Goal: Communication & Community: Answer question/provide support

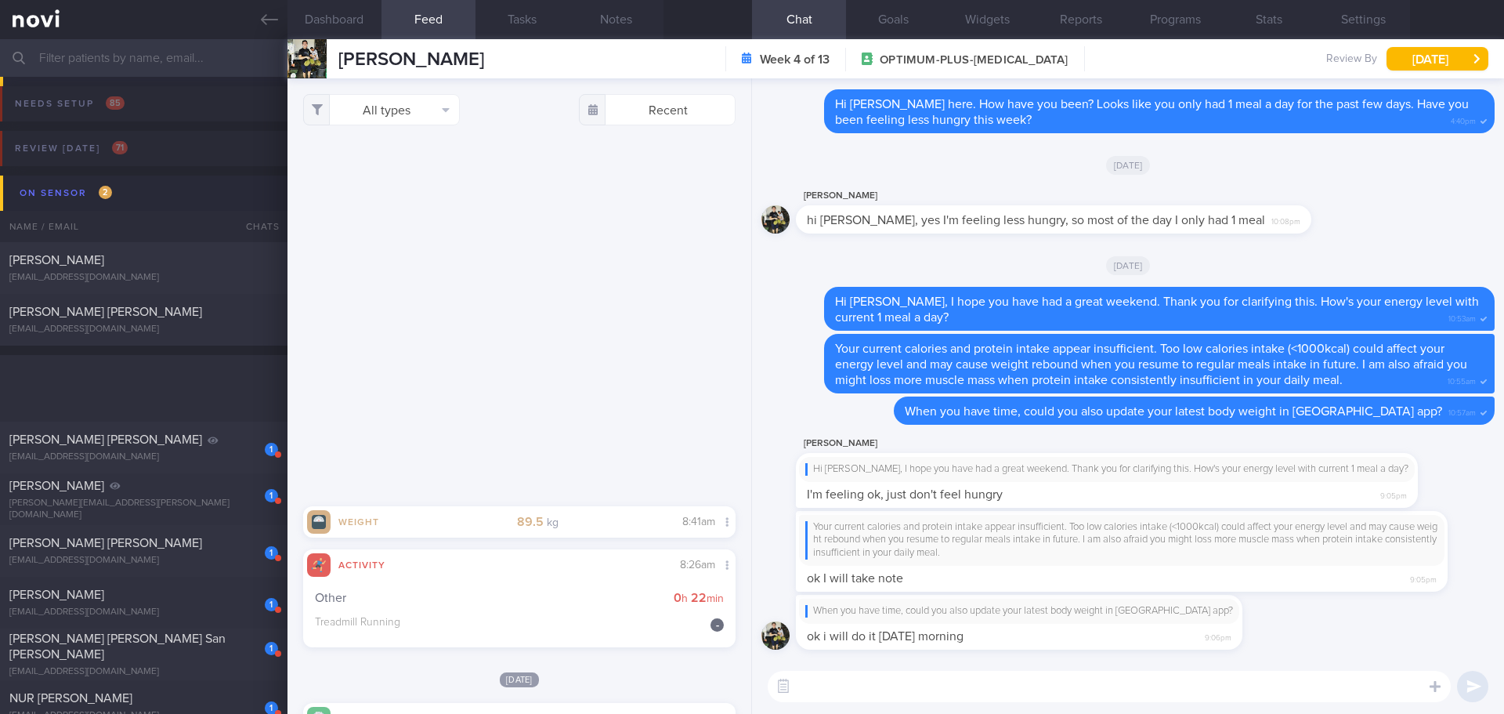
select select "7"
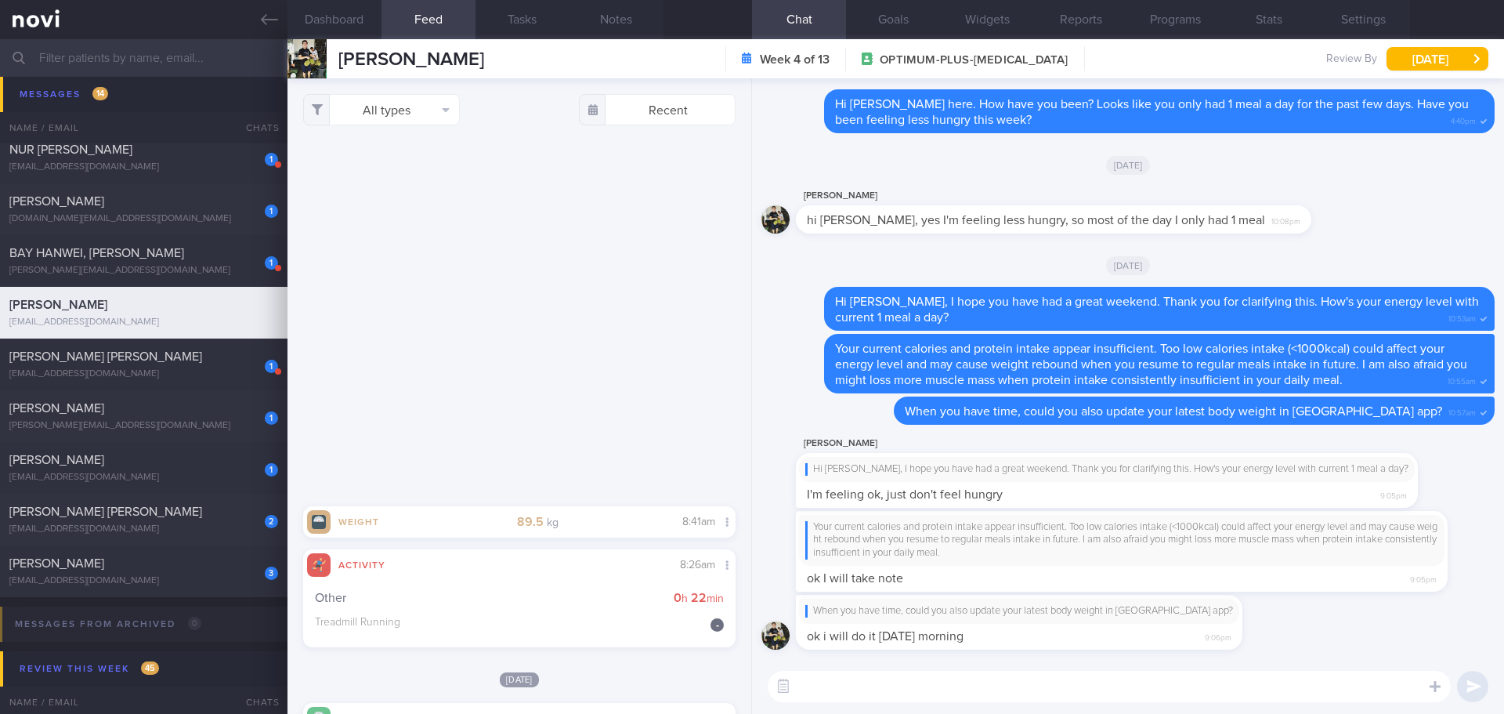
scroll to position [862, 0]
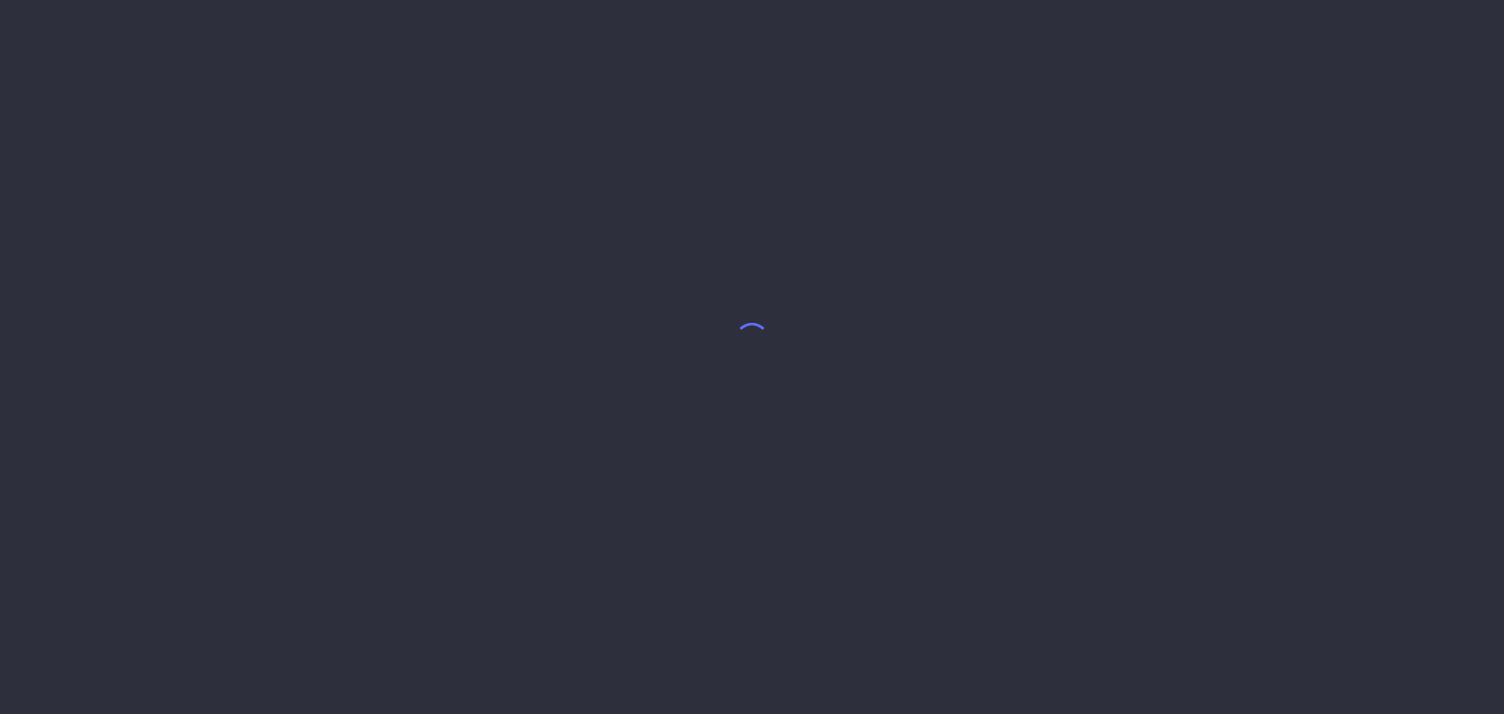
select select "7"
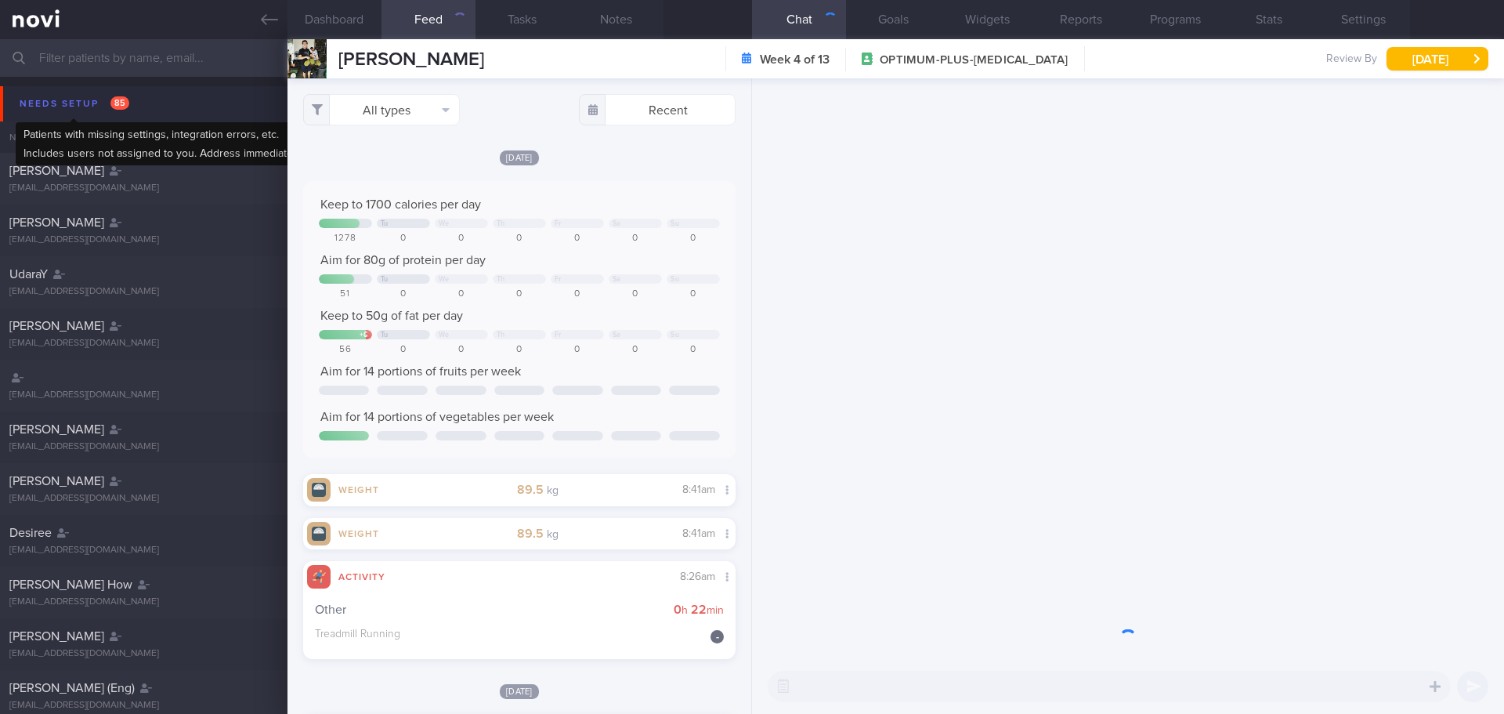
click at [93, 108] on div "Needs setup 85" at bounding box center [75, 103] width 118 height 21
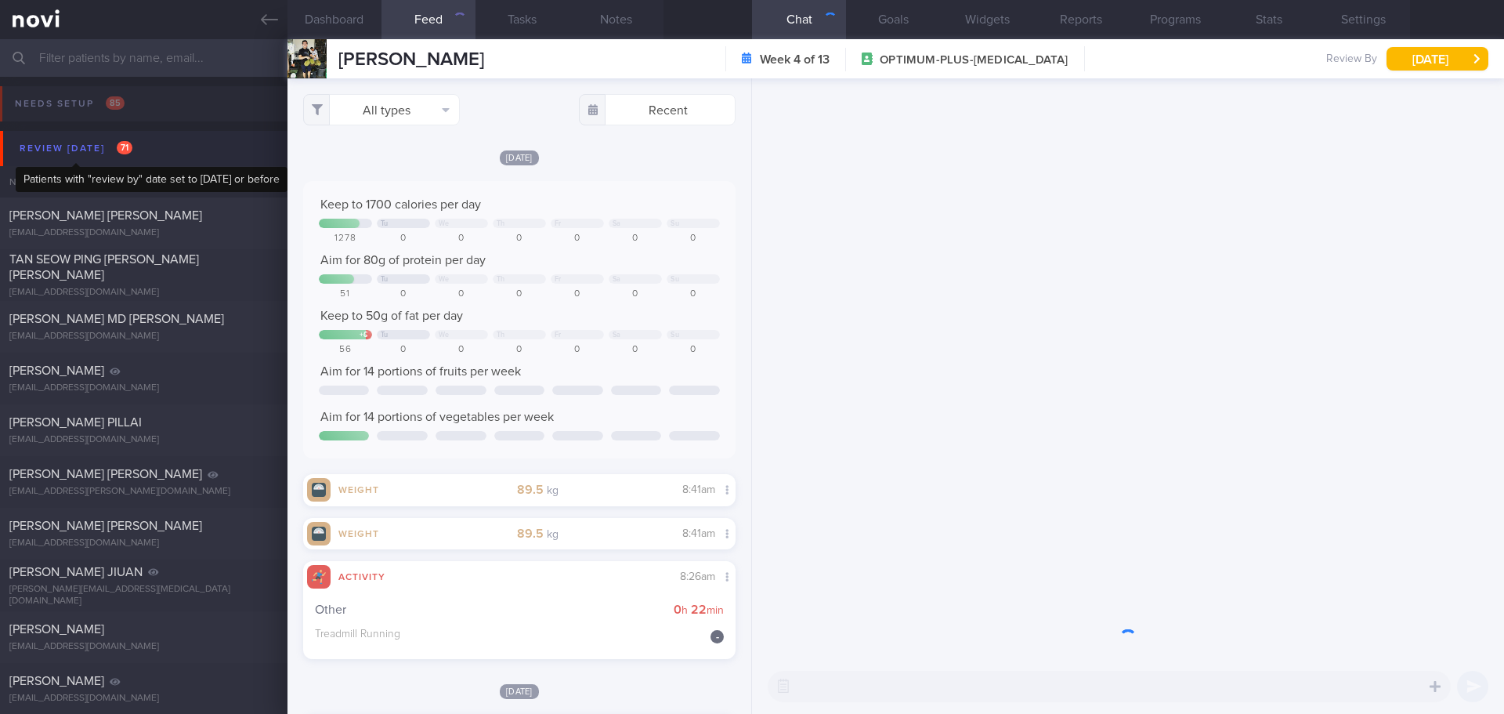
click at [85, 139] on div "Review [DATE] 71" at bounding box center [76, 148] width 121 height 21
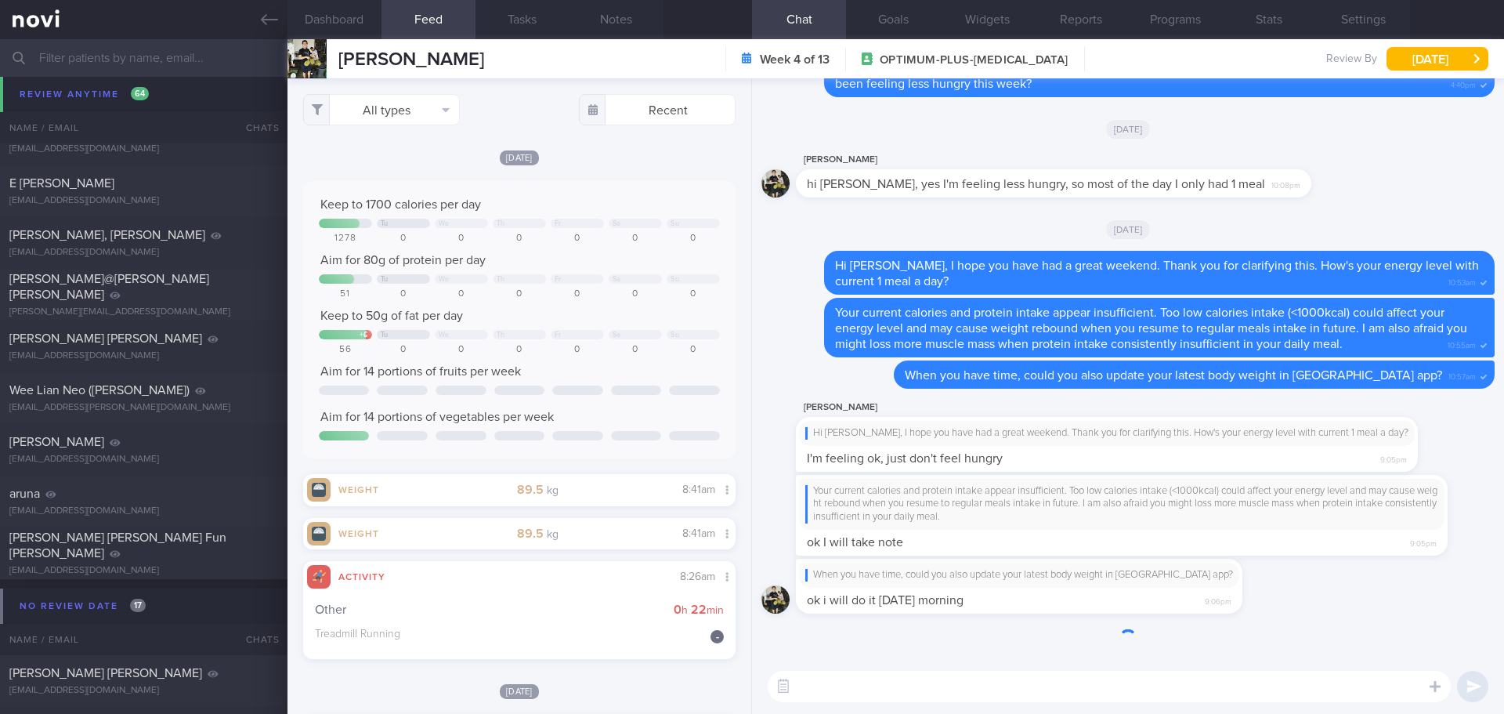
scroll to position [78, 0]
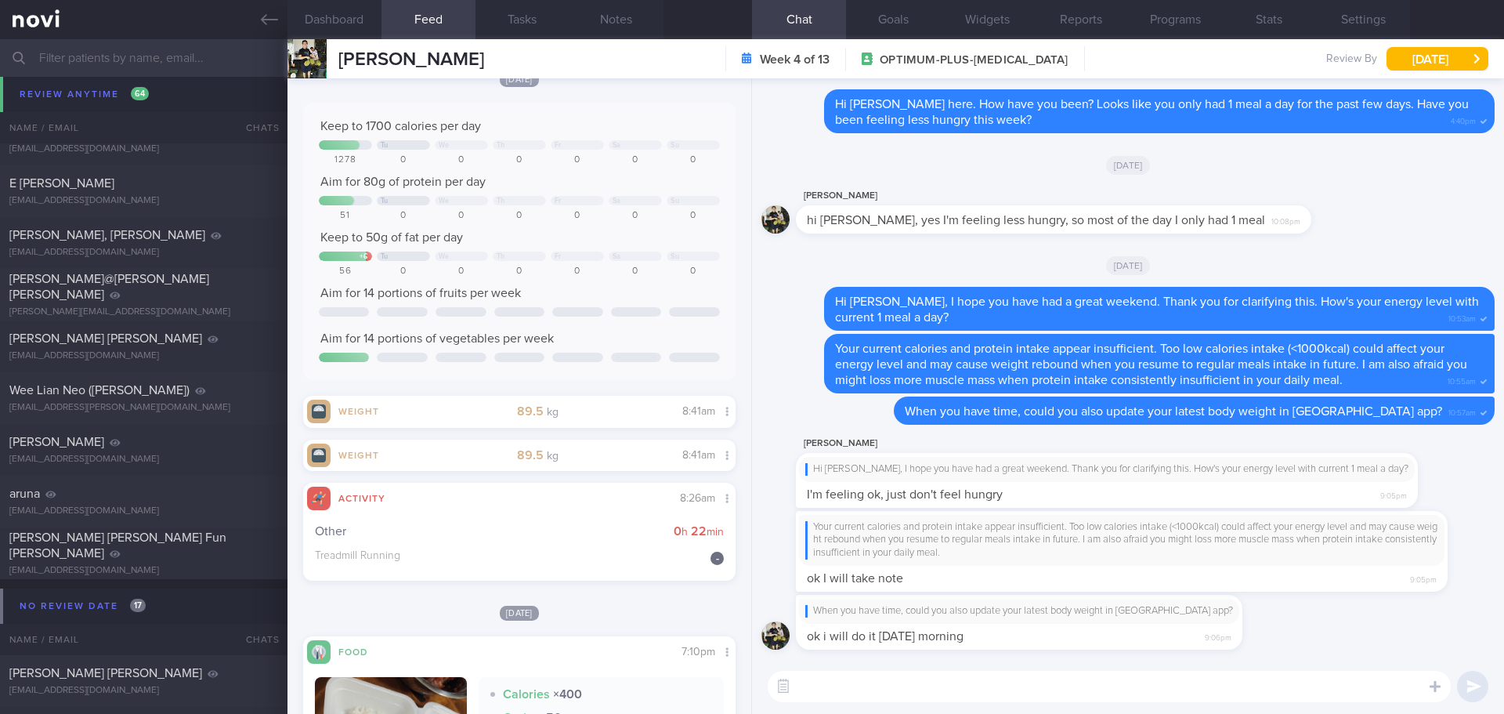
click at [1192, 681] on textarea at bounding box center [1109, 686] width 683 height 31
click at [309, 9] on button "Dashboard" at bounding box center [335, 19] width 94 height 39
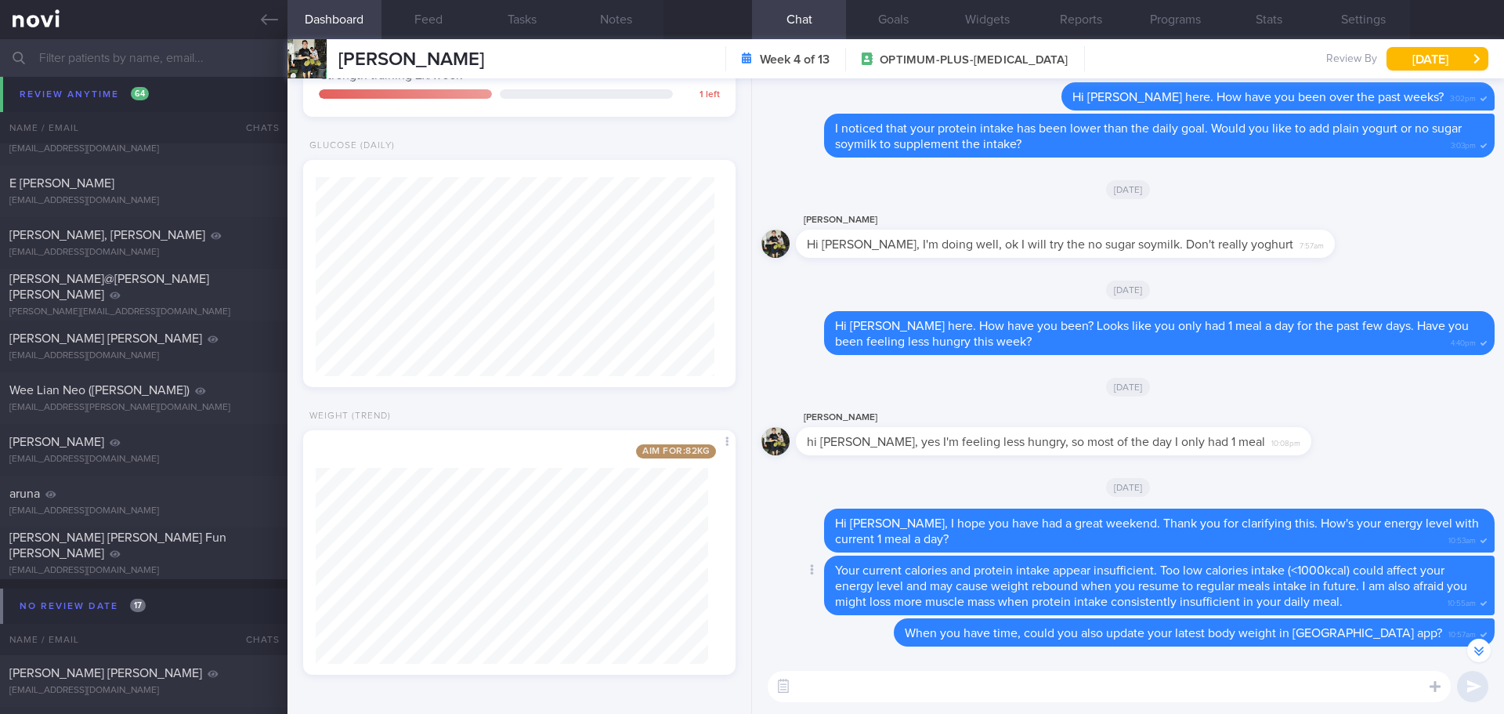
scroll to position [1, 0]
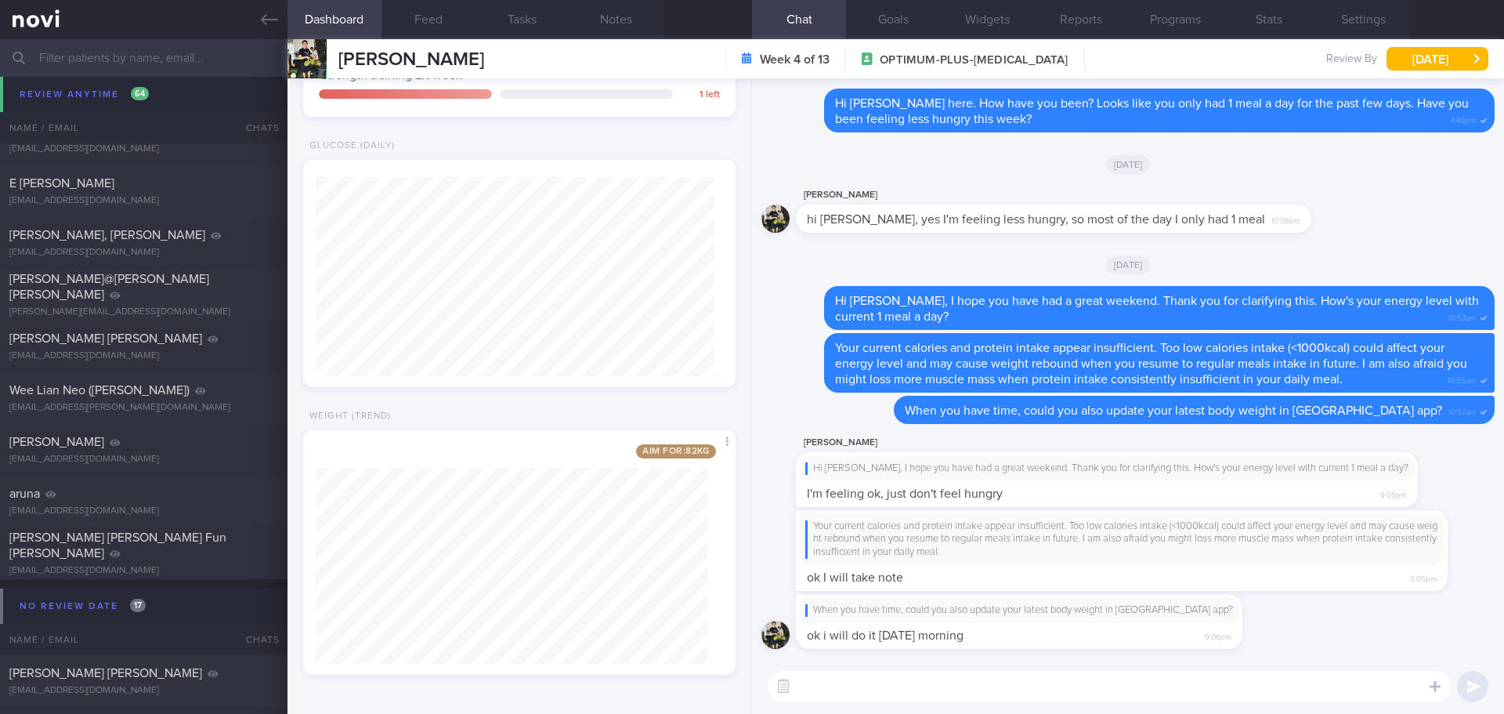
click at [856, 699] on textarea at bounding box center [1109, 686] width 683 height 31
click at [929, 681] on textarea at bounding box center [1109, 686] width 683 height 31
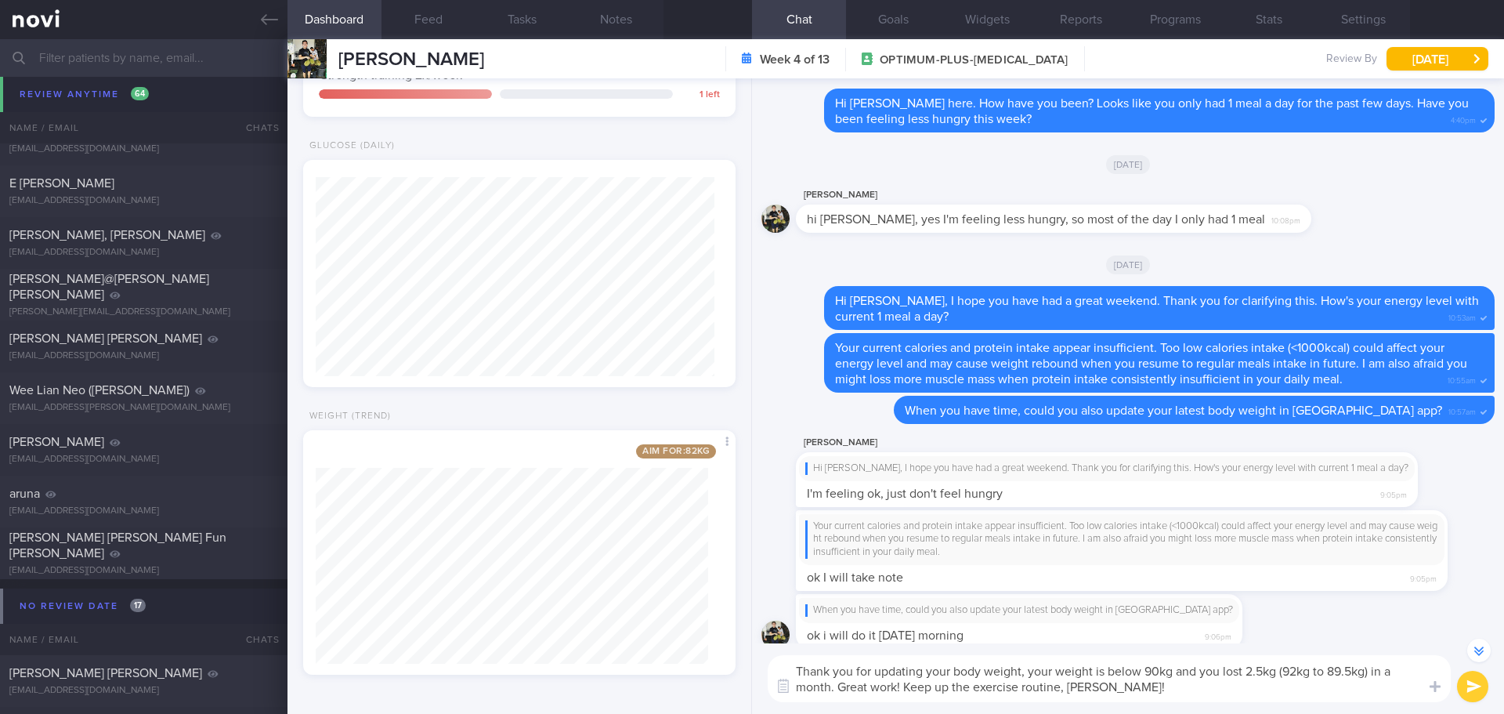
click at [1151, 687] on textarea "Thank you for updating your body weight, your weight is below 90kg and you lost…" at bounding box center [1109, 678] width 683 height 47
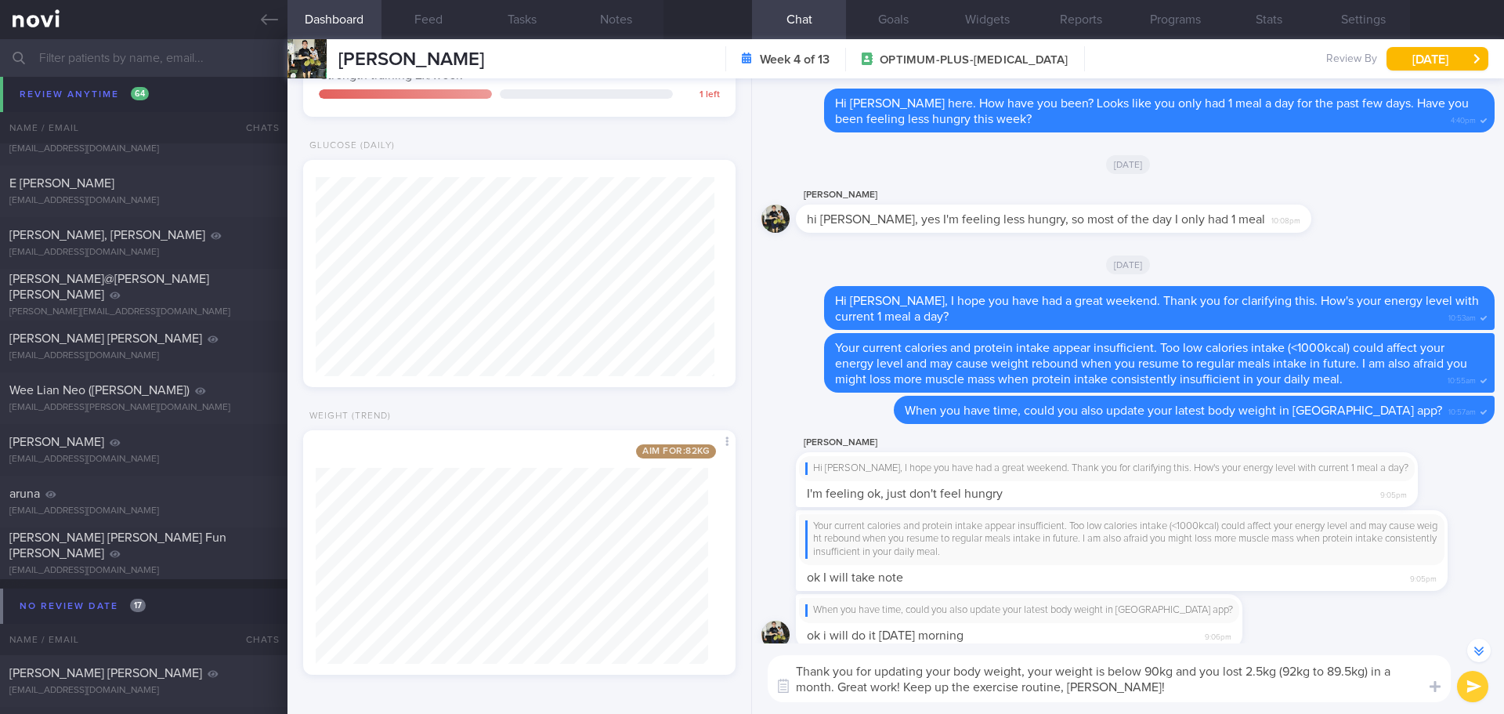
click at [1153, 696] on textarea "Thank you for updating your body weight, your weight is below 90kg and you lost…" at bounding box center [1109, 678] width 683 height 47
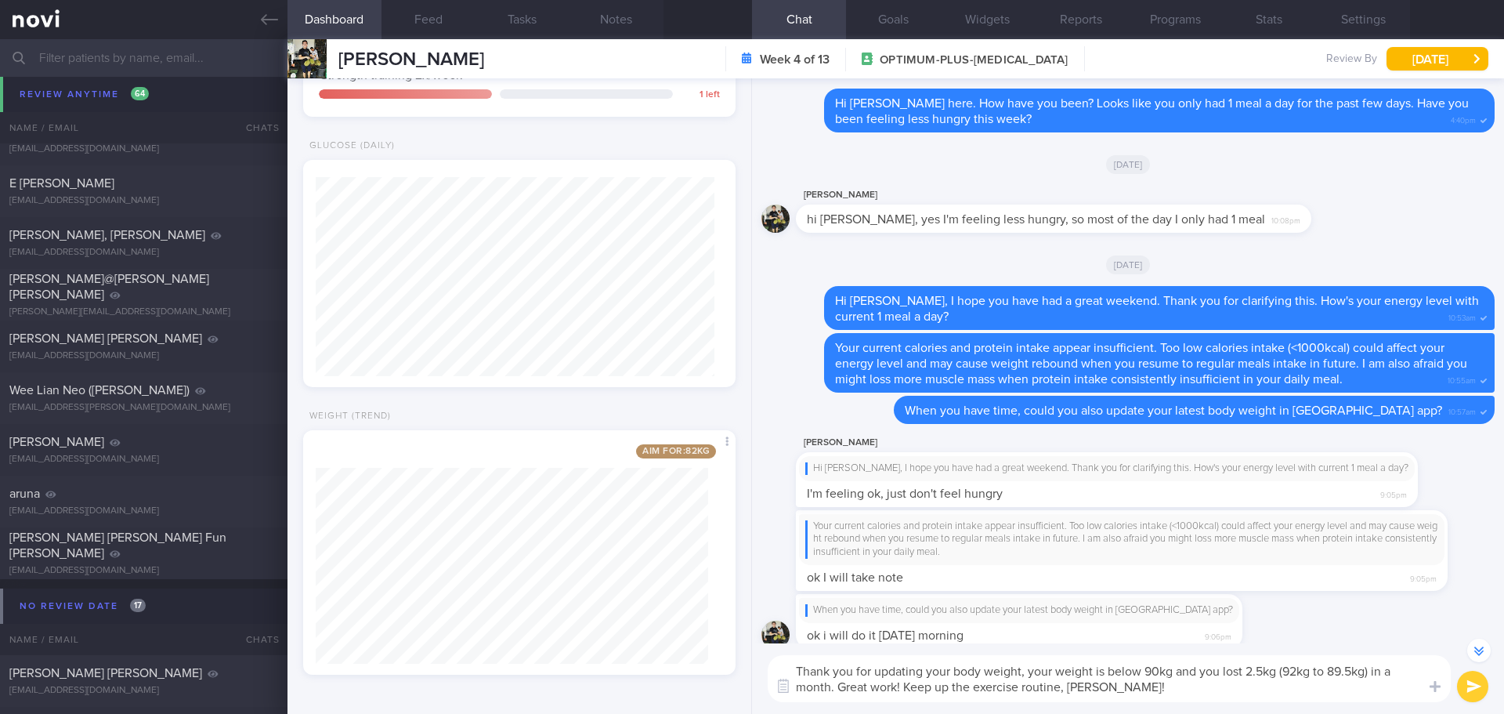
click at [1153, 696] on textarea "Thank you for updating your body weight, your weight is below 90kg and you lost…" at bounding box center [1109, 678] width 683 height 47
type textarea "Thank you for updating your body weight, your weight is below 90kg and you lost…"
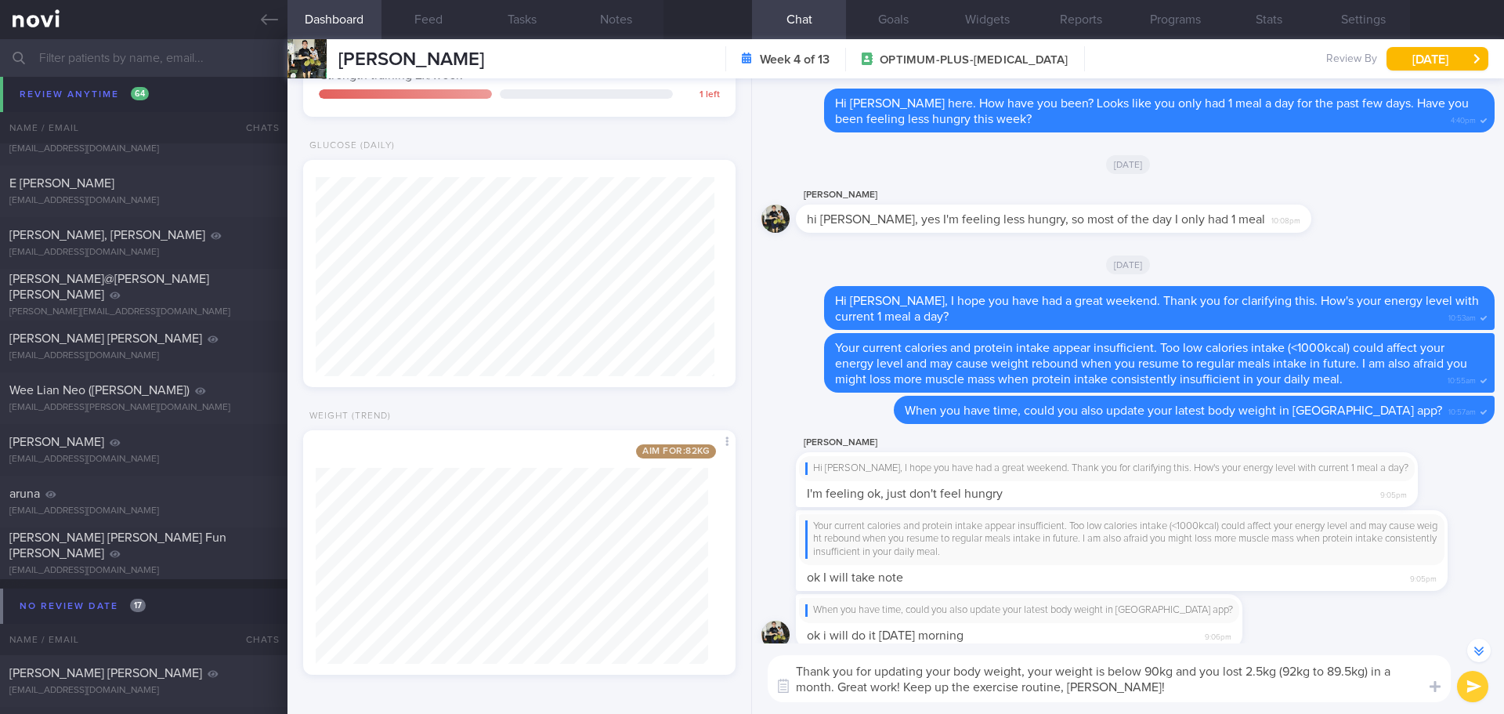
click at [1473, 684] on button "submit" at bounding box center [1472, 686] width 31 height 31
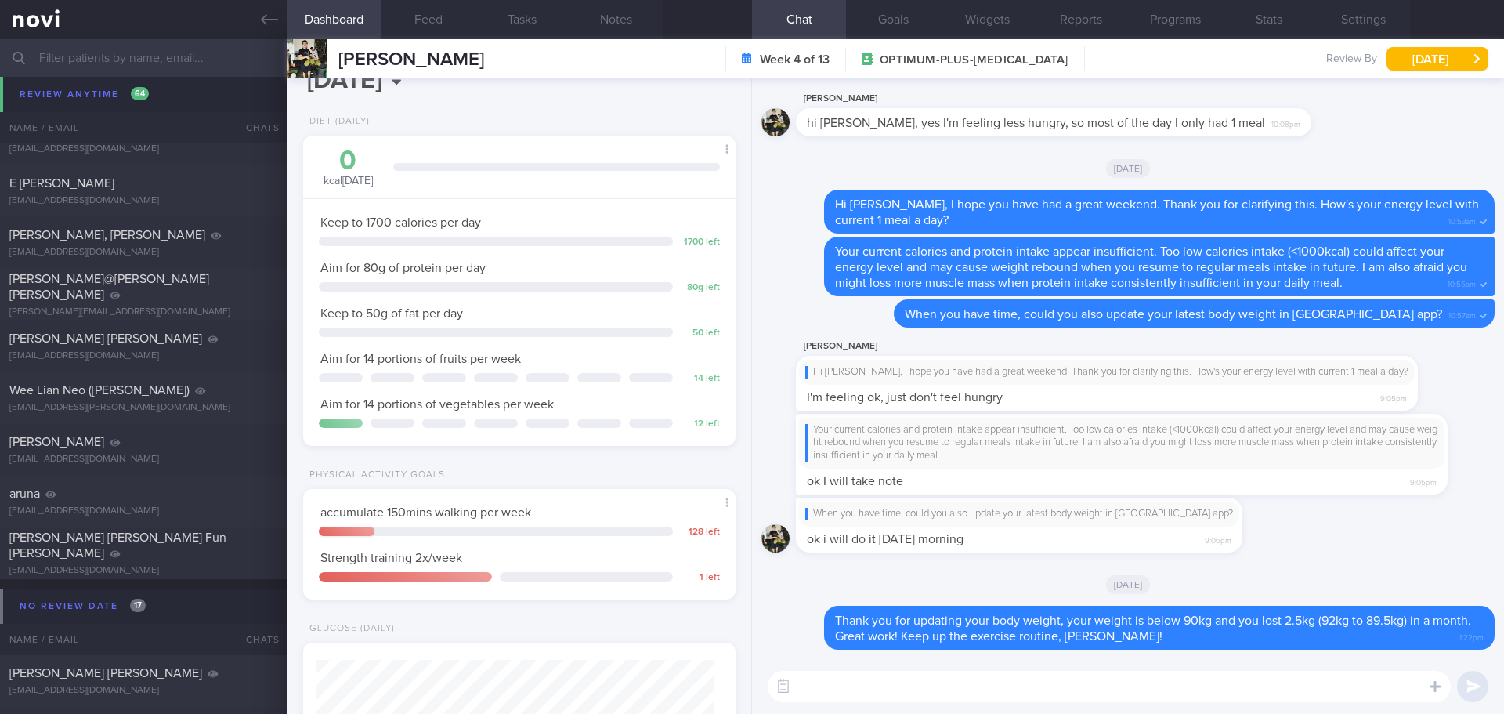
scroll to position [0, 0]
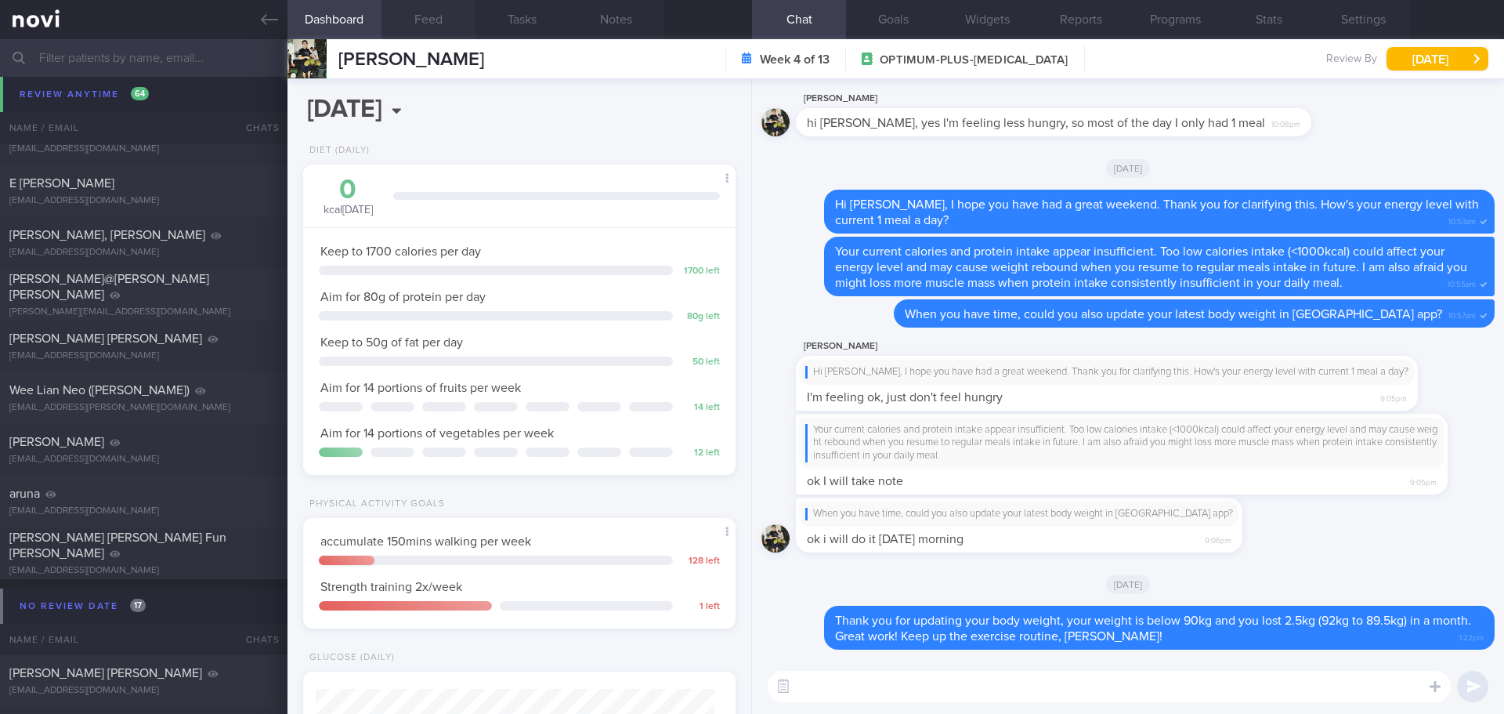
click at [438, 25] on button "Feed" at bounding box center [429, 19] width 94 height 39
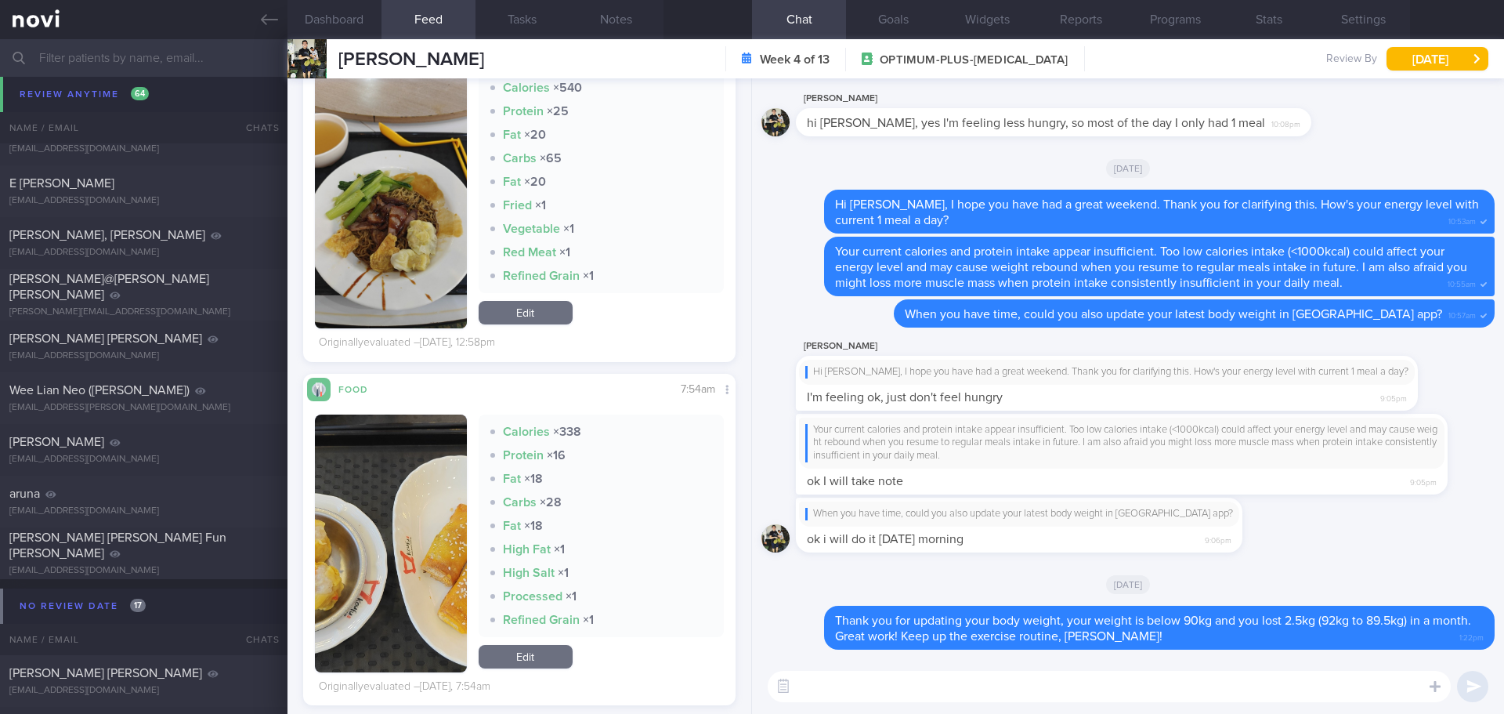
scroll to position [1019, 0]
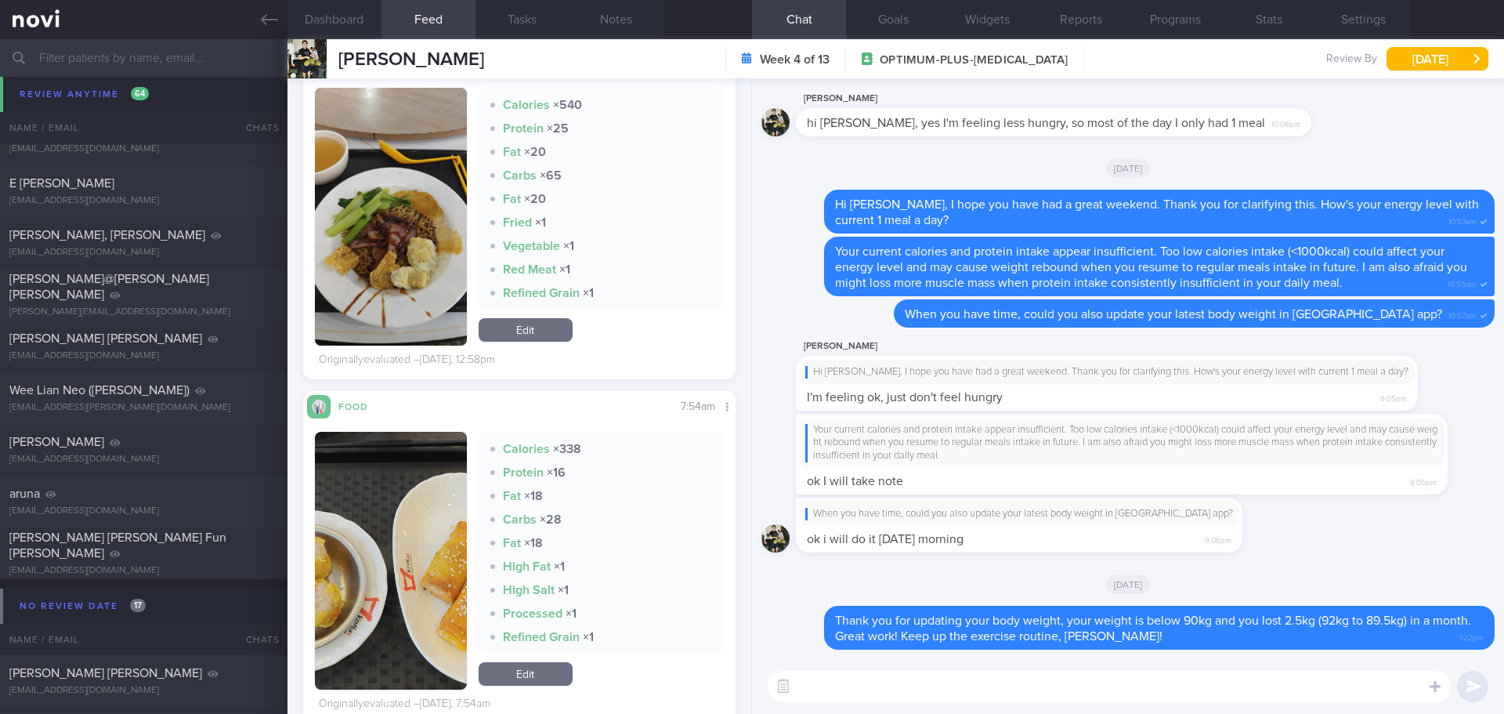
click at [418, 549] on button "button" at bounding box center [391, 561] width 152 height 258
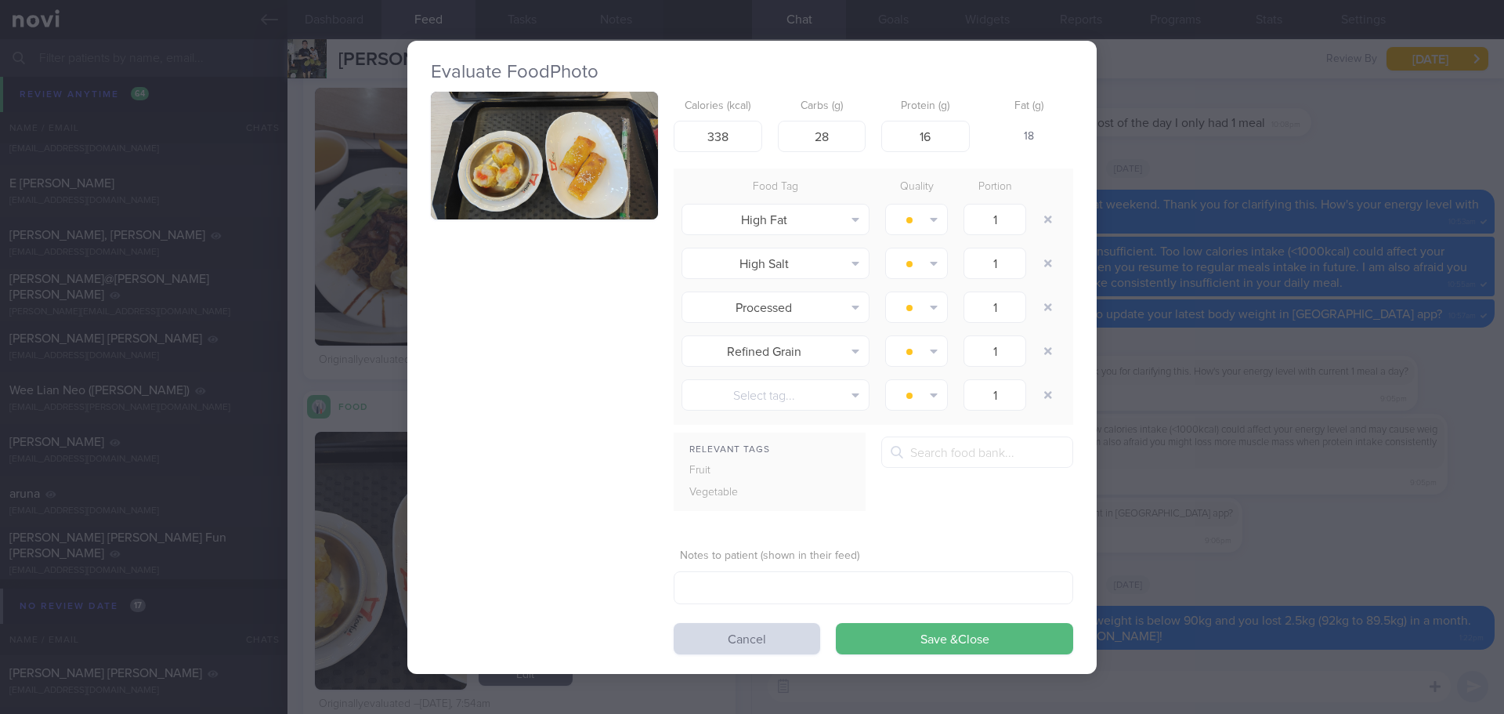
click at [524, 163] on button "button" at bounding box center [544, 156] width 227 height 128
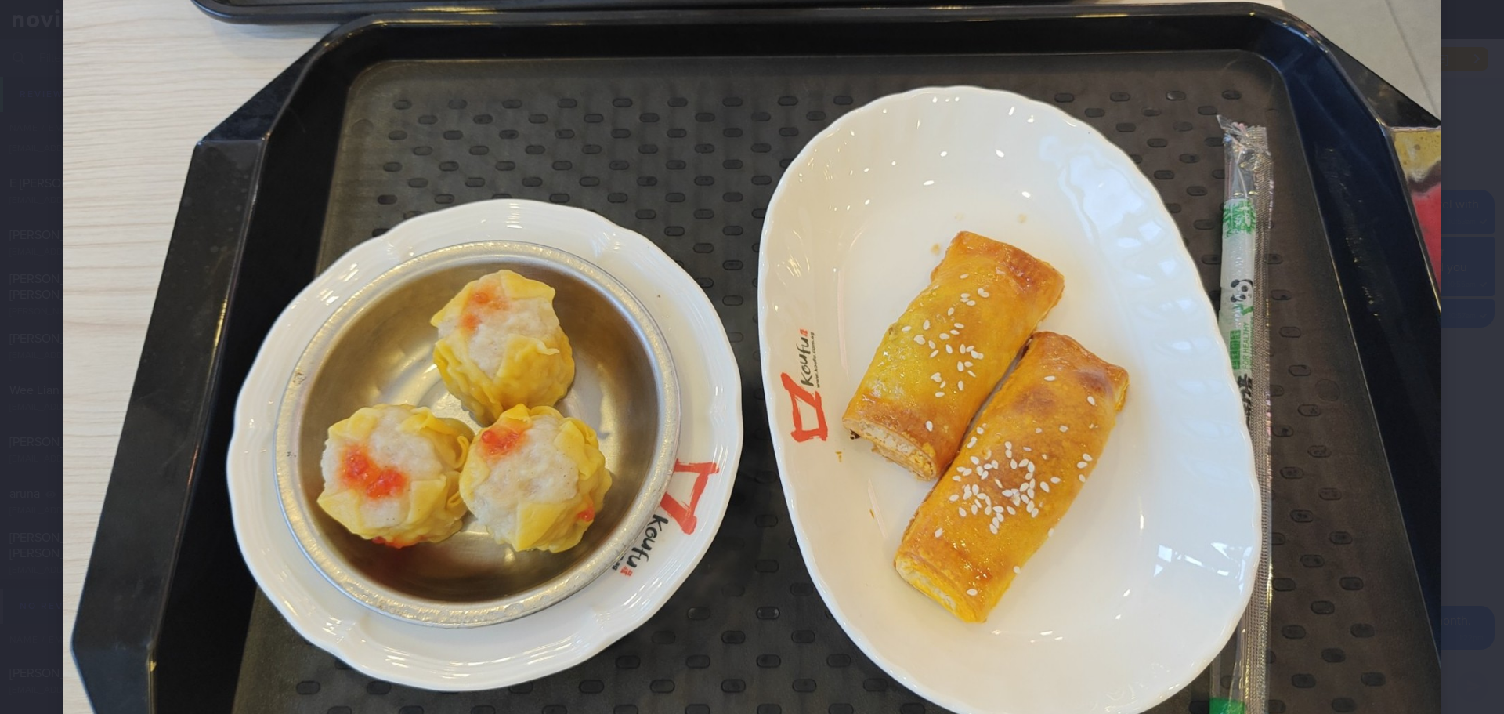
scroll to position [181, 0]
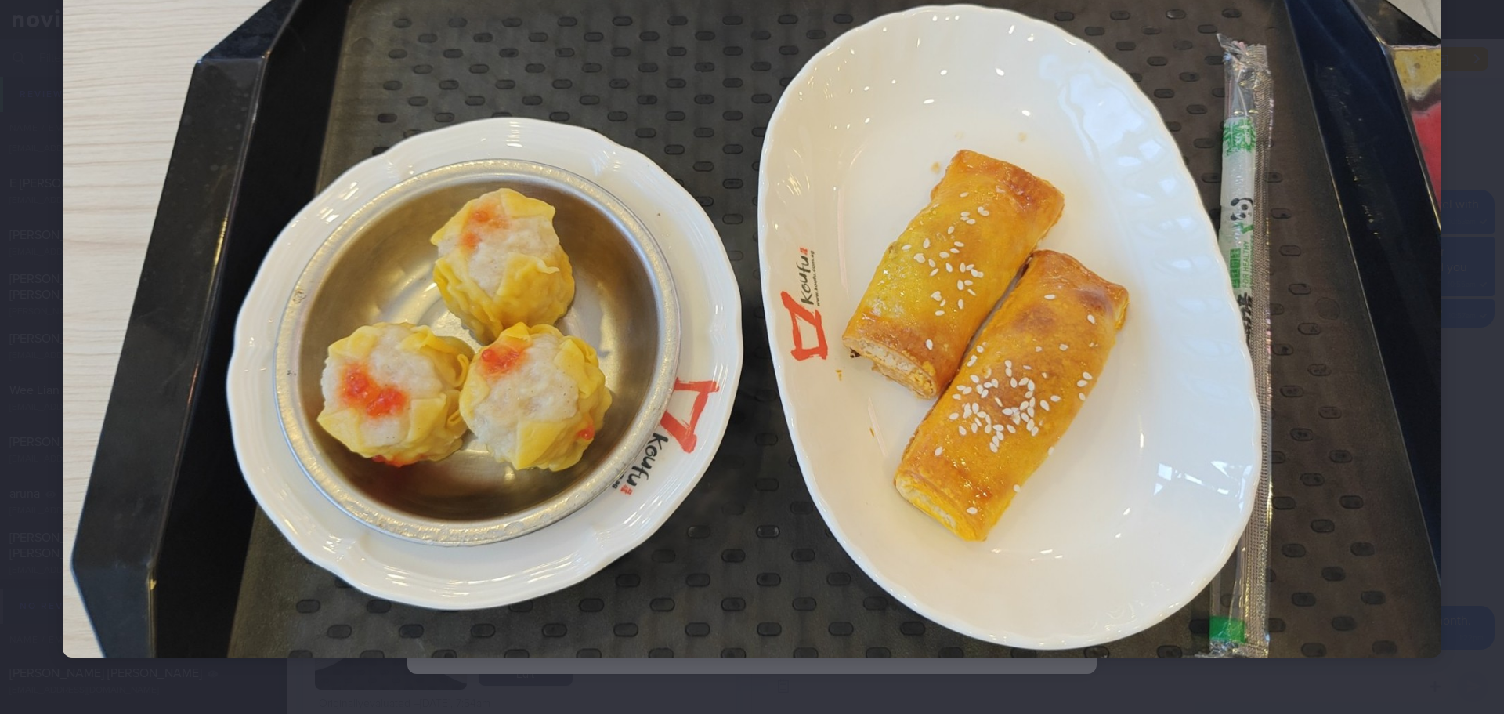
click at [1472, 233] on div at bounding box center [752, 269] width 1504 height 901
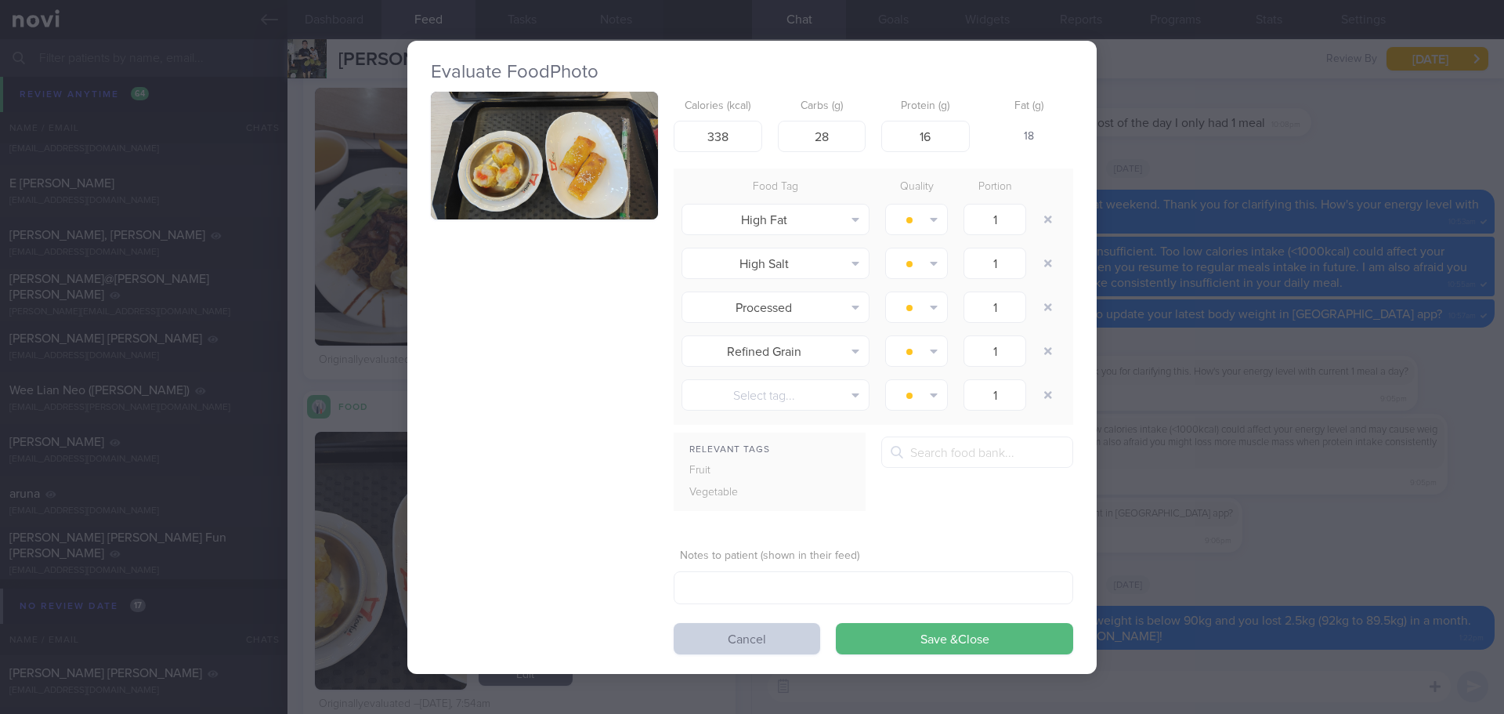
click at [784, 637] on button "Cancel" at bounding box center [747, 638] width 147 height 31
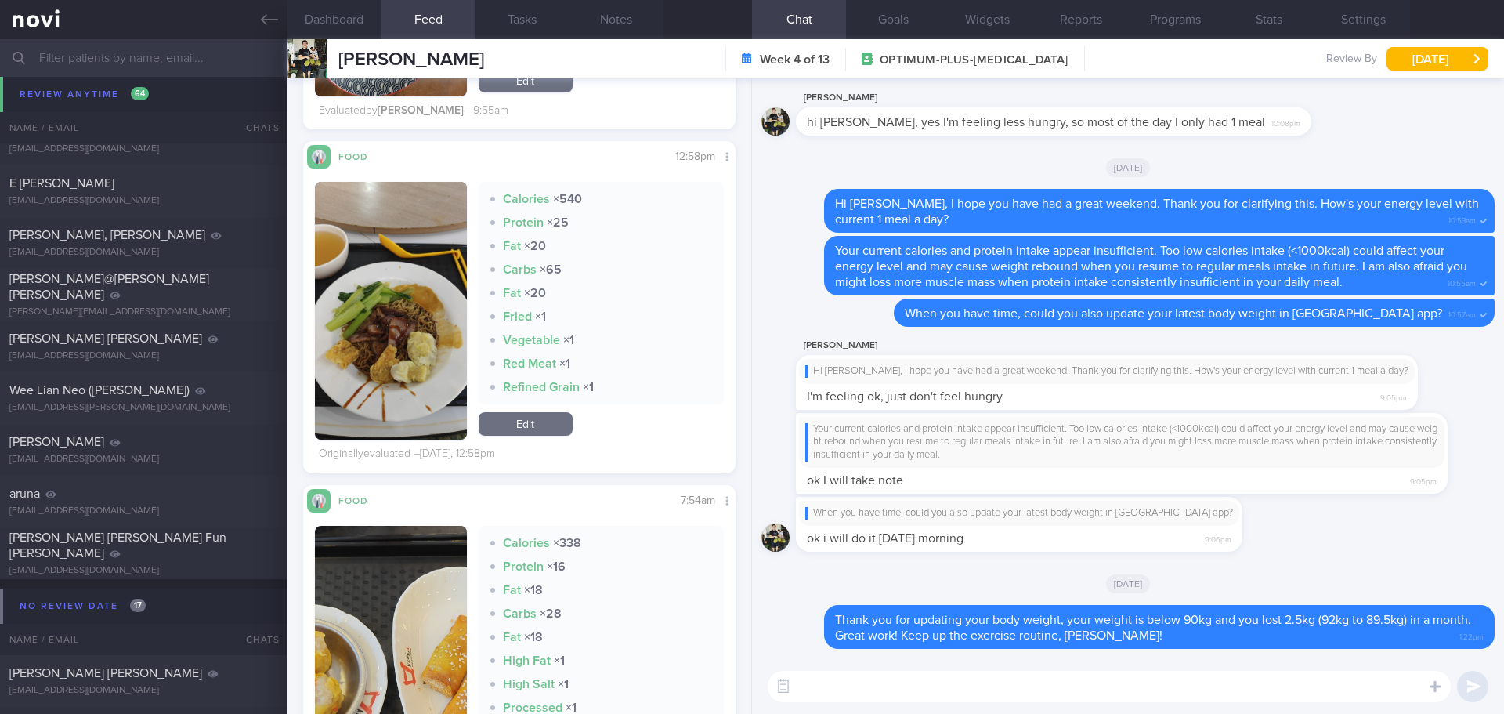
scroll to position [1034, 0]
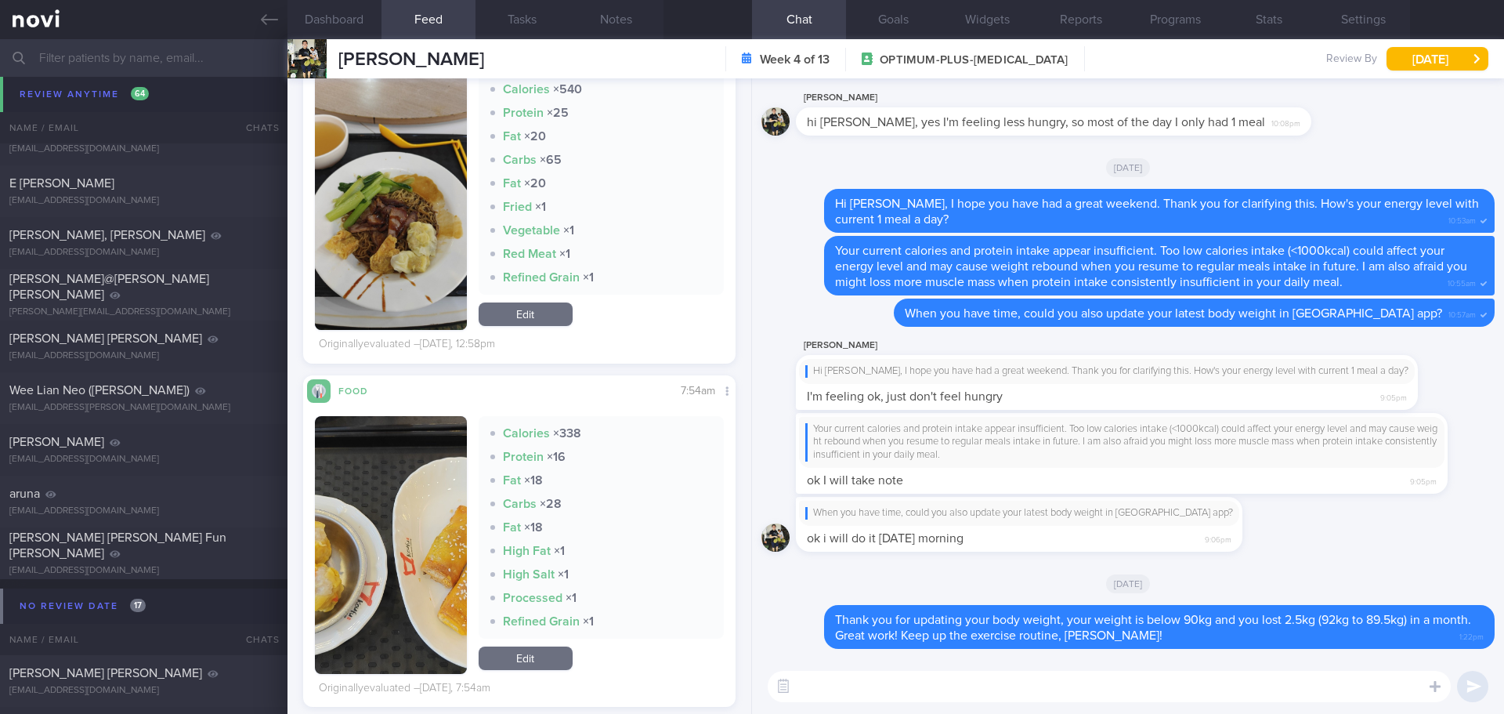
click at [800, 685] on textarea at bounding box center [1109, 686] width 683 height 31
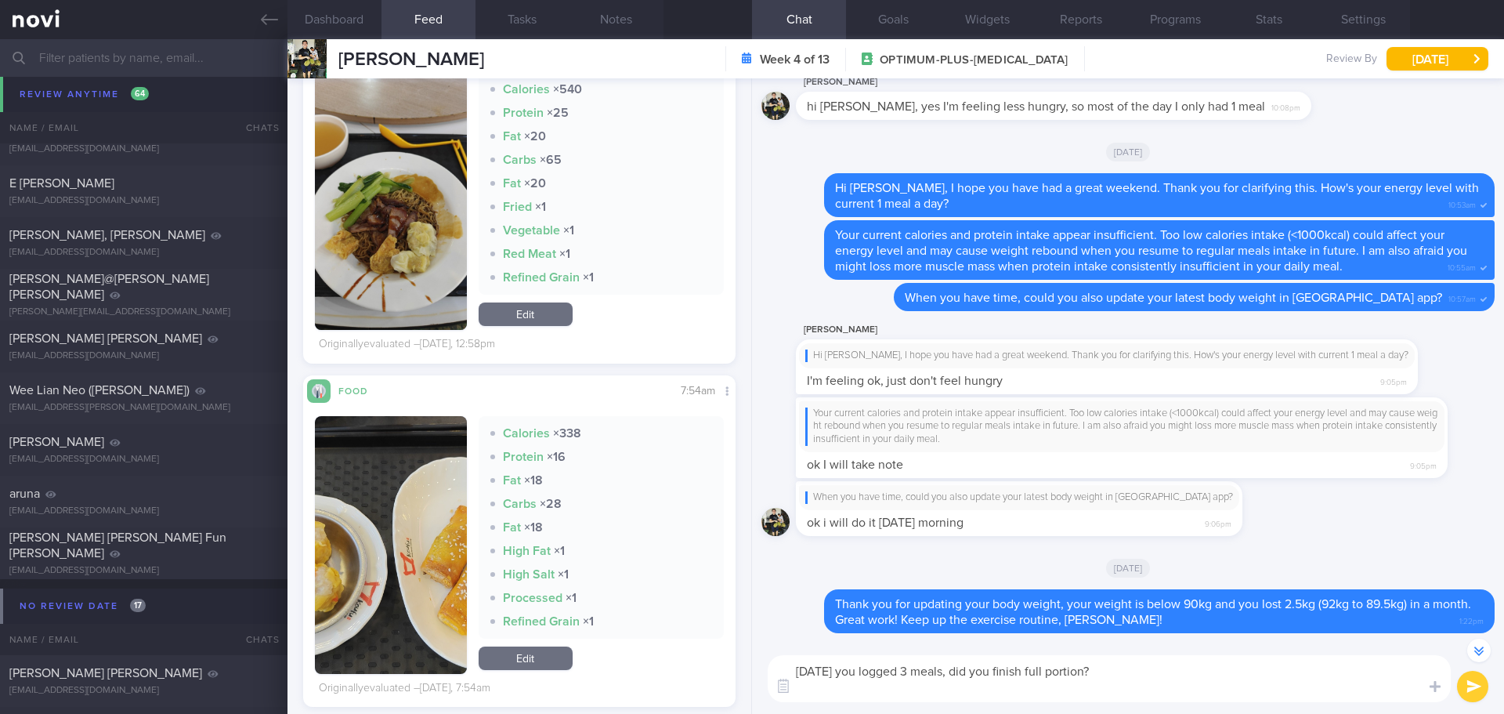
scroll to position [-15, 0]
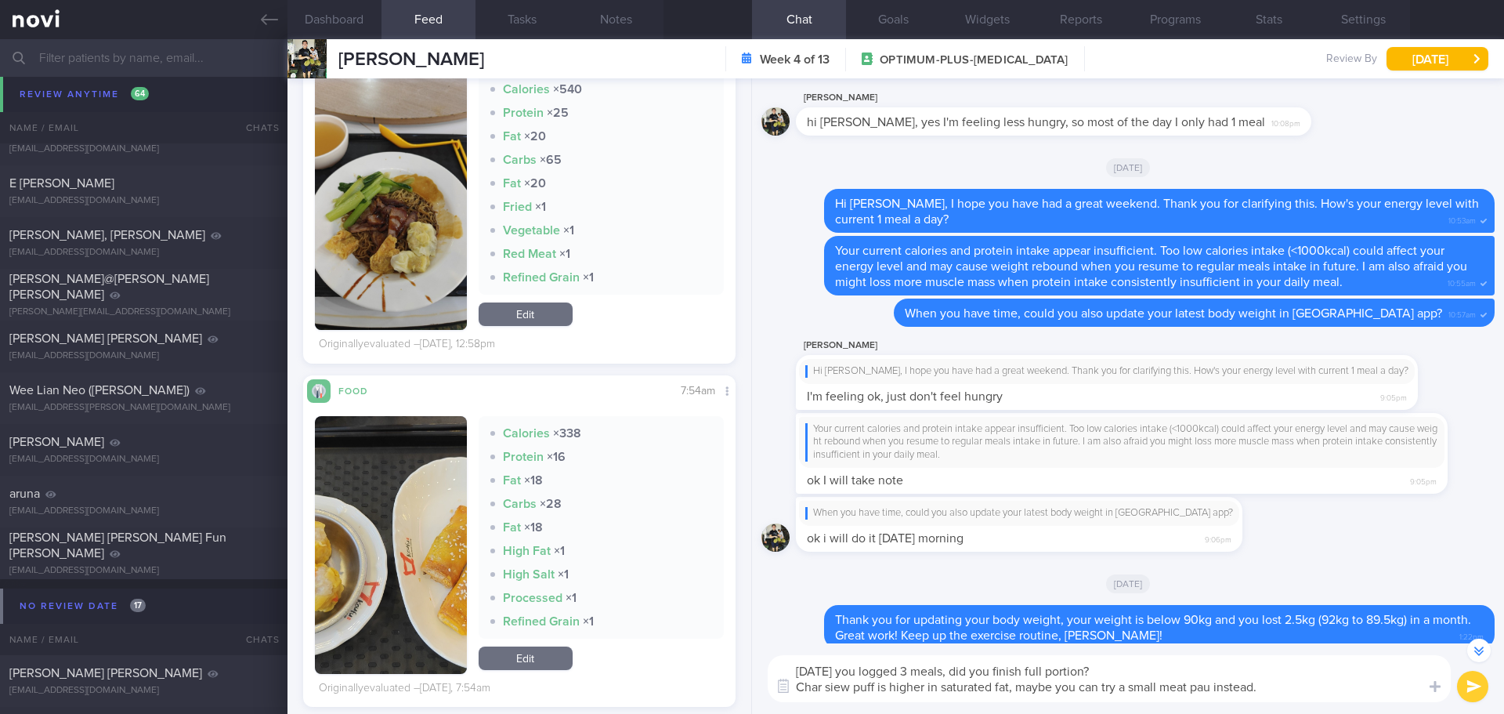
drag, startPoint x: 1052, startPoint y: 684, endPoint x: 1019, endPoint y: 686, distance: 33.8
click at [1019, 686] on textarea "[DATE] you logged 3 meals, did you finish full portion? Char siew puff is highe…" at bounding box center [1109, 678] width 683 height 47
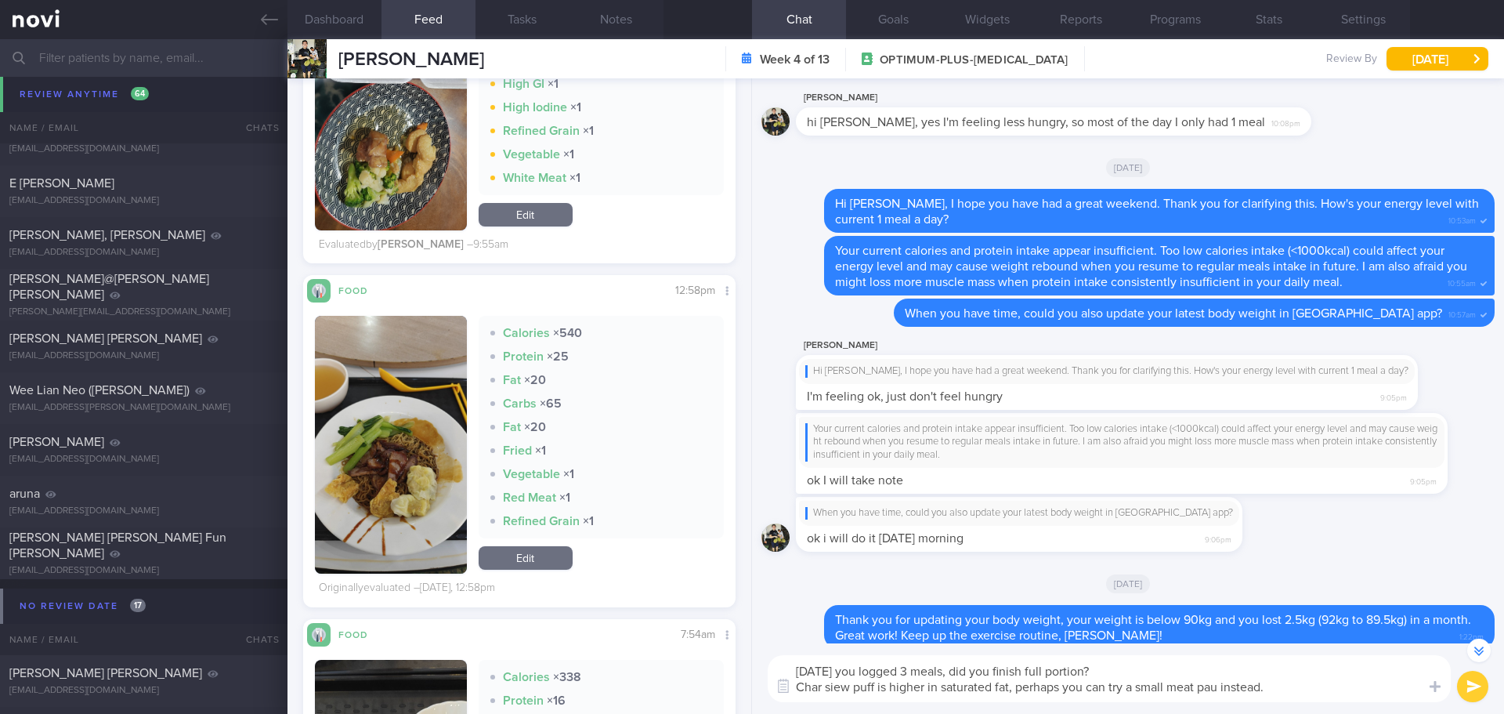
scroll to position [799, 0]
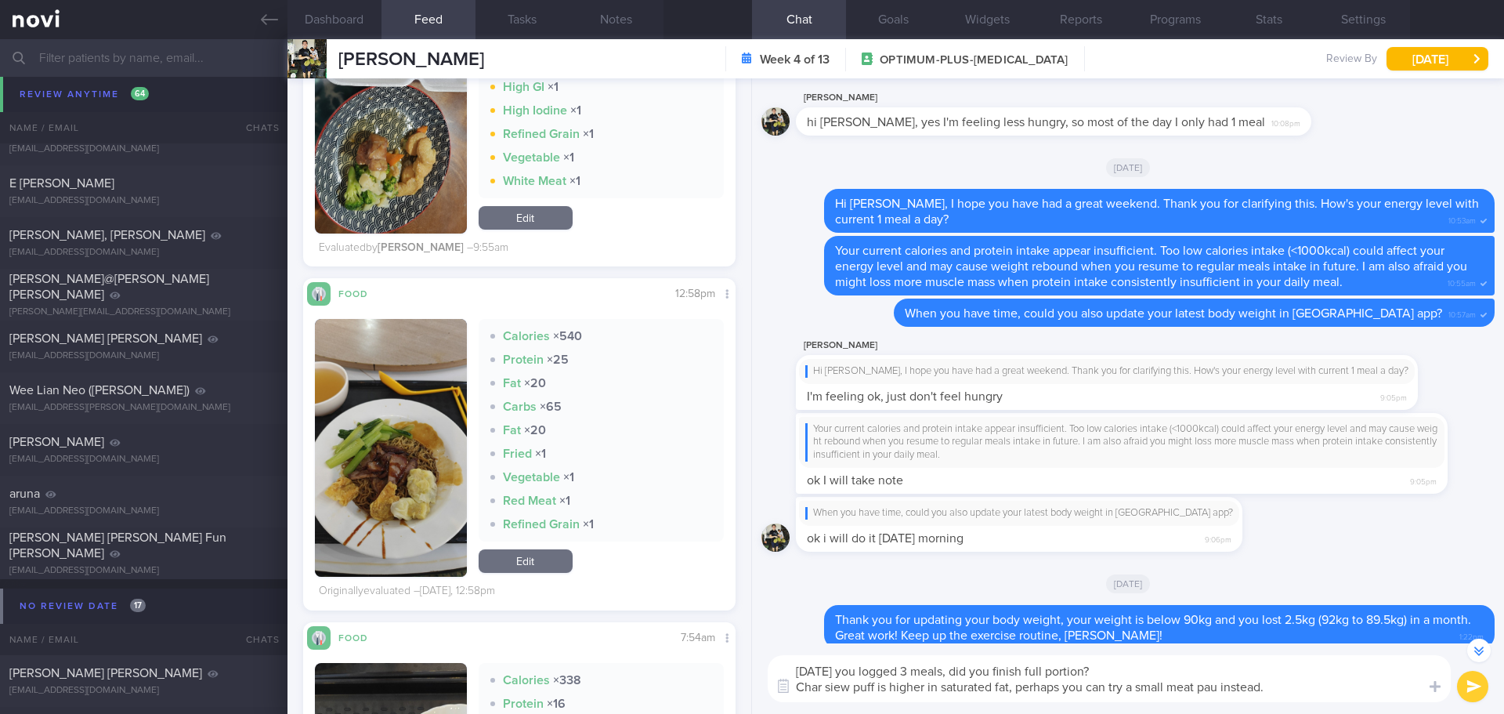
click at [1283, 680] on textarea "[DATE] you logged 3 meals, did you finish full portion? Char siew puff is highe…" at bounding box center [1109, 678] width 683 height 47
click at [1377, 686] on textarea "[DATE] you logged 3 meals, did you finish full portion? Char siew puff is highe…" at bounding box center [1109, 678] width 683 height 47
click at [1392, 686] on textarea "[DATE] you logged 3 meals, did you finish full portion? Char siew puff is highe…" at bounding box center [1109, 678] width 683 height 47
type textarea "[DATE] you logged 3 meals, did you finish full portion? Char siew puff is highe…"
click at [1472, 684] on button "submit" at bounding box center [1472, 686] width 31 height 31
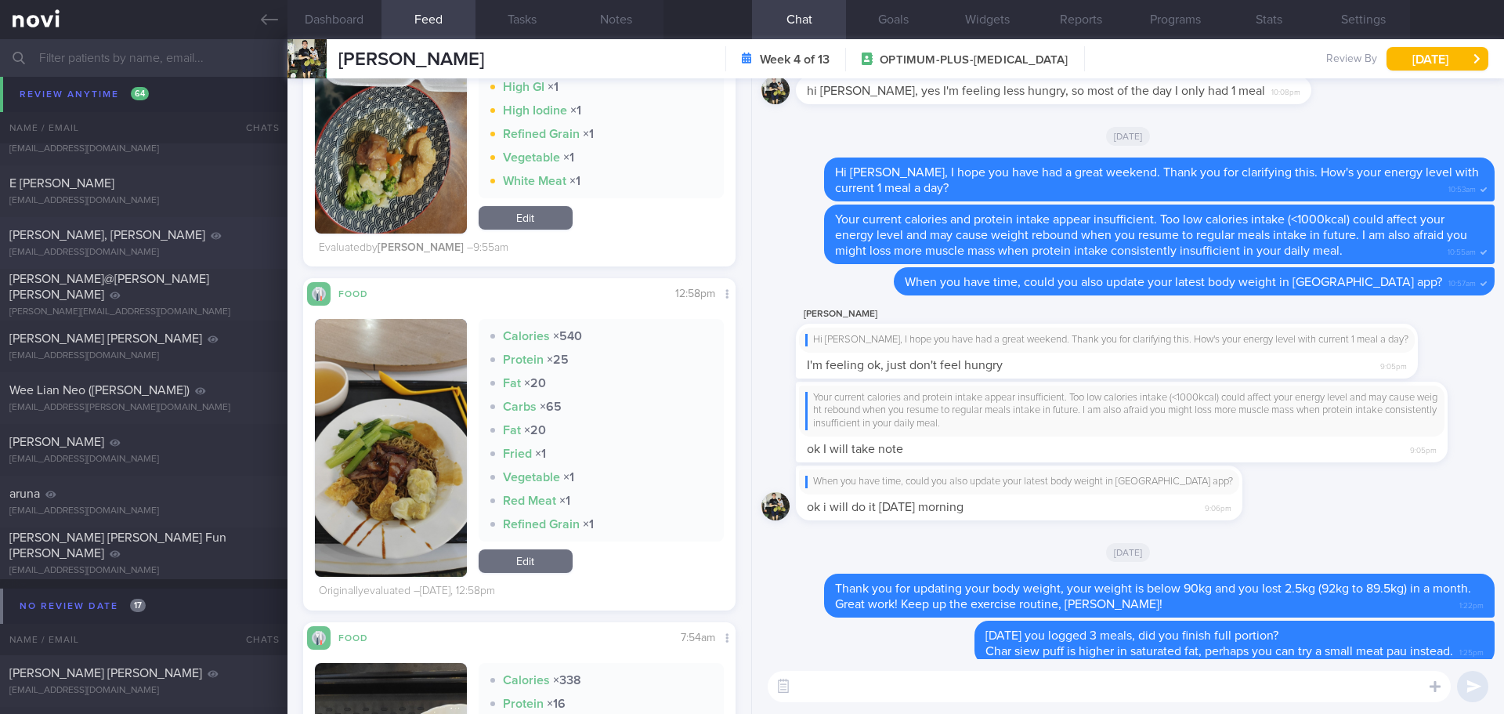
scroll to position [0, 0]
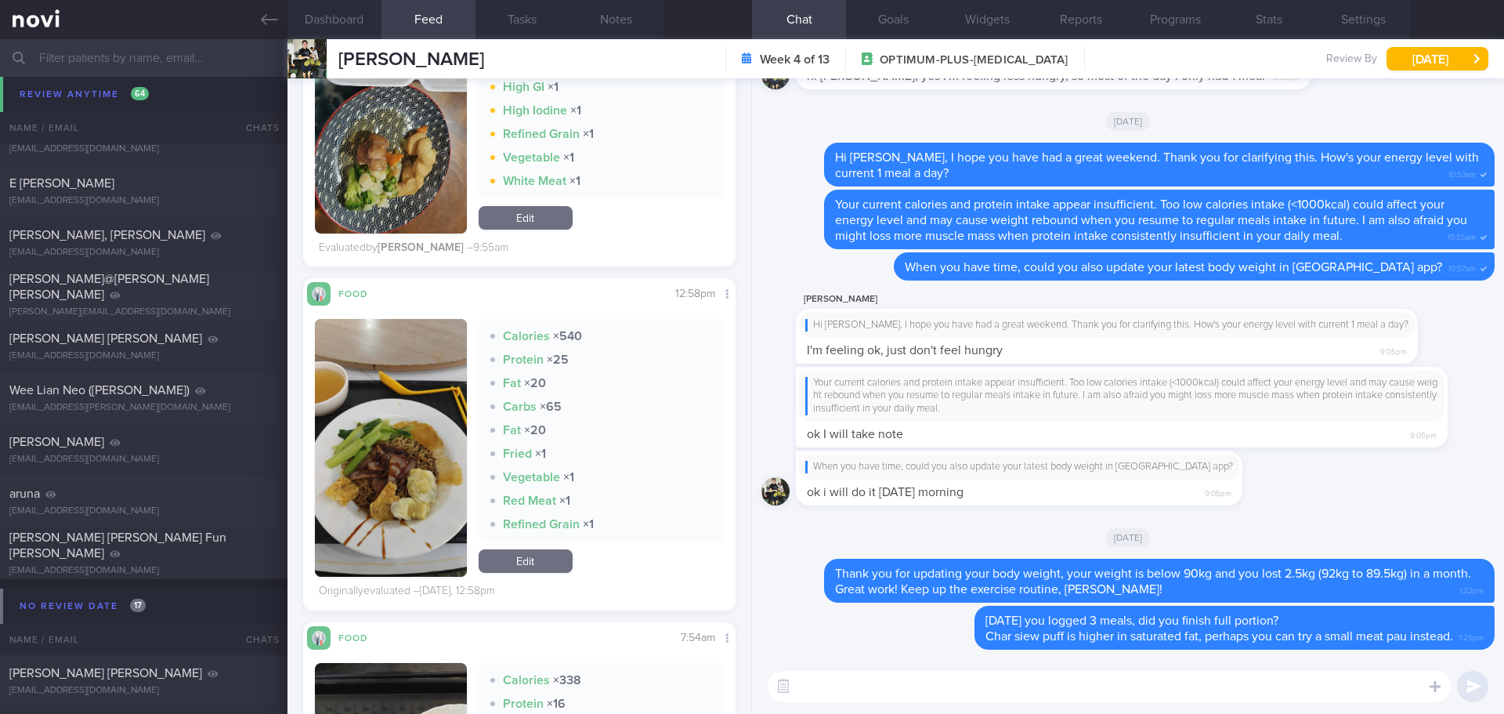
click at [114, 86] on div "[PERSON_NAME]" at bounding box center [141, 80] width 265 height 16
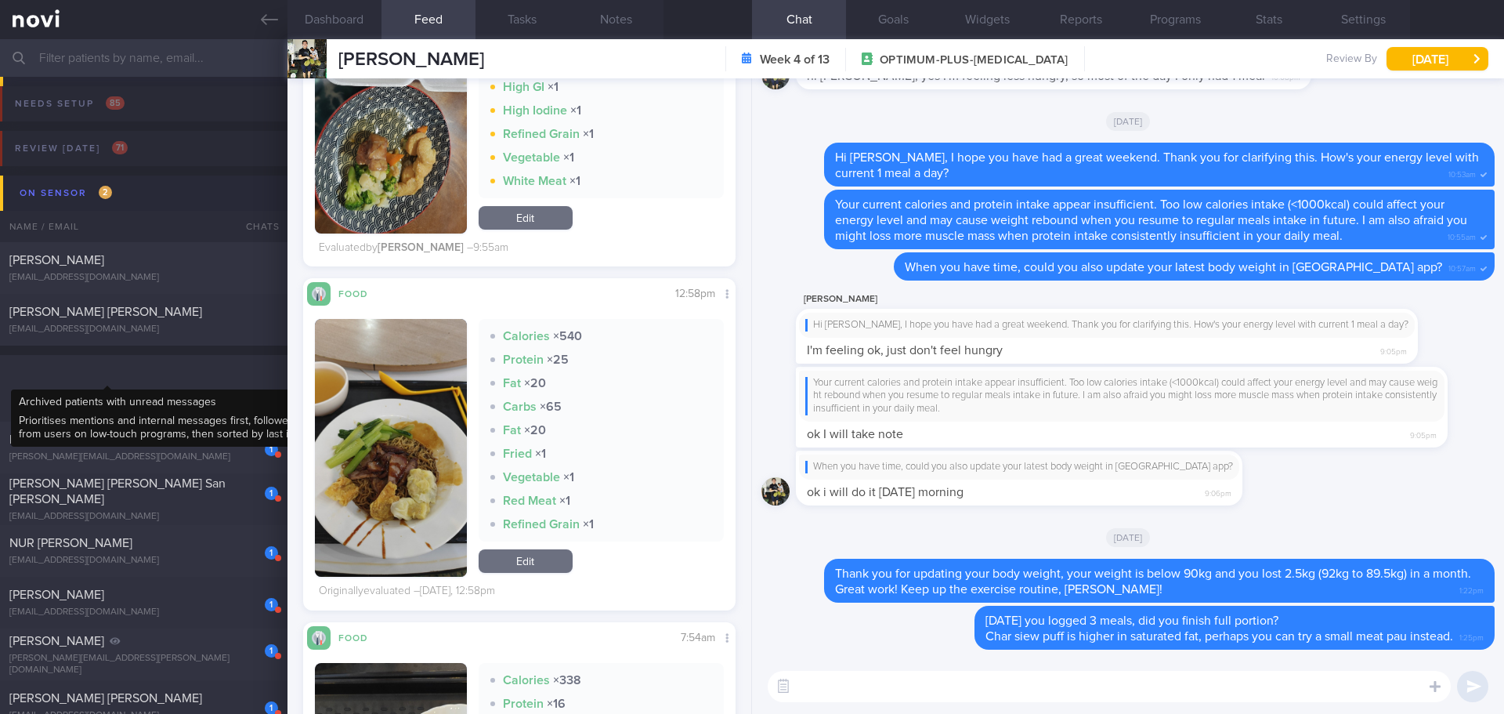
scroll to position [392, 0]
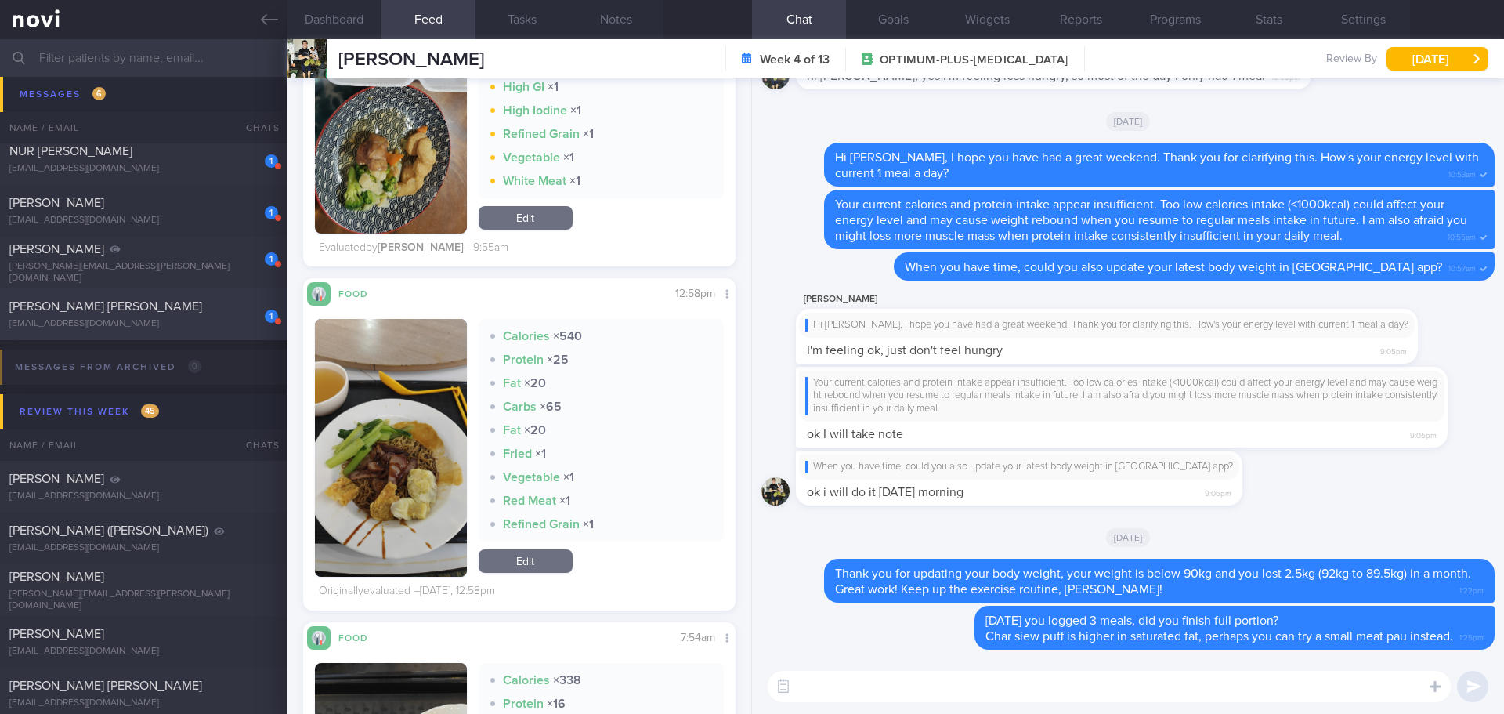
click at [135, 315] on div "1 [PERSON_NAME] [PERSON_NAME] [EMAIL_ADDRESS][DOMAIN_NAME]" at bounding box center [144, 314] width 288 height 31
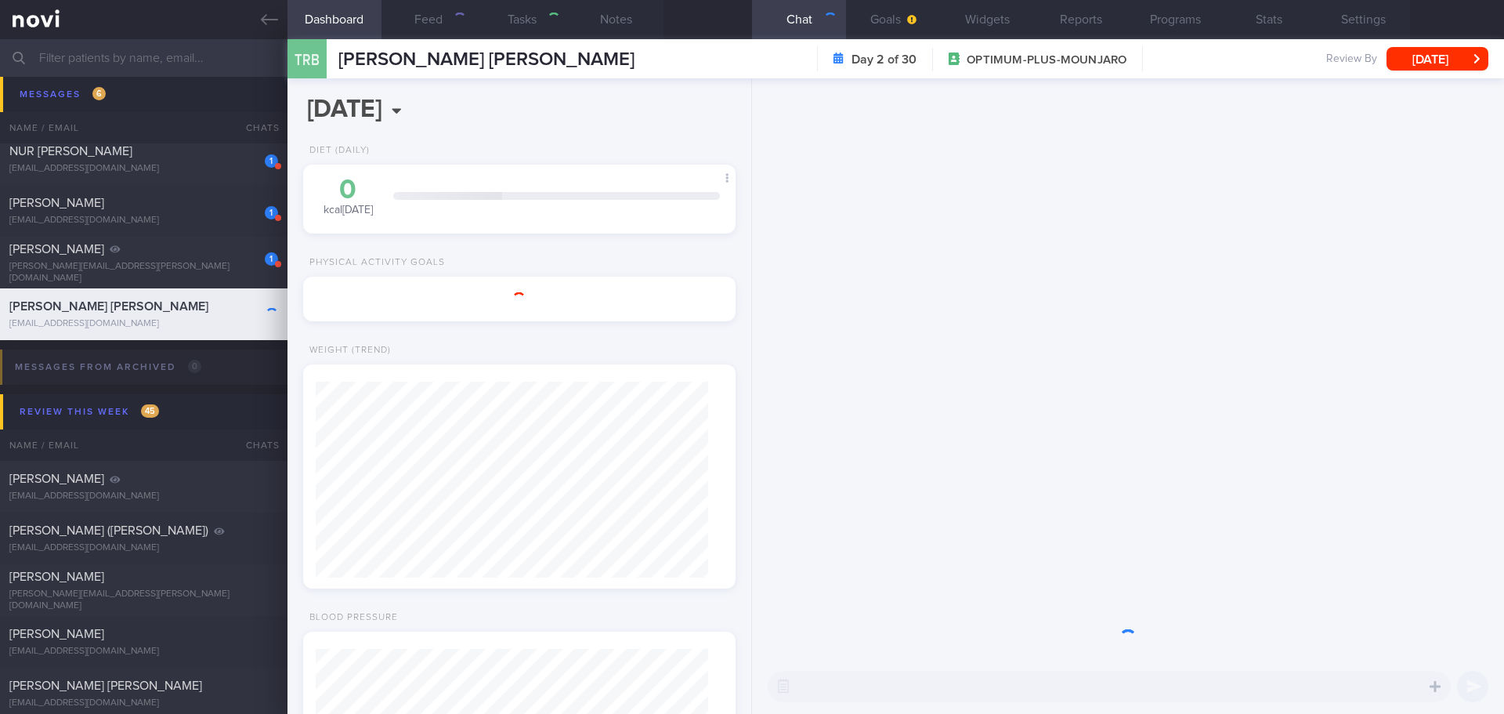
type input "next appt [DATE]"
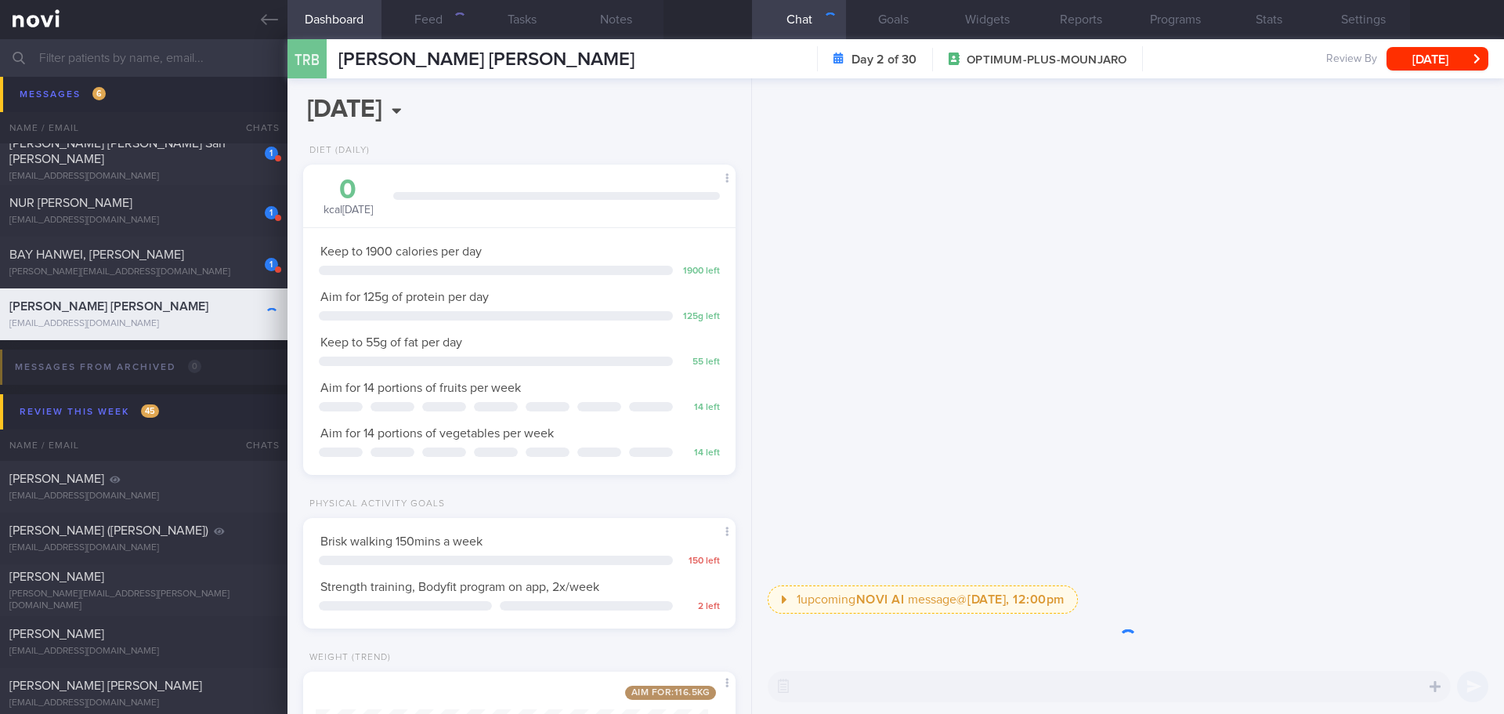
scroll to position [219, 393]
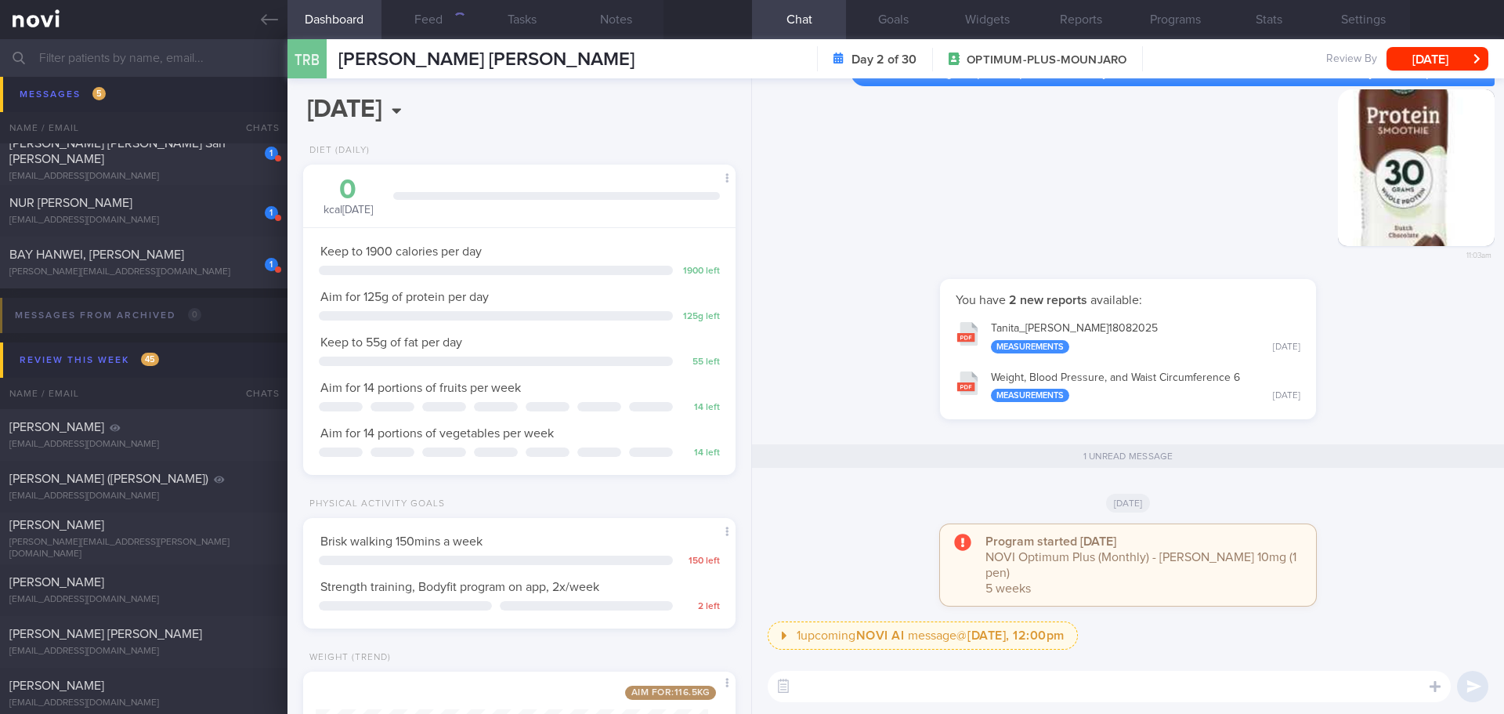
click at [1281, 506] on div "[DATE]" at bounding box center [1128, 502] width 733 height 44
click at [1404, 527] on div "Program started [DATE] NOVI Optimum Plus (Monthly) - [PERSON_NAME] 10mg (1 pen)…" at bounding box center [1128, 572] width 733 height 97
click at [1404, 529] on div "Program started [DATE] NOVI Optimum Plus (Monthly) - [PERSON_NAME] 10mg (1 pen)…" at bounding box center [1128, 572] width 733 height 97
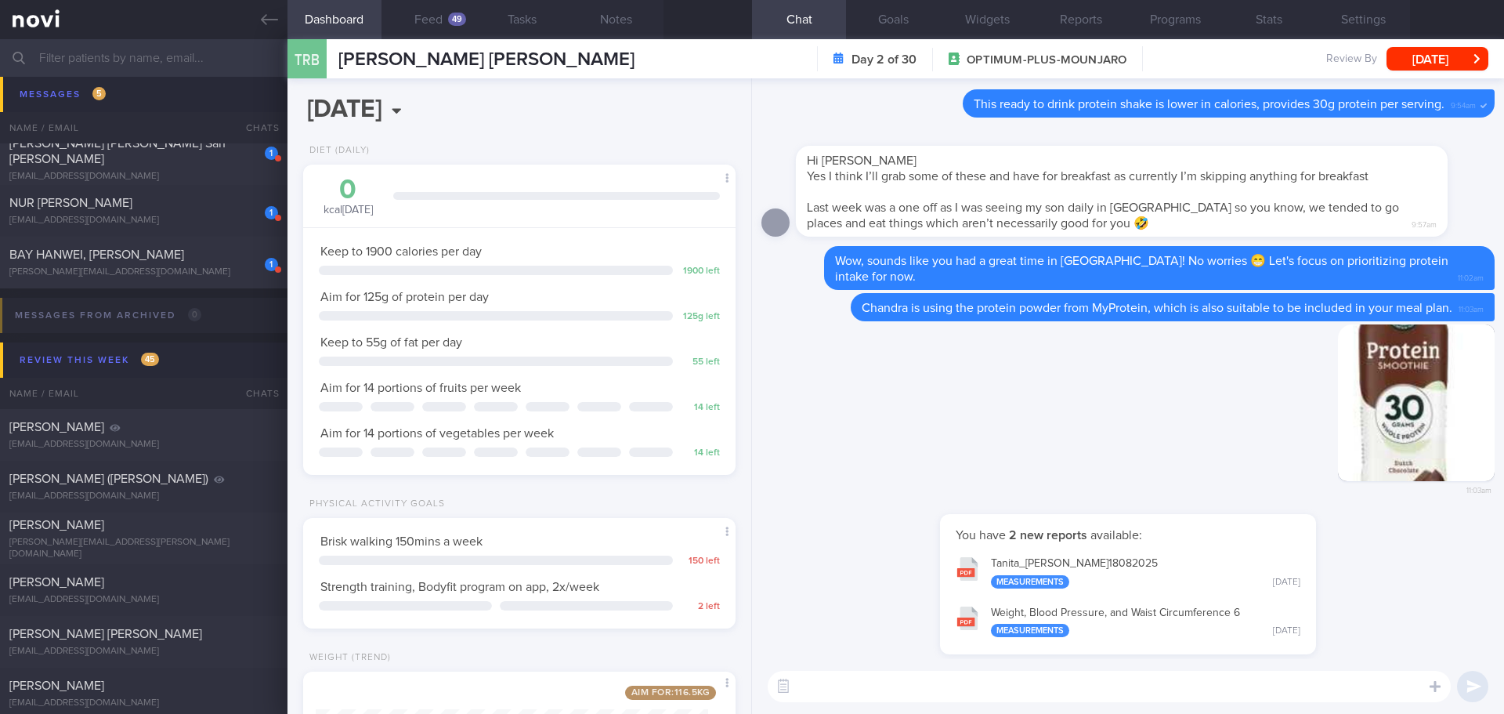
scroll to position [1, 0]
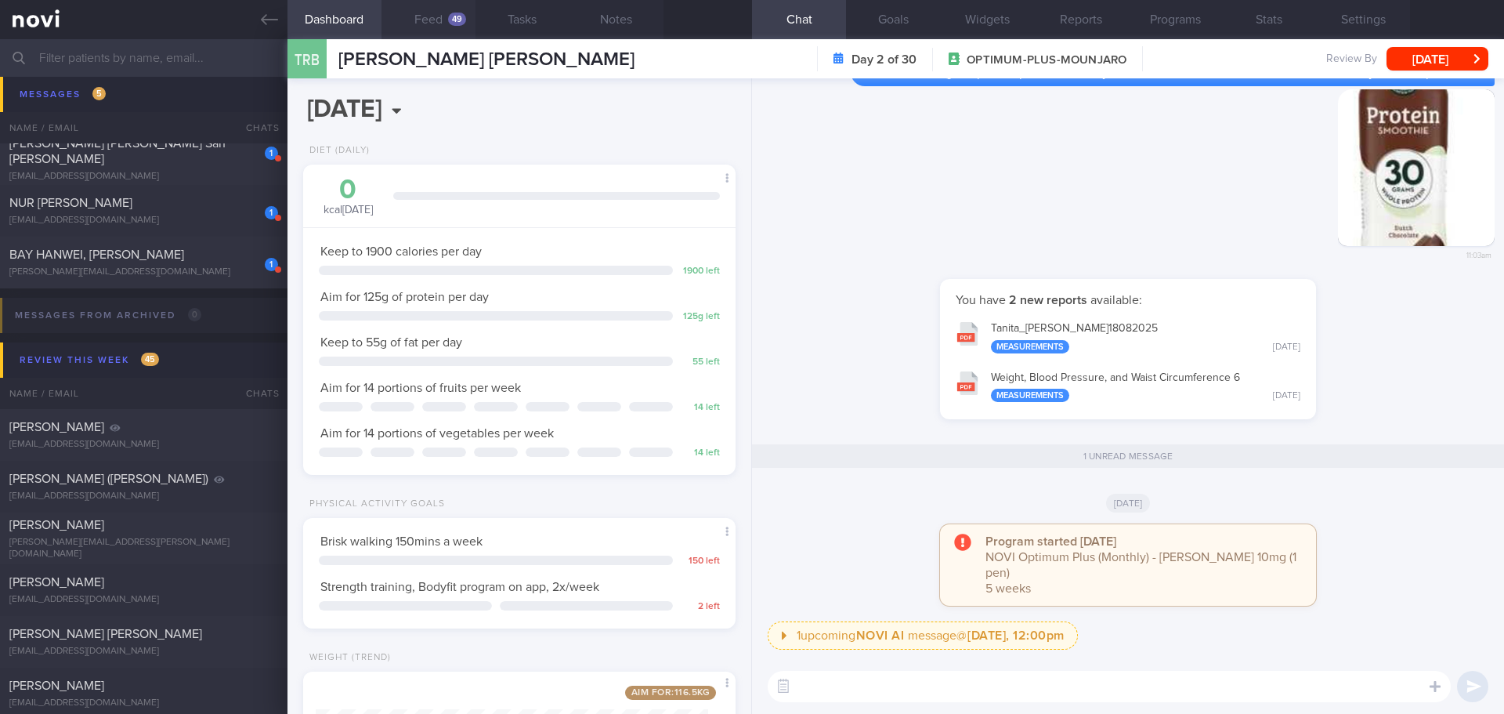
drag, startPoint x: 455, startPoint y: 20, endPoint x: 429, endPoint y: 34, distance: 29.8
click at [454, 20] on div "49" at bounding box center [457, 19] width 18 height 13
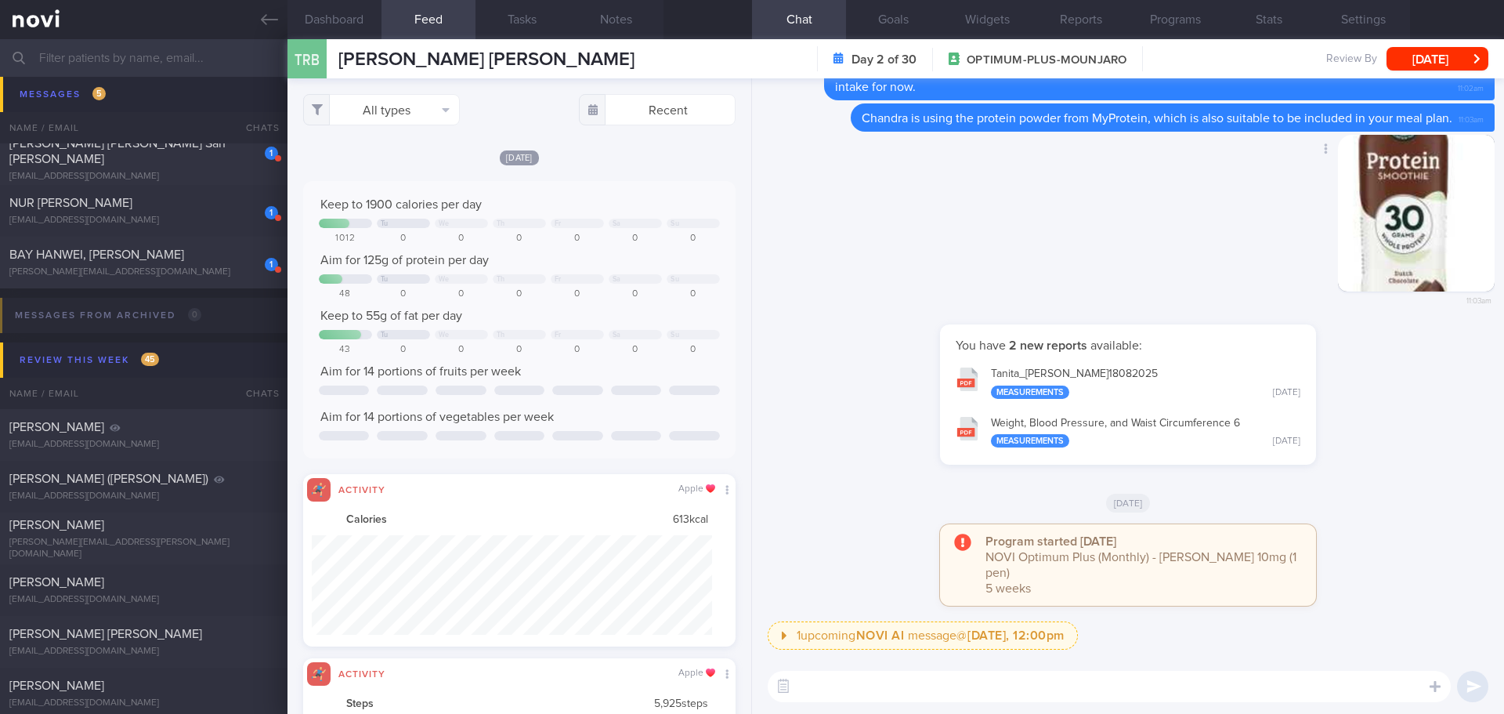
click at [1046, 172] on div "Delete 11:03am" at bounding box center [1128, 230] width 733 height 190
click at [407, 114] on button "All types" at bounding box center [381, 109] width 157 height 31
click at [378, 168] on button "Activity" at bounding box center [381, 164] width 155 height 24
checkbox input "false"
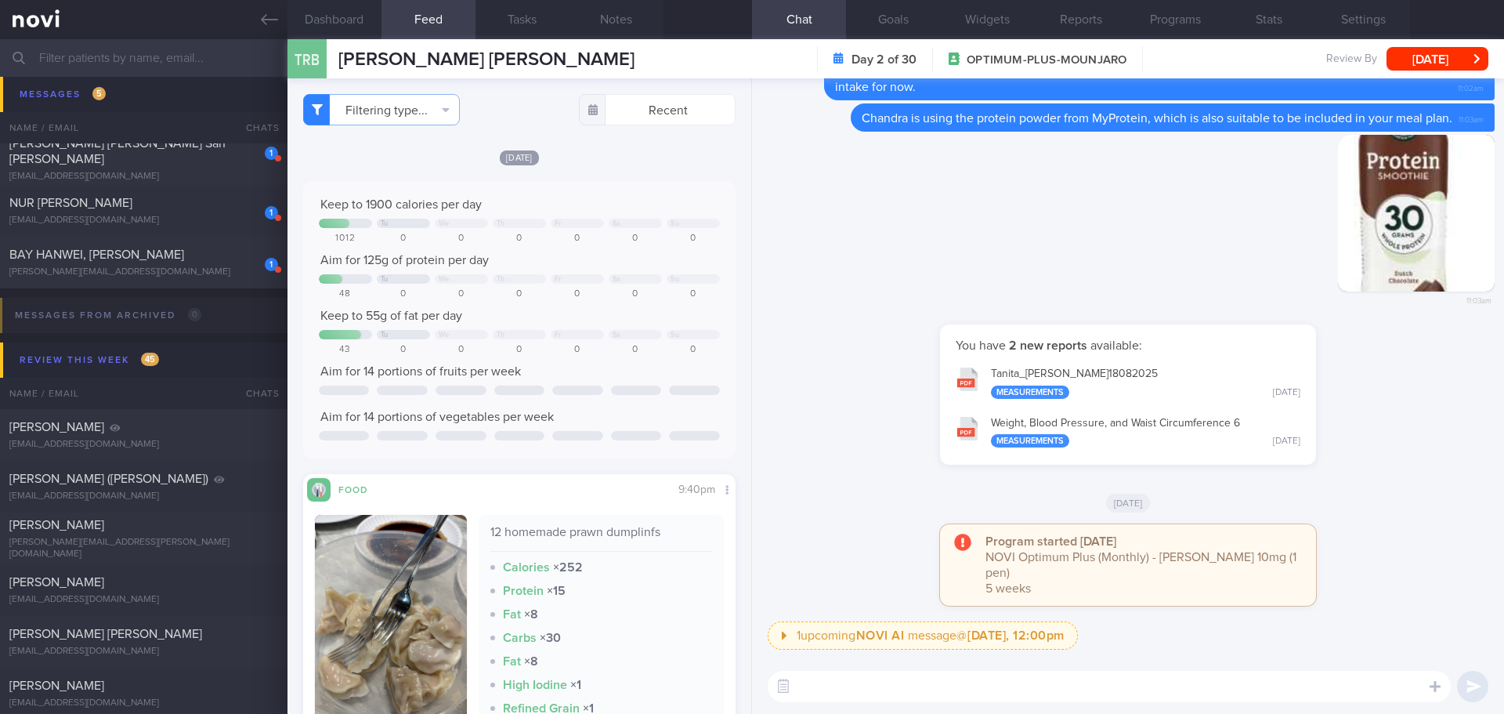
click at [886, 422] on div "You have 2 new reports available: Tanita_ [PERSON_NAME] 18082025 Measurements […" at bounding box center [1128, 402] width 733 height 156
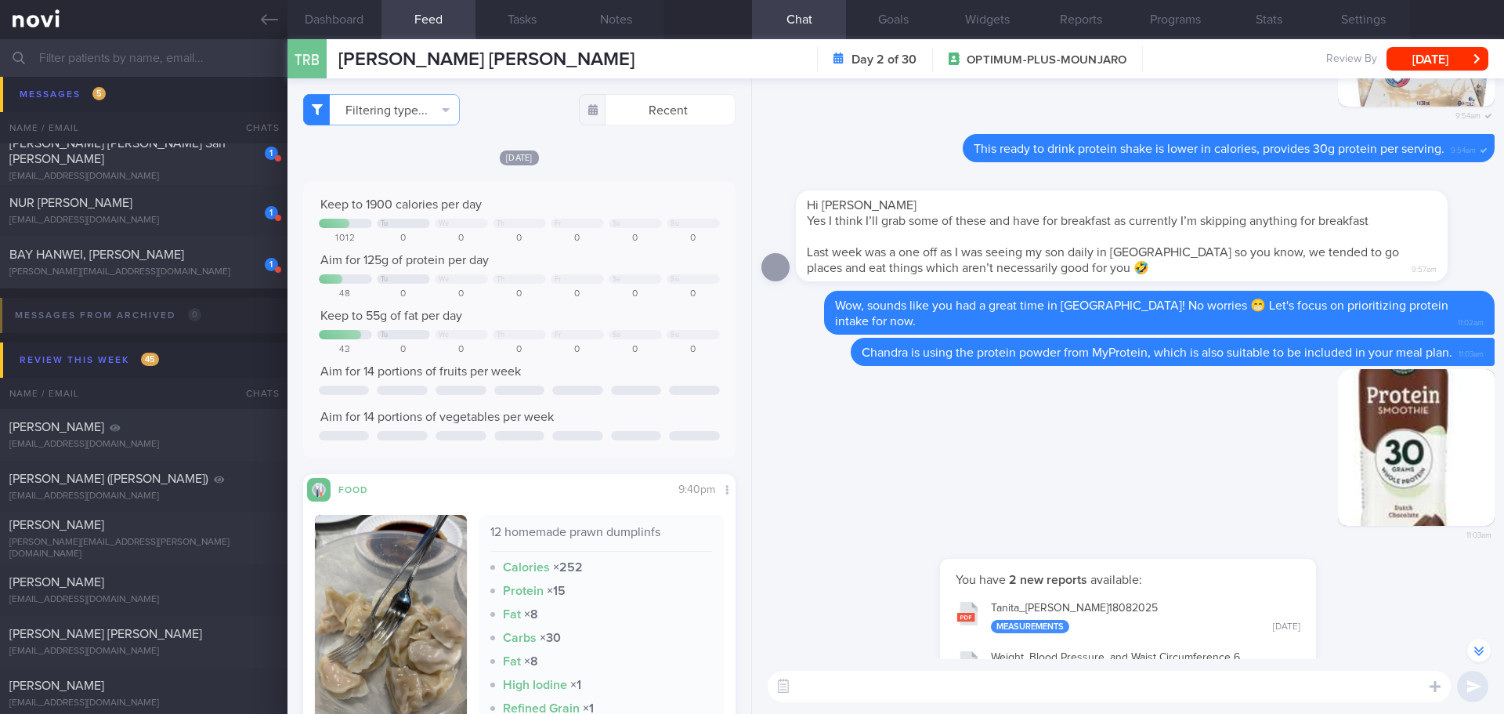
scroll to position [1, 0]
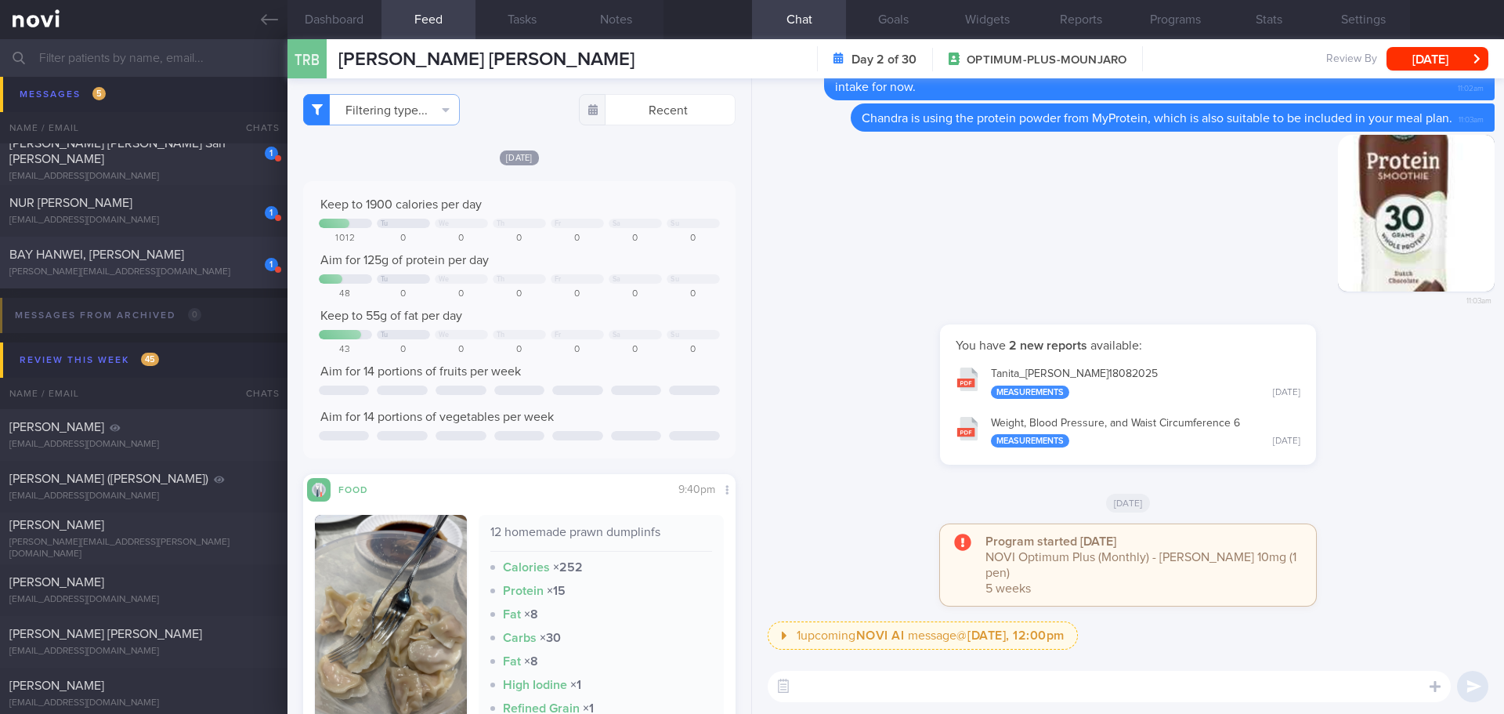
click at [221, 266] on div "[PERSON_NAME][EMAIL_ADDRESS][DOMAIN_NAME]" at bounding box center [143, 272] width 269 height 12
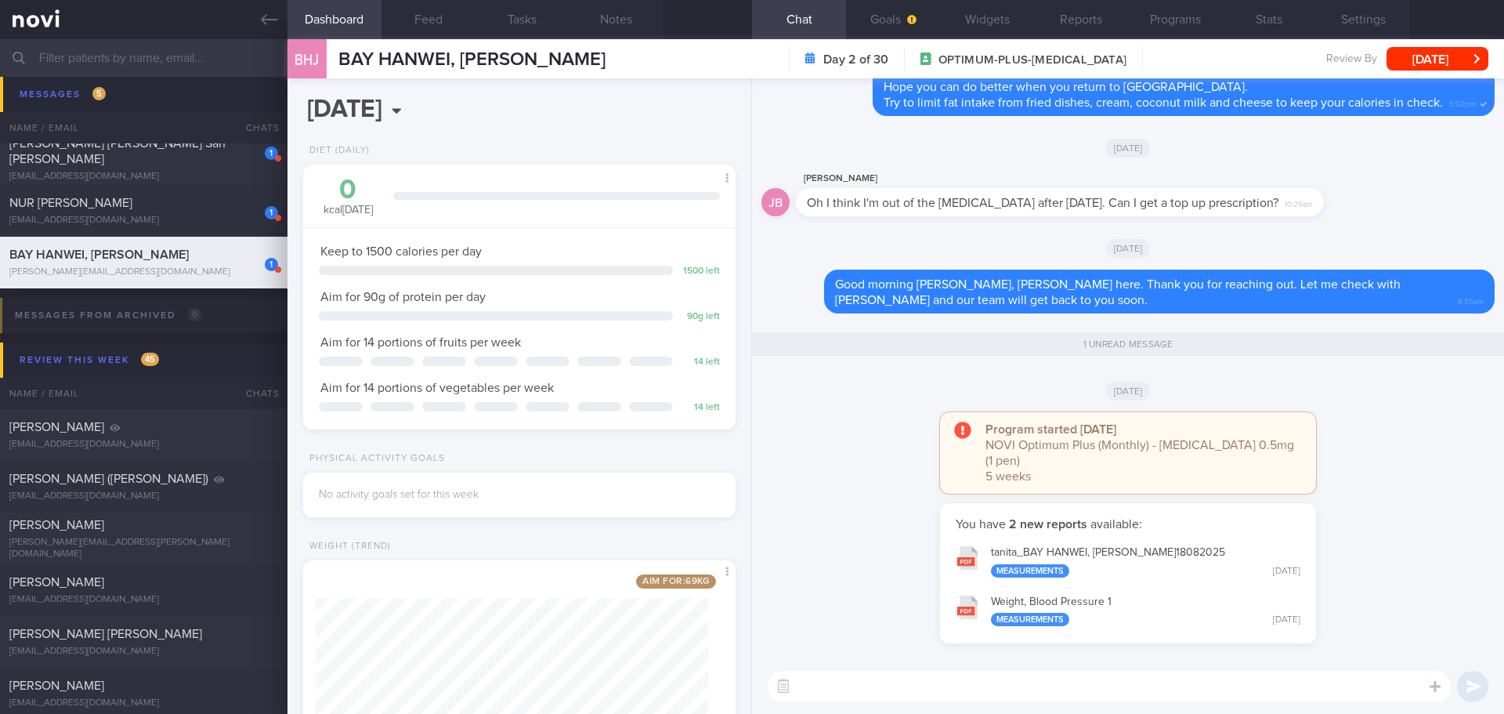
scroll to position [219, 393]
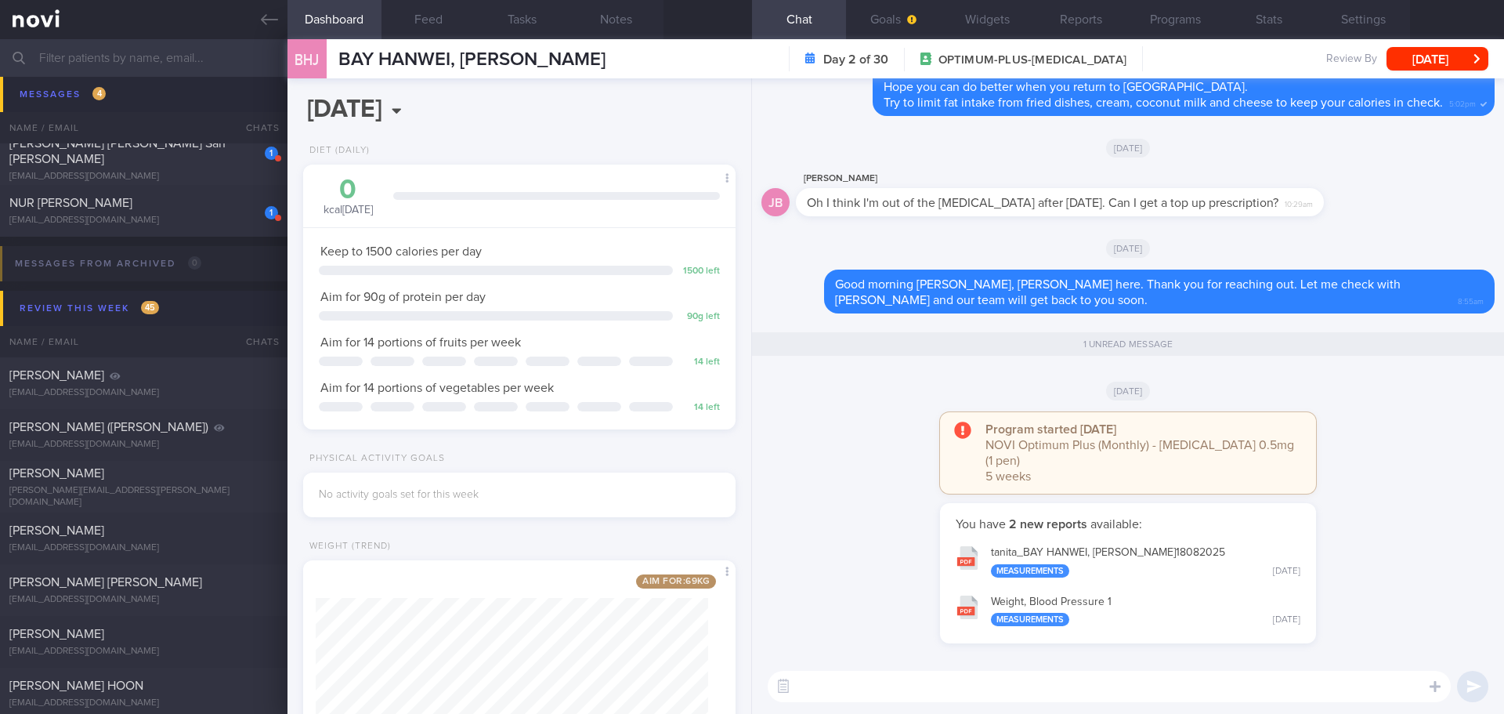
click at [849, 412] on div "[DATE]" at bounding box center [1128, 390] width 733 height 44
click at [840, 412] on div "[DATE]" at bounding box center [1128, 390] width 733 height 44
click at [1087, 556] on button "tanita_ BAY HANWEI, [PERSON_NAME] 18082025 Measurements [DATE]" at bounding box center [1128, 560] width 360 height 49
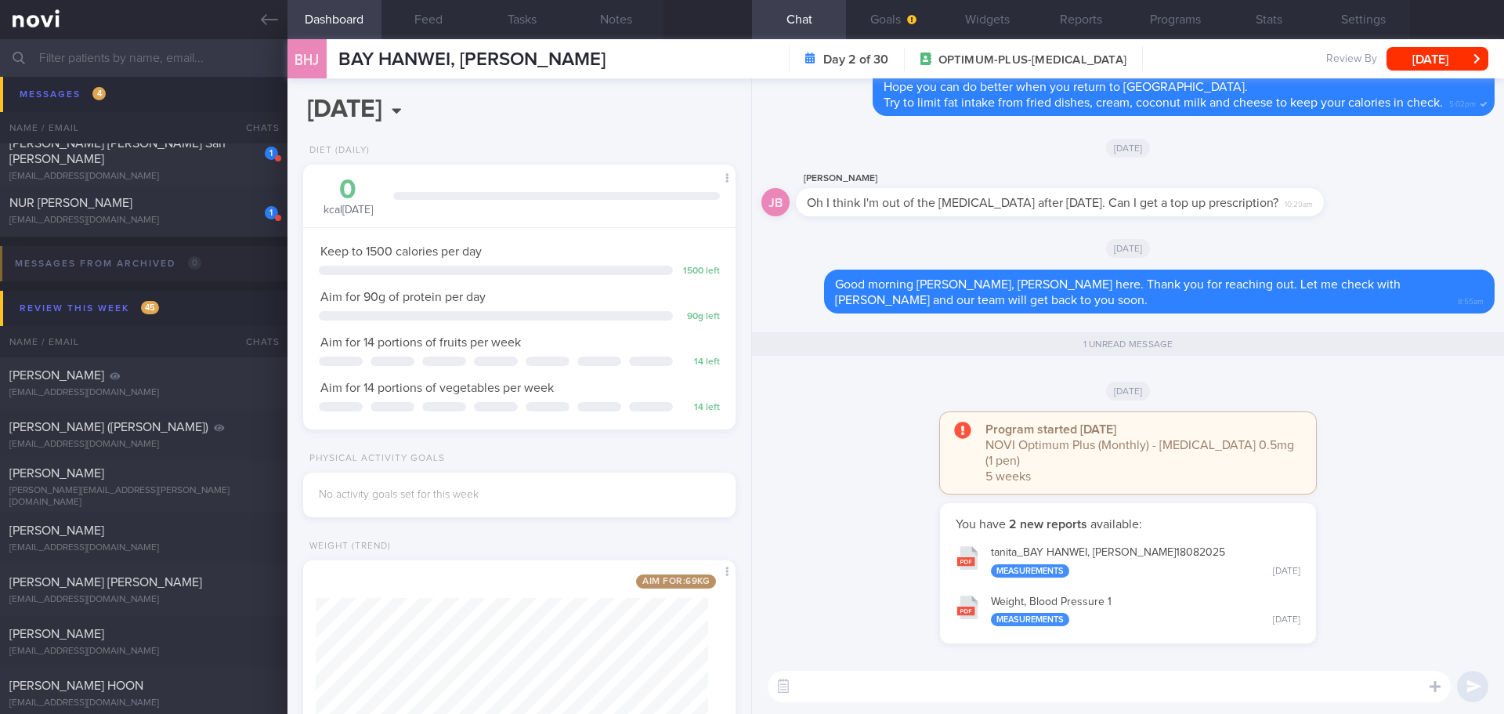
click at [888, 457] on div "Program started [DATE] NOVI Optimum Plus (Monthly) - [MEDICAL_DATA] 0.5mg (1 pe…" at bounding box center [1128, 457] width 733 height 91
click at [1164, 13] on button "Programs" at bounding box center [1175, 19] width 94 height 39
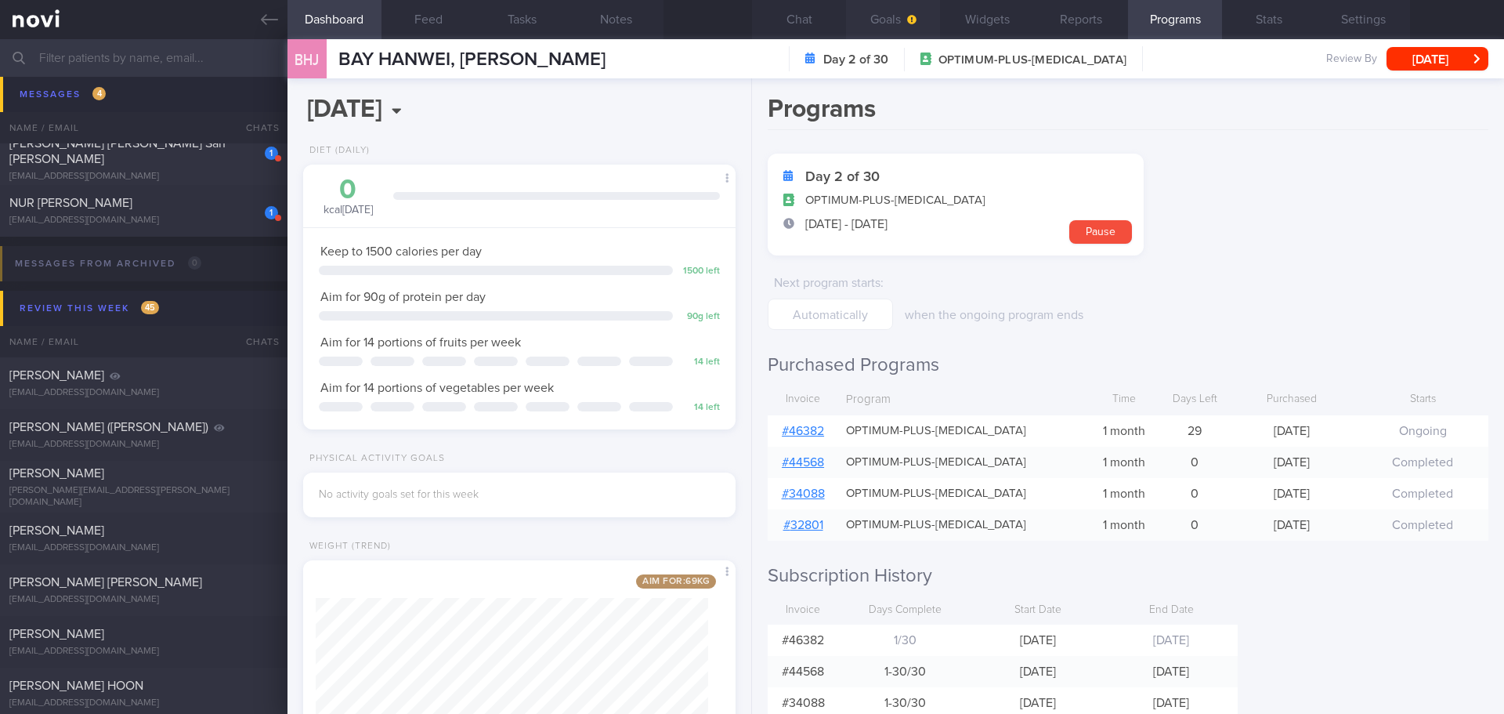
click at [870, 24] on button "Goals" at bounding box center [893, 19] width 94 height 39
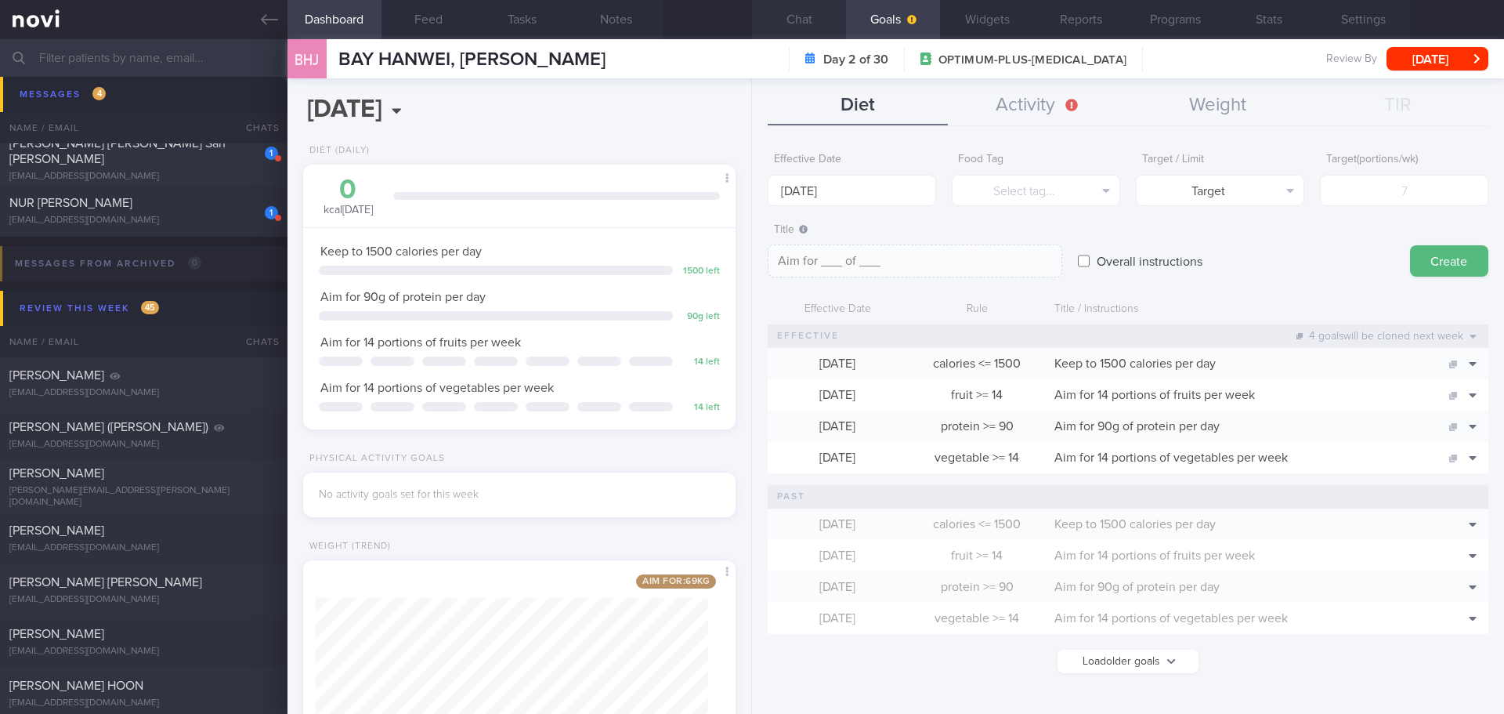
click at [799, 16] on button "Chat" at bounding box center [799, 19] width 94 height 39
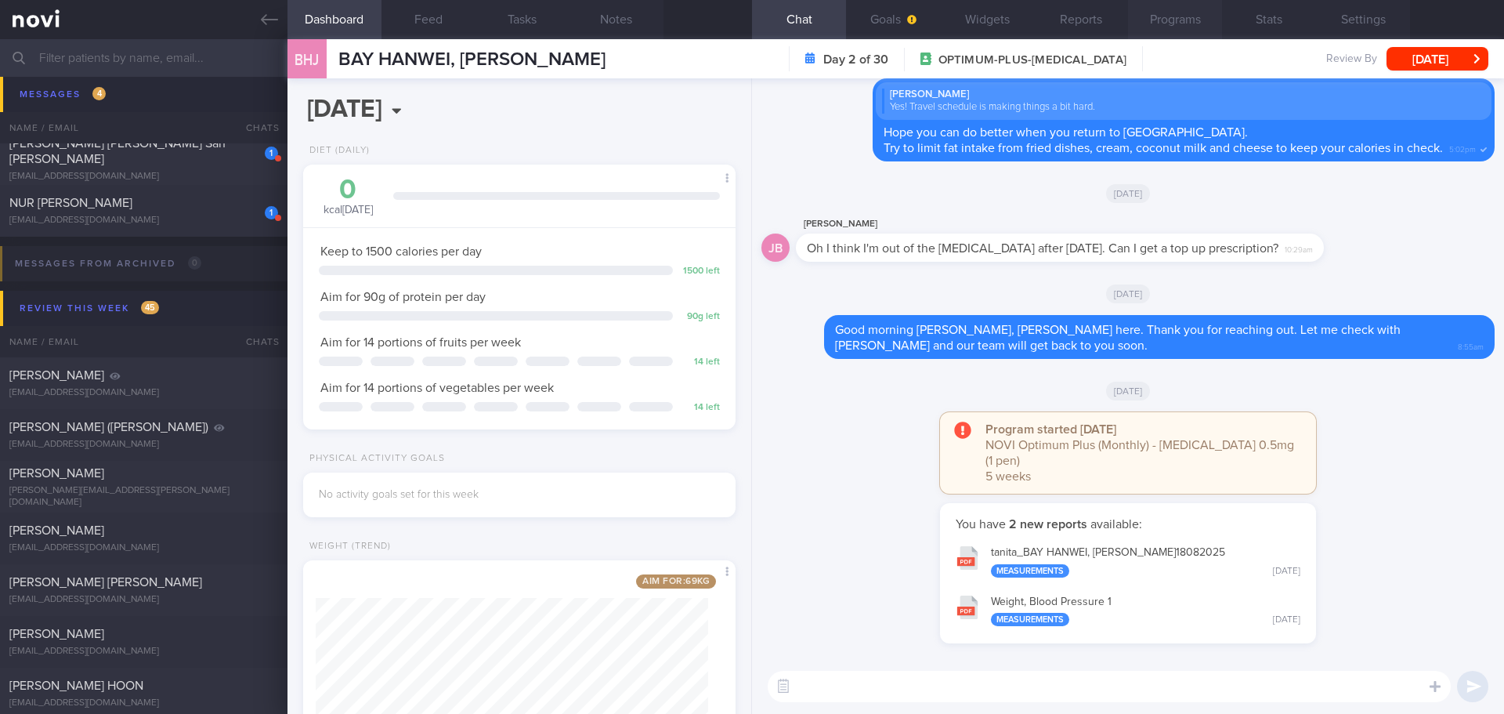
click at [1171, 27] on button "Programs" at bounding box center [1175, 19] width 94 height 39
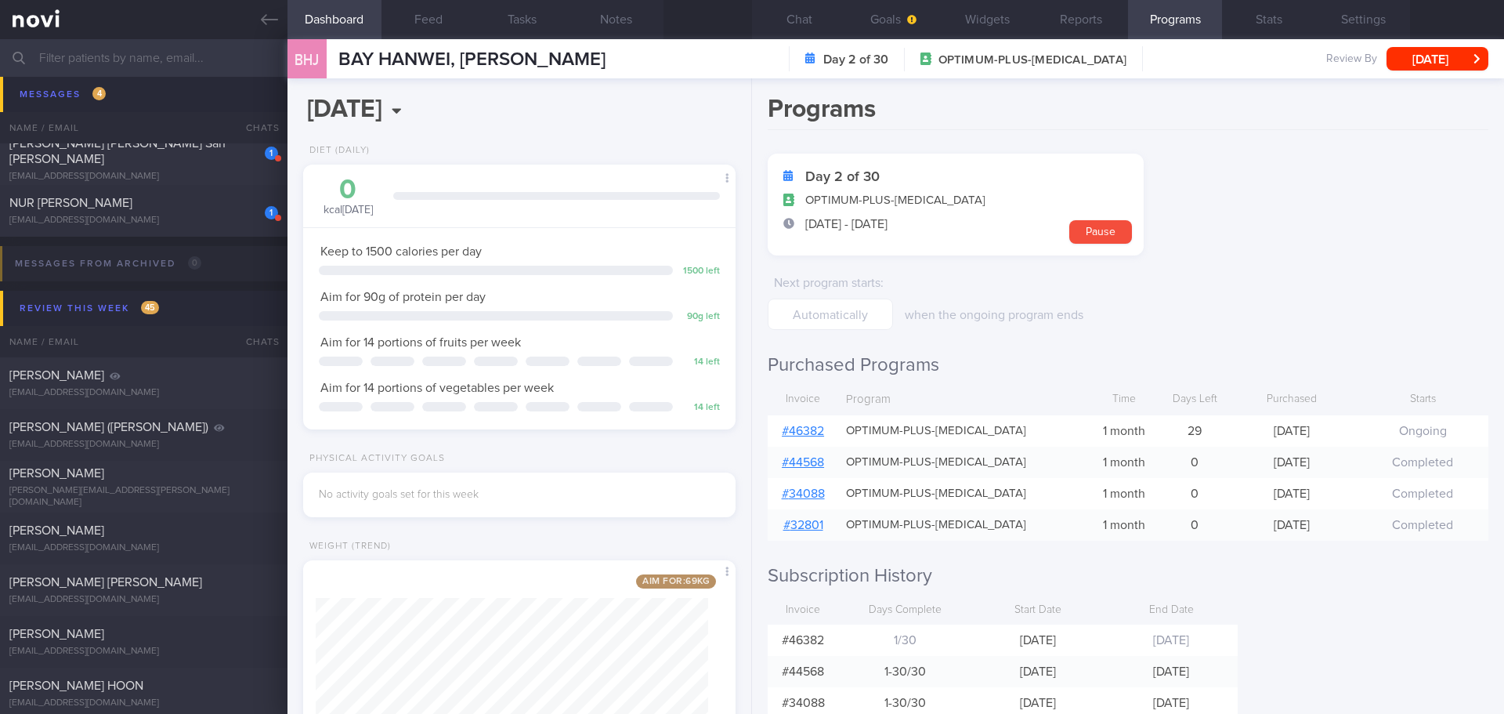
click at [812, 433] on link "# 46382" at bounding box center [803, 431] width 42 height 13
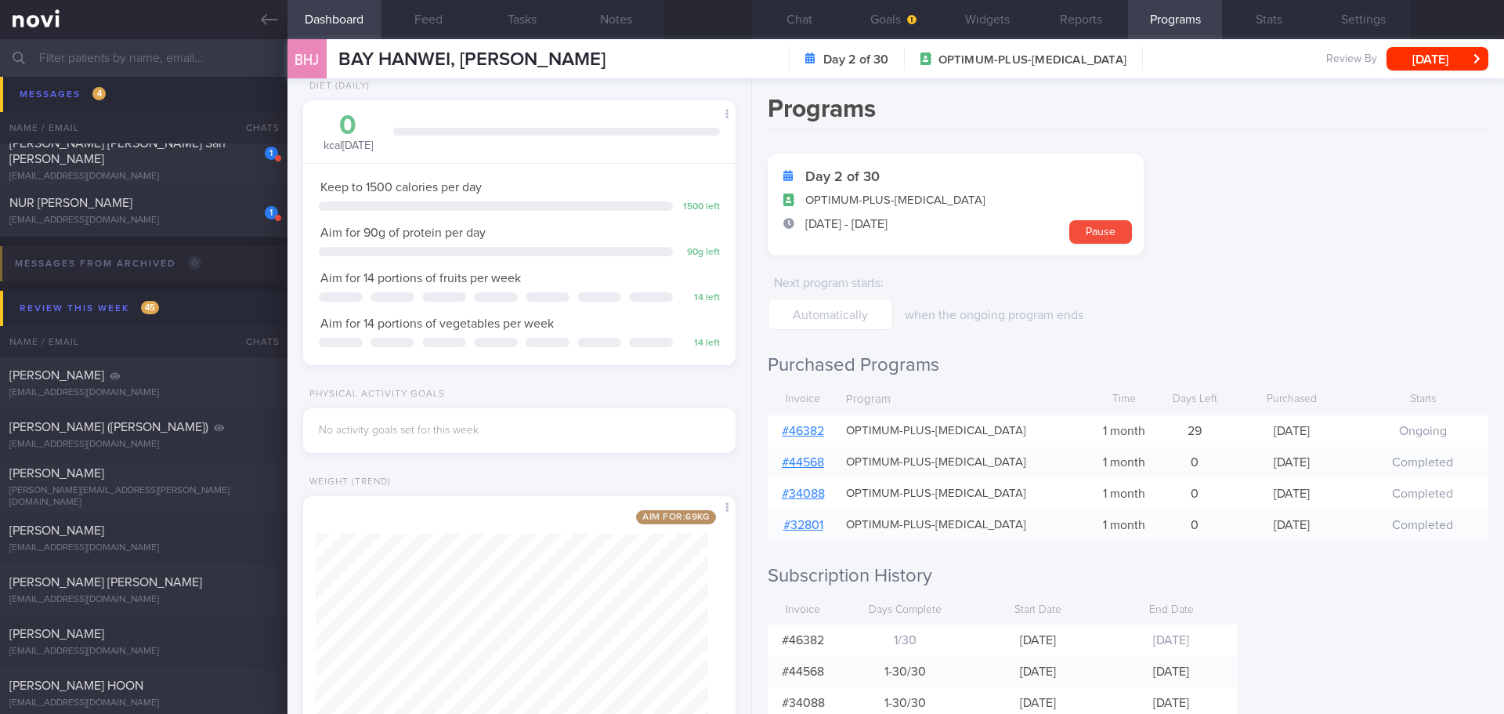
scroll to position [130, 0]
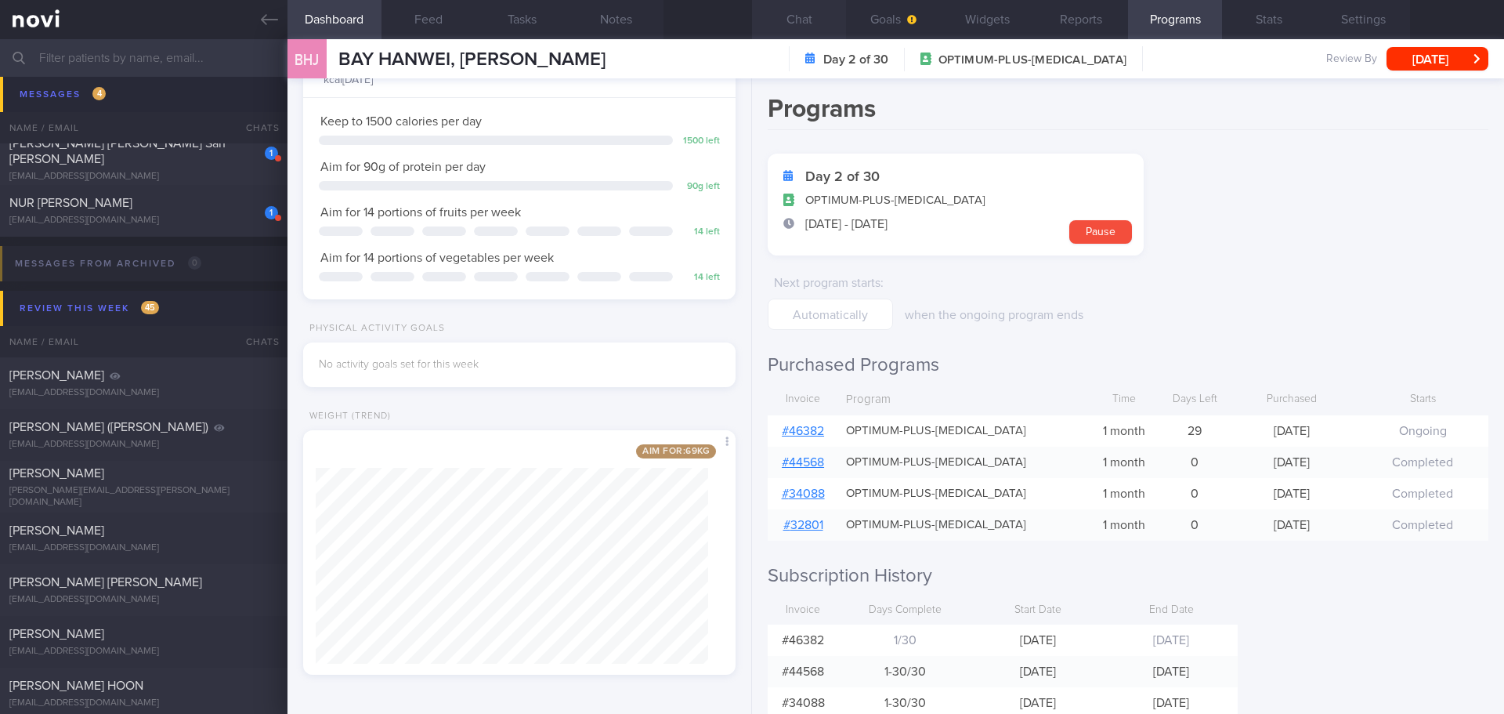
click at [791, 17] on button "Chat" at bounding box center [799, 19] width 94 height 39
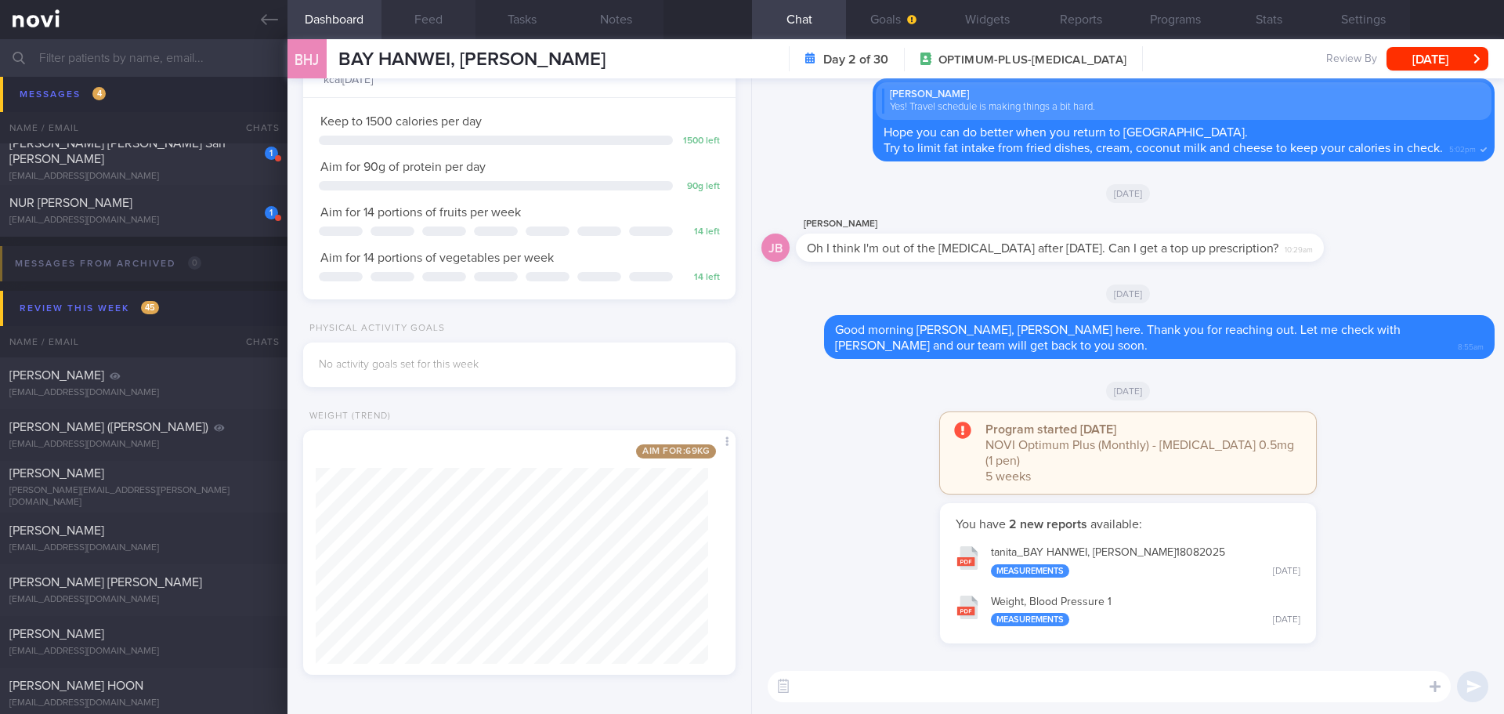
click at [402, 6] on button "Feed" at bounding box center [429, 19] width 94 height 39
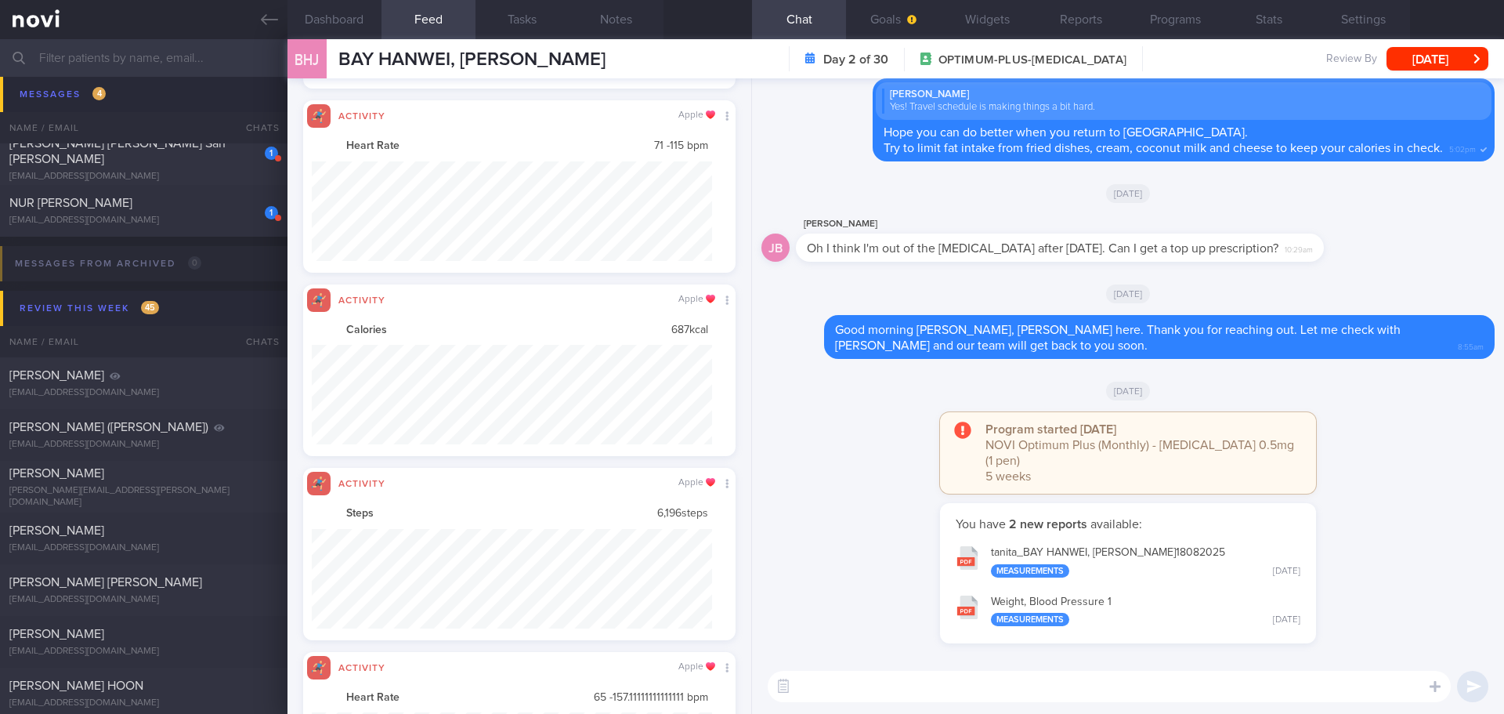
scroll to position [313, 0]
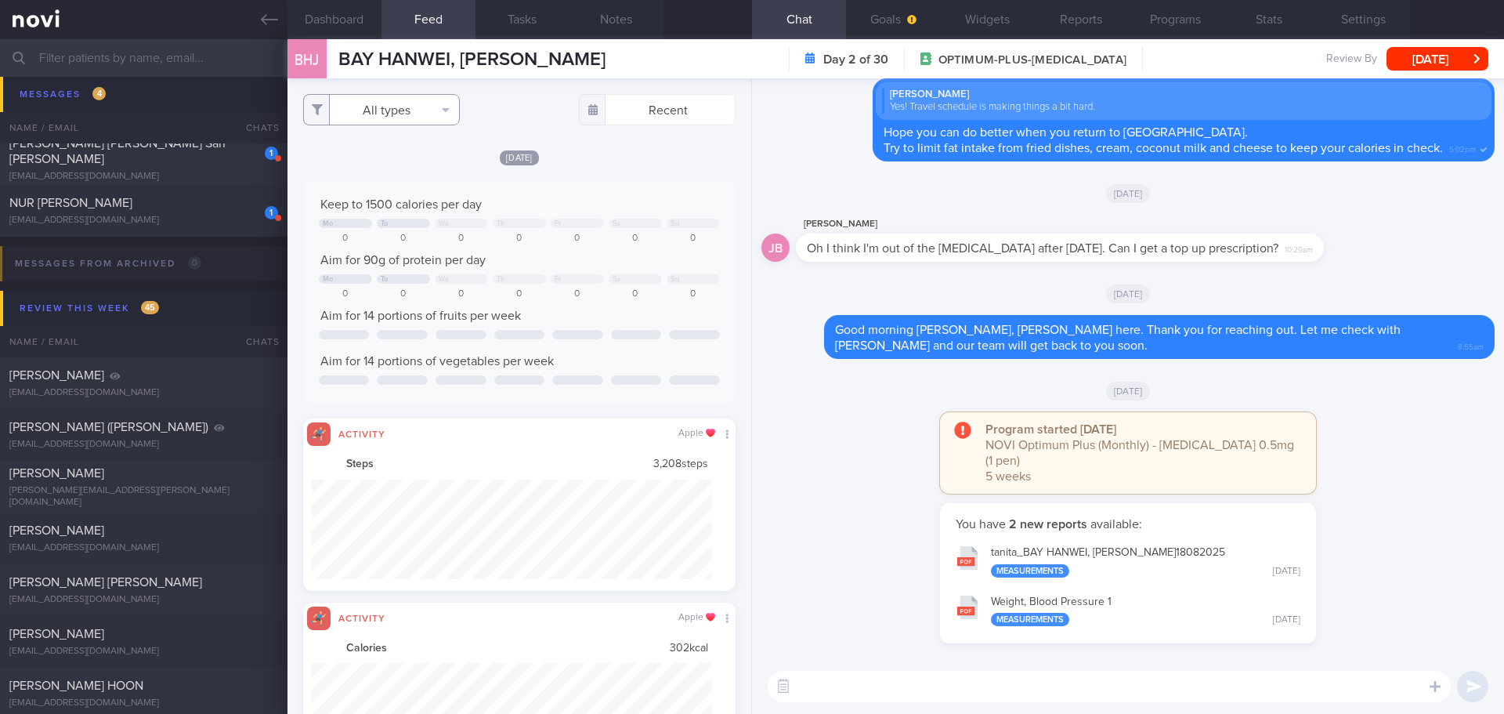
click at [441, 113] on button "All types" at bounding box center [381, 109] width 157 height 31
click at [404, 165] on button "Activity" at bounding box center [381, 164] width 155 height 24
checkbox input "false"
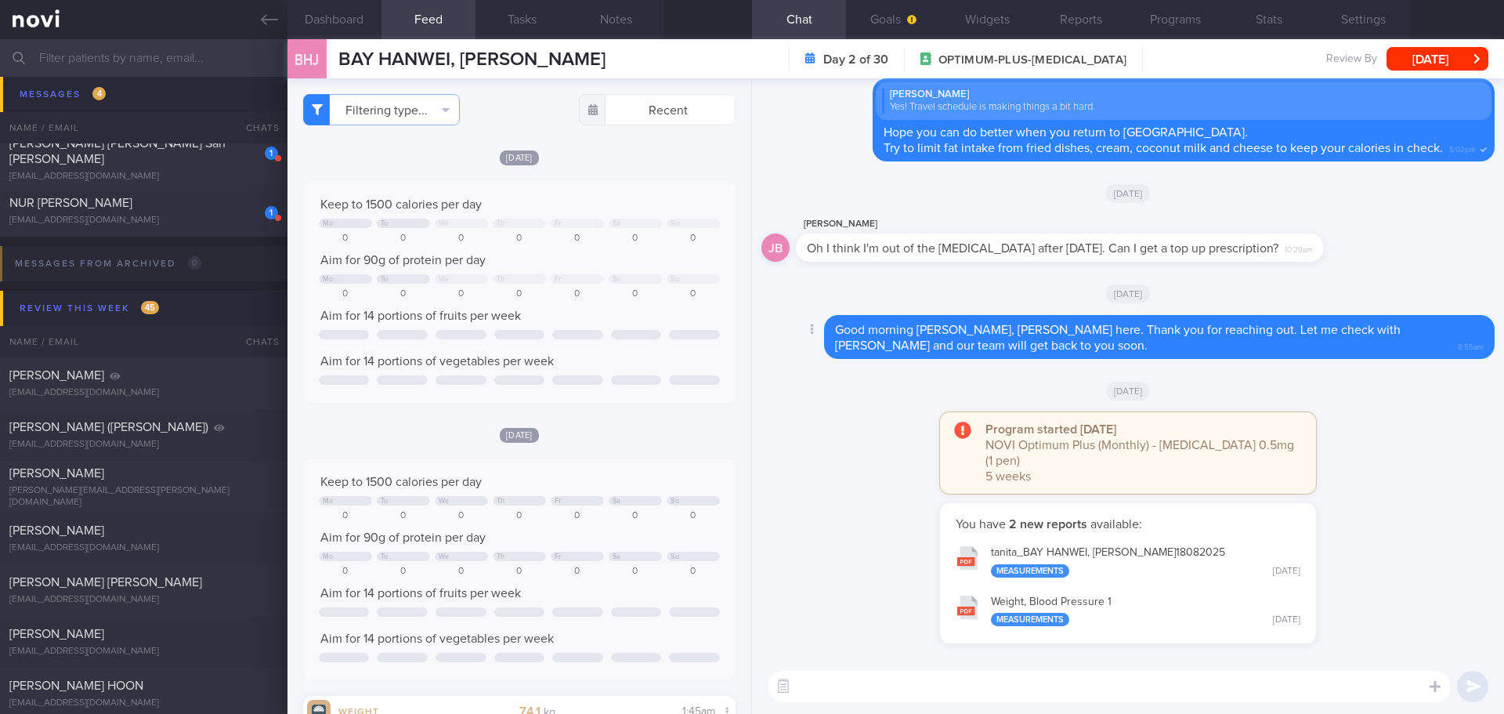
click at [762, 359] on div "Delete Good morning [PERSON_NAME], [PERSON_NAME] here. Thank you for reaching o…" at bounding box center [1128, 337] width 733 height 44
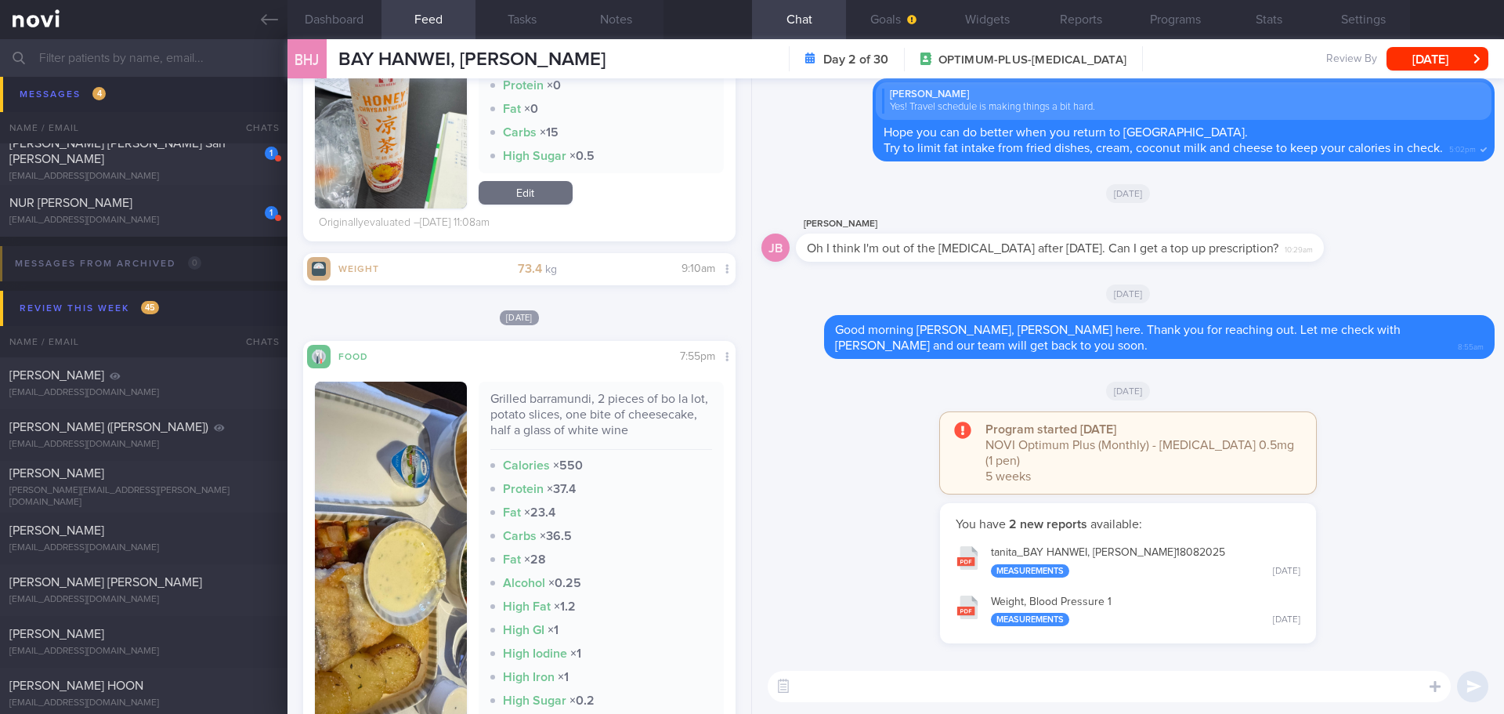
scroll to position [15178, 0]
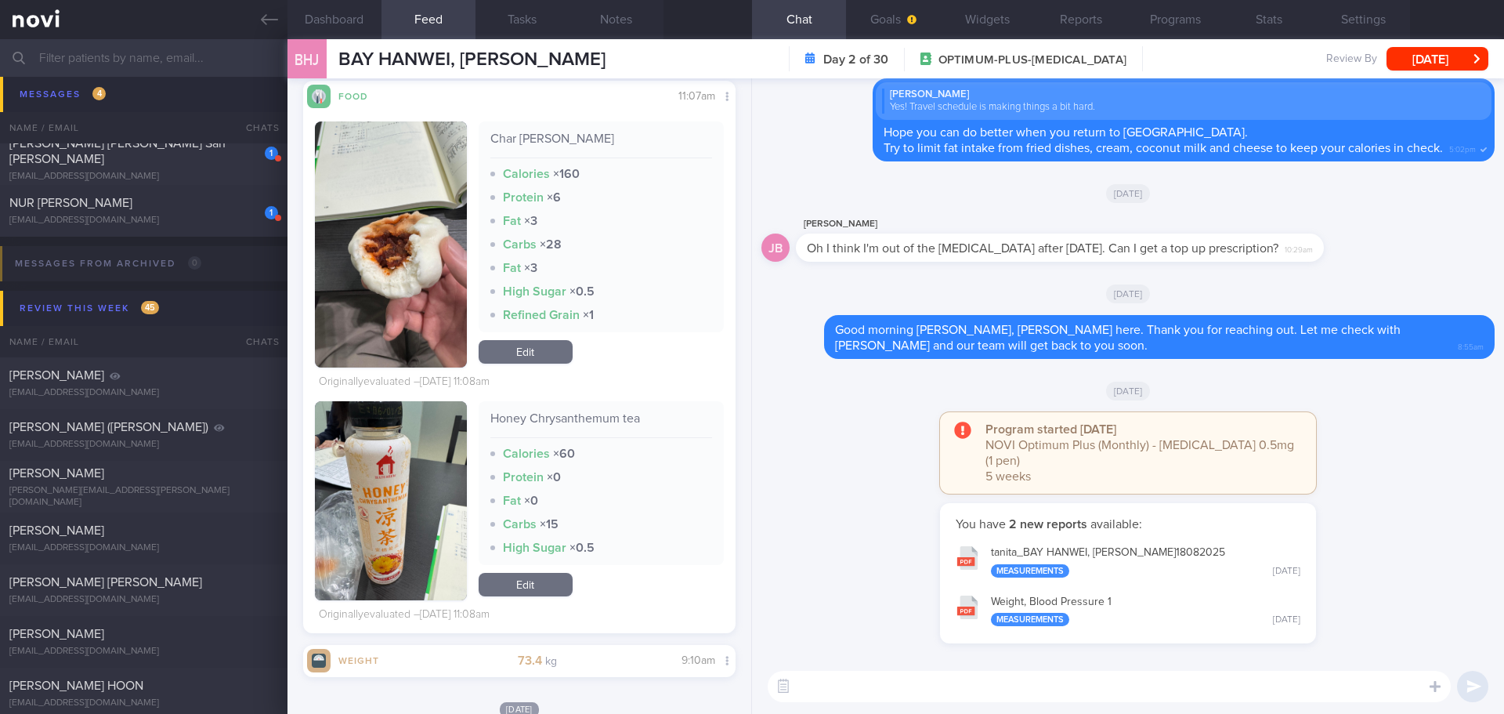
click at [425, 287] on button "button" at bounding box center [391, 244] width 152 height 246
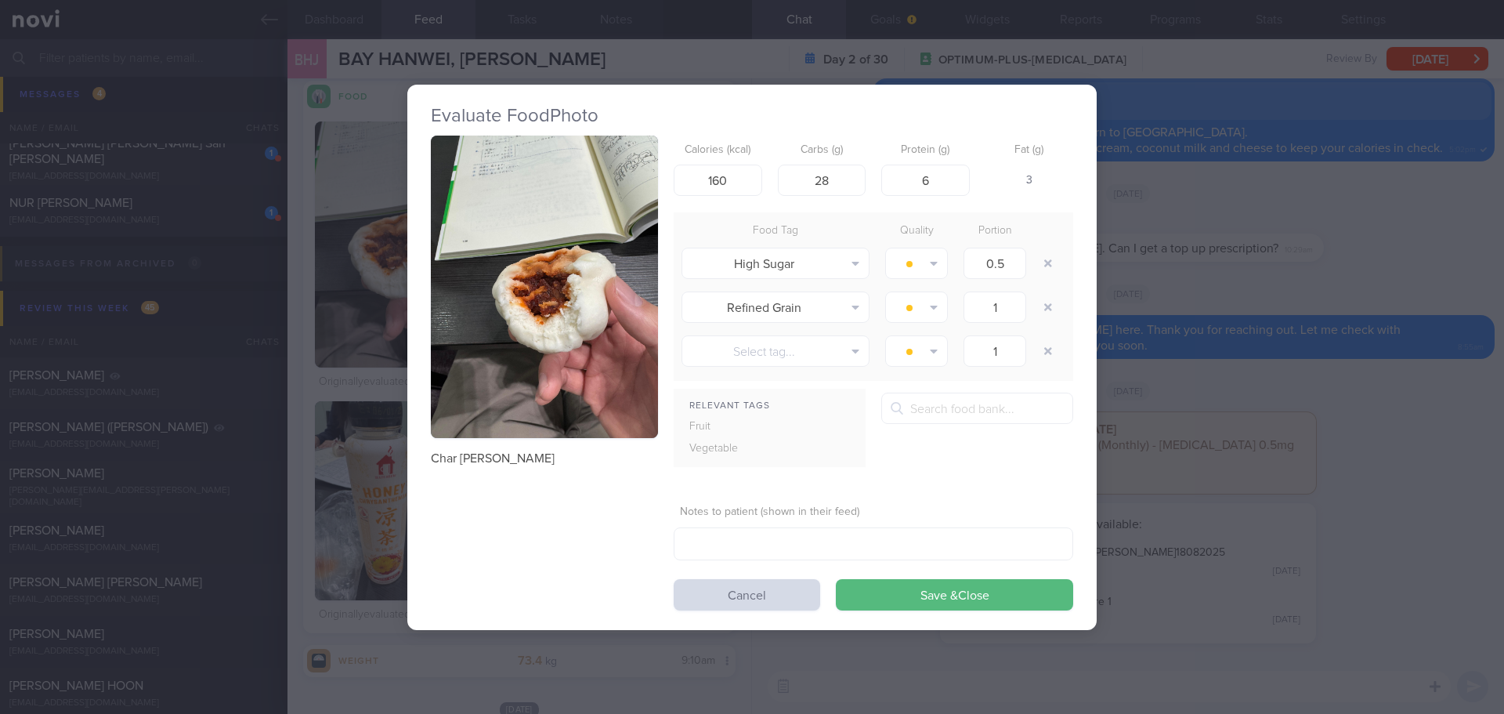
click at [515, 161] on button "button" at bounding box center [544, 287] width 227 height 303
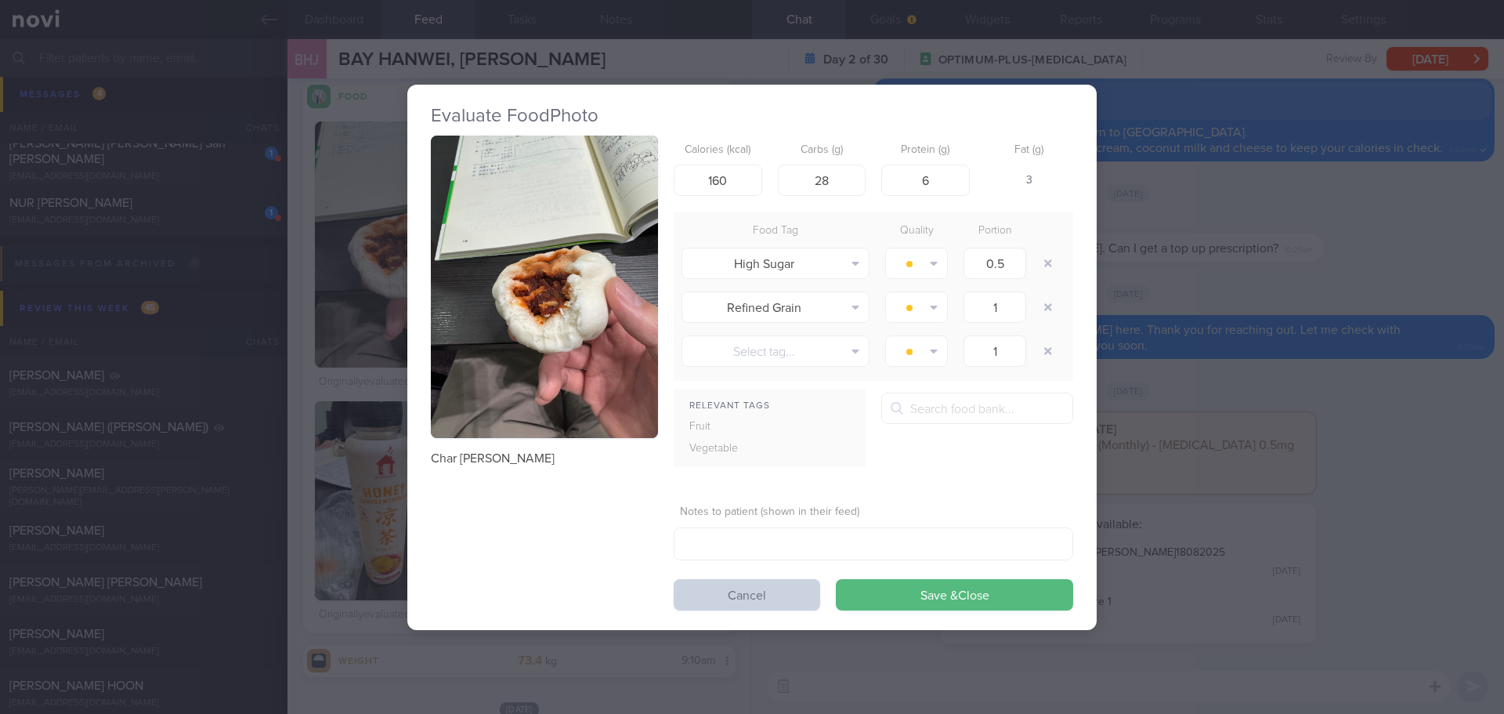
click at [769, 587] on button "Cancel" at bounding box center [747, 594] width 147 height 31
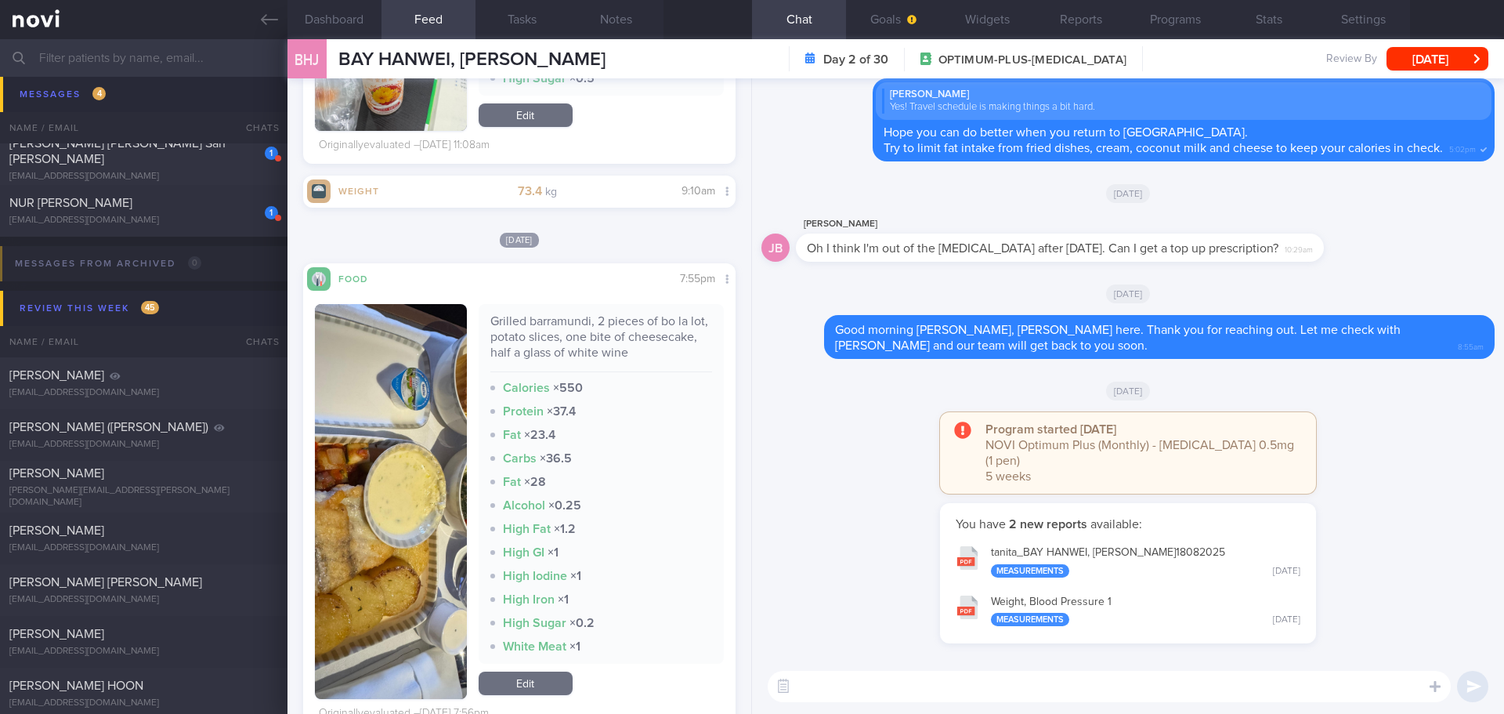
scroll to position [15805, 0]
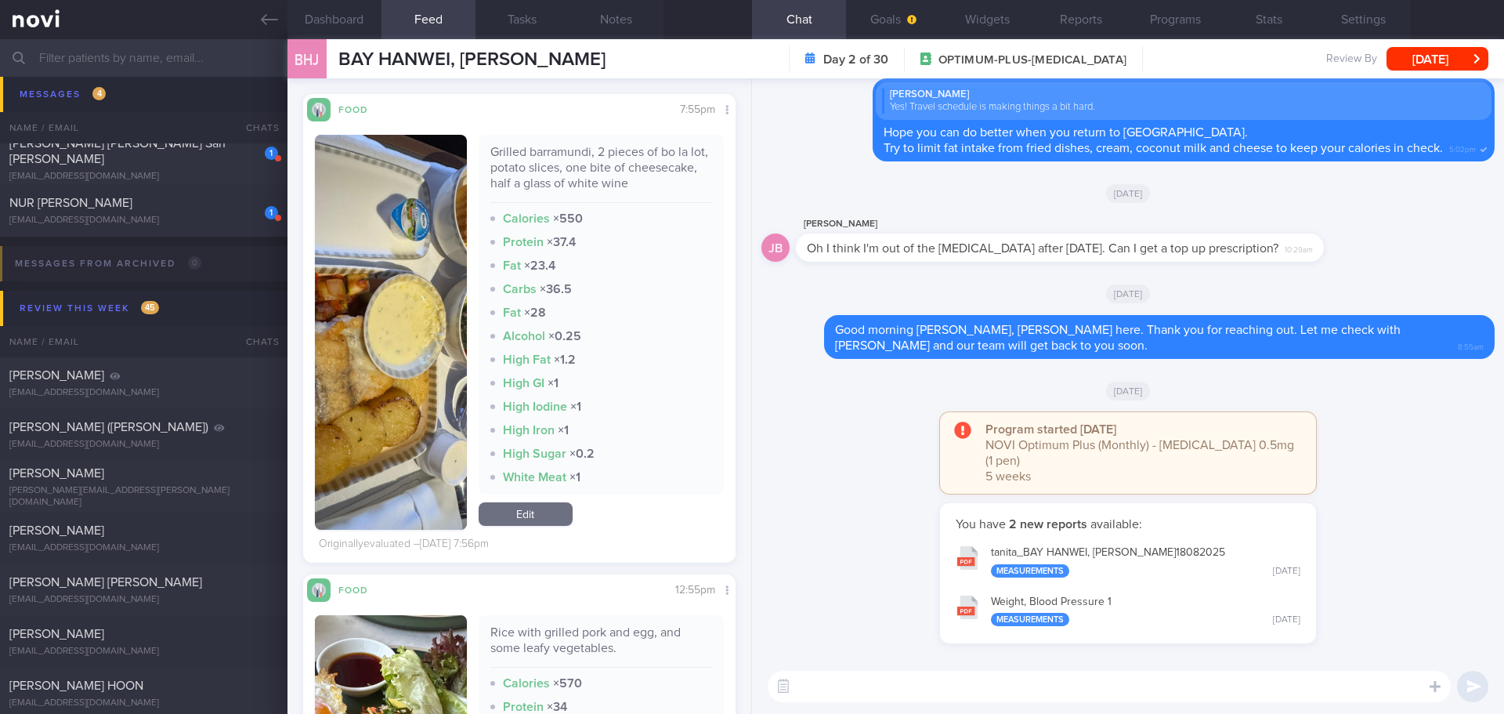
click at [367, 331] on button "button" at bounding box center [391, 332] width 152 height 395
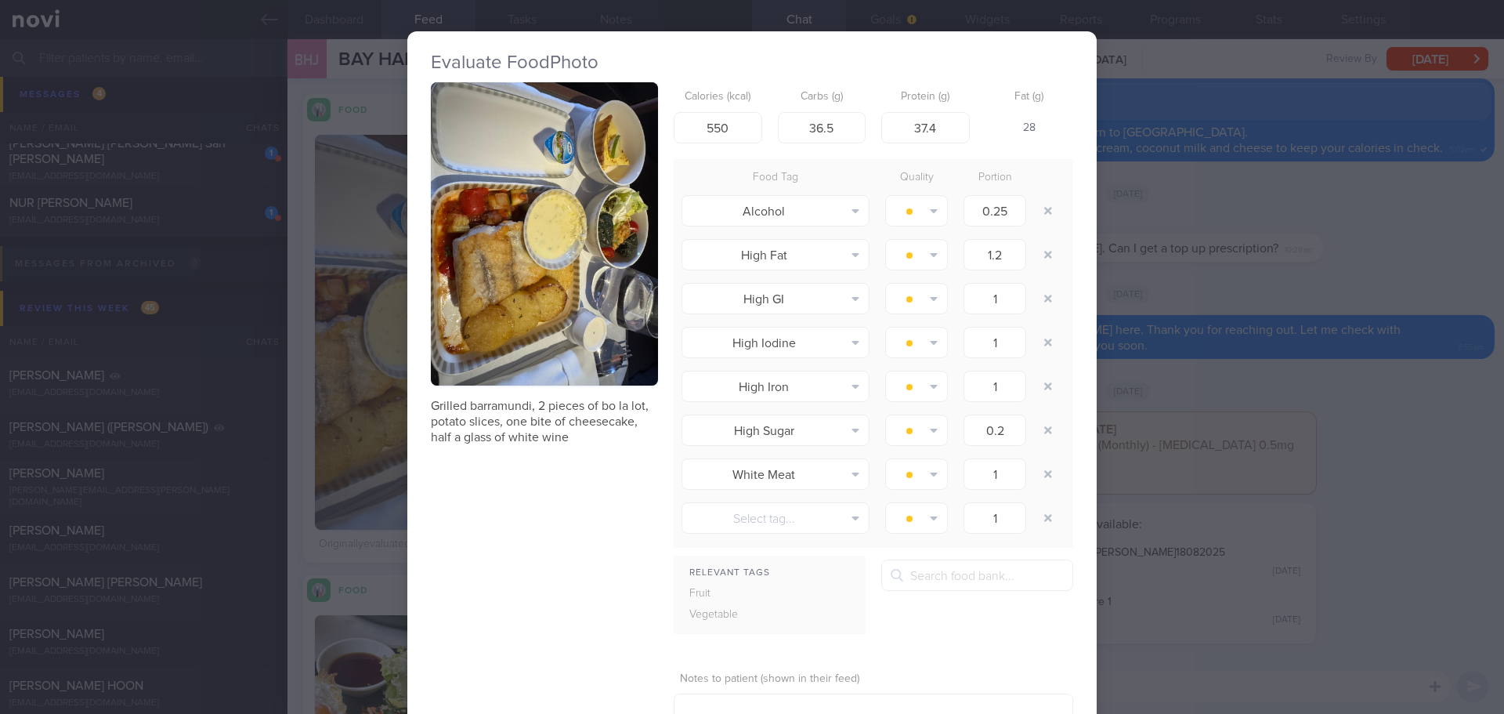
click at [1245, 356] on div "Evaluate Food Photo Grilled barramundi, 2 pieces of bo la lot, potato slices, o…" at bounding box center [752, 357] width 1504 height 714
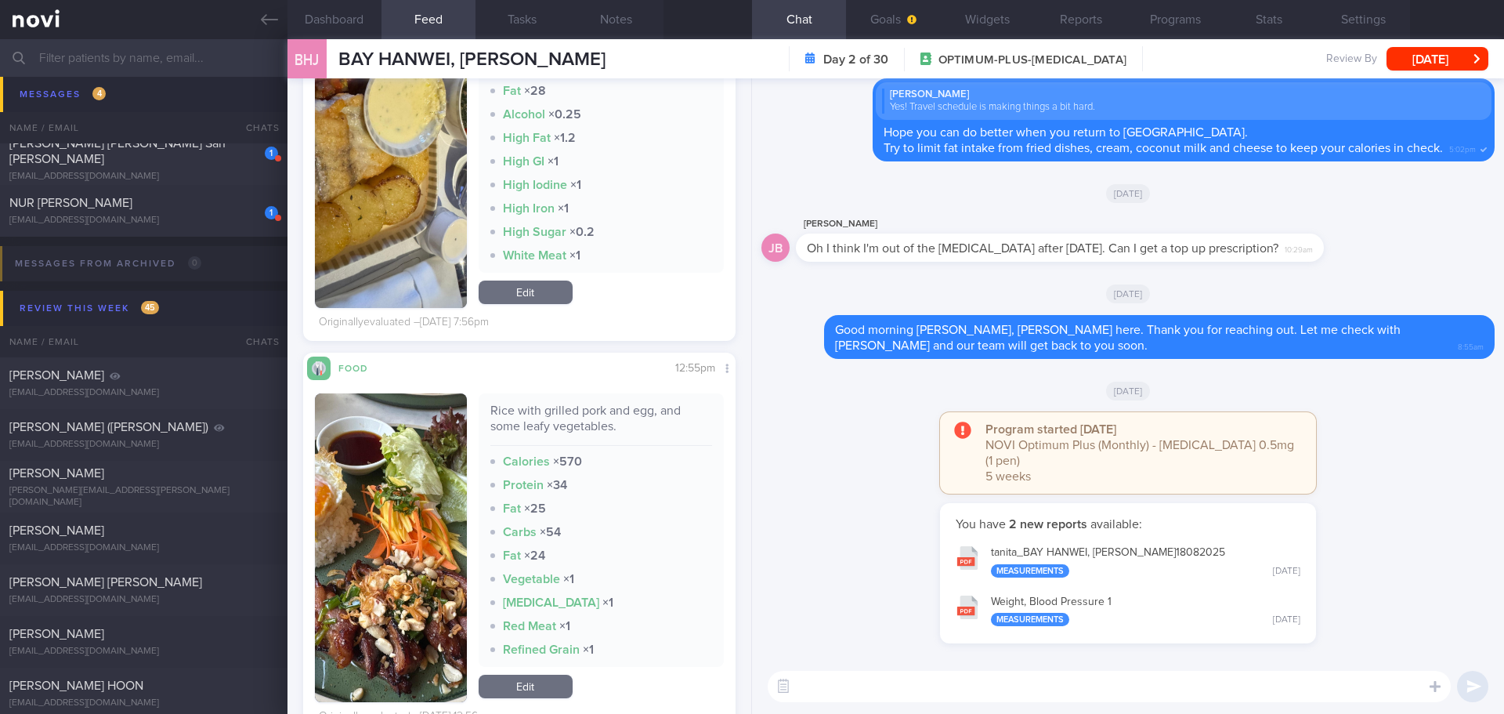
scroll to position [16275, 0]
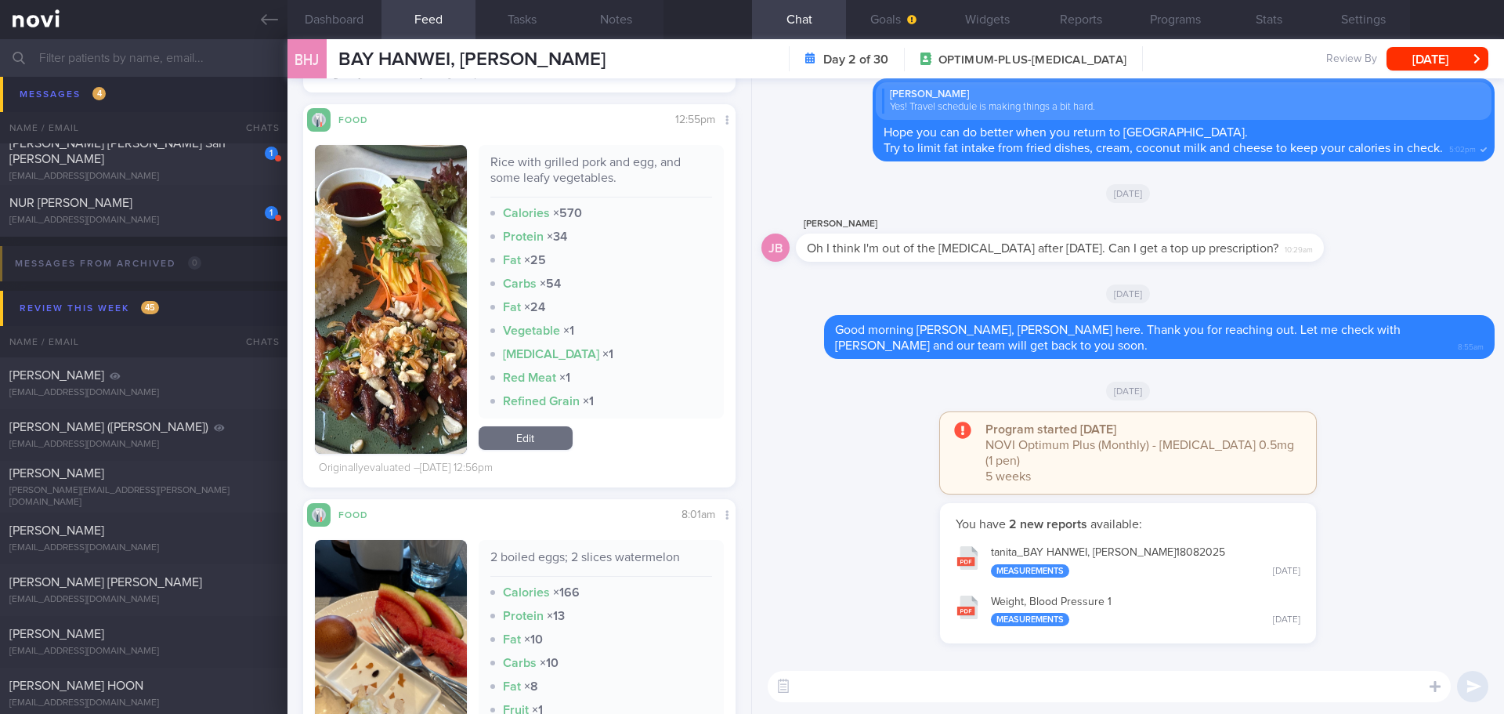
click at [391, 346] on button "button" at bounding box center [391, 299] width 152 height 309
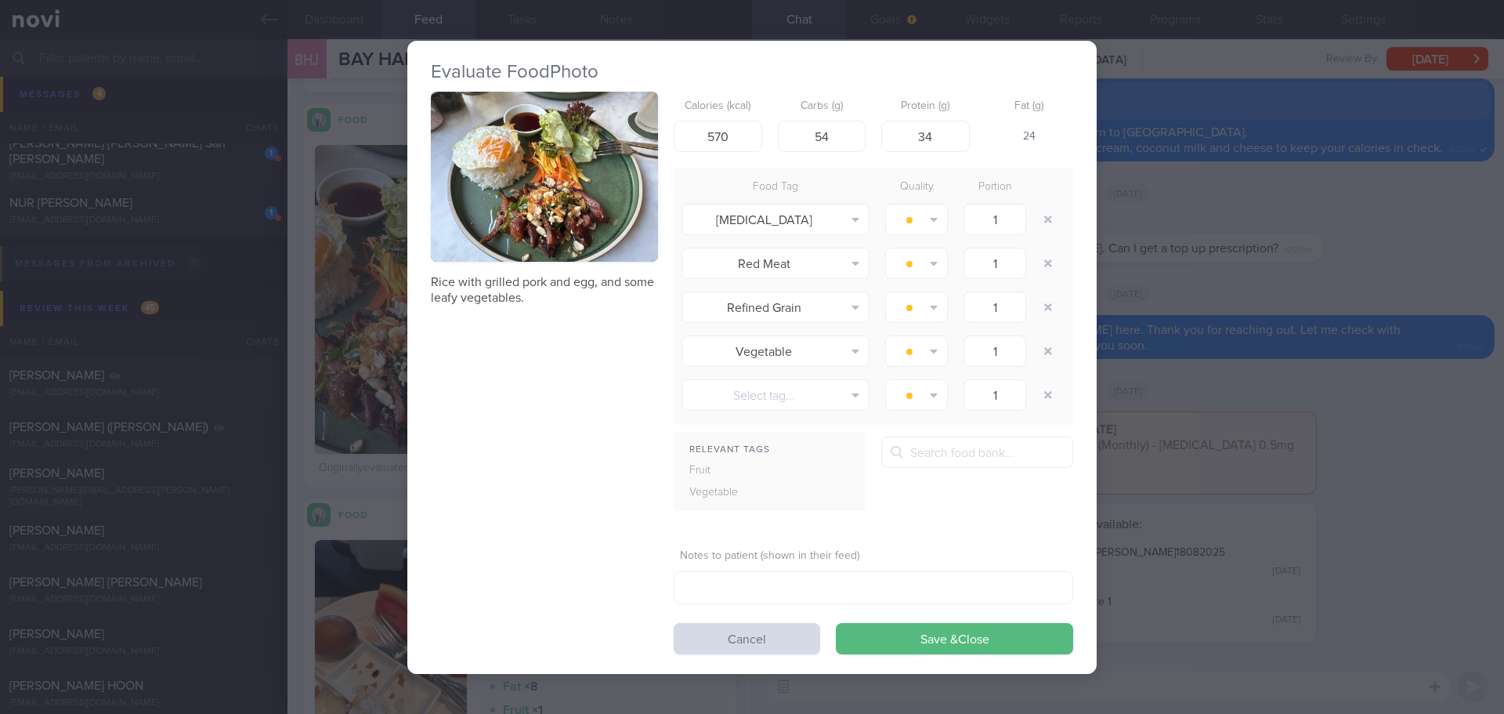
click at [490, 131] on button "button" at bounding box center [544, 177] width 227 height 171
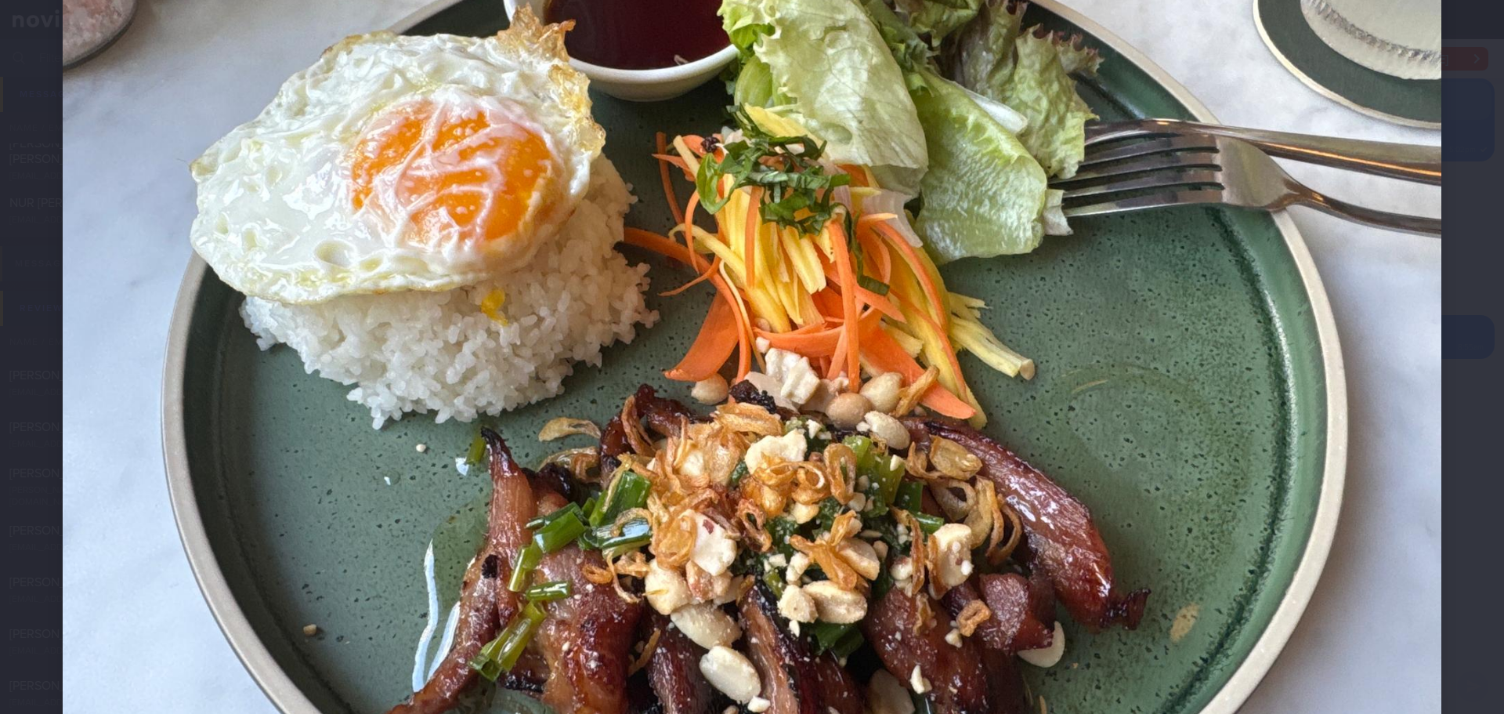
scroll to position [78, 0]
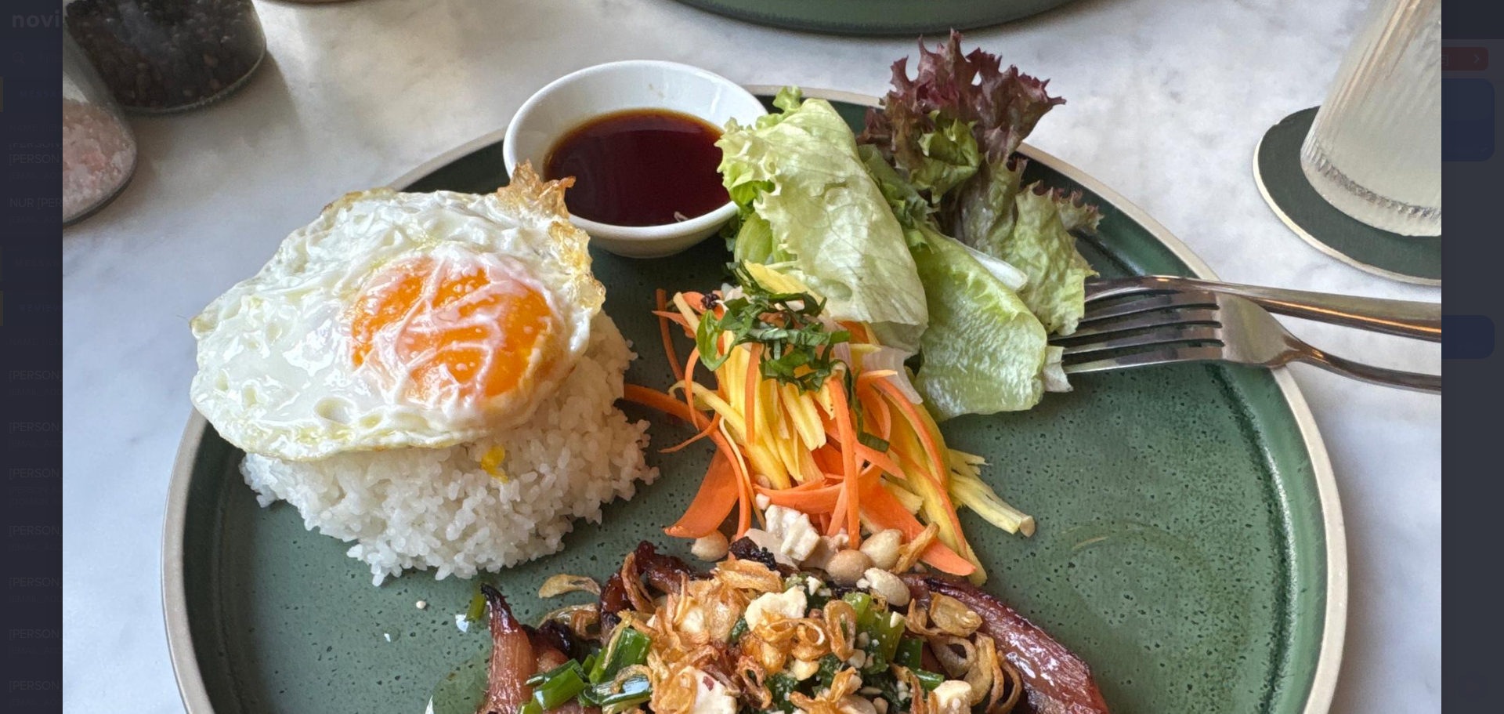
click at [1478, 277] on div at bounding box center [752, 502] width 1504 height 1160
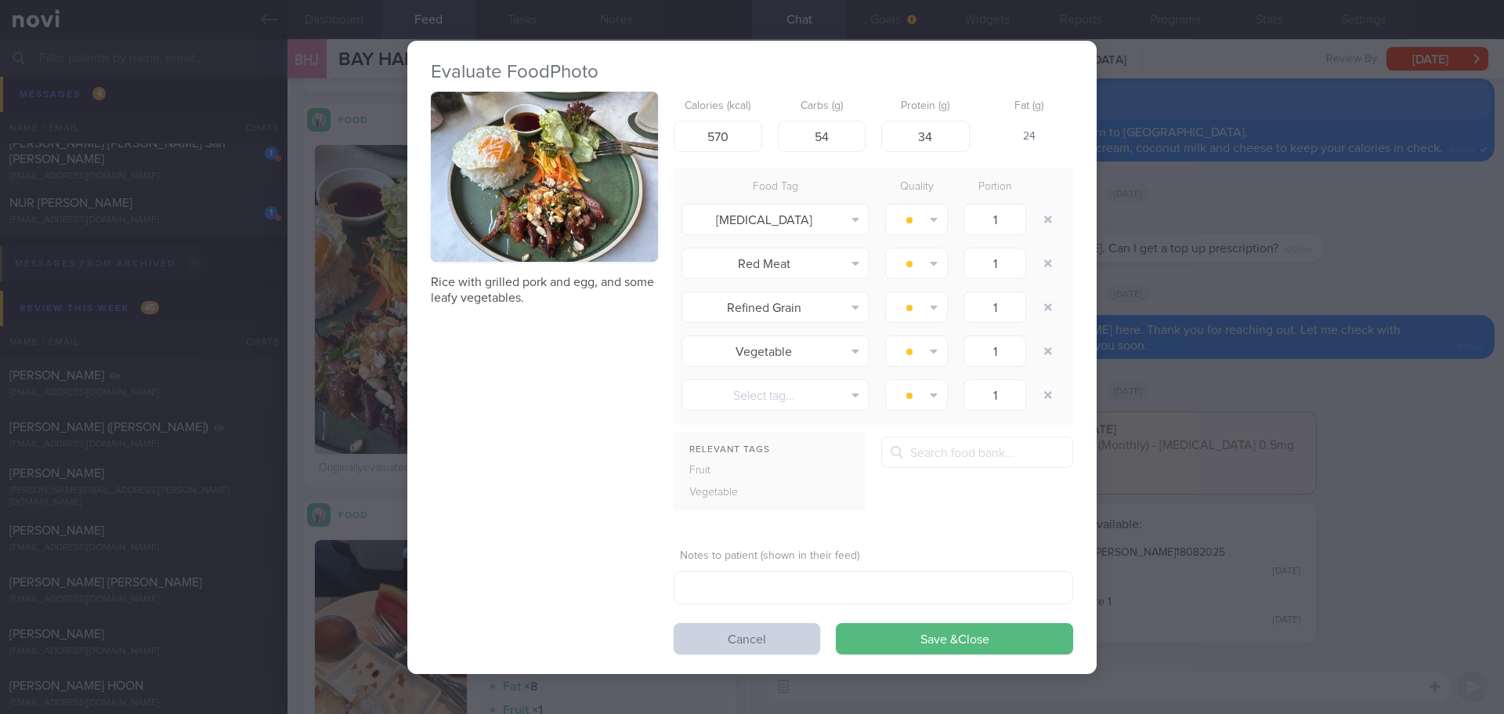
click at [739, 628] on button "Cancel" at bounding box center [747, 638] width 147 height 31
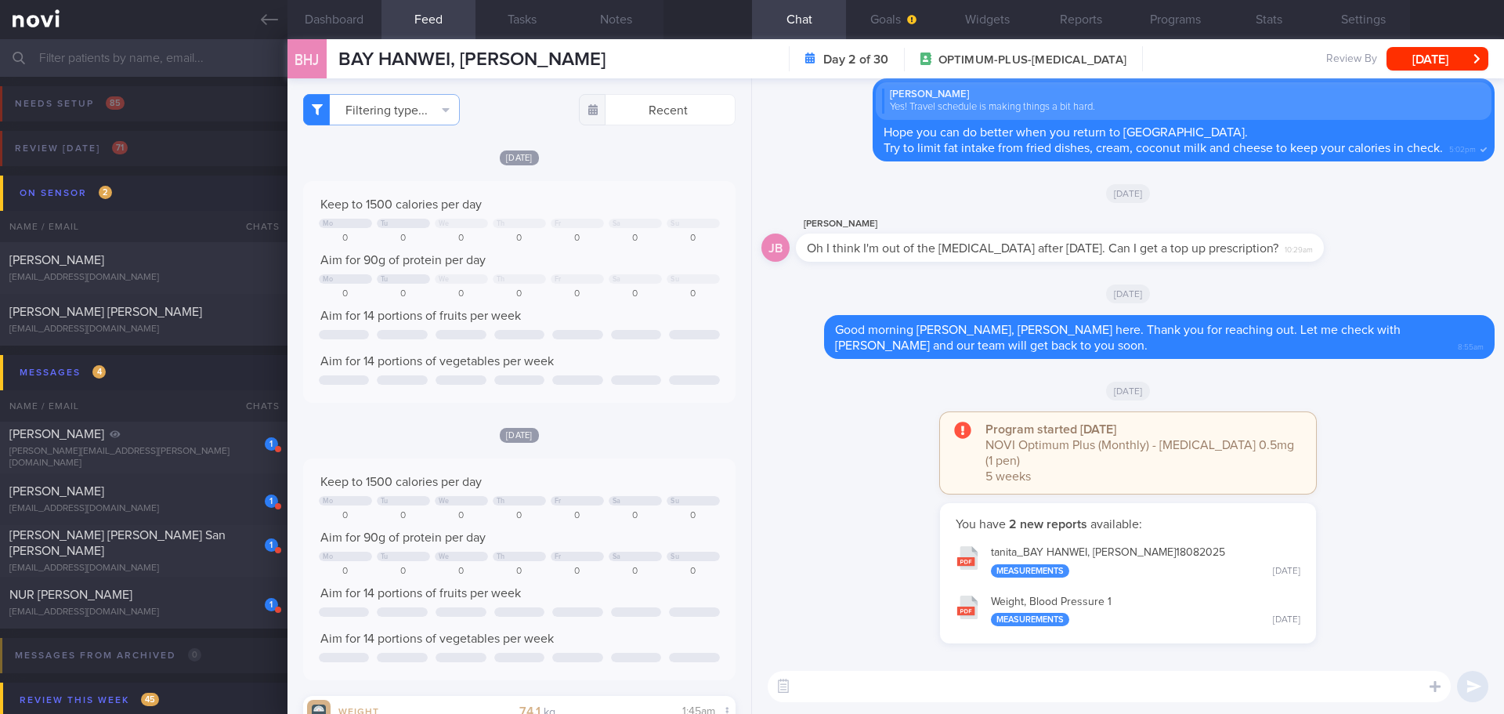
click at [910, 691] on textarea at bounding box center [1109, 686] width 683 height 31
click at [906, 694] on textarea at bounding box center [1109, 686] width 683 height 31
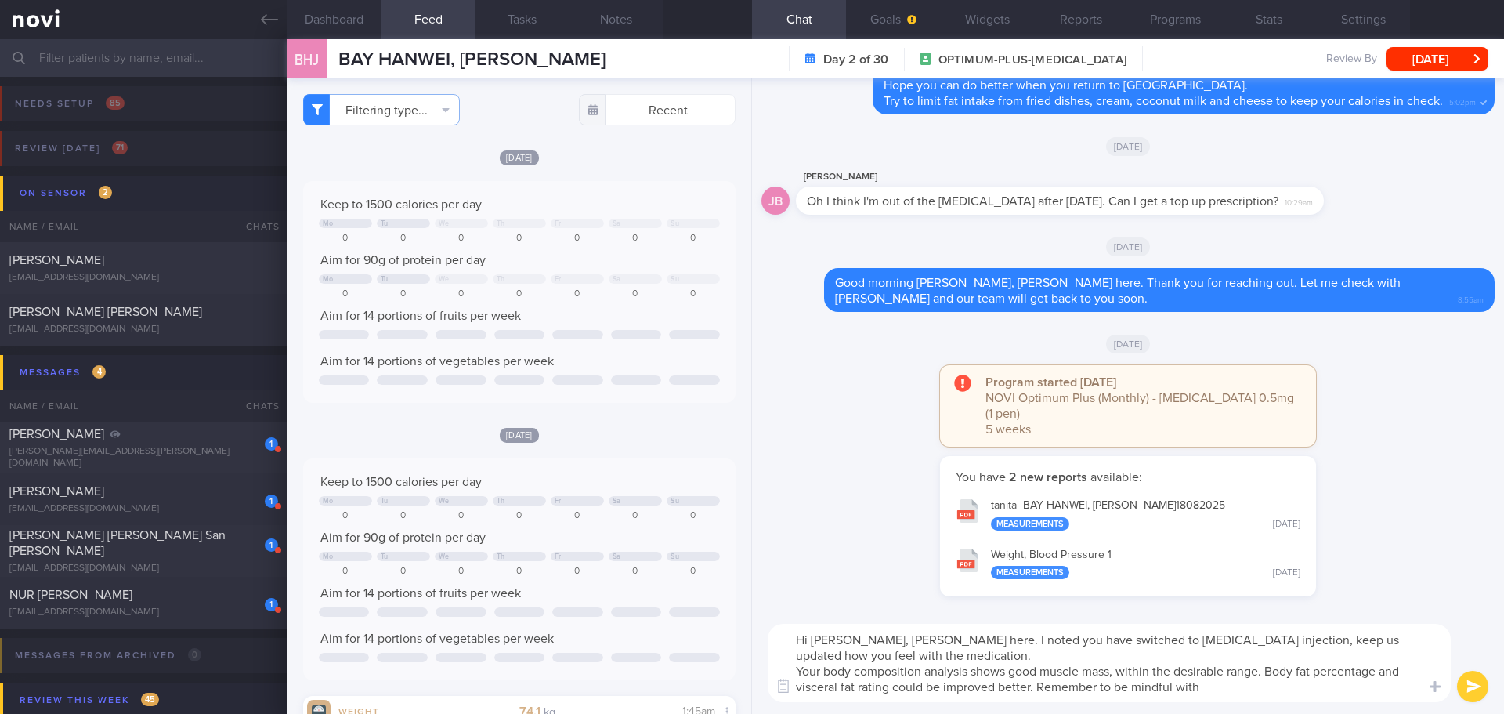
drag, startPoint x: 934, startPoint y: 638, endPoint x: 849, endPoint y: 638, distance: 84.6
click at [849, 638] on textarea "Hi [PERSON_NAME], [PERSON_NAME] here. I noted you have switched to [MEDICAL_DAT…" at bounding box center [1109, 663] width 683 height 78
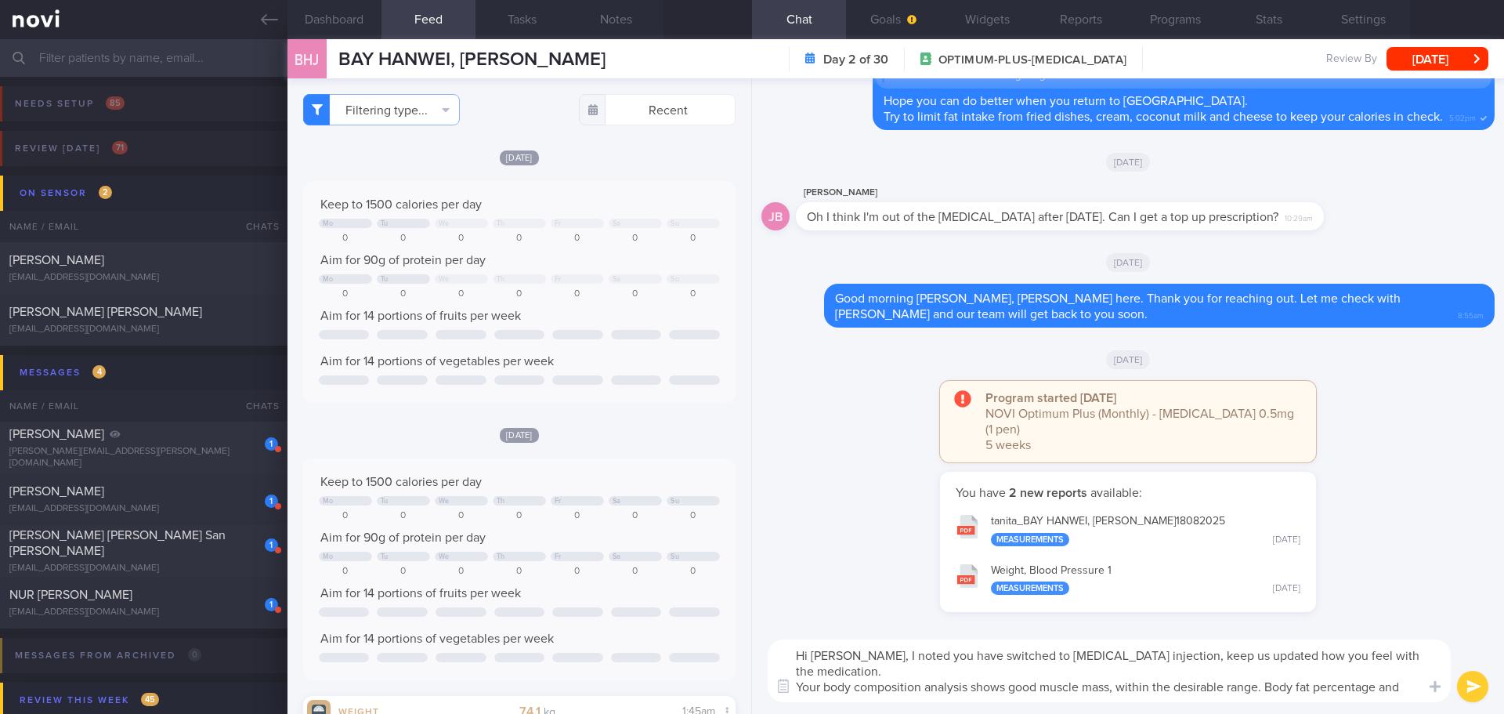
click at [1259, 689] on textarea "Hi [PERSON_NAME], I noted you have switched to [MEDICAL_DATA] injection, keep u…" at bounding box center [1109, 670] width 683 height 63
drag, startPoint x: 1416, startPoint y: 693, endPoint x: 784, endPoint y: 658, distance: 633.3
click at [784, 658] on textarea "Hi [PERSON_NAME], I noted you have switched to [MEDICAL_DATA] injection, keep u…" at bounding box center [1109, 670] width 683 height 63
click at [870, 661] on textarea "Hi [PERSON_NAME], I noted you have switched to [MEDICAL_DATA] injection, keep u…" at bounding box center [1109, 670] width 683 height 63
drag, startPoint x: 846, startPoint y: 650, endPoint x: 1428, endPoint y: 686, distance: 582.4
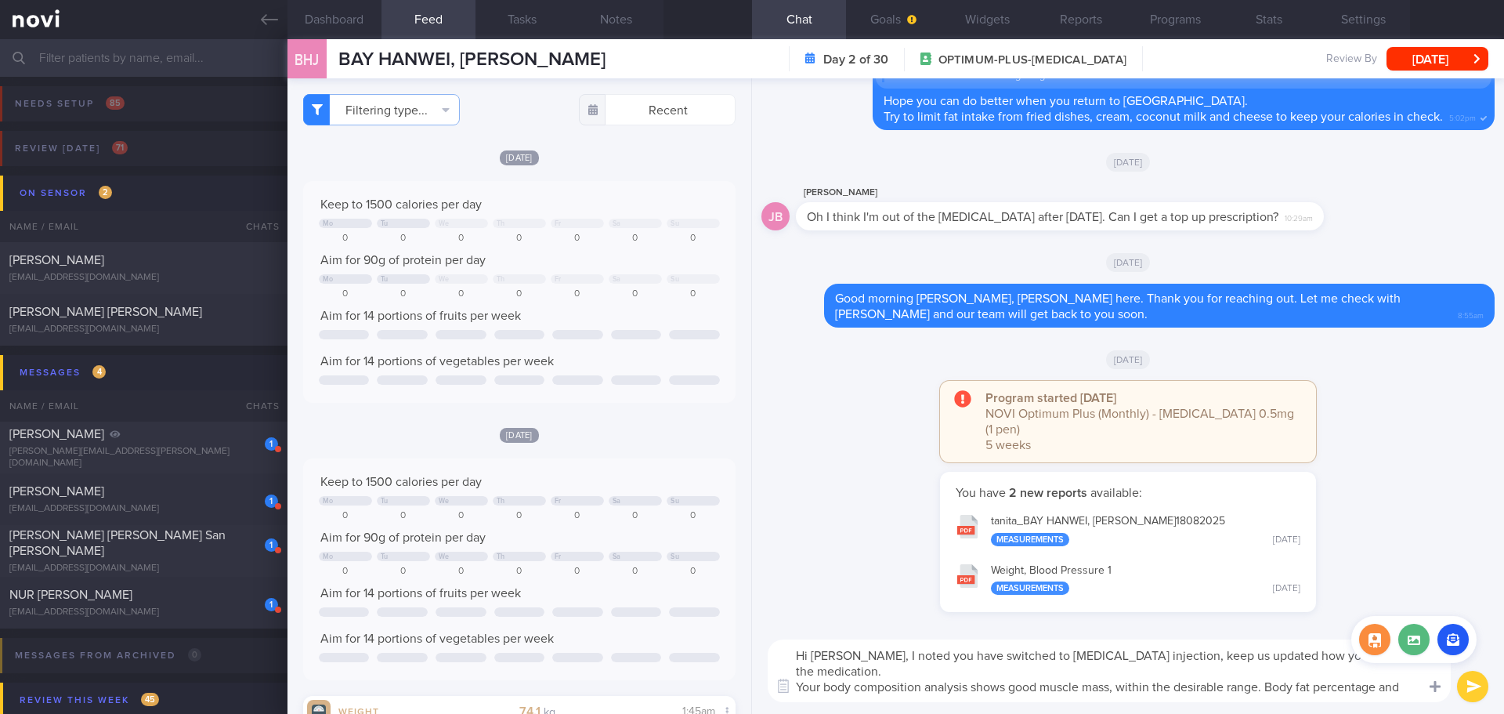
click at [1428, 686] on div "Chat Templates Admin [MEDICAL_DATA] Weight Nutrition Physical Activity Infograp…" at bounding box center [1128, 671] width 752 height 86
drag, startPoint x: 1247, startPoint y: 682, endPoint x: 1214, endPoint y: 671, distance: 35.4
click at [1247, 682] on textarea "Hi [PERSON_NAME], I noted you have switched to [MEDICAL_DATA] injection, keep u…" at bounding box center [1109, 670] width 683 height 63
click at [1111, 651] on textarea "Hi [PERSON_NAME], I noted you have switched to [MEDICAL_DATA] injection, keep u…" at bounding box center [1109, 670] width 683 height 63
click at [1173, 675] on textarea "Hi [PERSON_NAME], I noted you have switched to [MEDICAL_DATA] injection, keep u…" at bounding box center [1109, 670] width 683 height 63
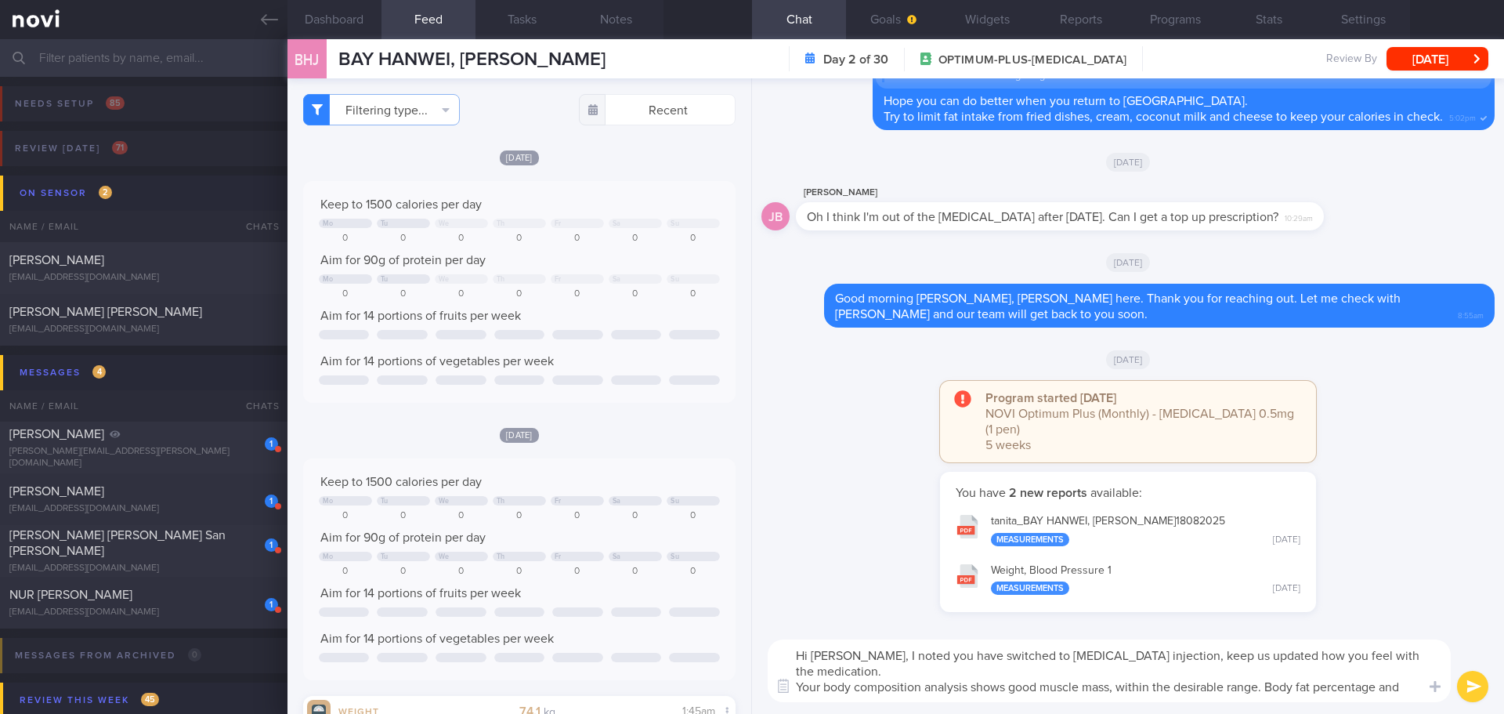
click at [1114, 661] on textarea "Hi [PERSON_NAME], I noted you have switched to [MEDICAL_DATA] injection, keep u…" at bounding box center [1109, 670] width 683 height 63
click at [1012, 673] on textarea "Hi [PERSON_NAME], I noted you have switched to [MEDICAL_DATA] injection, do kee…" at bounding box center [1109, 670] width 683 height 63
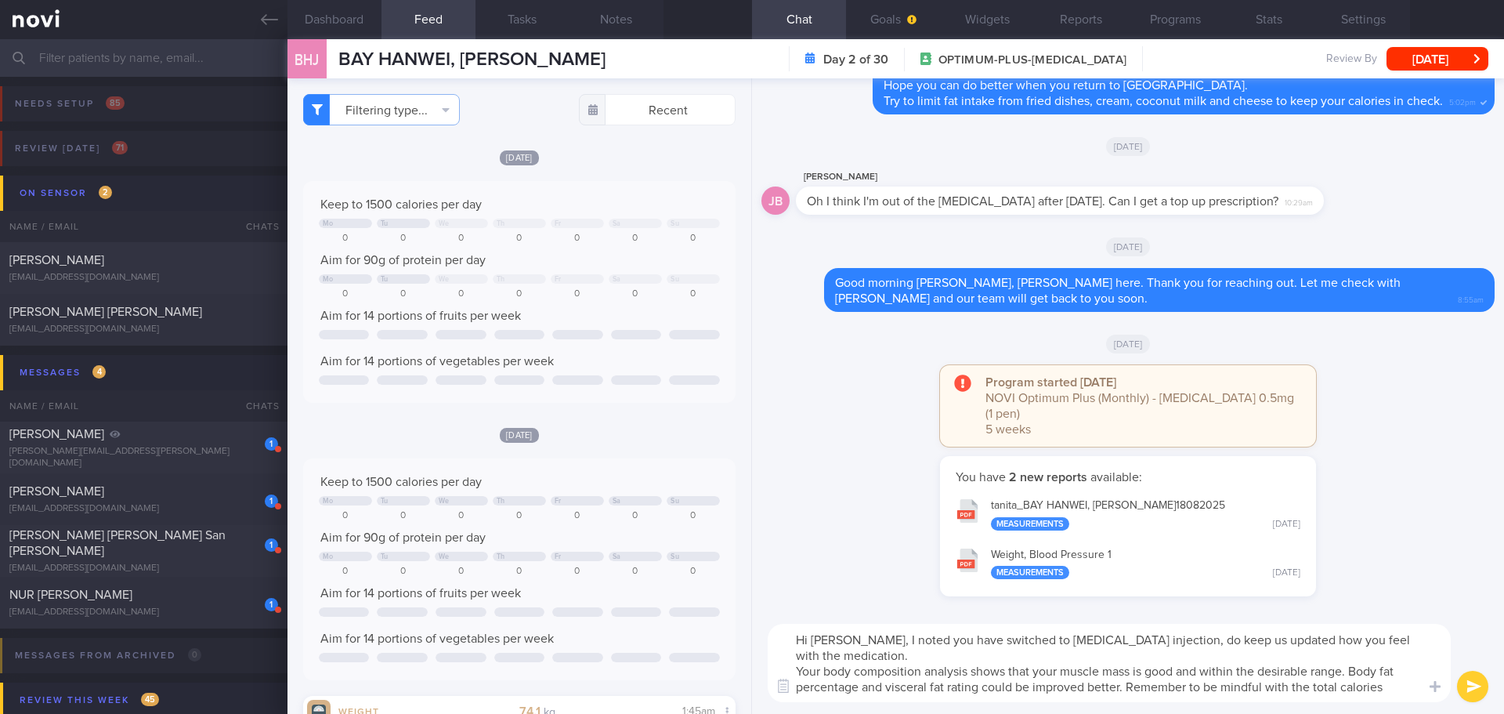
click at [1355, 651] on textarea "Hi [PERSON_NAME], I noted you have switched to [MEDICAL_DATA] injection, do kee…" at bounding box center [1109, 663] width 683 height 78
paste textarea "There’s still room to improve"
click at [896, 675] on textarea "Hi [PERSON_NAME], I noted you have switched to [MEDICAL_DATA] injection, do kee…" at bounding box center [1109, 663] width 683 height 78
drag, startPoint x: 1268, startPoint y: 669, endPoint x: 1127, endPoint y: 676, distance: 141.2
click at [1127, 676] on textarea "Hi [PERSON_NAME], I noted you have switched to [MEDICAL_DATA] injection, do kee…" at bounding box center [1109, 663] width 683 height 78
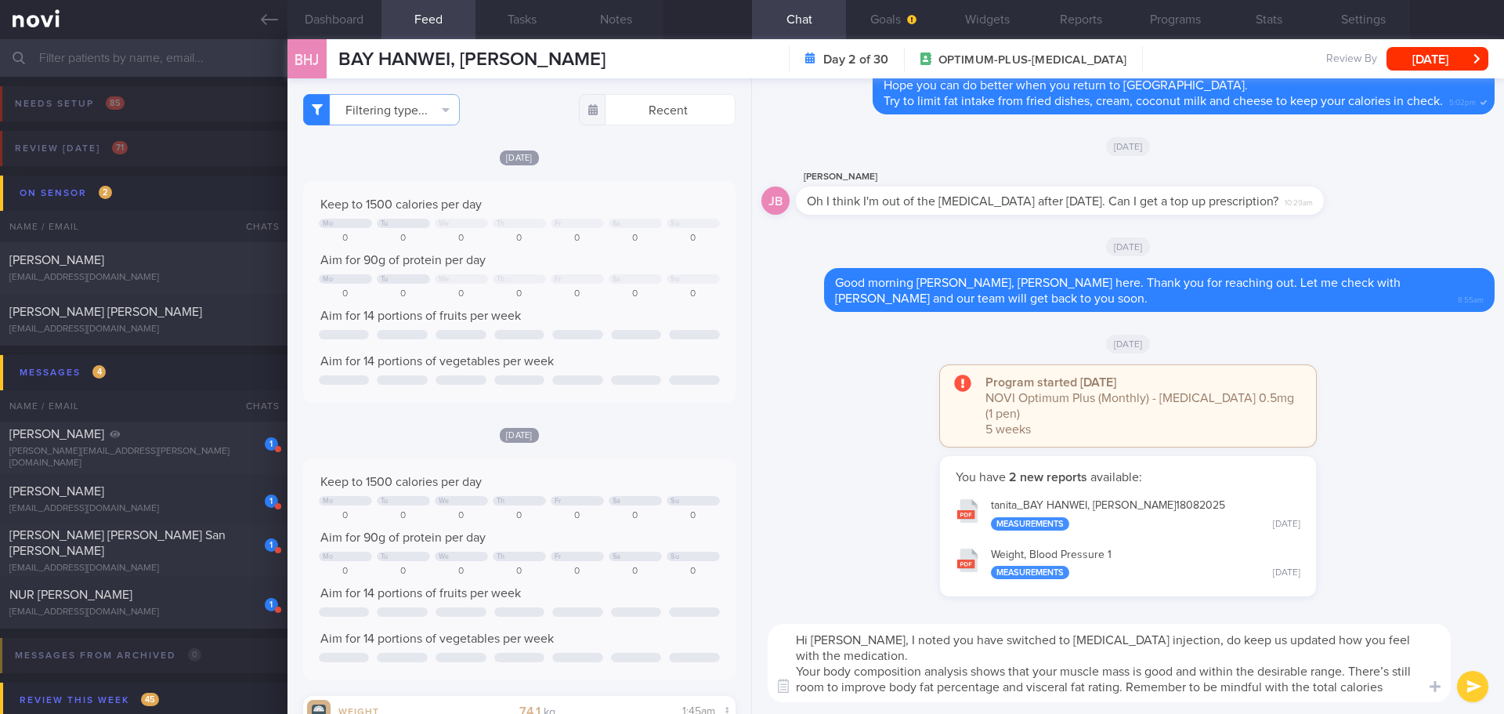
click at [1291, 671] on textarea "Hi [PERSON_NAME], I noted you have switched to [MEDICAL_DATA] injection, do kee…" at bounding box center [1109, 663] width 683 height 78
click at [1277, 688] on textarea "Hi [PERSON_NAME], I noted you have switched to [MEDICAL_DATA] injection, do kee…" at bounding box center [1109, 663] width 683 height 78
drag, startPoint x: 1297, startPoint y: 670, endPoint x: 1366, endPoint y: 693, distance: 72.8
click at [1366, 693] on textarea "Hi [PERSON_NAME], I noted you have switched to [MEDICAL_DATA] injection, do kee…" at bounding box center [1109, 663] width 683 height 78
click at [1359, 708] on div "Hi [PERSON_NAME], I noted you have switched to [MEDICAL_DATA] injection, do kee…" at bounding box center [1128, 663] width 752 height 102
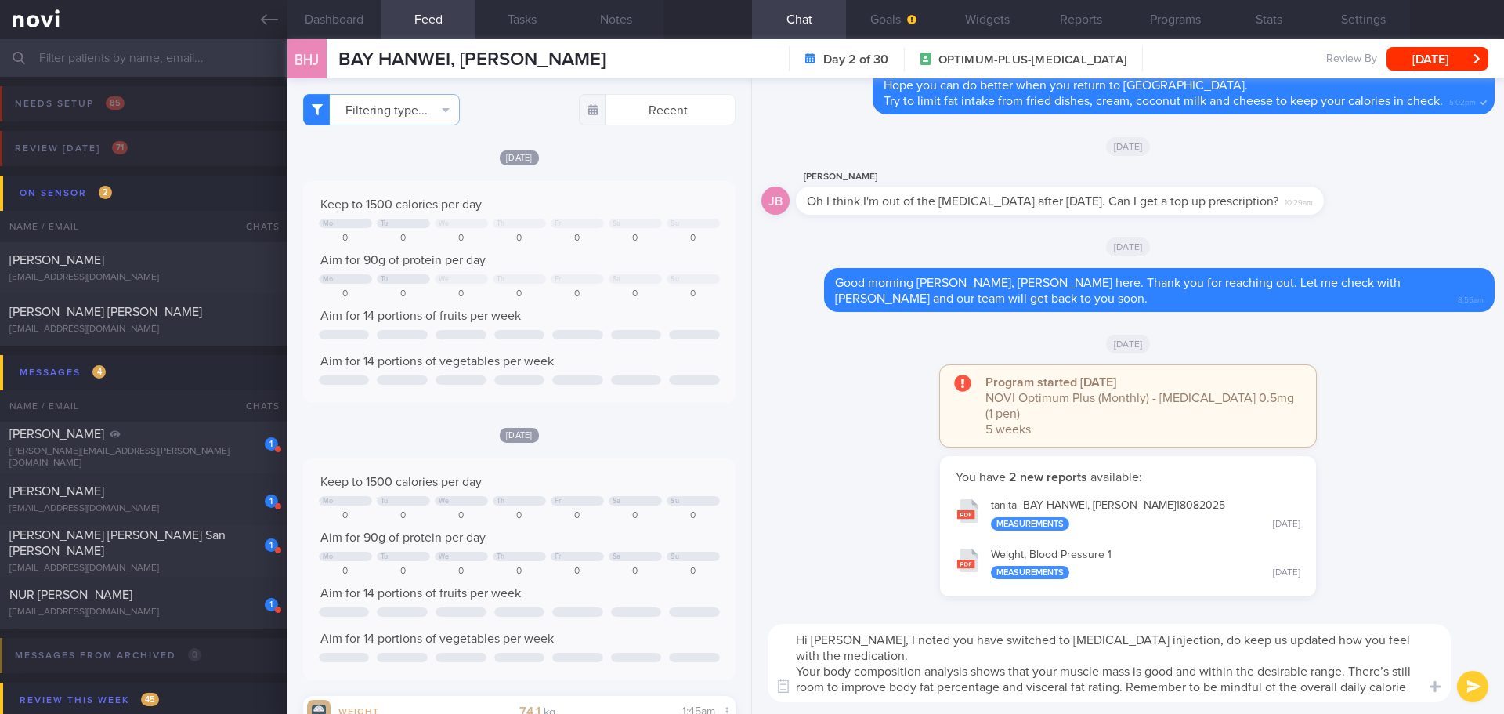
click at [1365, 696] on textarea "Hi [PERSON_NAME], I noted you have switched to [MEDICAL_DATA] injection, do kee…" at bounding box center [1109, 663] width 683 height 78
drag, startPoint x: 972, startPoint y: 658, endPoint x: 927, endPoint y: 653, distance: 45.7
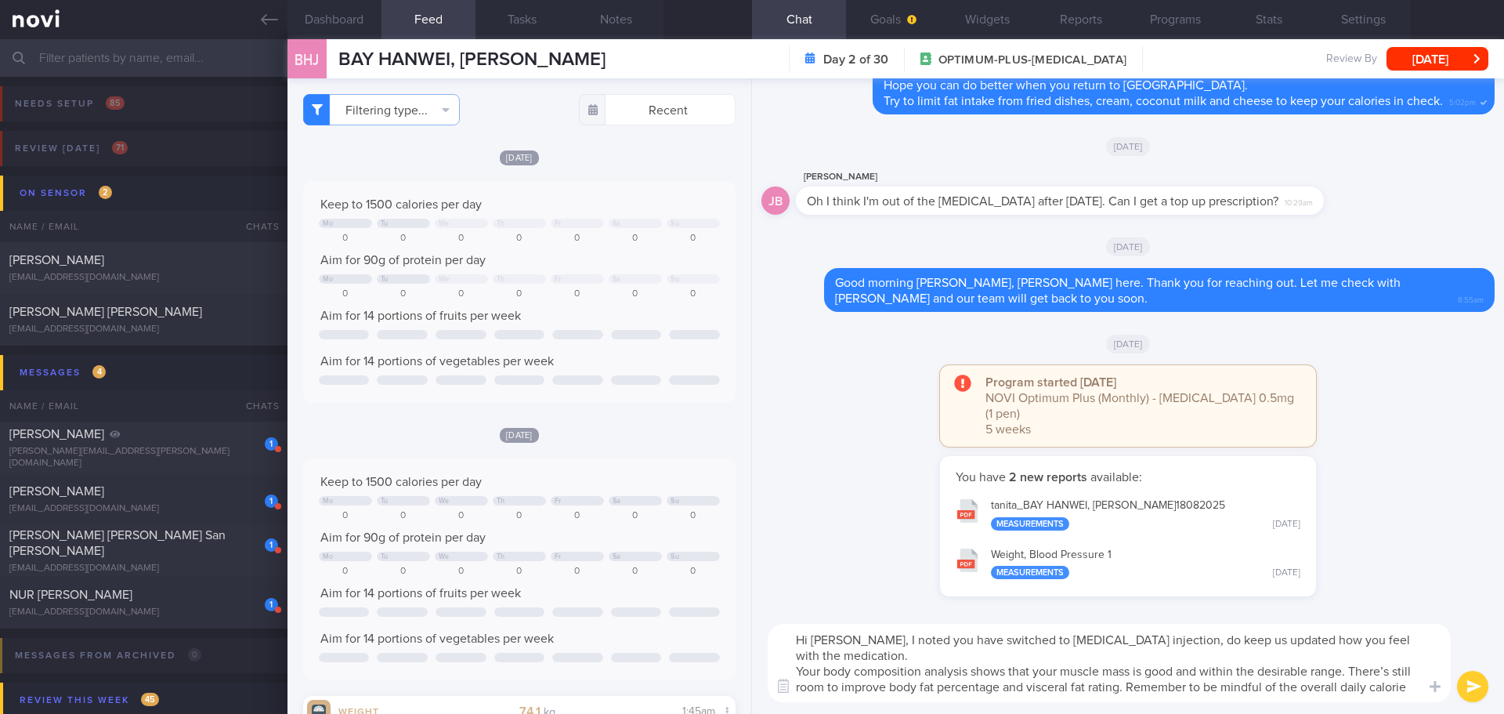
click at [927, 653] on textarea "Hi [PERSON_NAME], I noted you have switched to [MEDICAL_DATA] injection, do kee…" at bounding box center [1109, 663] width 683 height 78
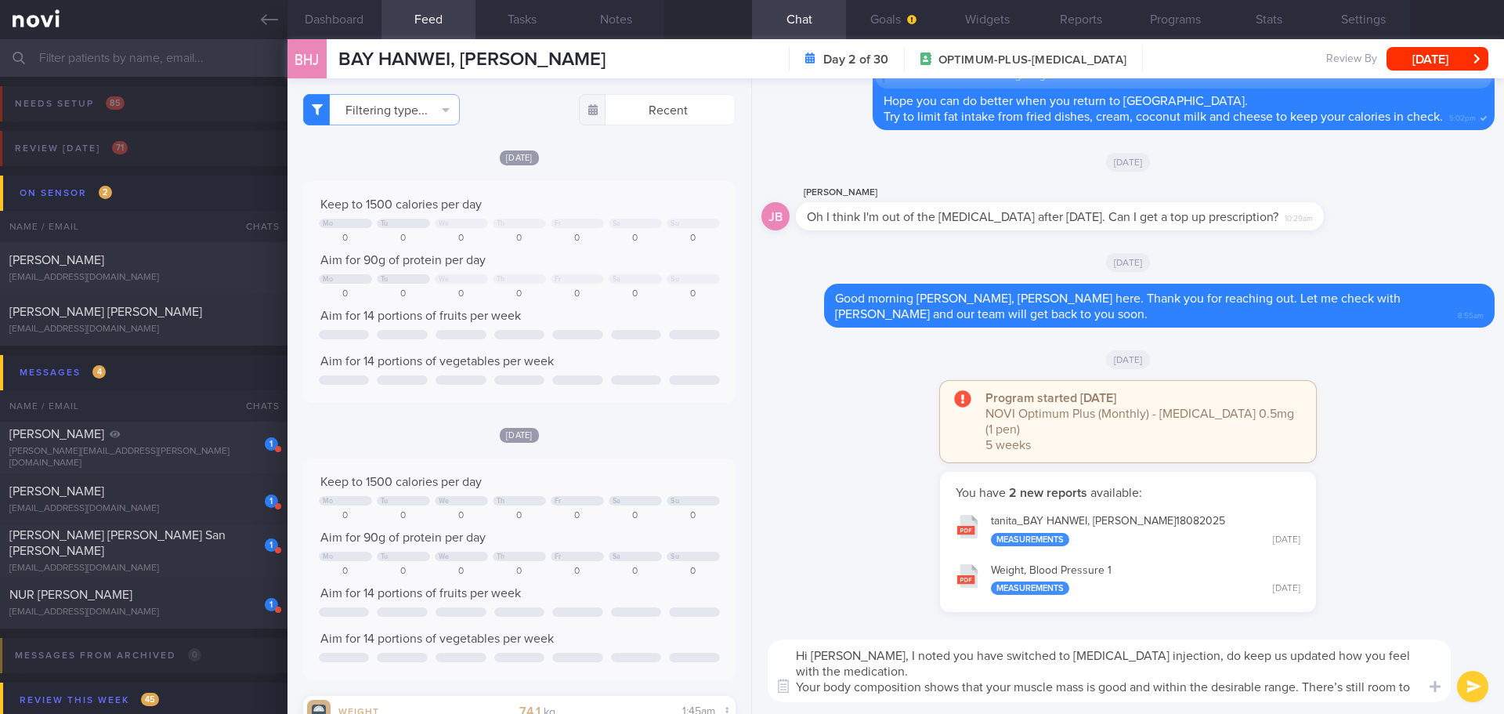
click at [1409, 693] on textarea "Hi [PERSON_NAME], I noted you have switched to [MEDICAL_DATA] injection, do kee…" at bounding box center [1109, 670] width 683 height 63
click at [1366, 584] on div "You have 2 new reports available: tanita_ BAY HANWEI, [PERSON_NAME] 18082025 Me…" at bounding box center [1128, 550] width 733 height 156
click at [1367, 584] on div "You have 2 new reports available: tanita_ BAY HANWEI, [PERSON_NAME] 18082025 Me…" at bounding box center [1128, 550] width 733 height 156
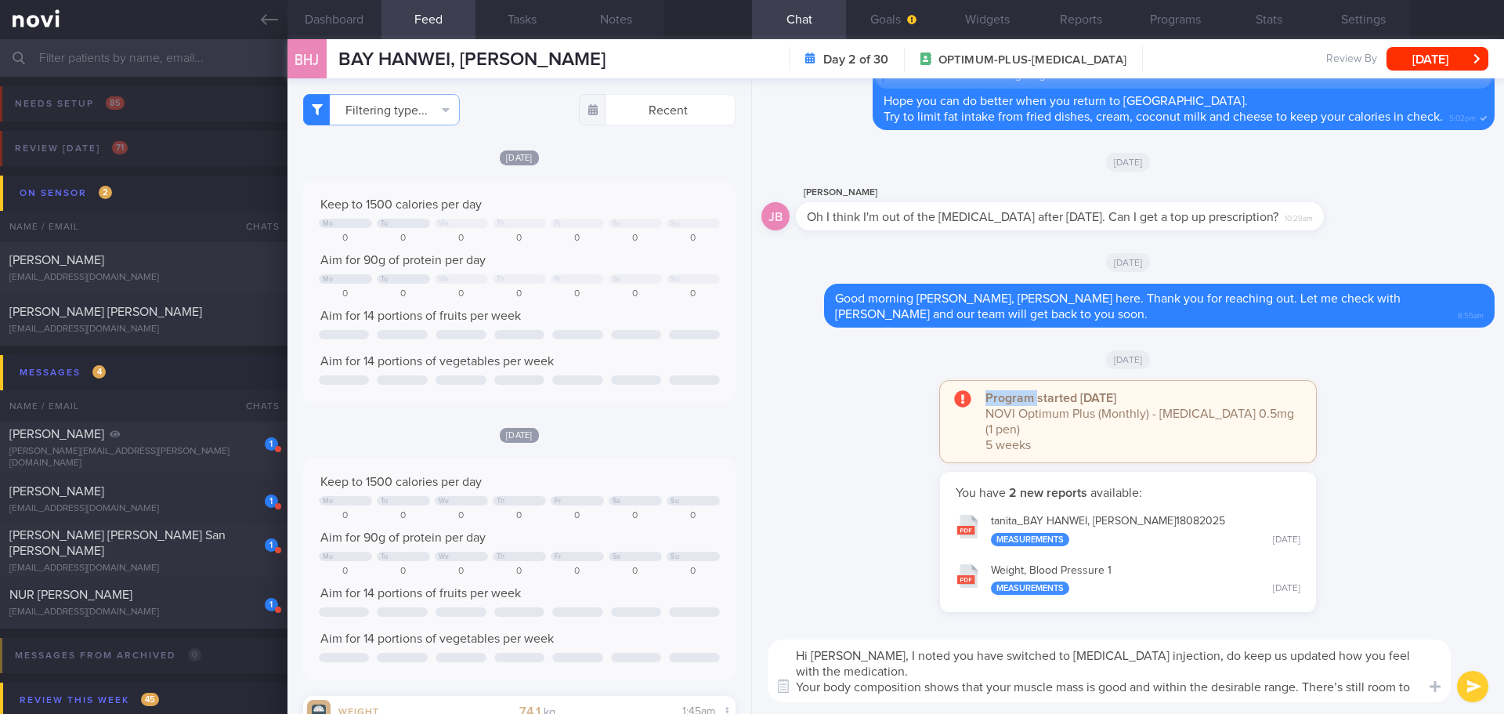
click at [1367, 584] on div "You have 2 new reports available: tanita_ BAY HANWEI, [PERSON_NAME] 18082025 Me…" at bounding box center [1128, 550] width 733 height 156
click at [1305, 668] on textarea "Hi [PERSON_NAME], I noted you have switched to [MEDICAL_DATA] injection, do kee…" at bounding box center [1109, 670] width 683 height 63
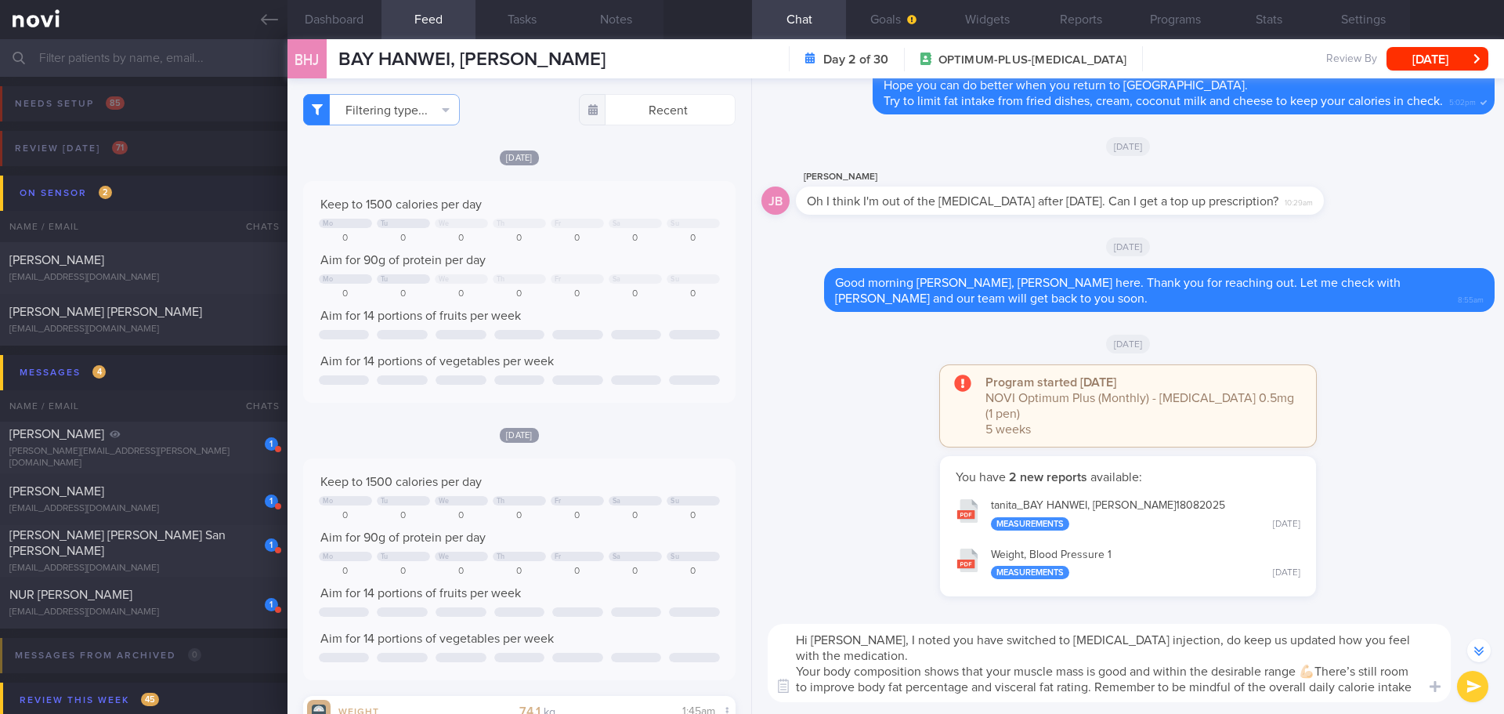
scroll to position [-15, 0]
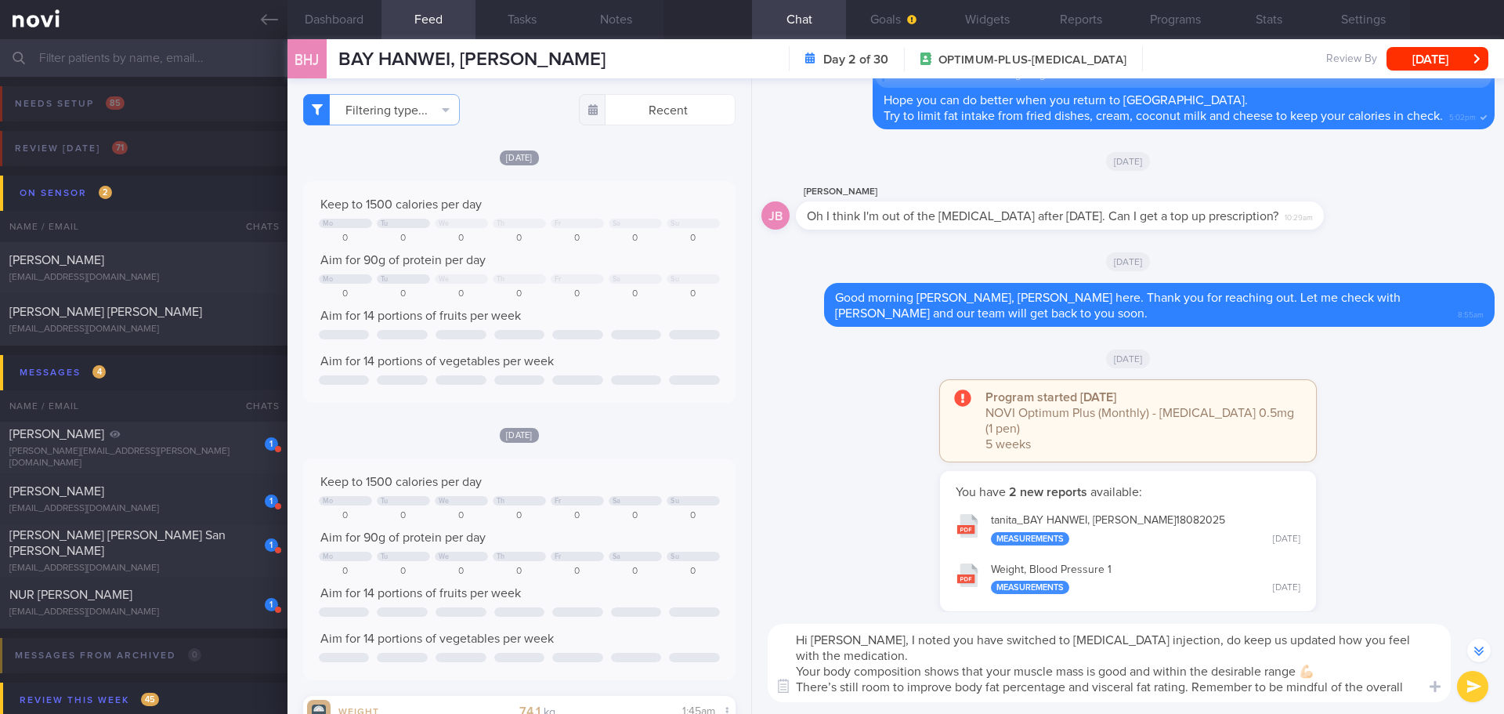
click at [991, 693] on textarea "Hi [PERSON_NAME], I noted you have switched to [MEDICAL_DATA] injection, do kee…" at bounding box center [1109, 663] width 683 height 78
click at [991, 692] on textarea "Hi [PERSON_NAME], I noted you have switched to [MEDICAL_DATA] injection, do kee…" at bounding box center [1109, 663] width 683 height 78
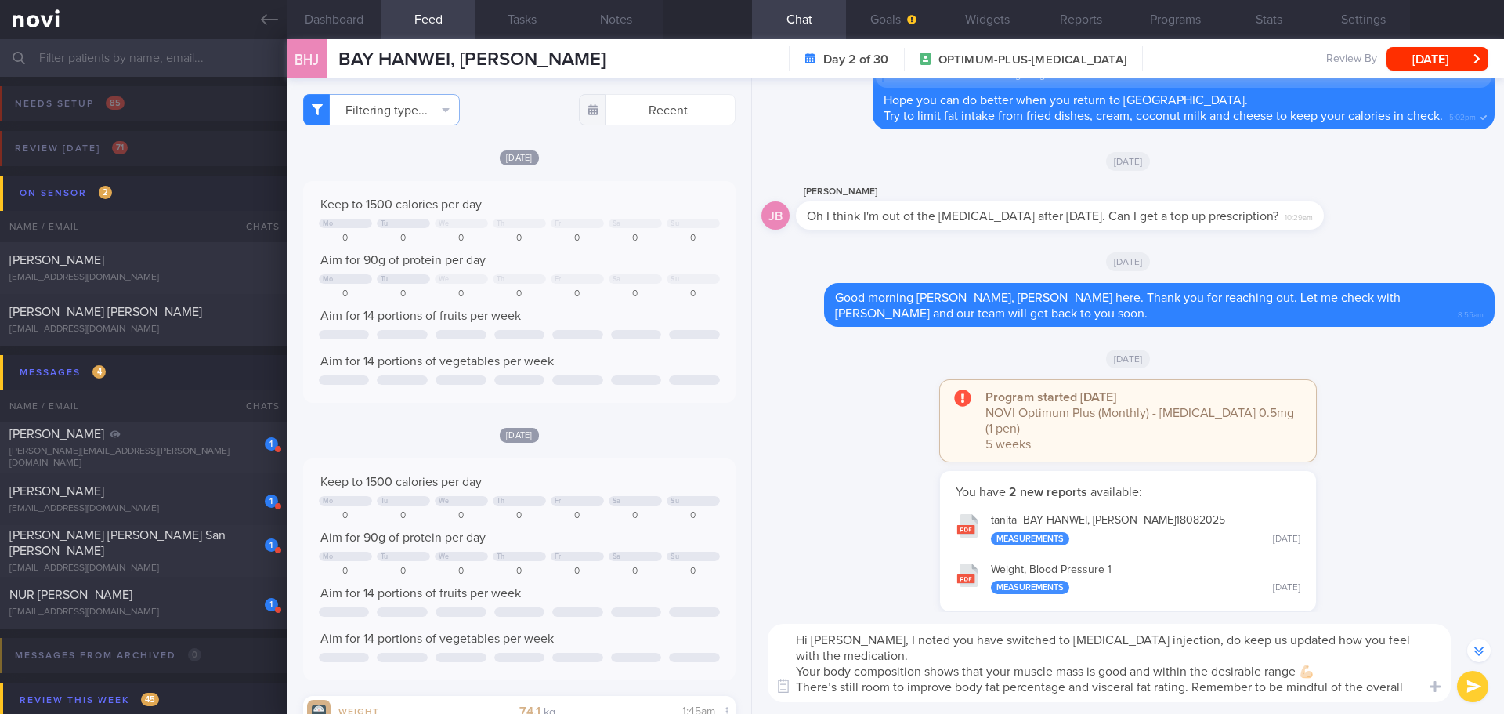
click at [991, 692] on textarea "Hi [PERSON_NAME], I noted you have switched to [MEDICAL_DATA] injection, do kee…" at bounding box center [1109, 663] width 683 height 78
type textarea "Hi [PERSON_NAME], I noted you have switched to [MEDICAL_DATA] injection, do kee…"
click at [1468, 675] on button "submit" at bounding box center [1472, 686] width 31 height 31
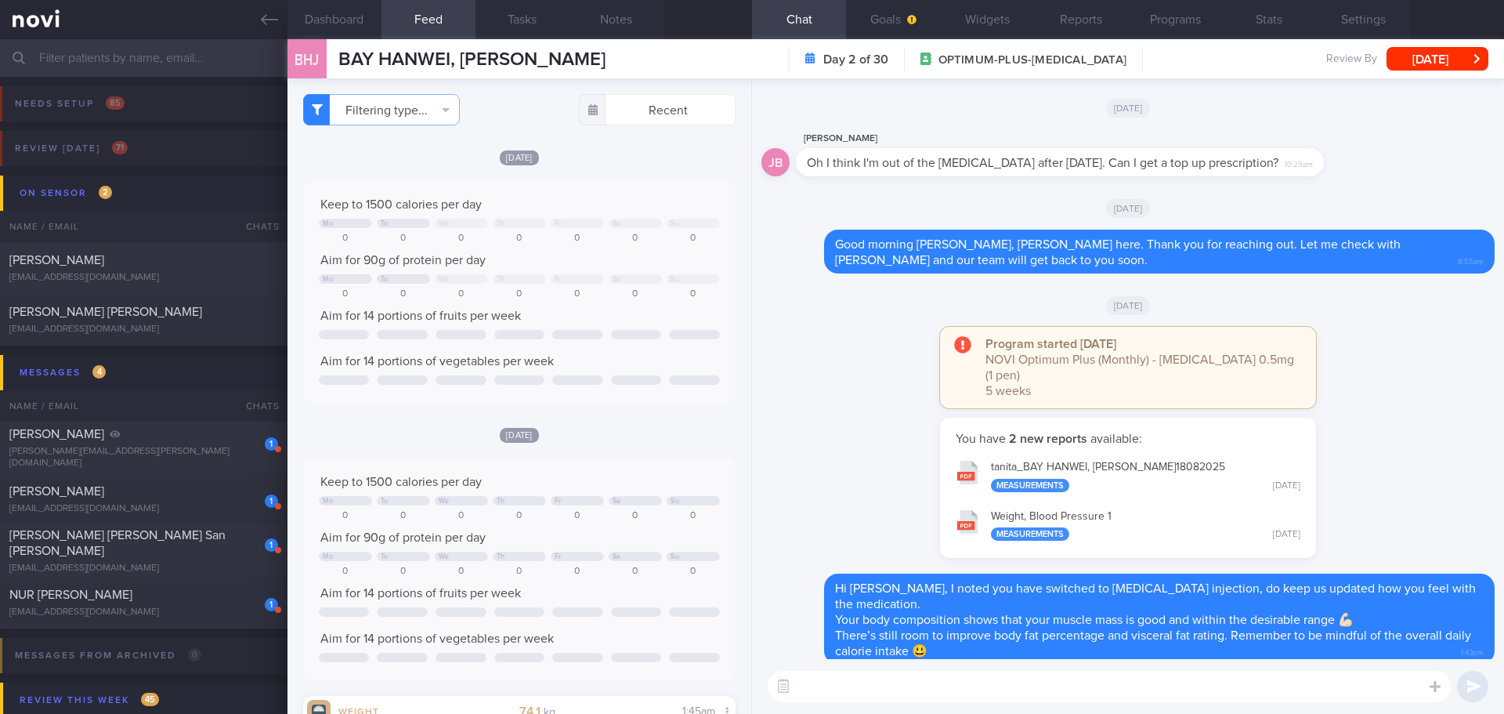
scroll to position [0, 0]
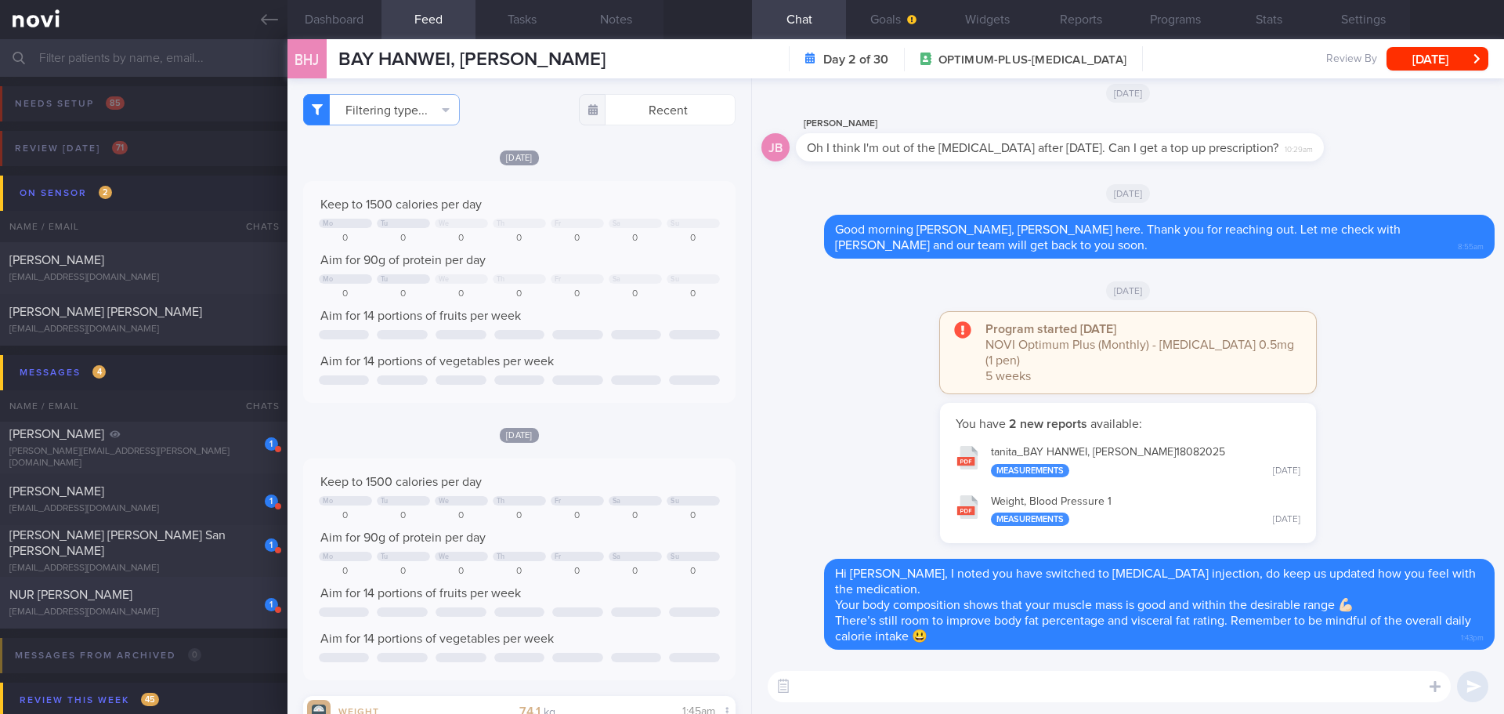
click at [132, 596] on span "NUR [PERSON_NAME]" at bounding box center [70, 594] width 123 height 13
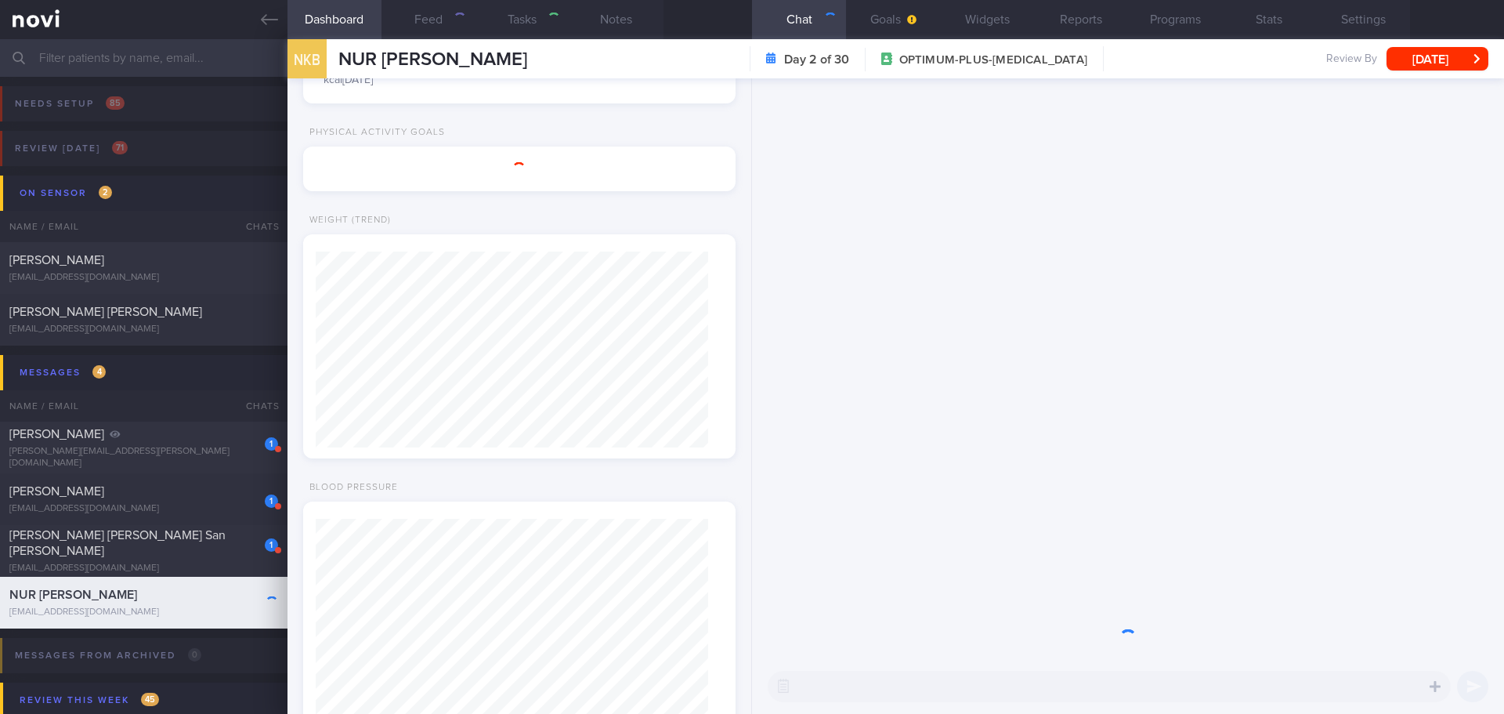
type input "[DATE]"
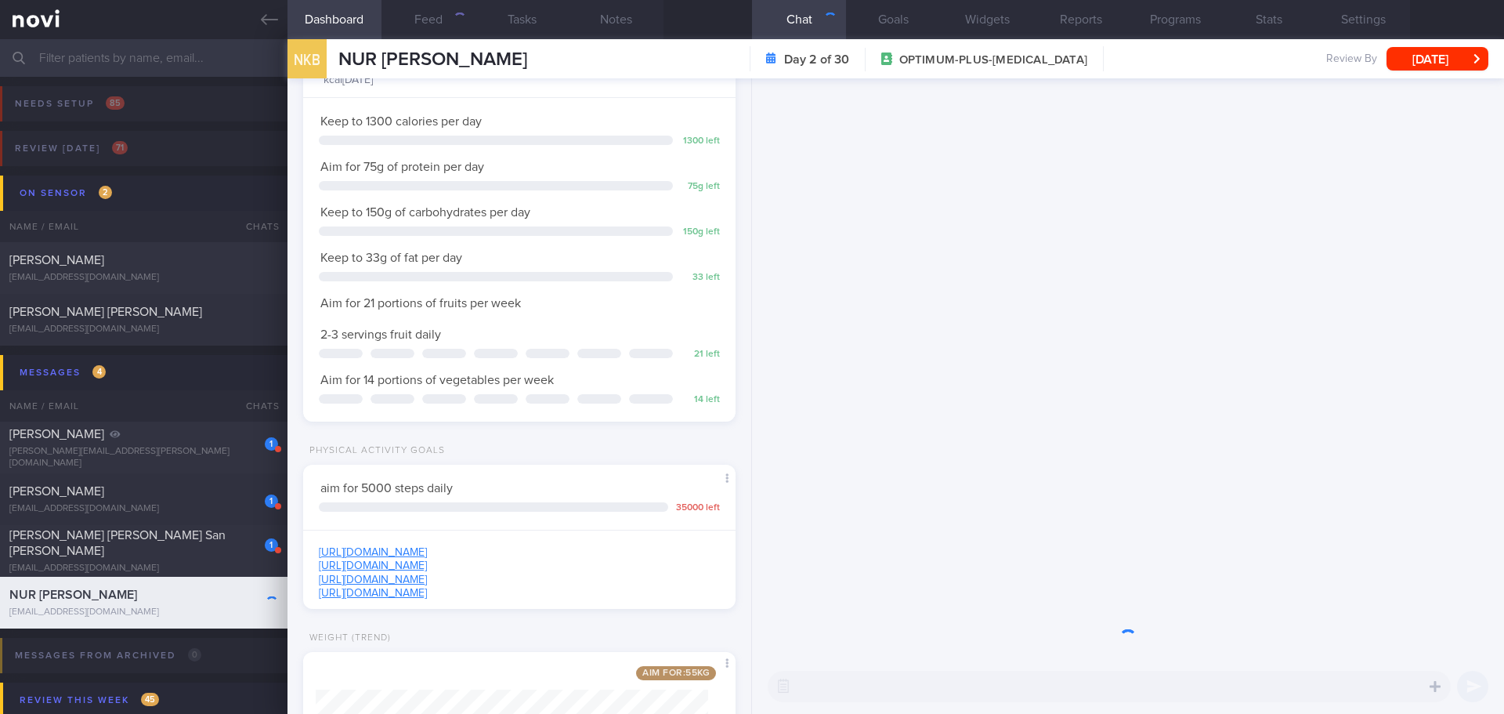
scroll to position [219, 393]
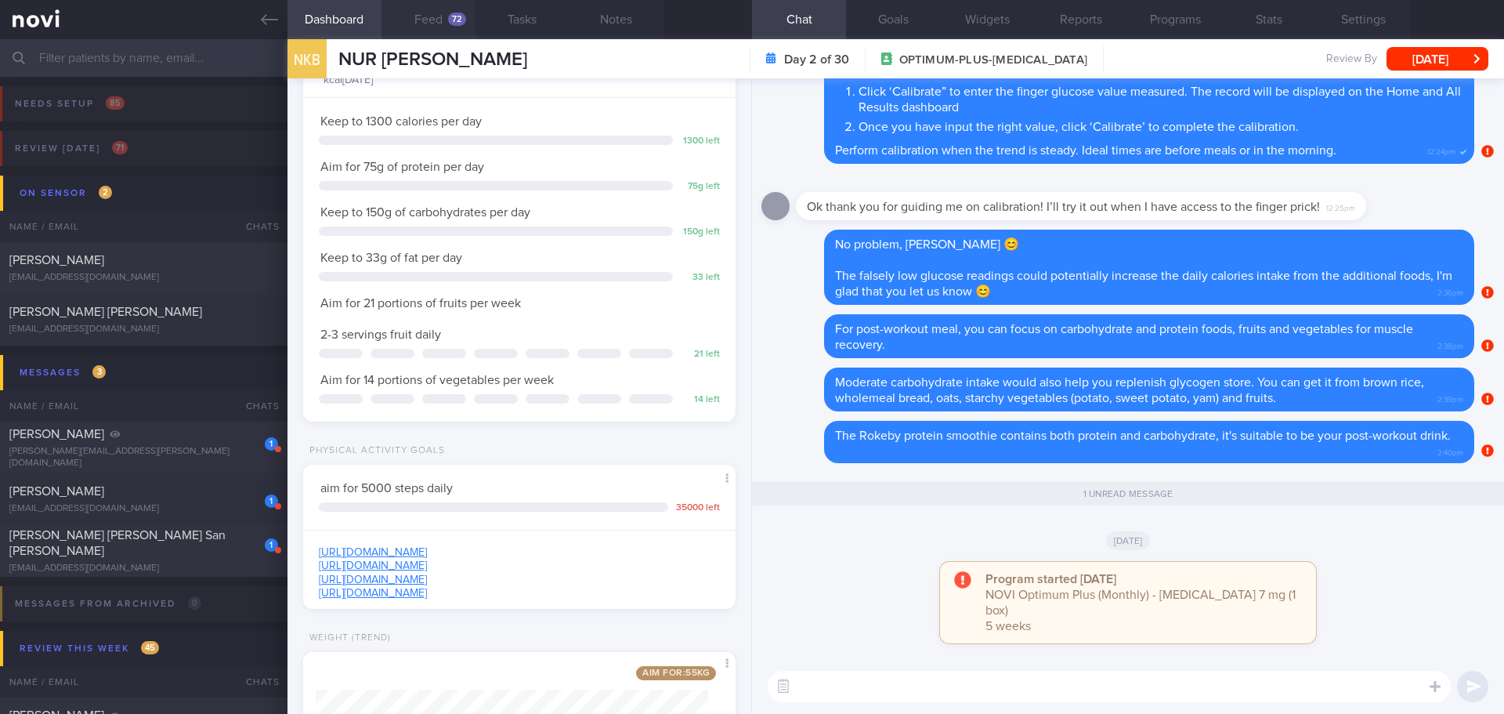
click at [445, 20] on button "Feed 72" at bounding box center [429, 19] width 94 height 39
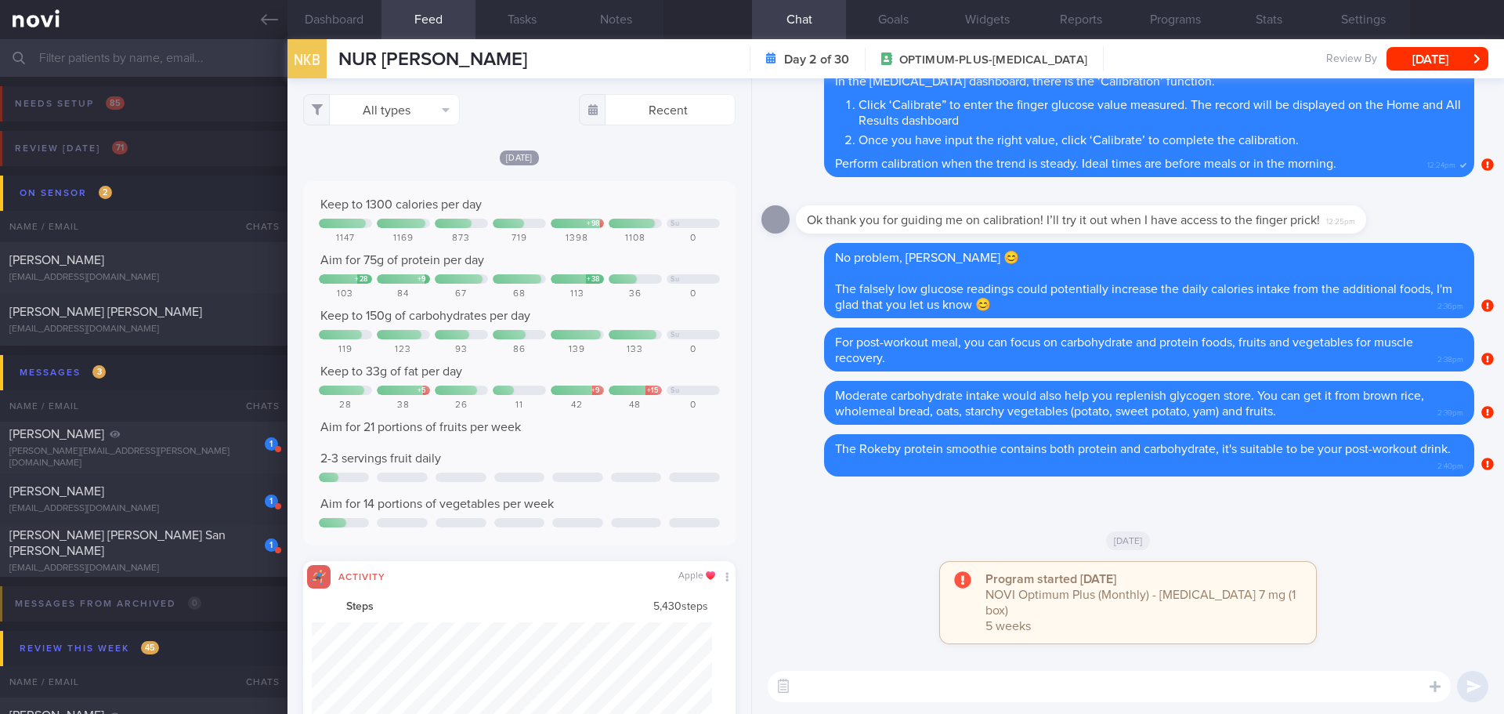
scroll to position [100, 401]
click at [1401, 60] on button "[DATE]" at bounding box center [1438, 59] width 102 height 24
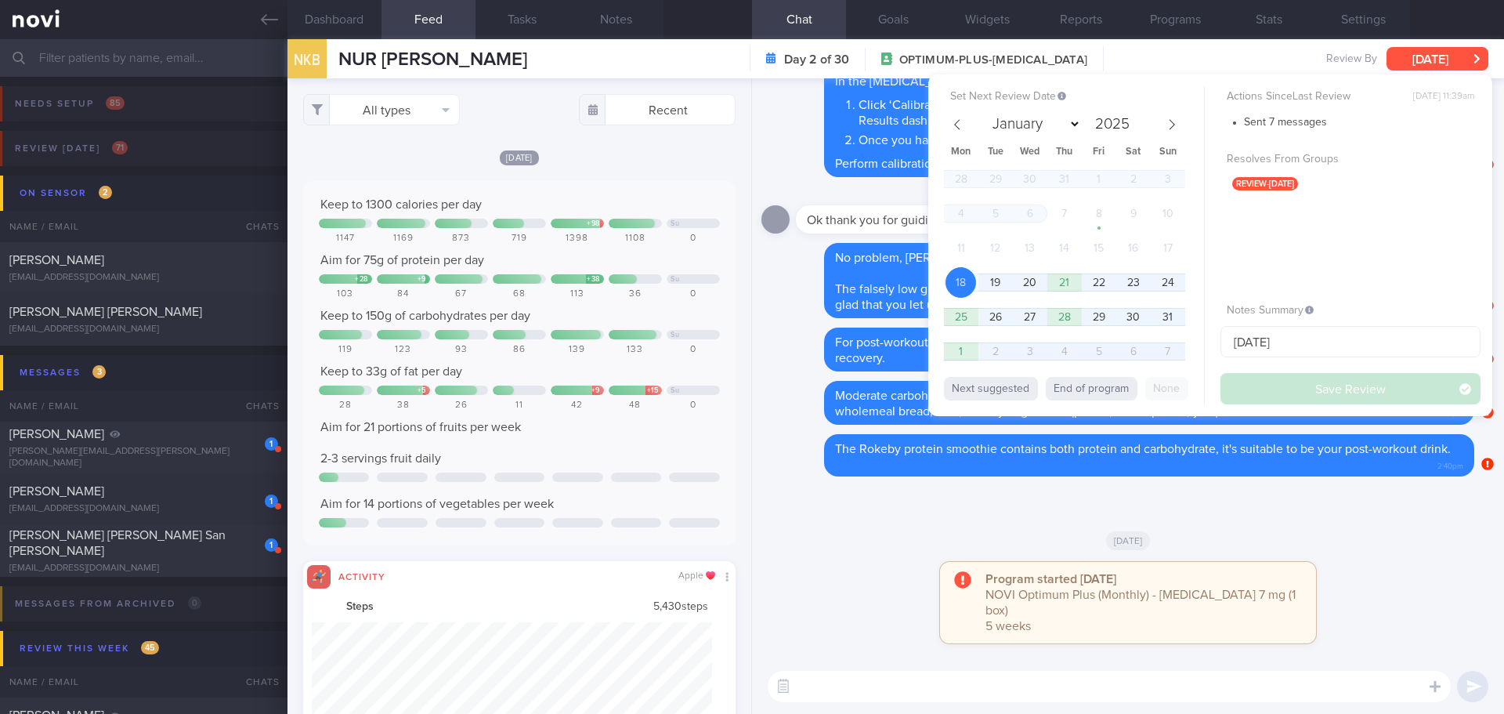
click at [1401, 60] on button "[DATE]" at bounding box center [1438, 59] width 102 height 24
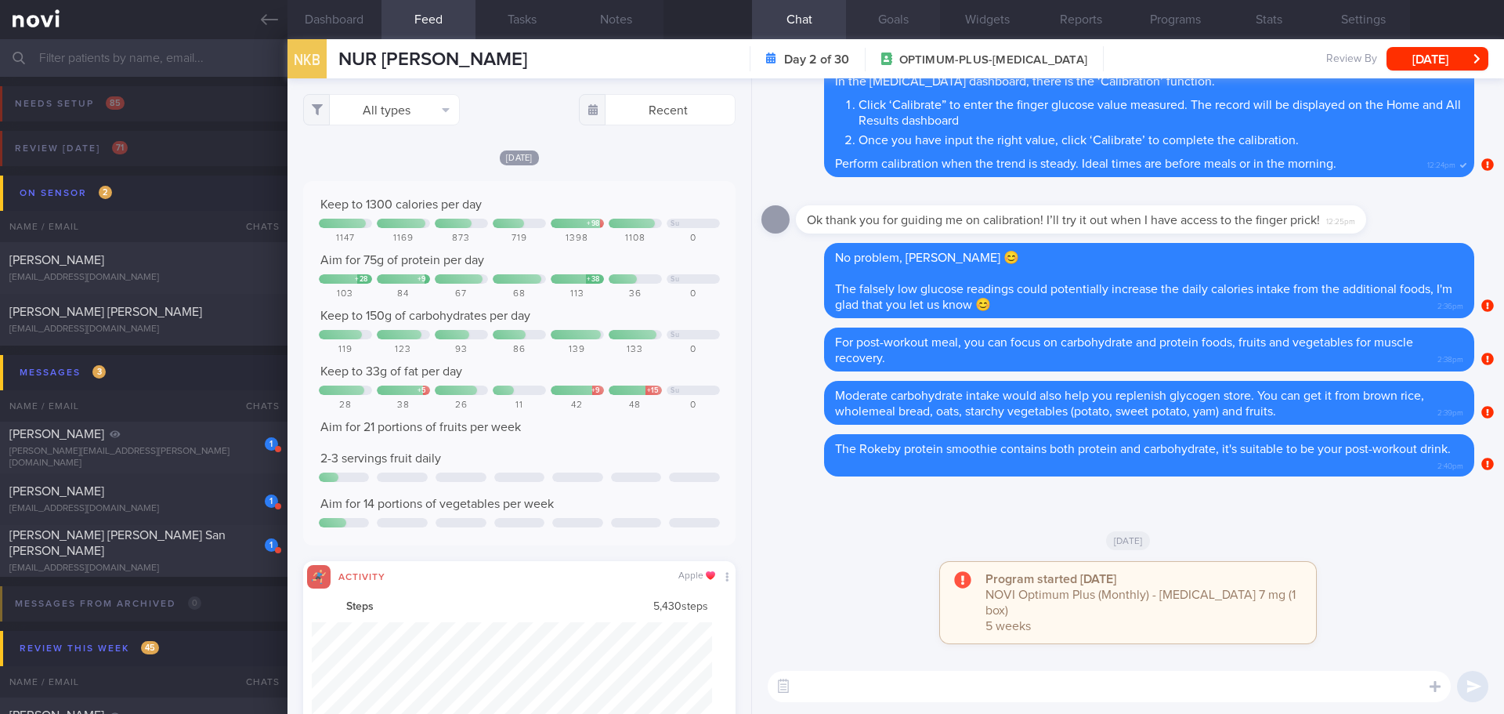
click at [872, 25] on button "Goals" at bounding box center [893, 19] width 94 height 39
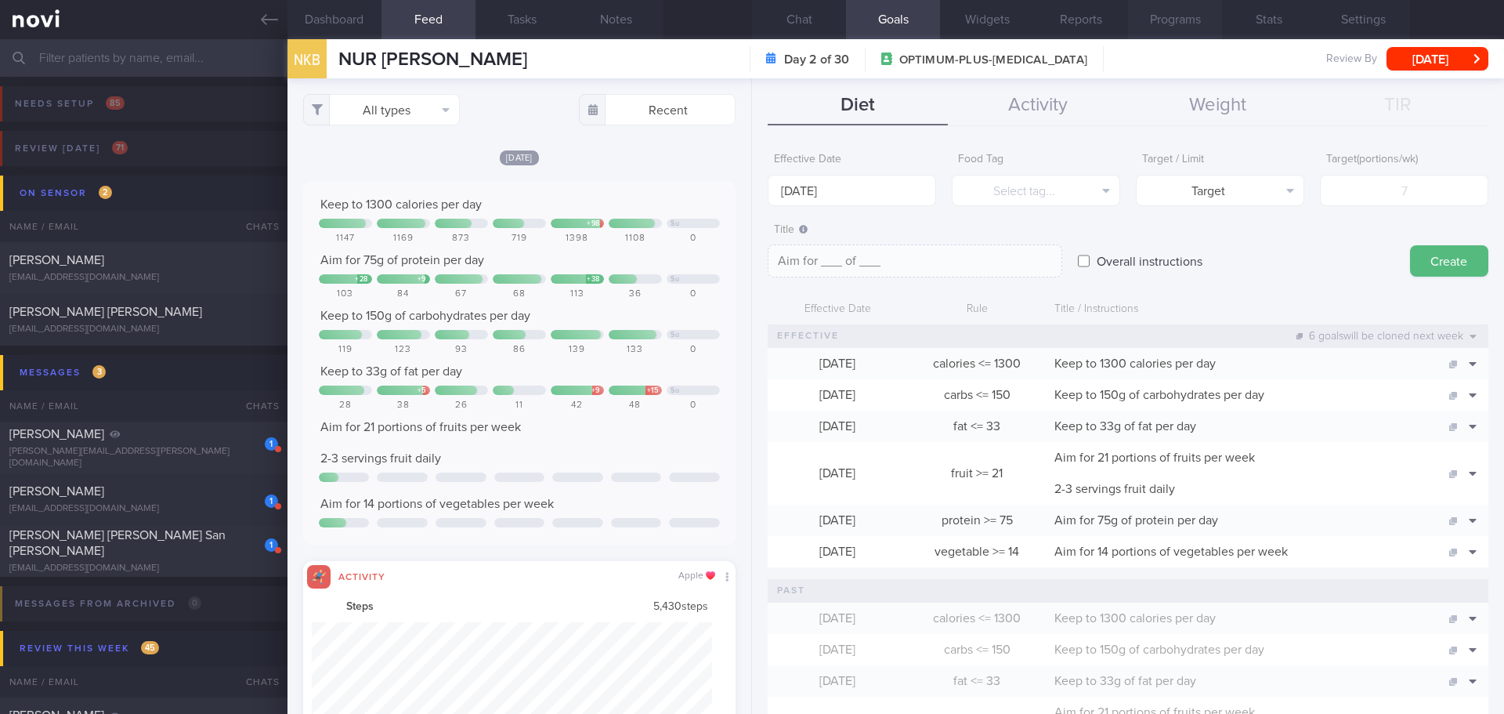
click at [1128, 24] on button "Programs" at bounding box center [1175, 19] width 94 height 39
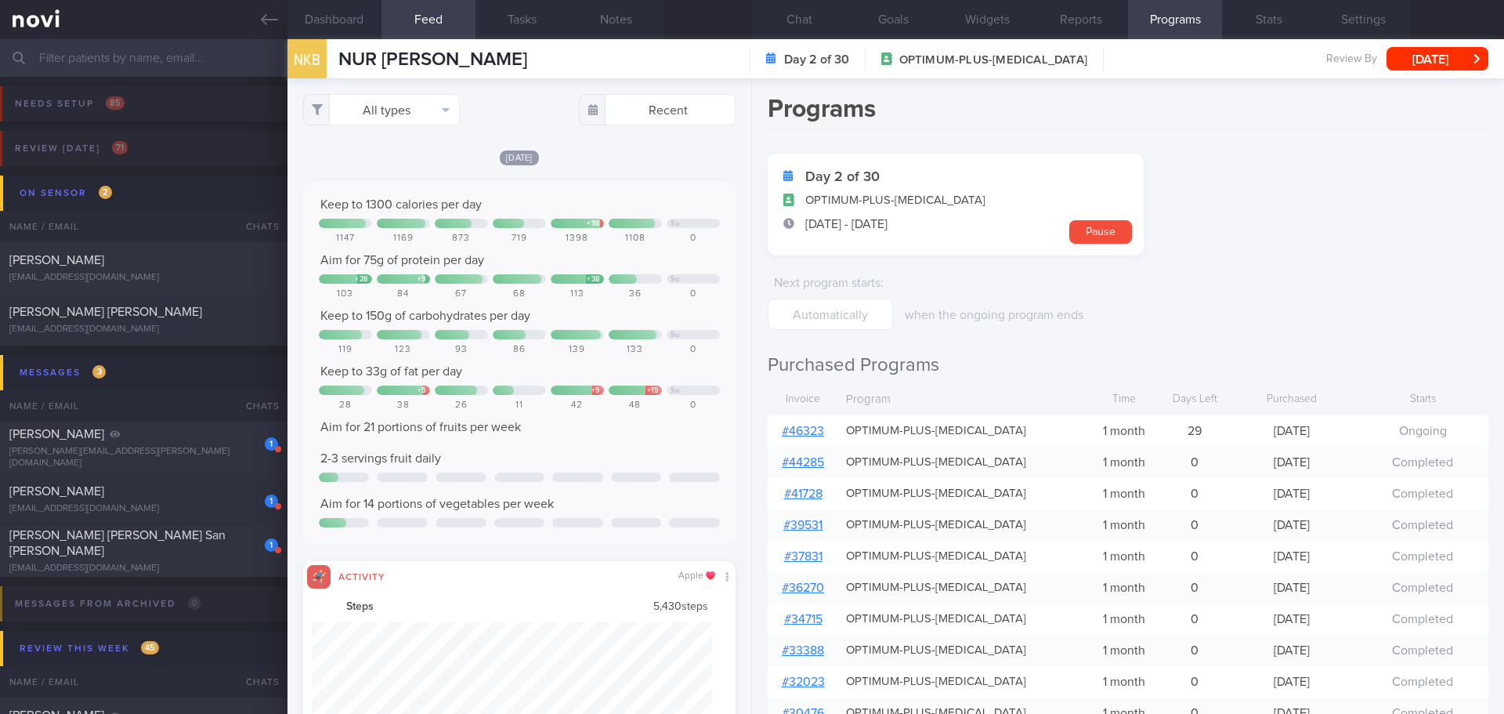
click at [799, 432] on link "# 46323" at bounding box center [803, 431] width 42 height 13
click at [823, 17] on button "Chat" at bounding box center [799, 19] width 94 height 39
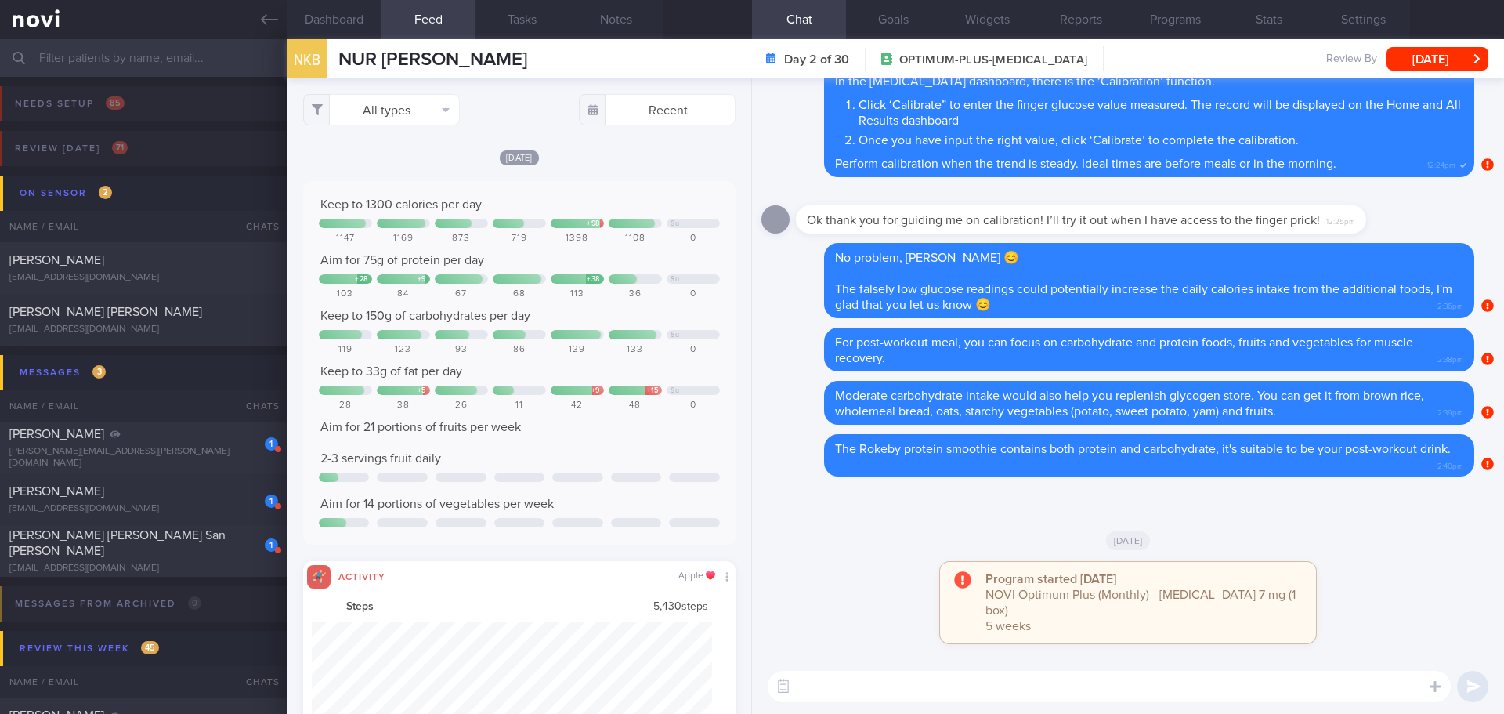
click at [895, 682] on textarea at bounding box center [1109, 686] width 683 height 31
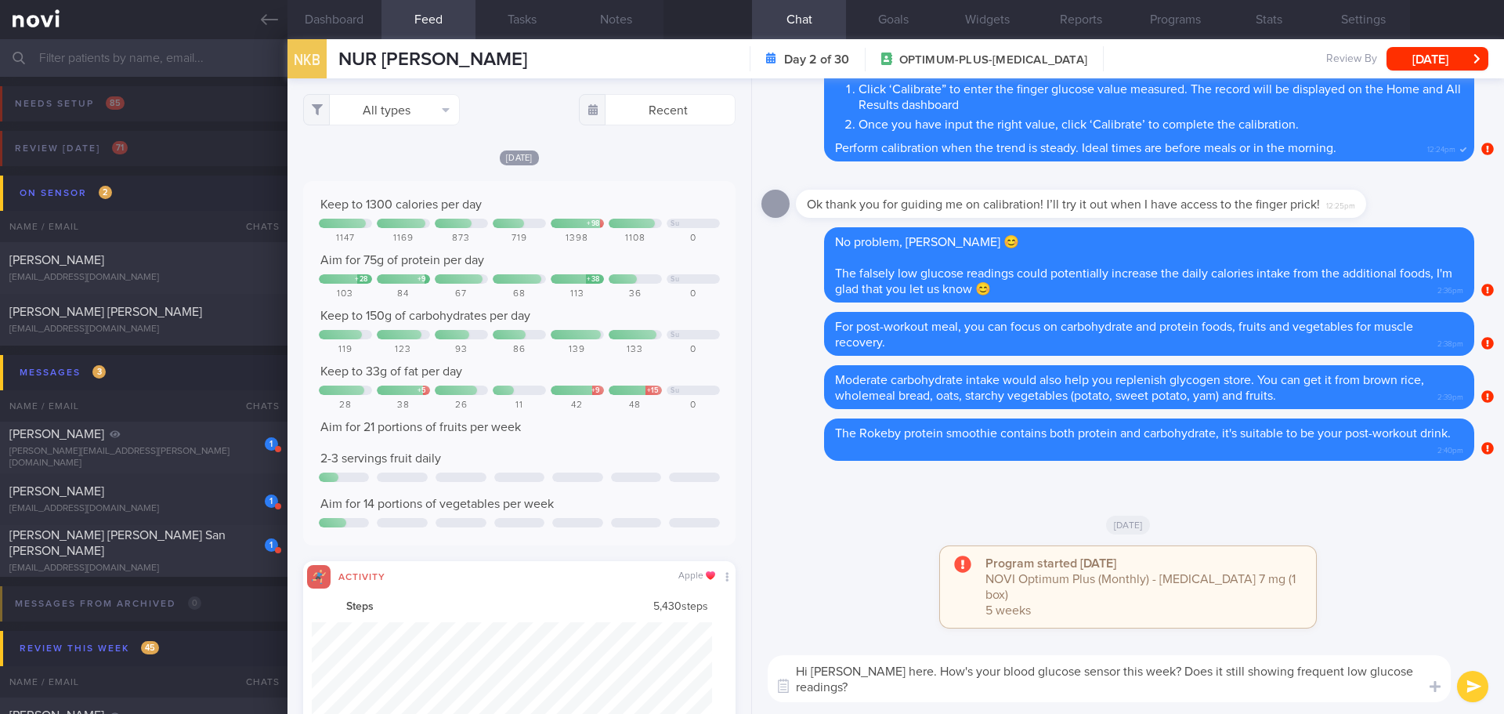
type textarea "Hi [PERSON_NAME] here. How's your blood glucose sensor this week? Does it still…"
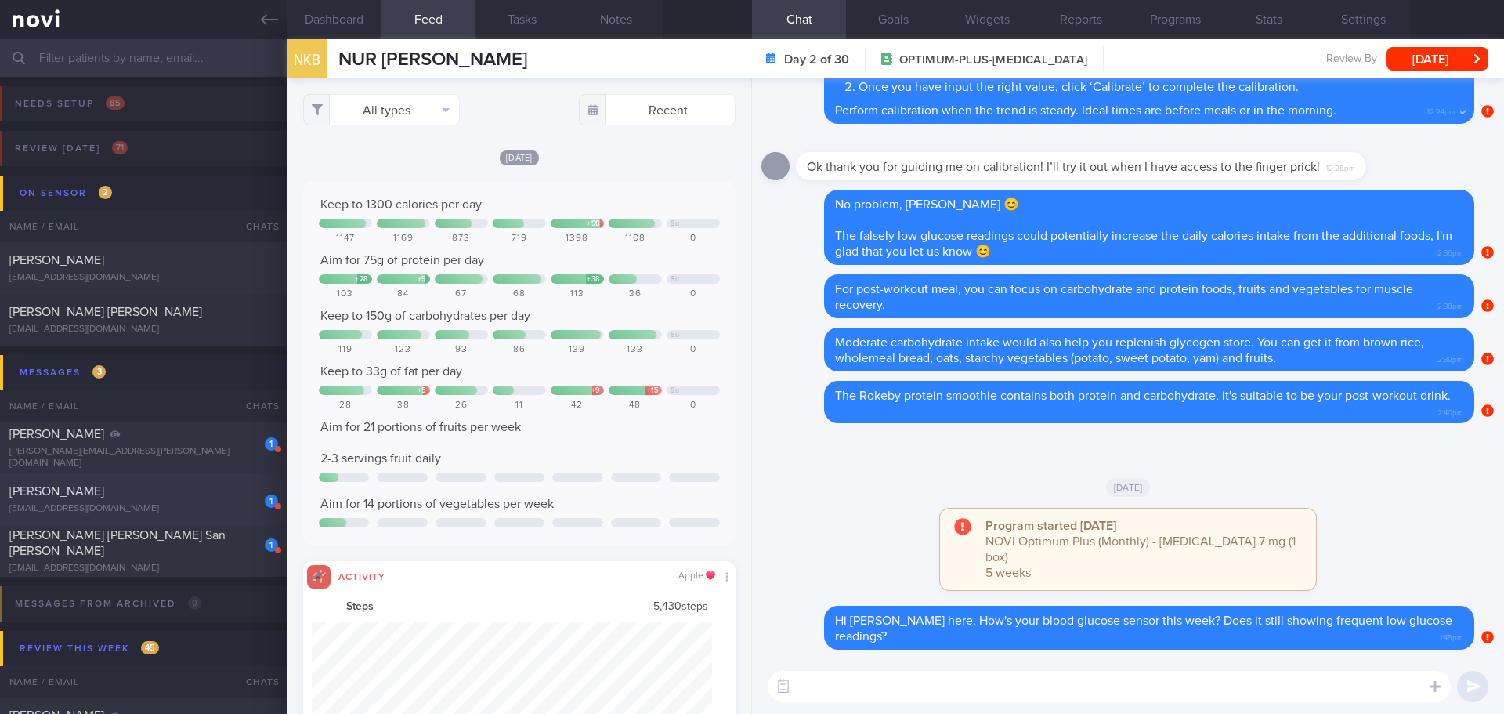
click at [176, 496] on div "[PERSON_NAME]" at bounding box center [141, 491] width 265 height 16
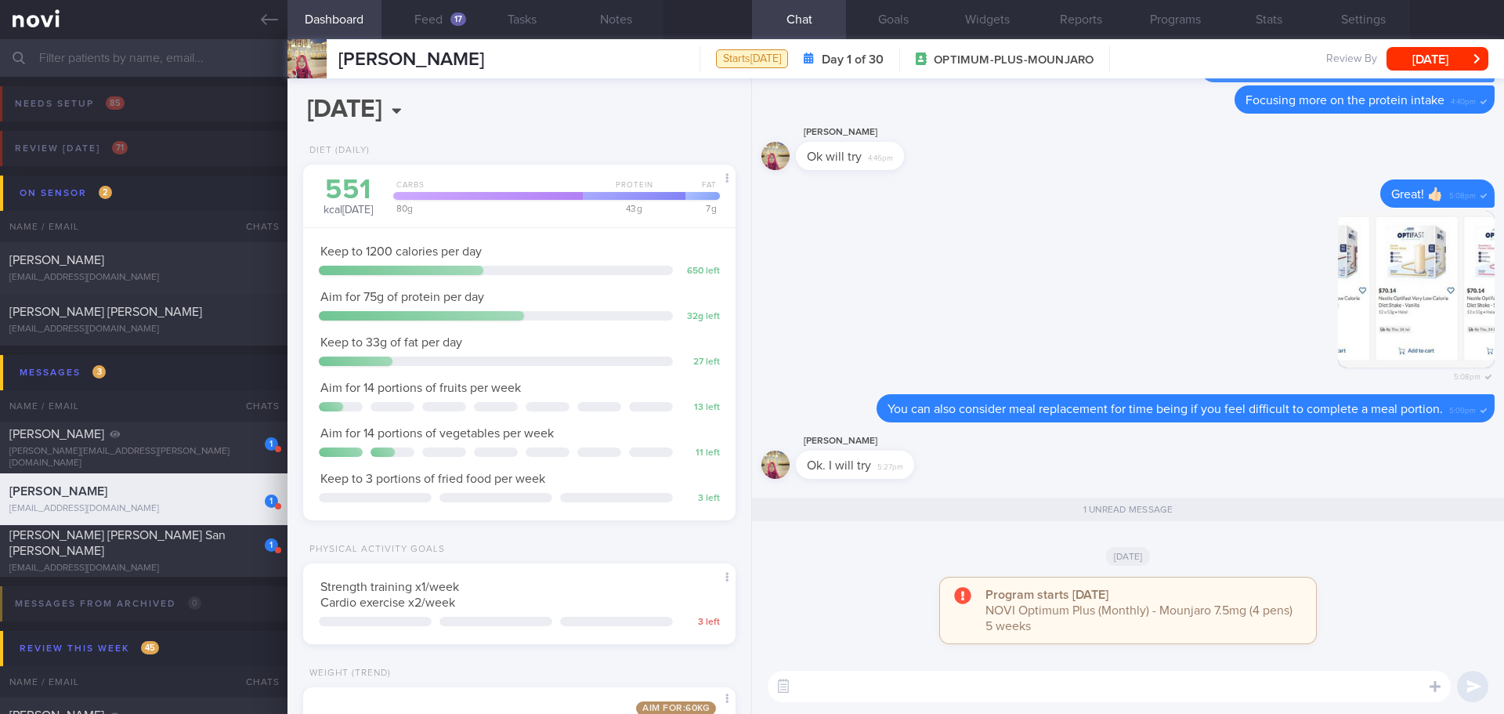
scroll to position [219, 393]
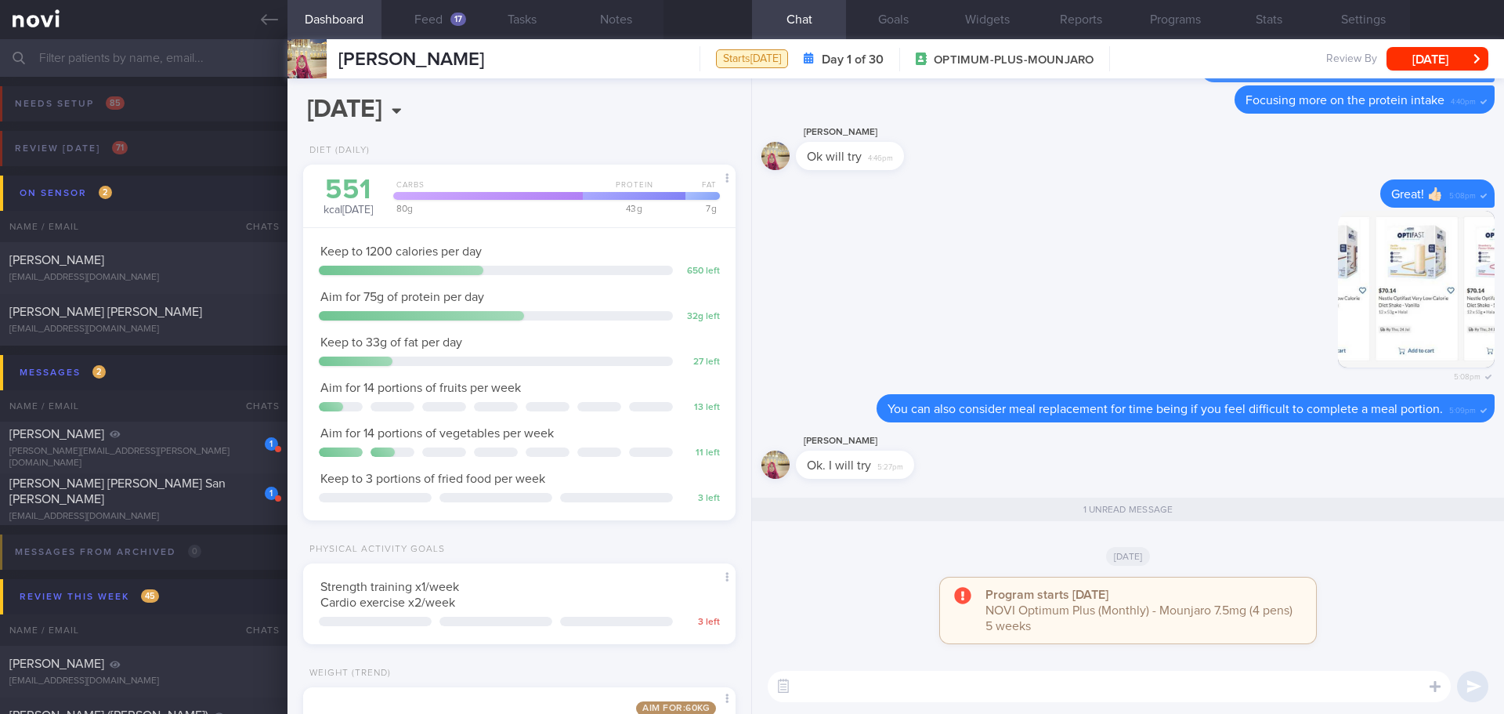
click at [946, 463] on div "[PERSON_NAME] Ok. I will try 5:27pm" at bounding box center [878, 455] width 165 height 47
click at [449, 22] on button "Feed 17" at bounding box center [429, 19] width 94 height 39
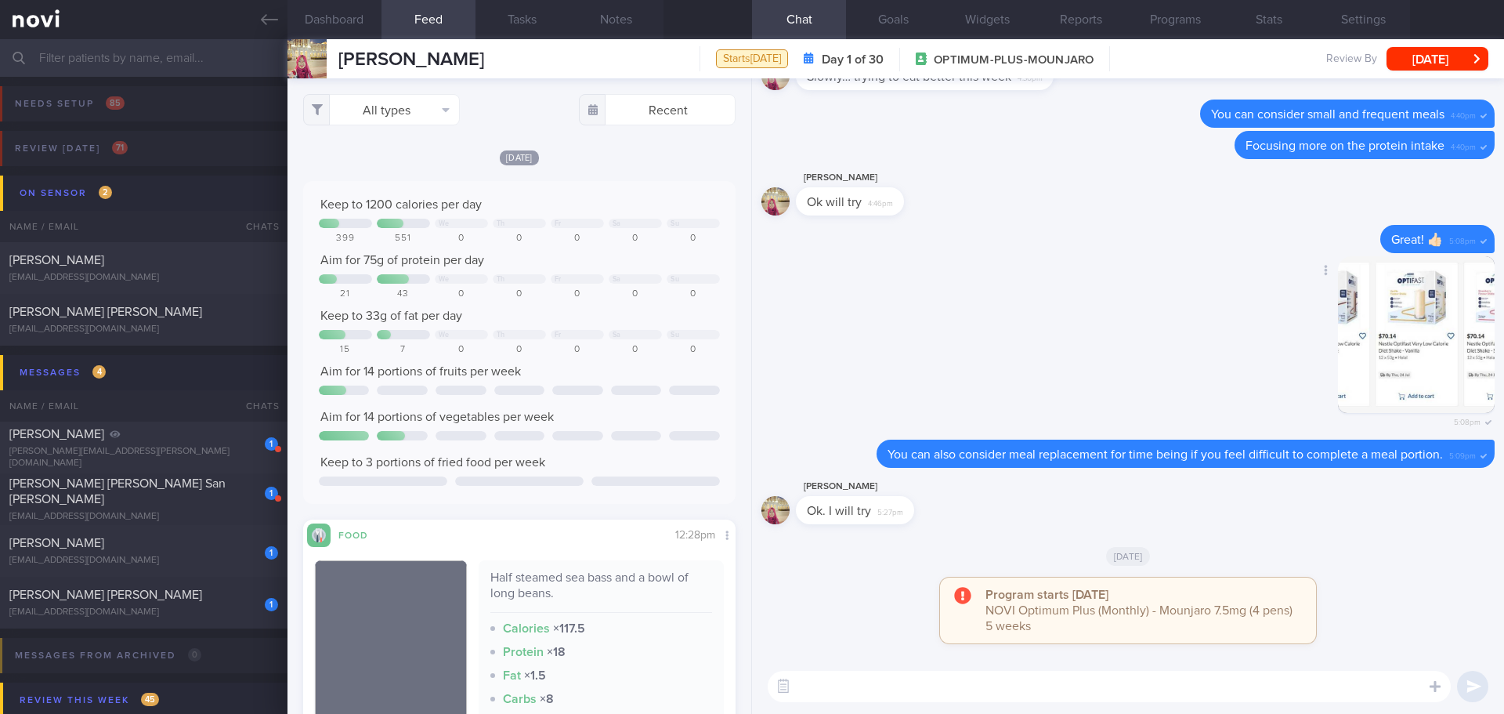
scroll to position [1, 0]
click at [921, 680] on textarea at bounding box center [1109, 686] width 683 height 31
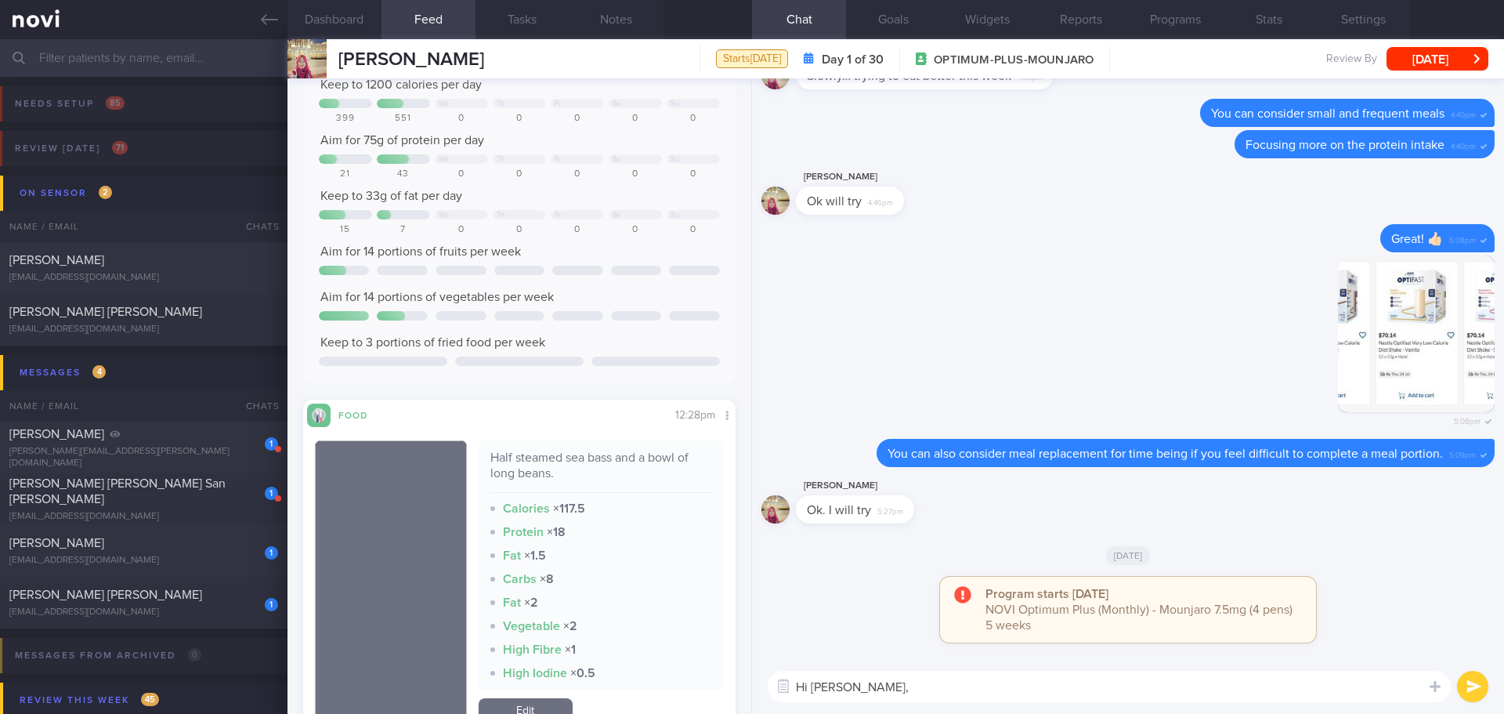
scroll to position [0, 0]
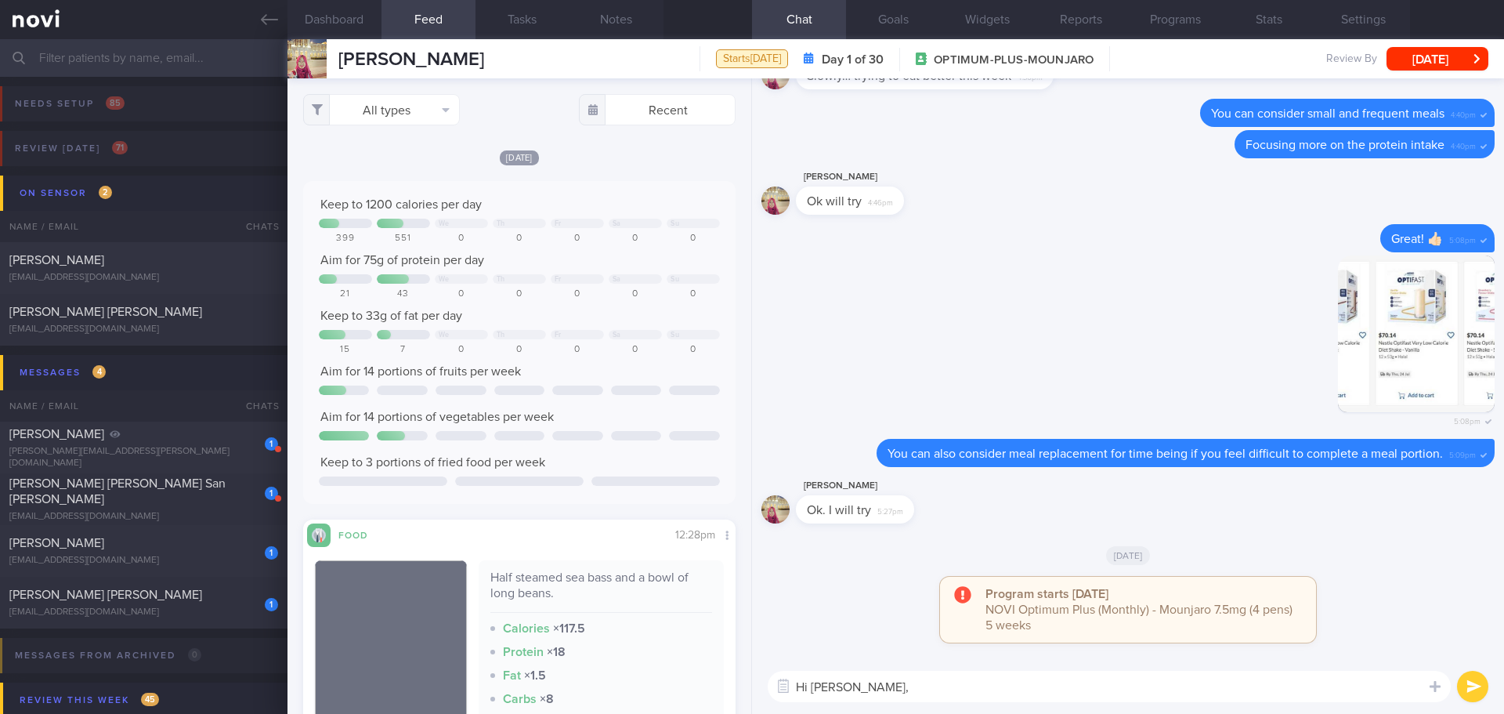
click at [939, 682] on textarea "Hi [PERSON_NAME]," at bounding box center [1109, 686] width 683 height 31
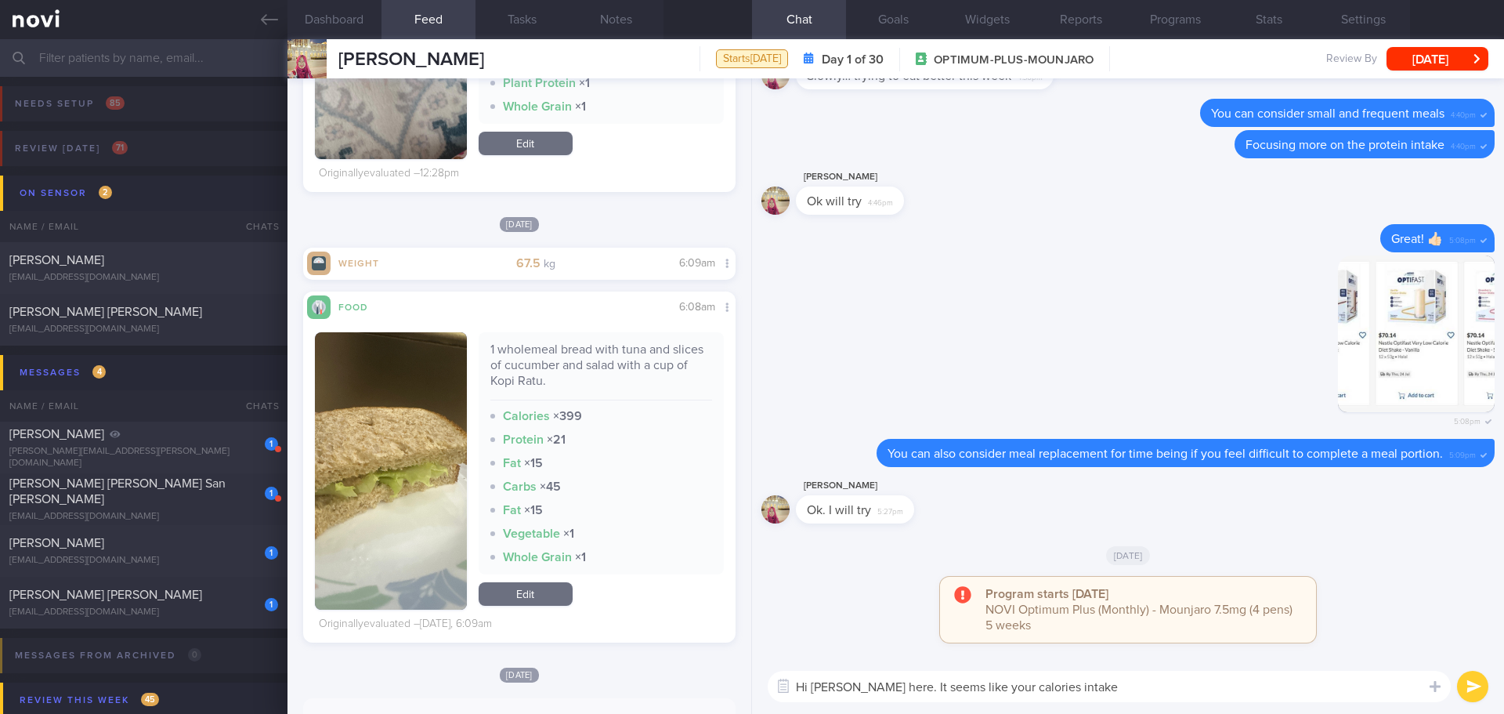
scroll to position [1489, 0]
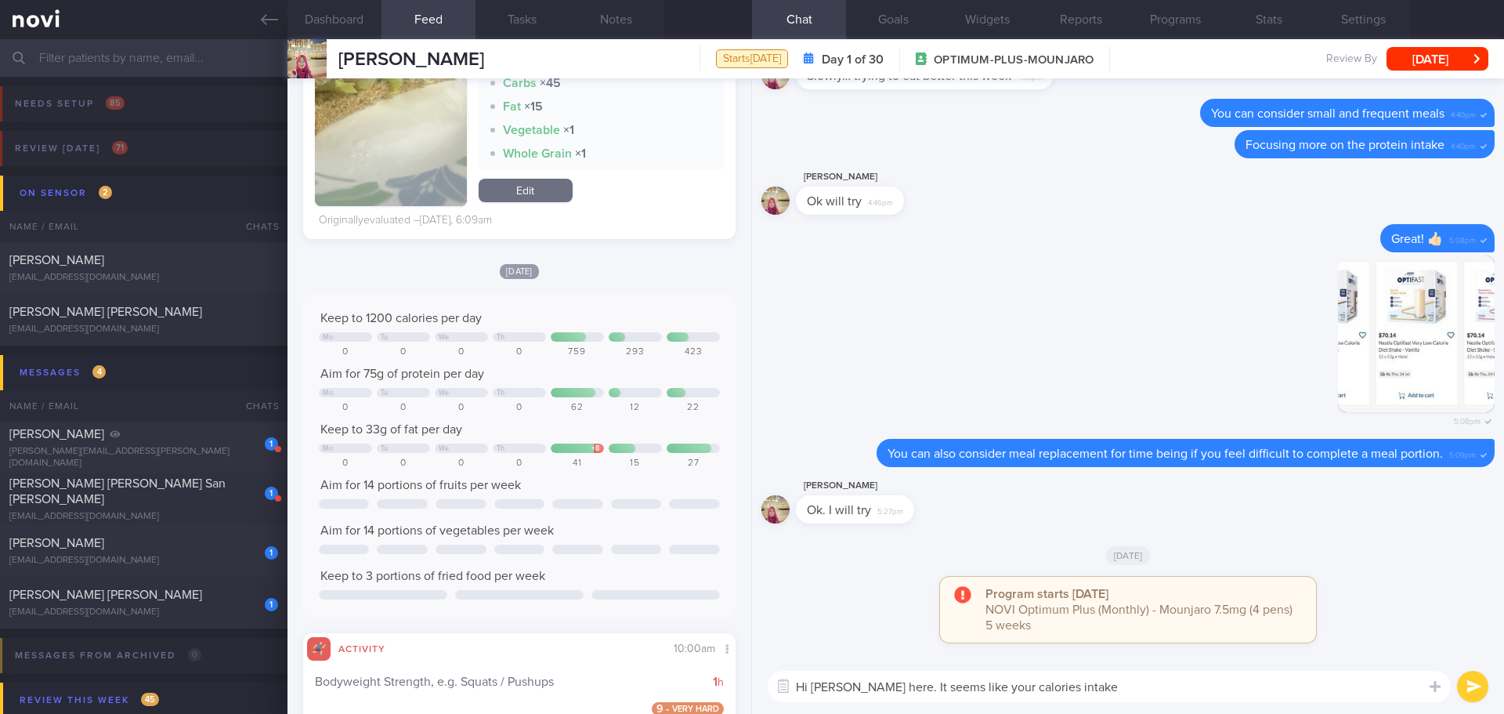
click at [1185, 682] on textarea "Hi [PERSON_NAME] here. It seems like your calories intake" at bounding box center [1109, 686] width 683 height 31
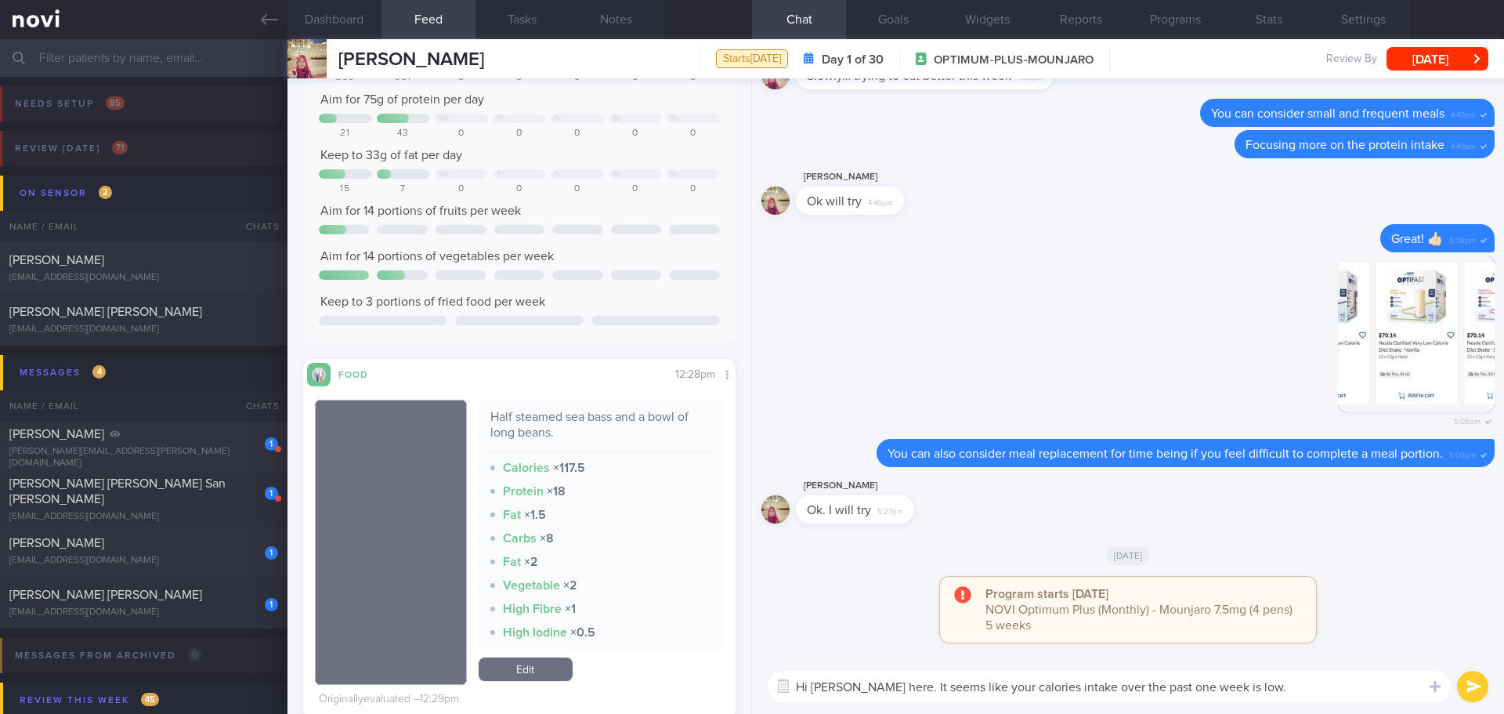
scroll to position [0, 0]
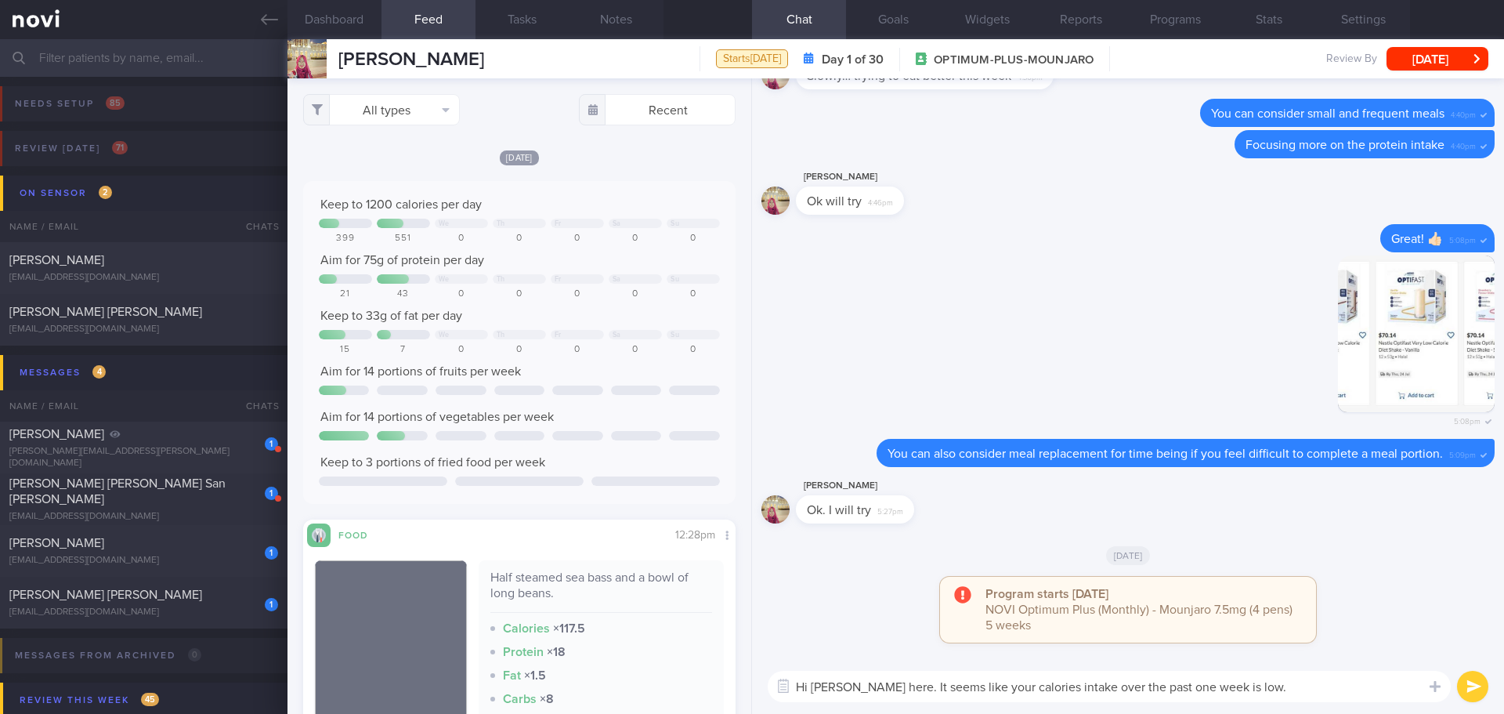
drag, startPoint x: 1306, startPoint y: 685, endPoint x: 1260, endPoint y: 687, distance: 46.3
click at [1260, 687] on textarea "Hi [PERSON_NAME] here. It seems like your calories intake over the past one wee…" at bounding box center [1109, 686] width 683 height 31
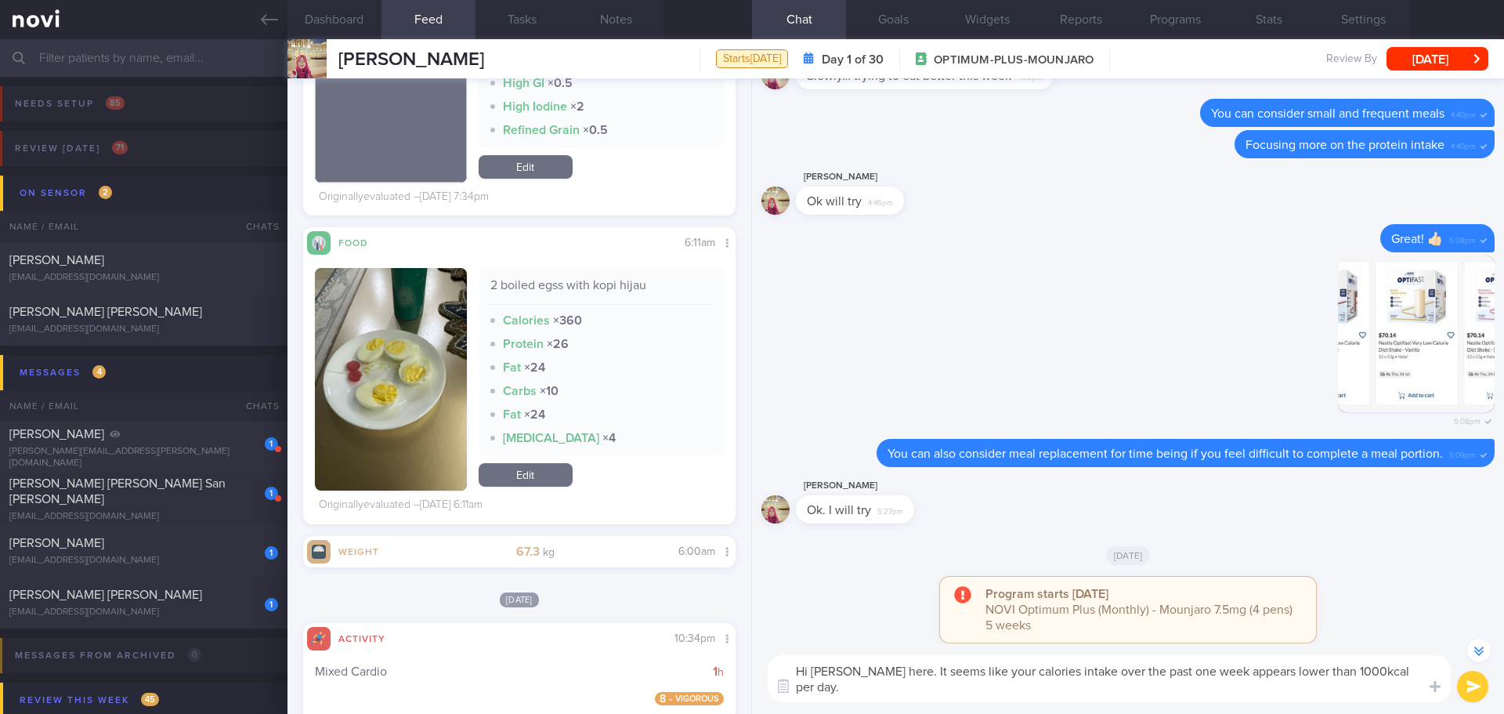
scroll to position [3839, 0]
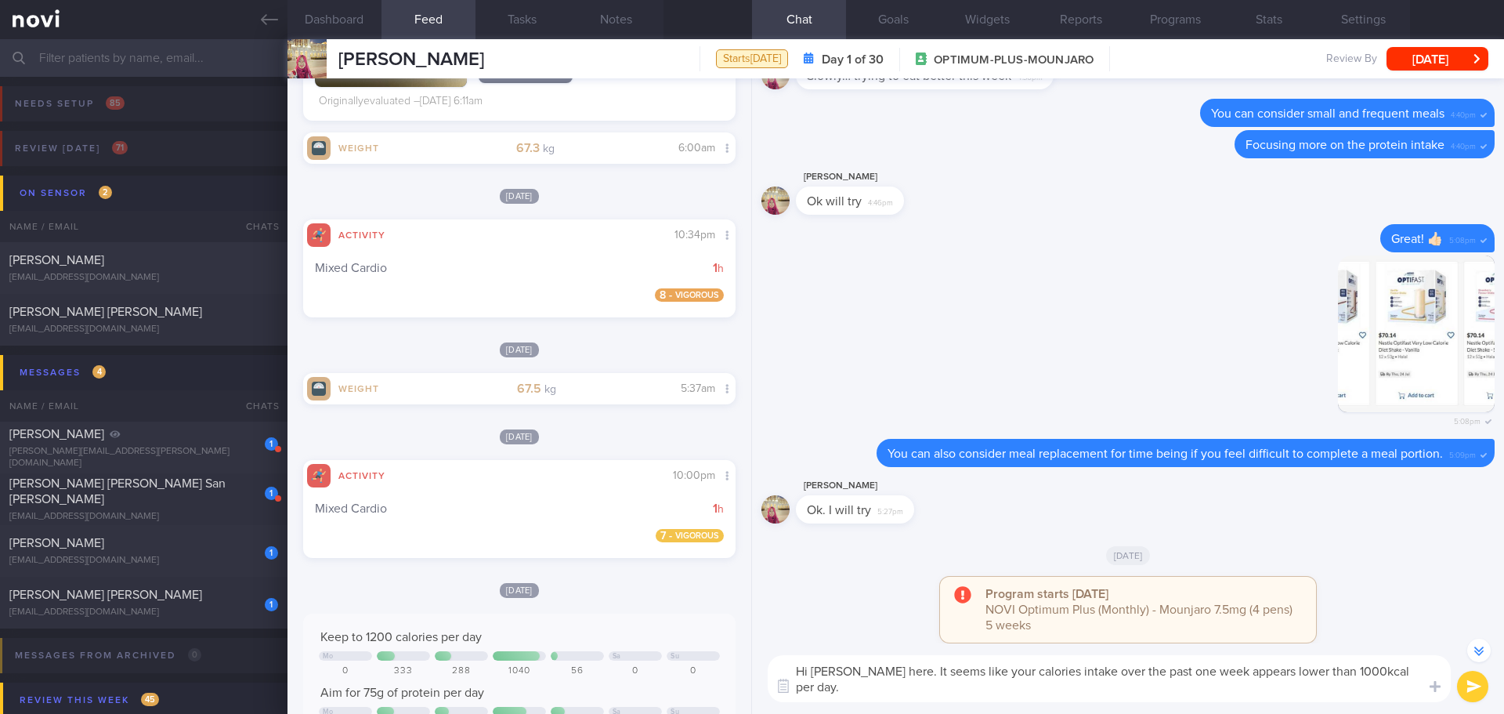
click at [866, 696] on textarea "Hi [PERSON_NAME] here. It seems like your calories intake over the past one wee…" at bounding box center [1109, 678] width 683 height 47
type textarea "Hi [PERSON_NAME] here. It seems like your calories intake over the past one wee…"
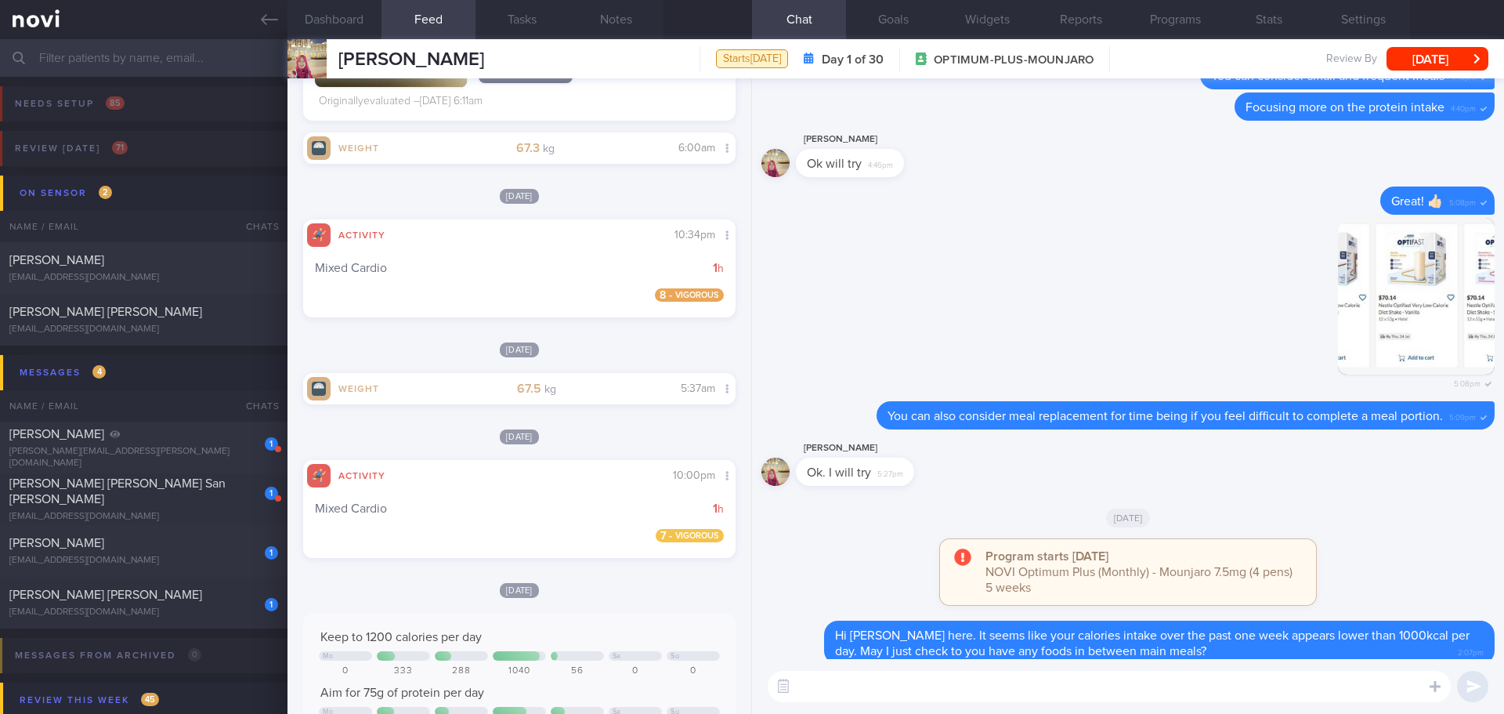
scroll to position [0, 0]
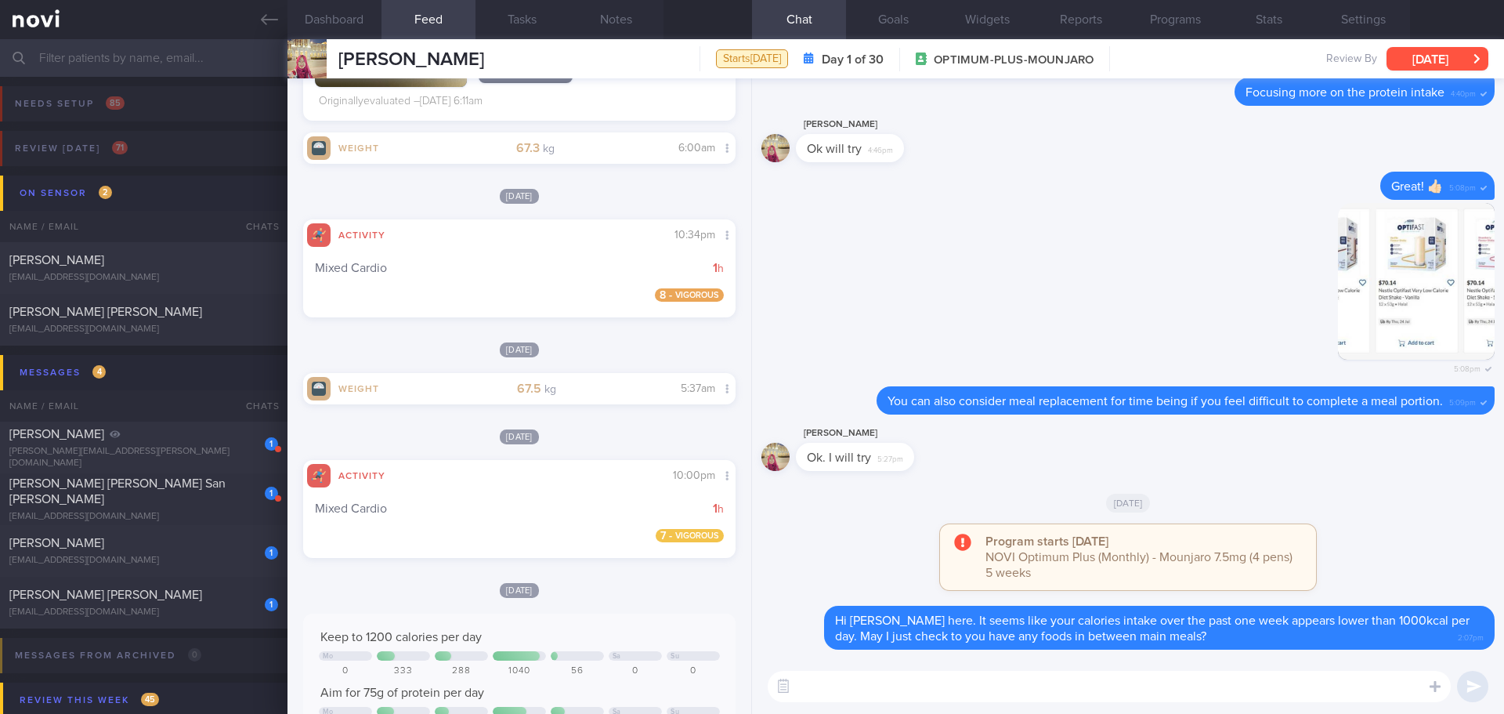
click at [1458, 54] on button "[DATE]" at bounding box center [1438, 59] width 102 height 24
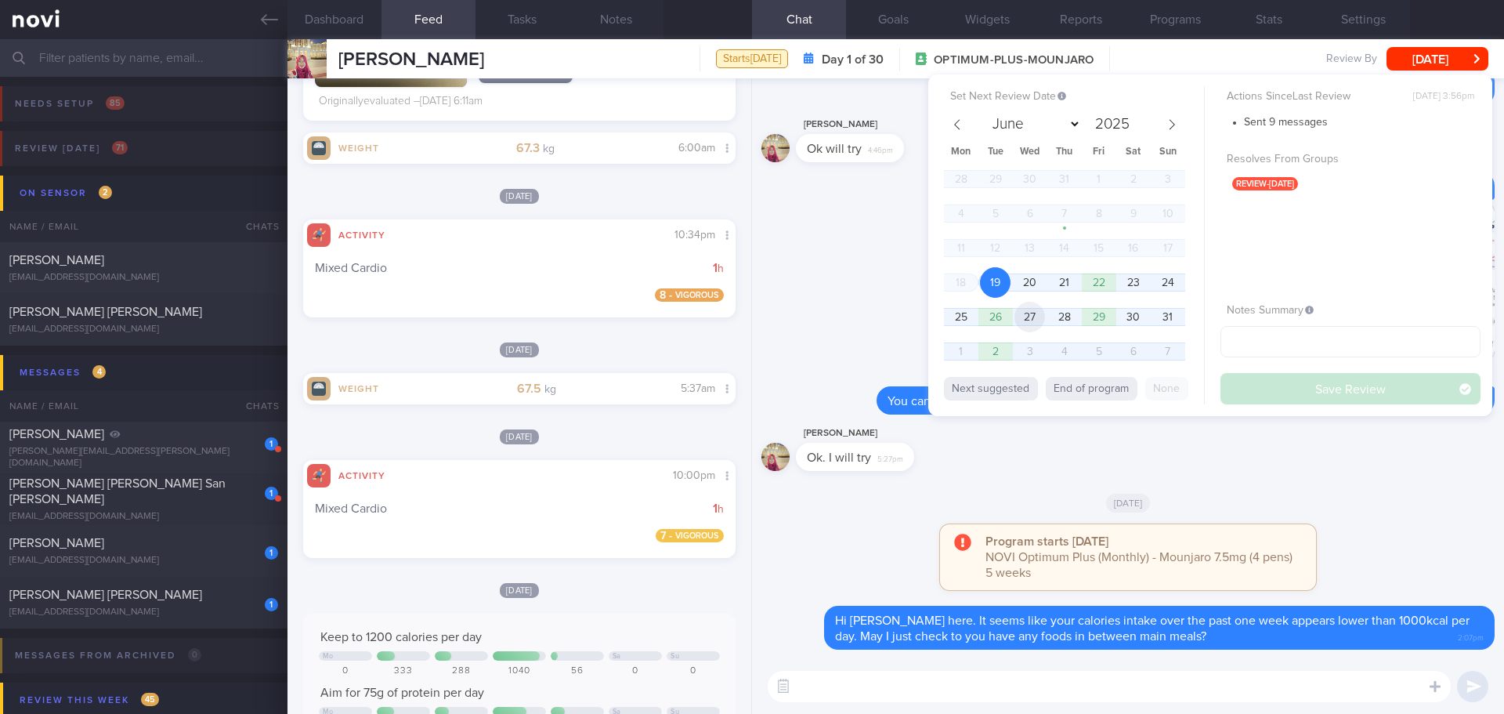
click at [1033, 317] on span "27" at bounding box center [1030, 317] width 31 height 31
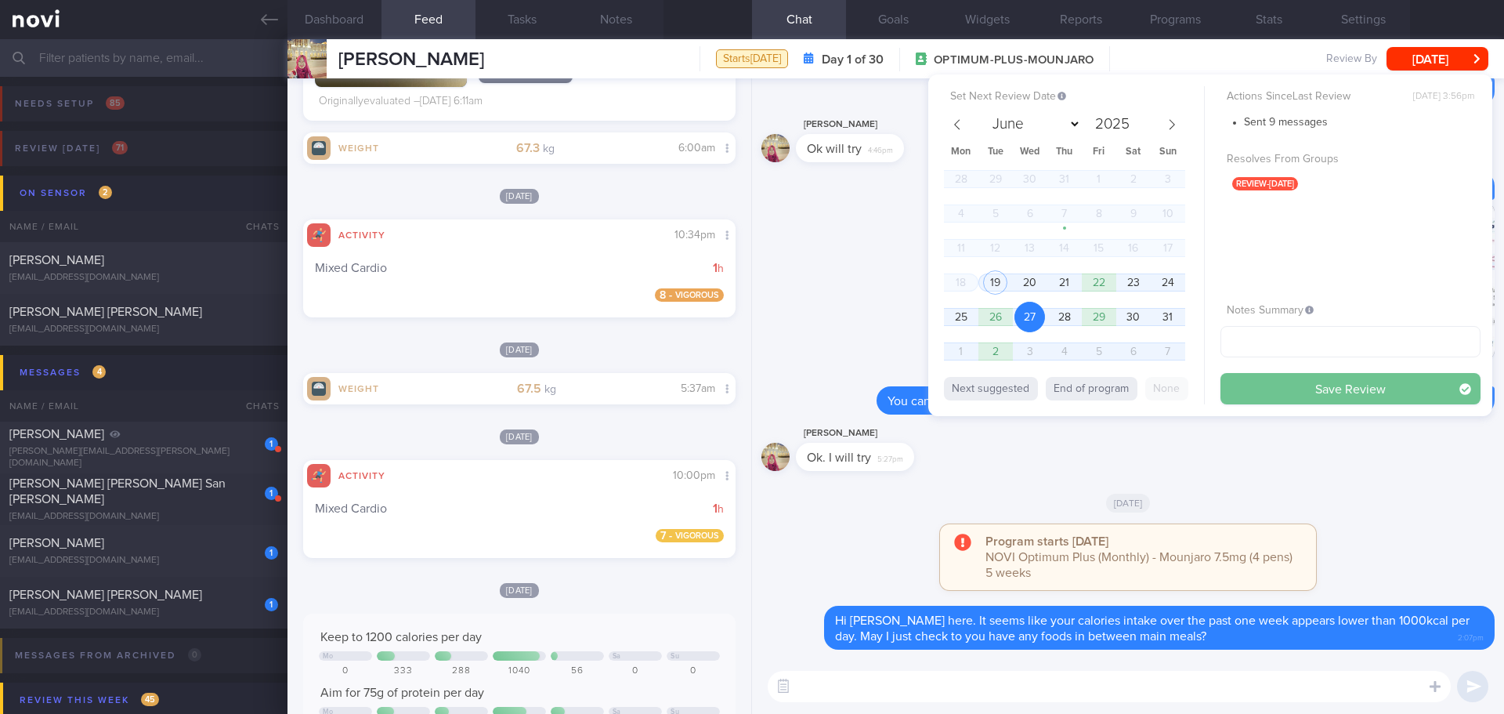
click at [1285, 381] on button "Save Review" at bounding box center [1351, 388] width 260 height 31
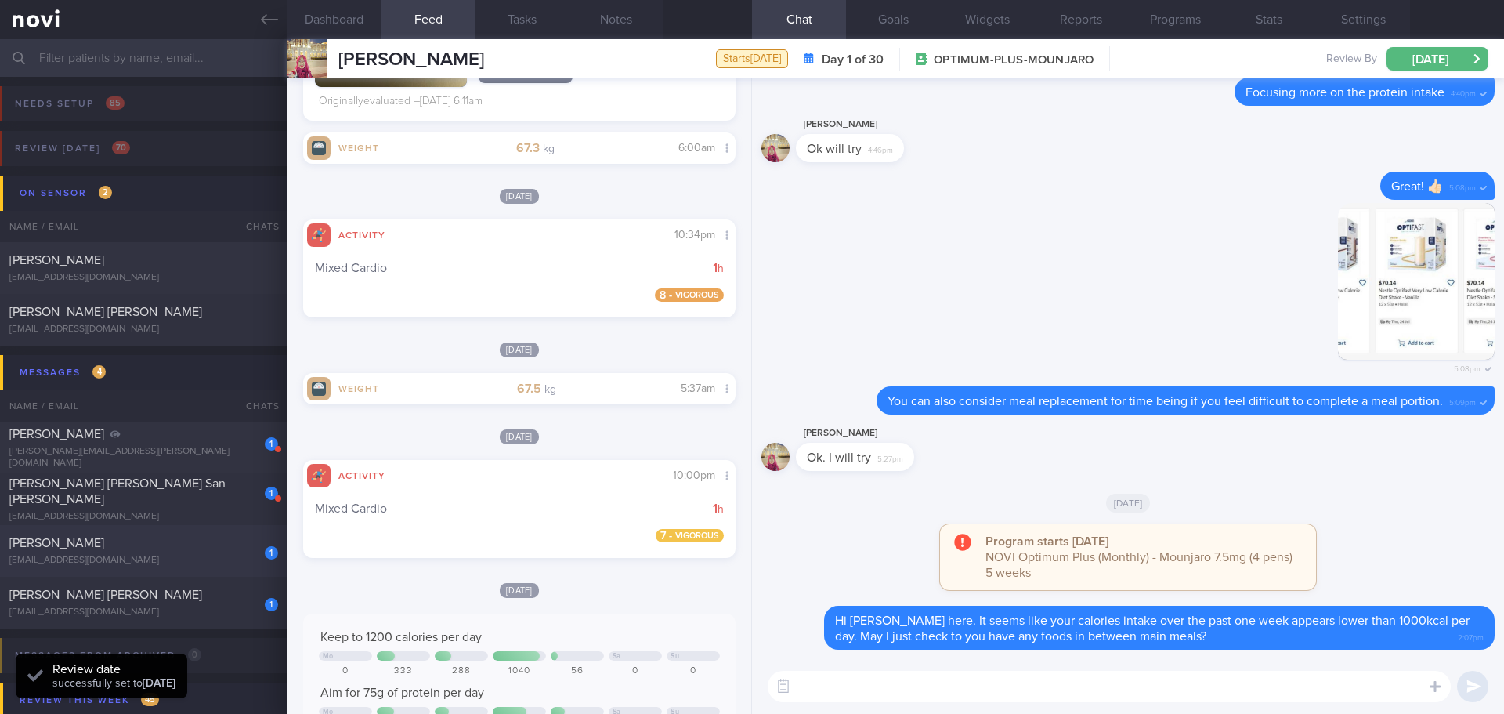
click at [96, 542] on div "[PERSON_NAME]" at bounding box center [141, 543] width 265 height 16
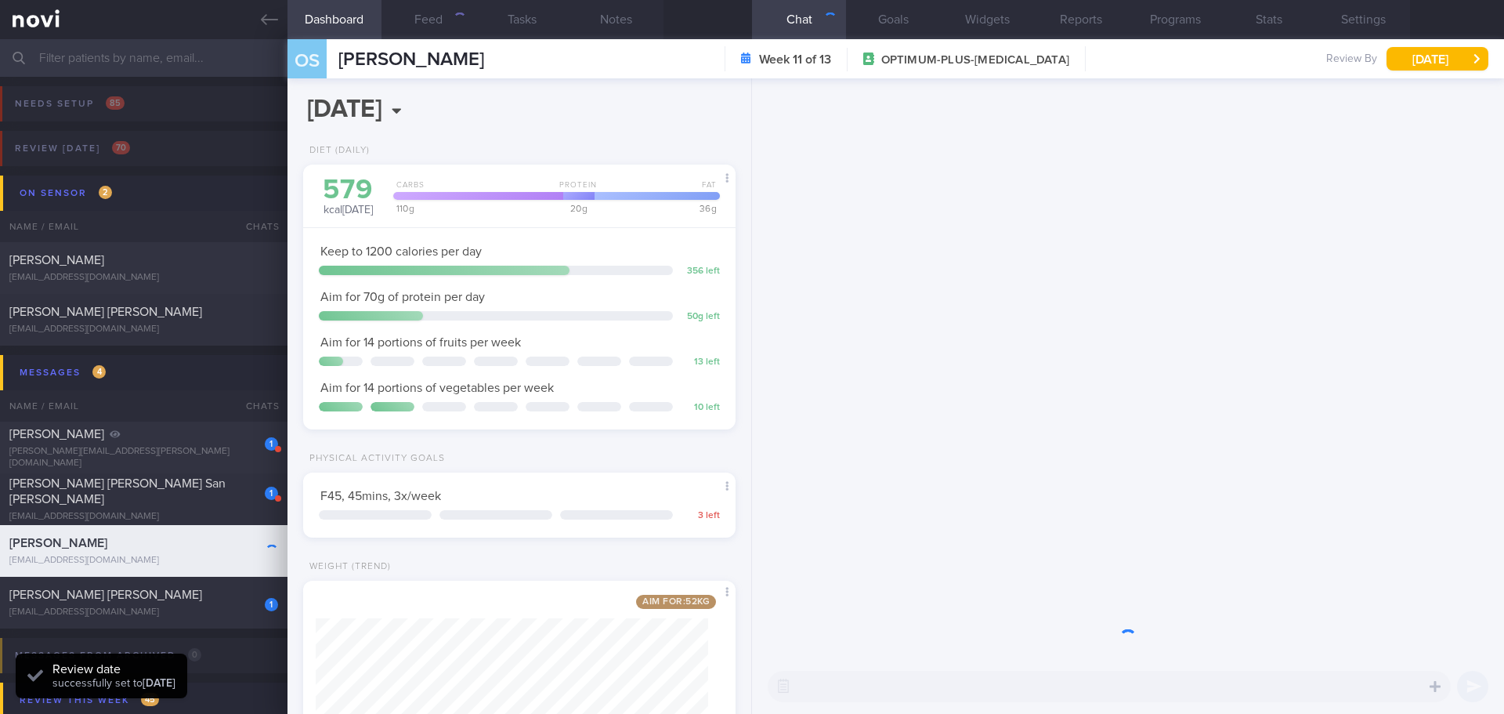
scroll to position [219, 393]
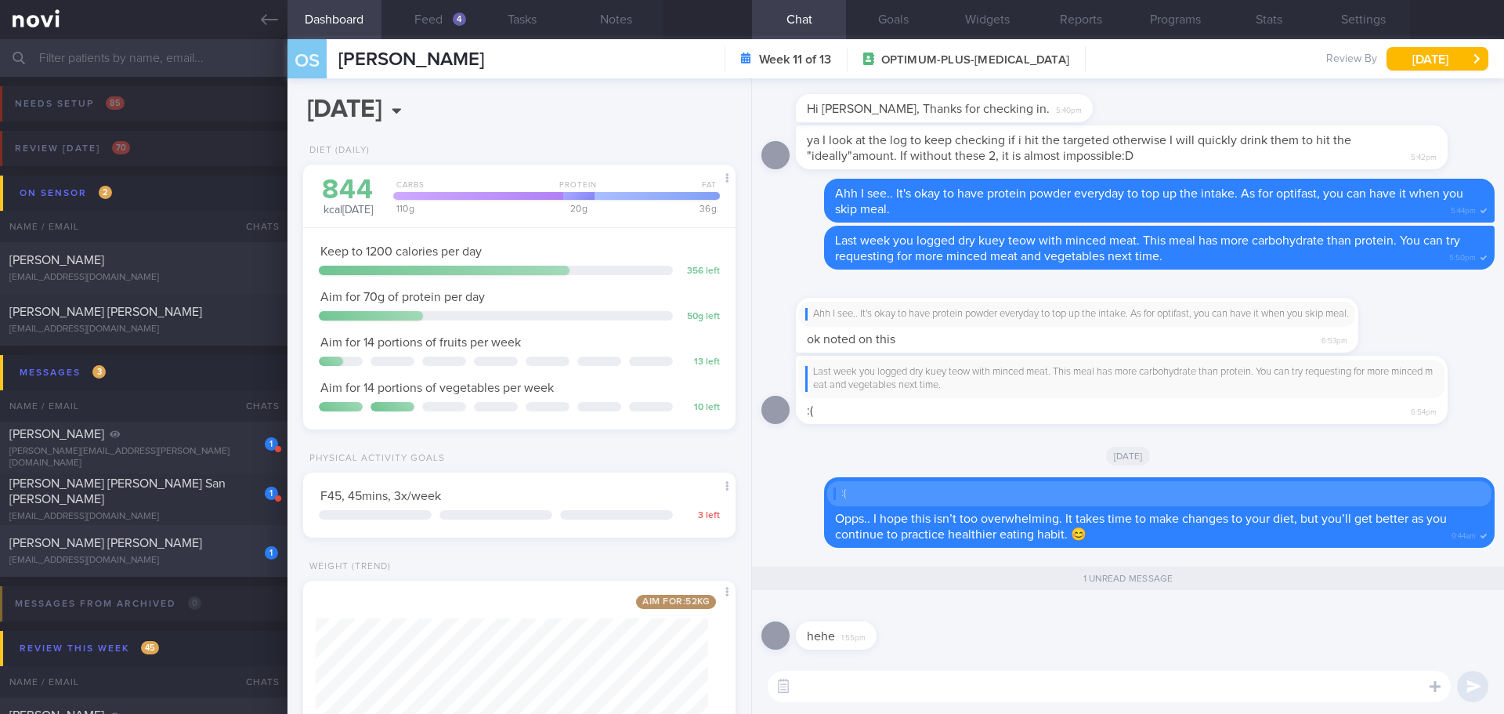
click at [174, 545] on div "[PERSON_NAME] [PERSON_NAME]" at bounding box center [141, 543] width 265 height 16
type input "[DATE]"
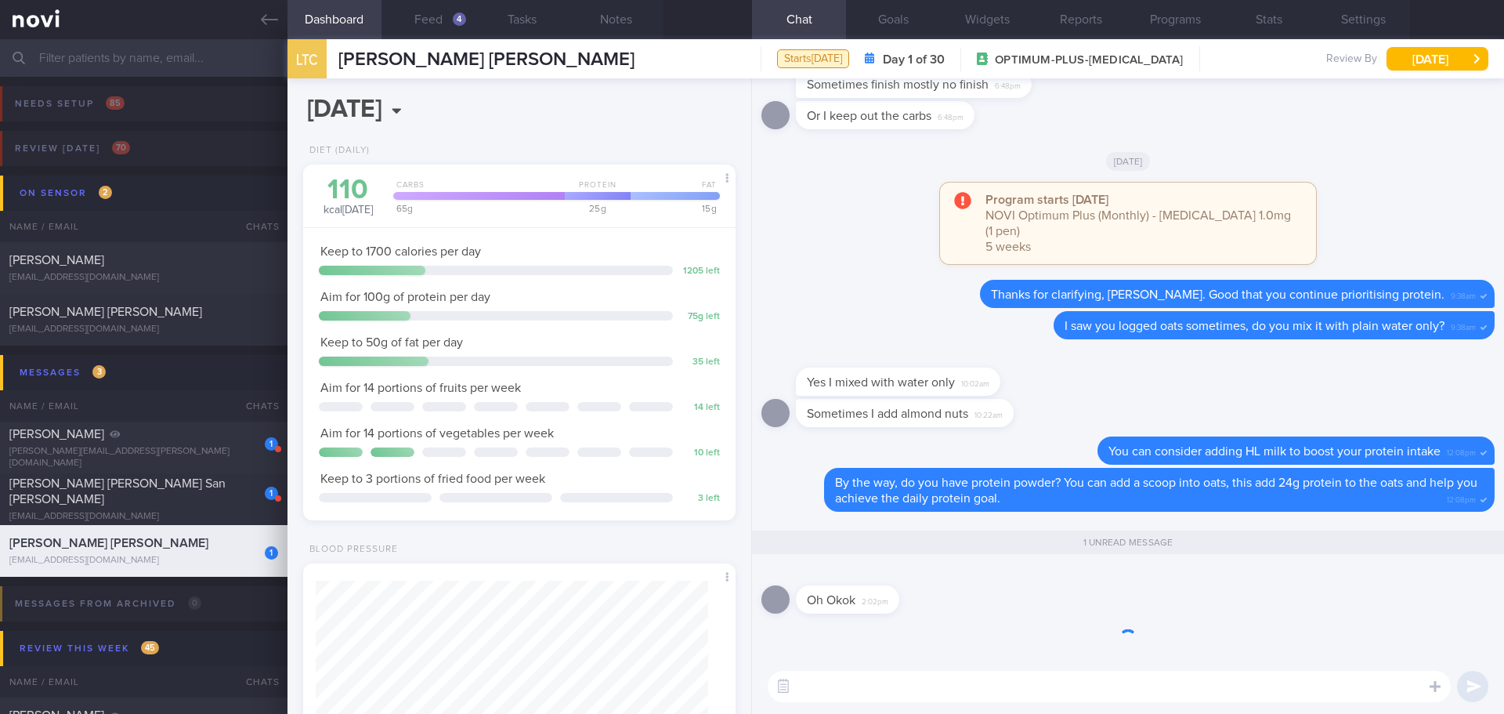
scroll to position [1, 0]
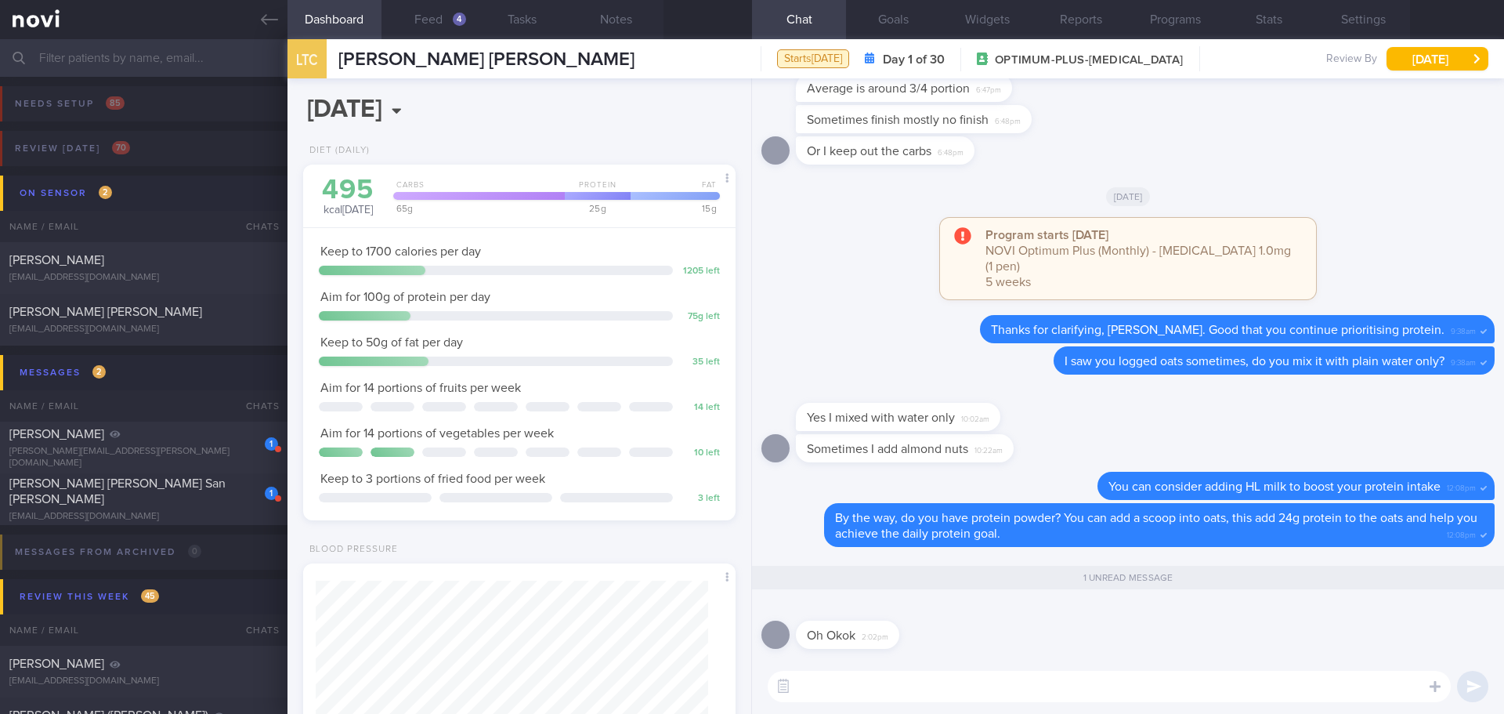
click at [970, 685] on textarea at bounding box center [1109, 686] width 683 height 31
click at [430, 18] on button "Feed 4" at bounding box center [429, 19] width 94 height 39
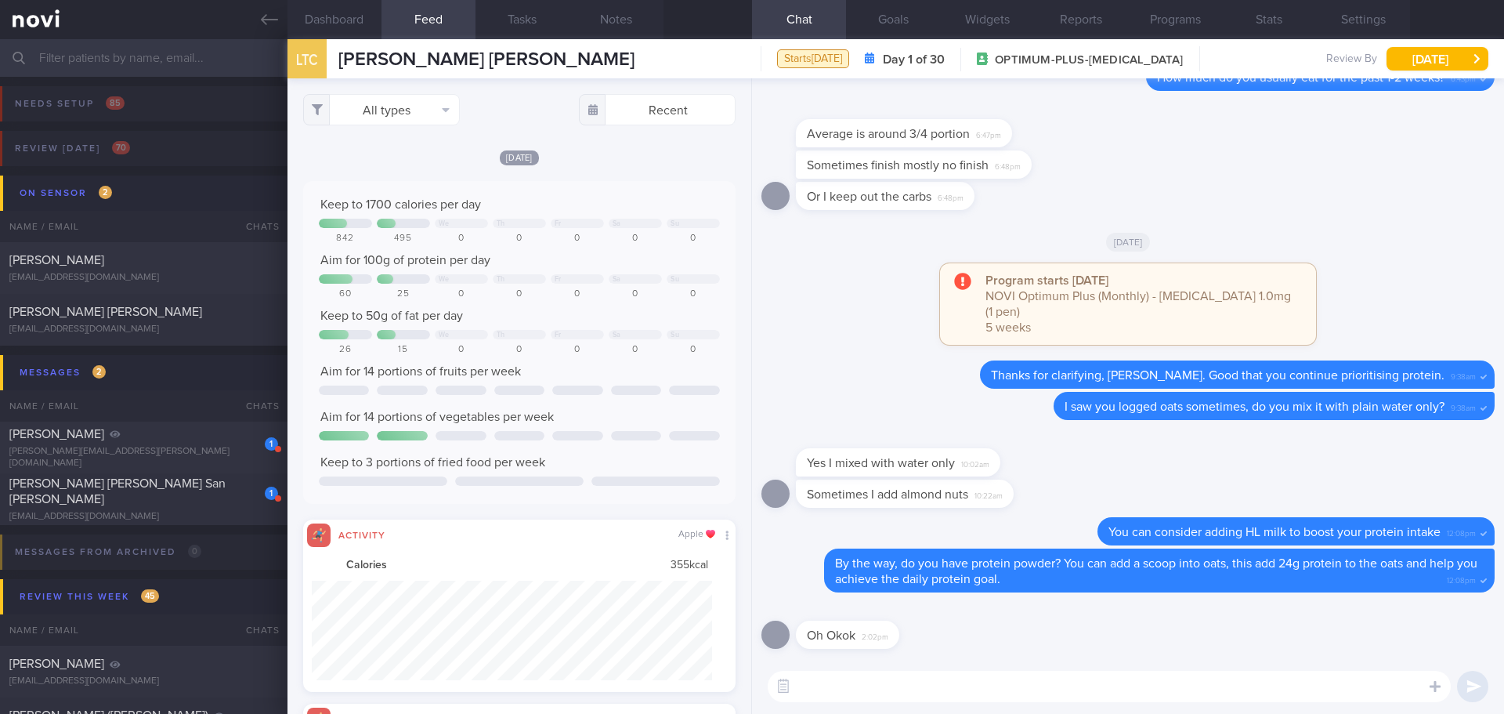
scroll to position [100, 401]
click at [411, 92] on div "All types Food Activity Glucose Weight Medicine Blood Pressure [MEDICAL_DATA] I…" at bounding box center [520, 395] width 464 height 635
click at [411, 110] on button "All types" at bounding box center [381, 109] width 157 height 31
click at [394, 158] on button "Activity" at bounding box center [381, 164] width 155 height 24
checkbox input "false"
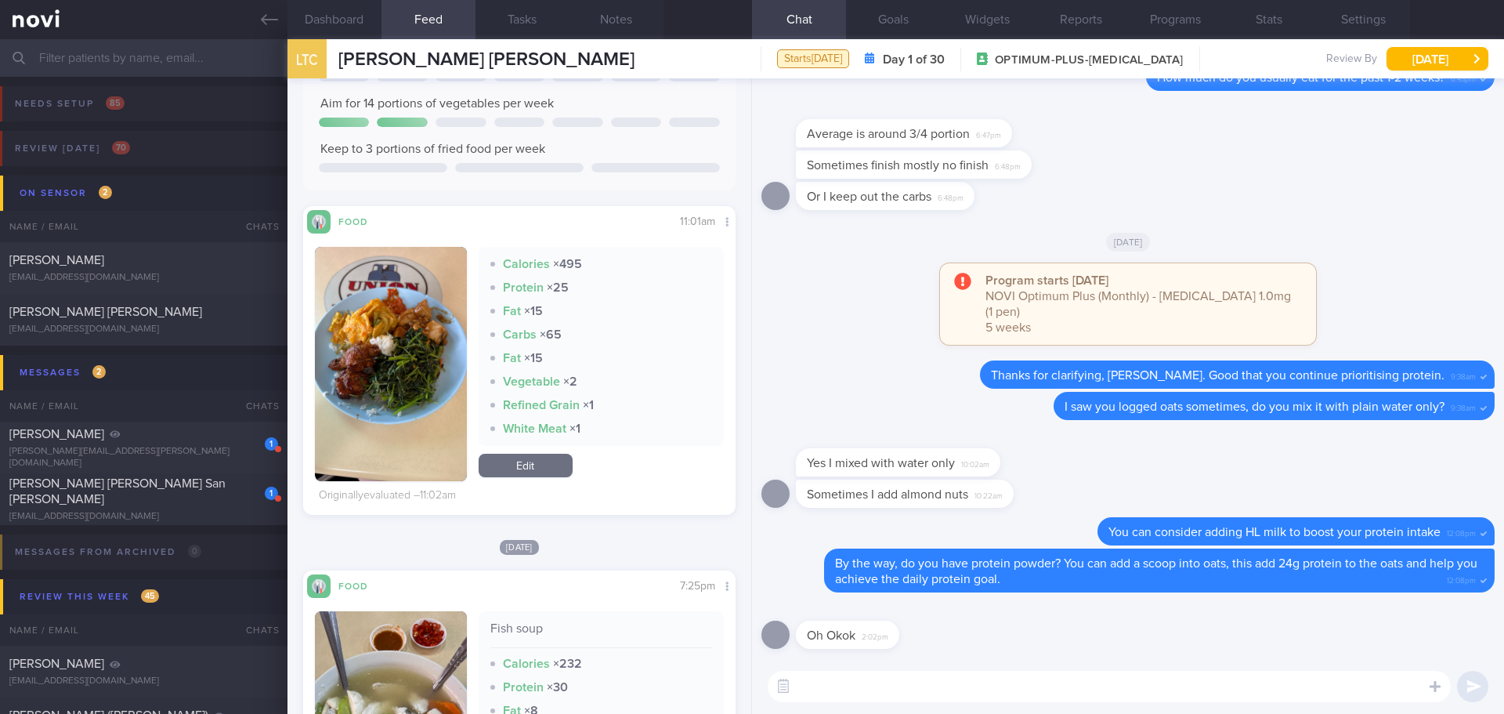
click at [809, 681] on textarea at bounding box center [1109, 686] width 683 height 31
click at [816, 679] on textarea at bounding box center [1109, 686] width 683 height 31
type textarea "L"
type textarea "Feel free to let me know if you need suggestion for the protein powder ya, [PER…"
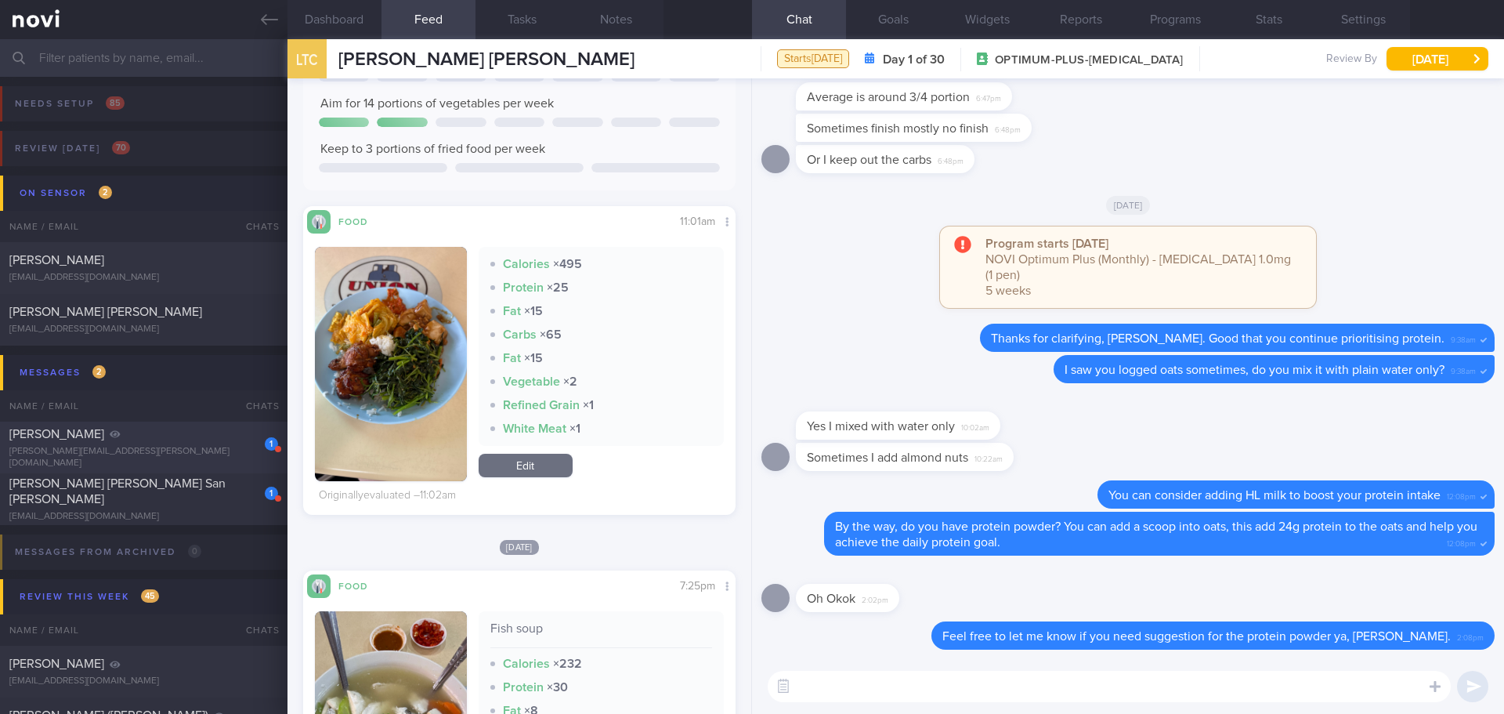
click at [101, 434] on span "[PERSON_NAME]" at bounding box center [56, 434] width 95 height 13
type input "[DATE]"
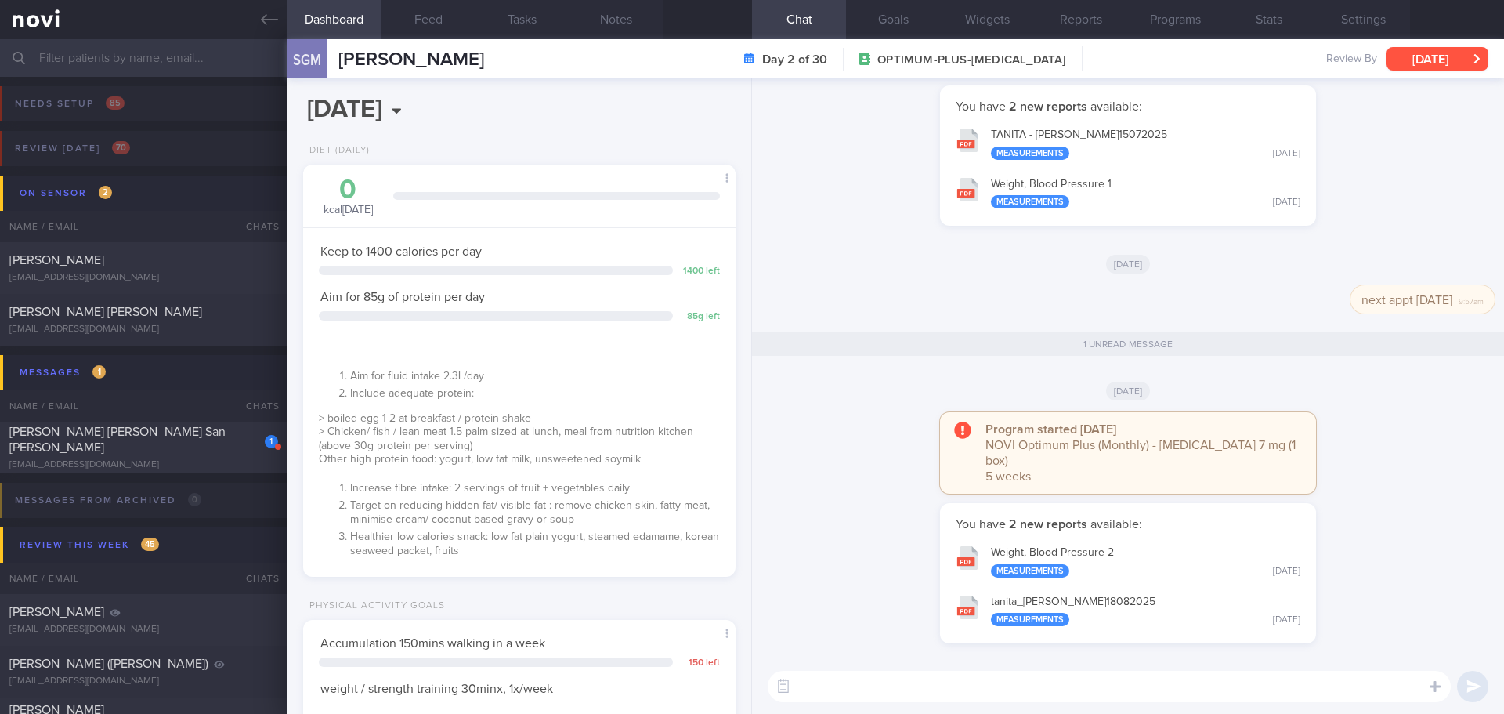
click at [1448, 62] on button "[DATE]" at bounding box center [1438, 59] width 102 height 24
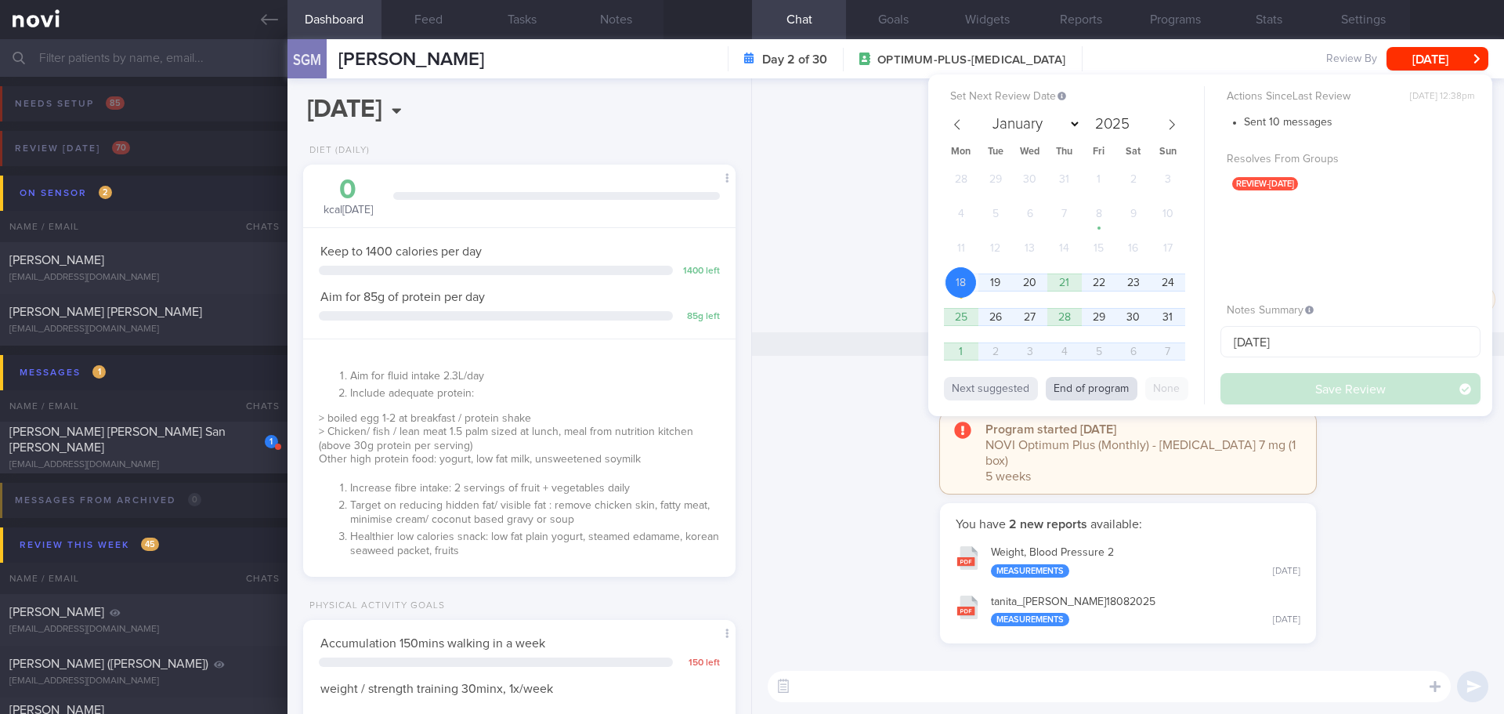
click at [1120, 393] on button "End of program" at bounding box center [1092, 389] width 92 height 24
select select "8"
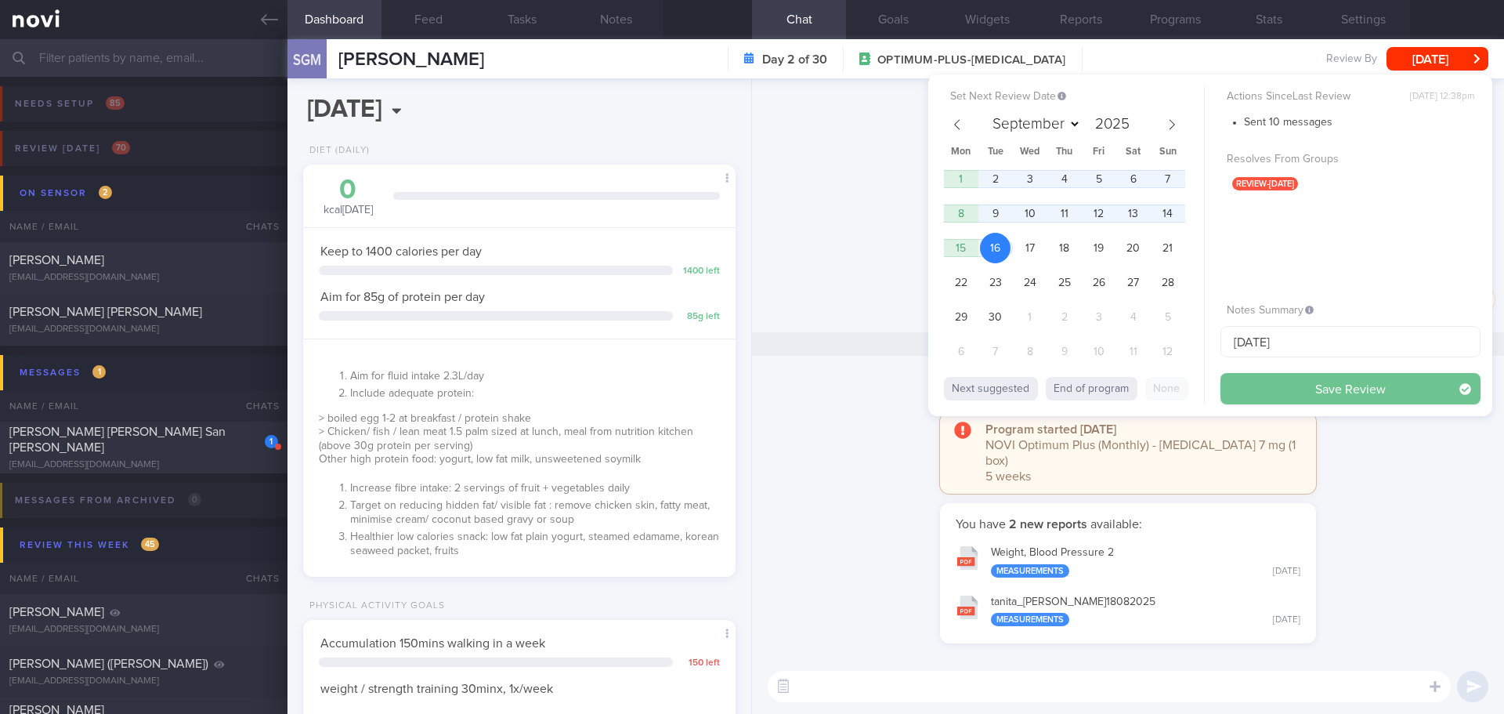
click at [1273, 388] on button "Save Review" at bounding box center [1351, 388] width 260 height 31
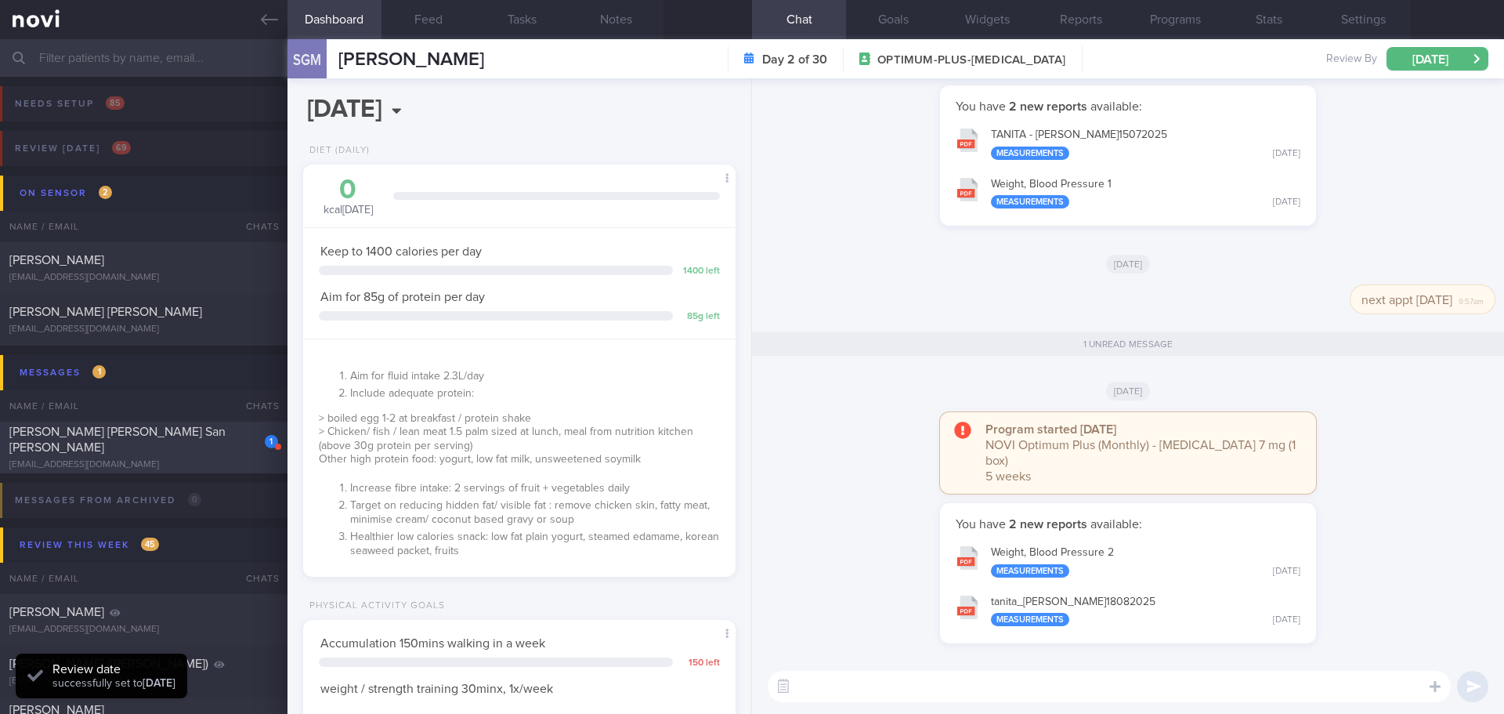
click at [76, 448] on div "1 [PERSON_NAME] [PERSON_NAME] San [PERSON_NAME] [EMAIL_ADDRESS][DOMAIN_NAME]" at bounding box center [144, 447] width 288 height 47
select select "7"
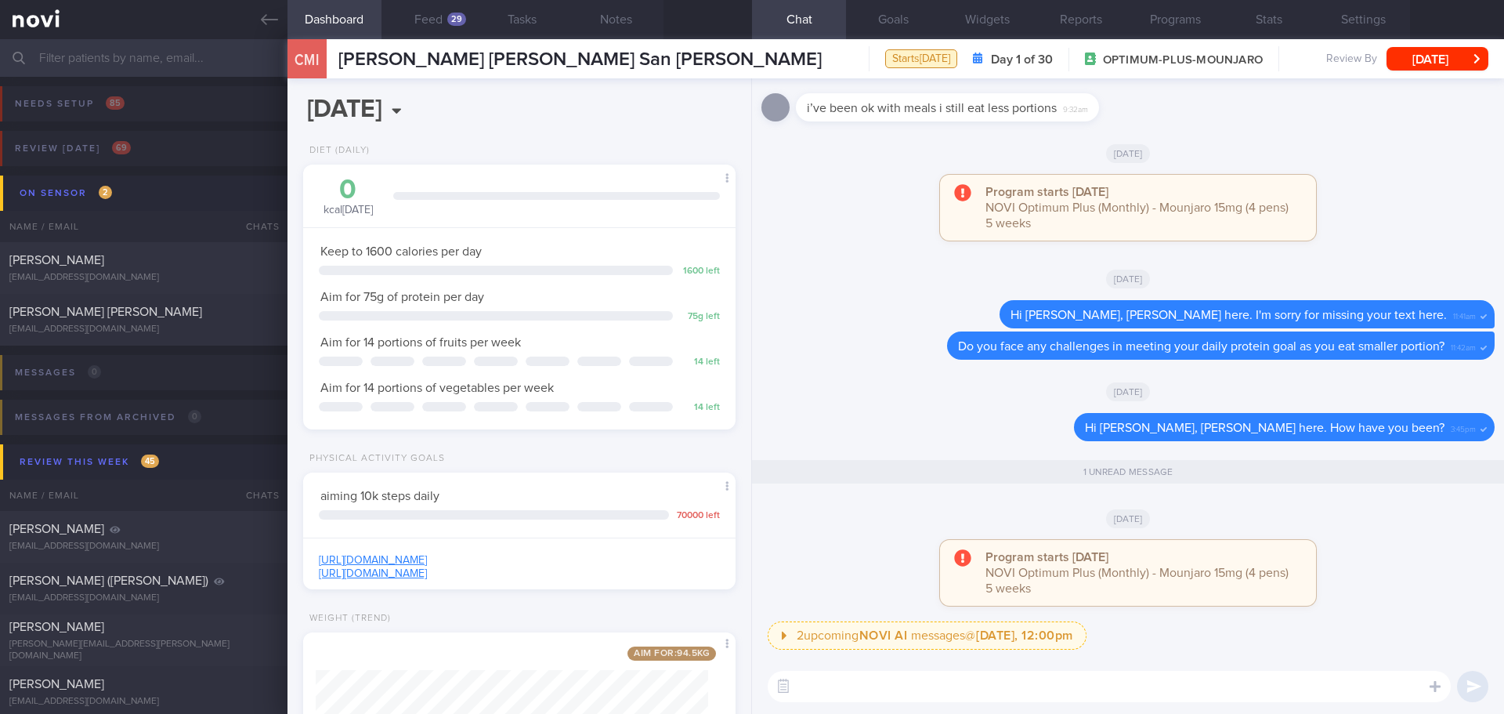
click at [916, 436] on div "Delete Hi [PERSON_NAME], [PERSON_NAME] here. How have you been? 3:45pm" at bounding box center [1128, 432] width 733 height 38
click at [458, 18] on div "29" at bounding box center [456, 19] width 19 height 13
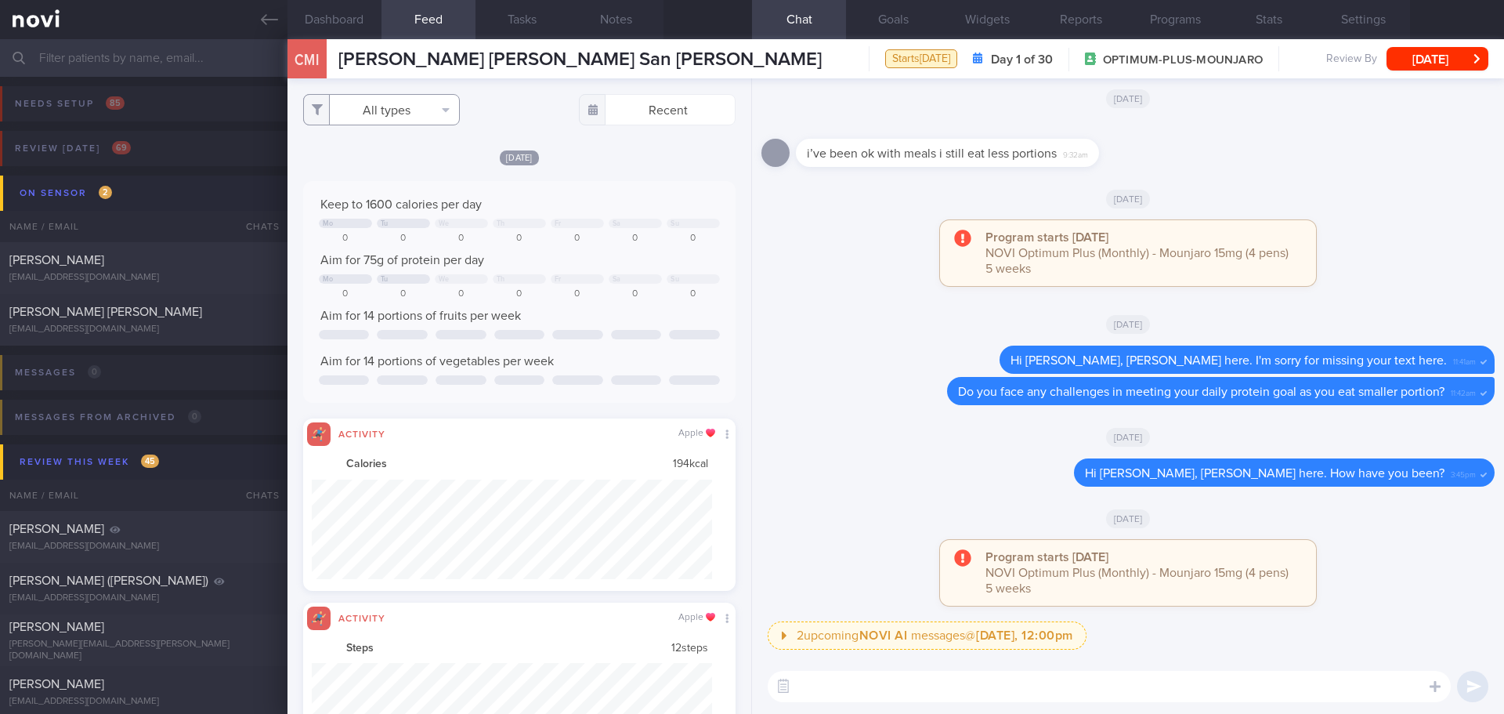
click at [414, 118] on button "All types" at bounding box center [381, 109] width 157 height 31
click at [408, 161] on button "Activity" at bounding box center [381, 164] width 155 height 24
checkbox input "false"
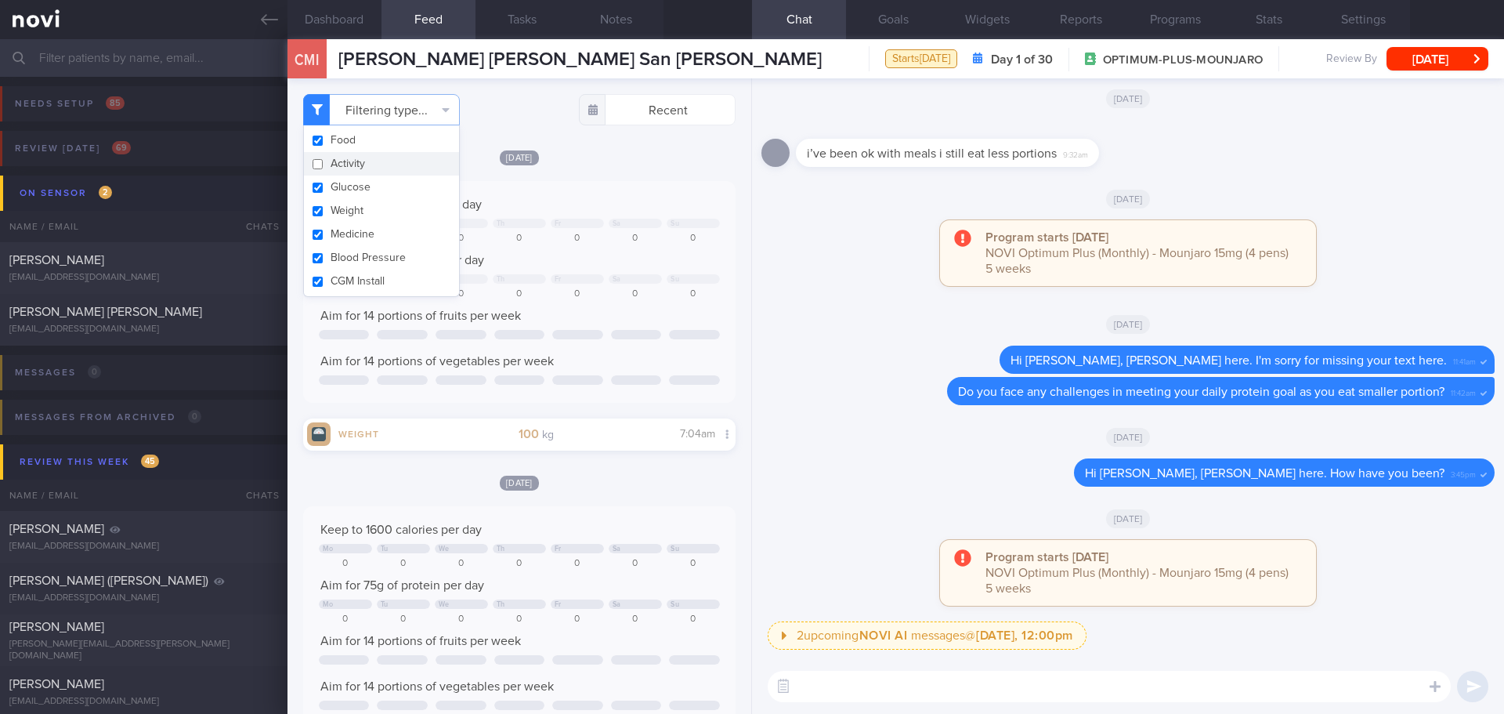
click at [871, 312] on div "[DATE]" at bounding box center [1128, 324] width 733 height 44
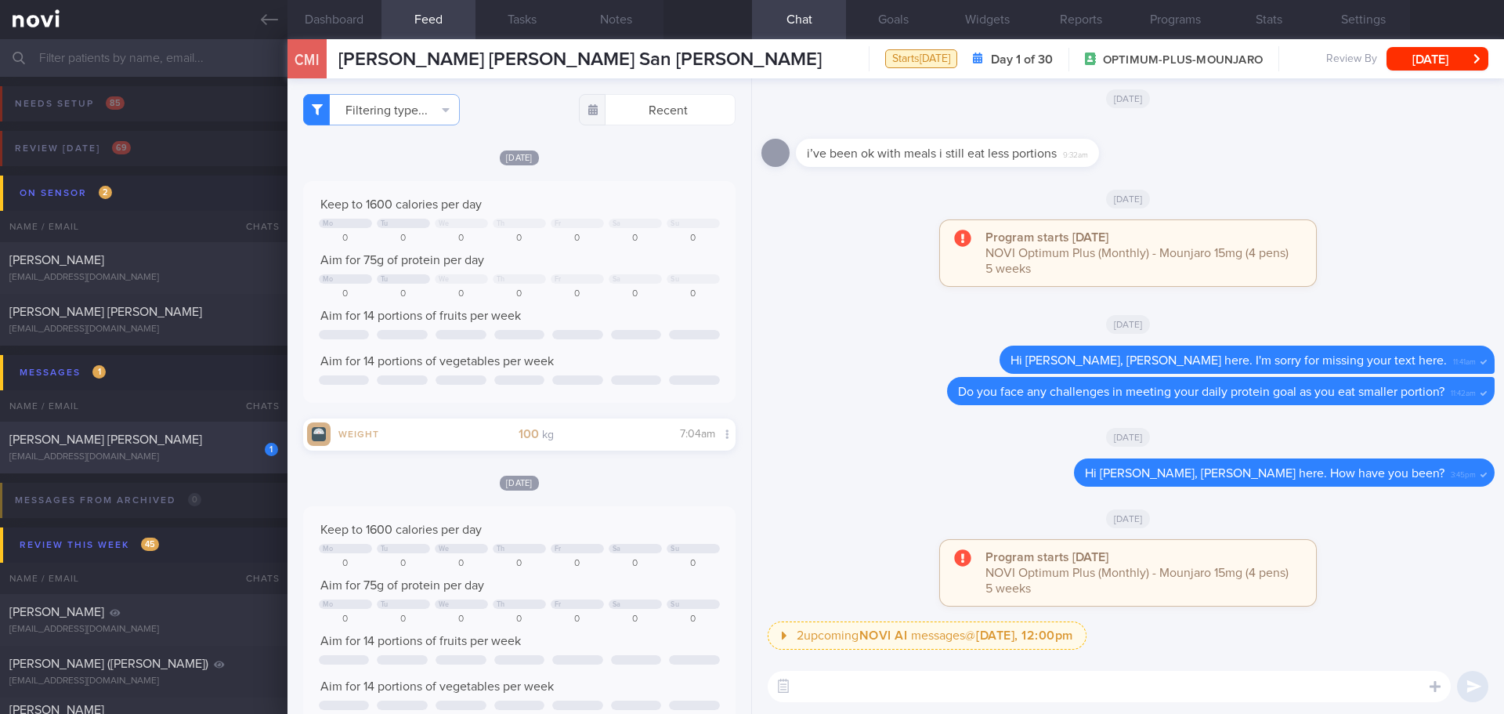
click at [161, 432] on div "[PERSON_NAME] [PERSON_NAME]" at bounding box center [141, 440] width 265 height 16
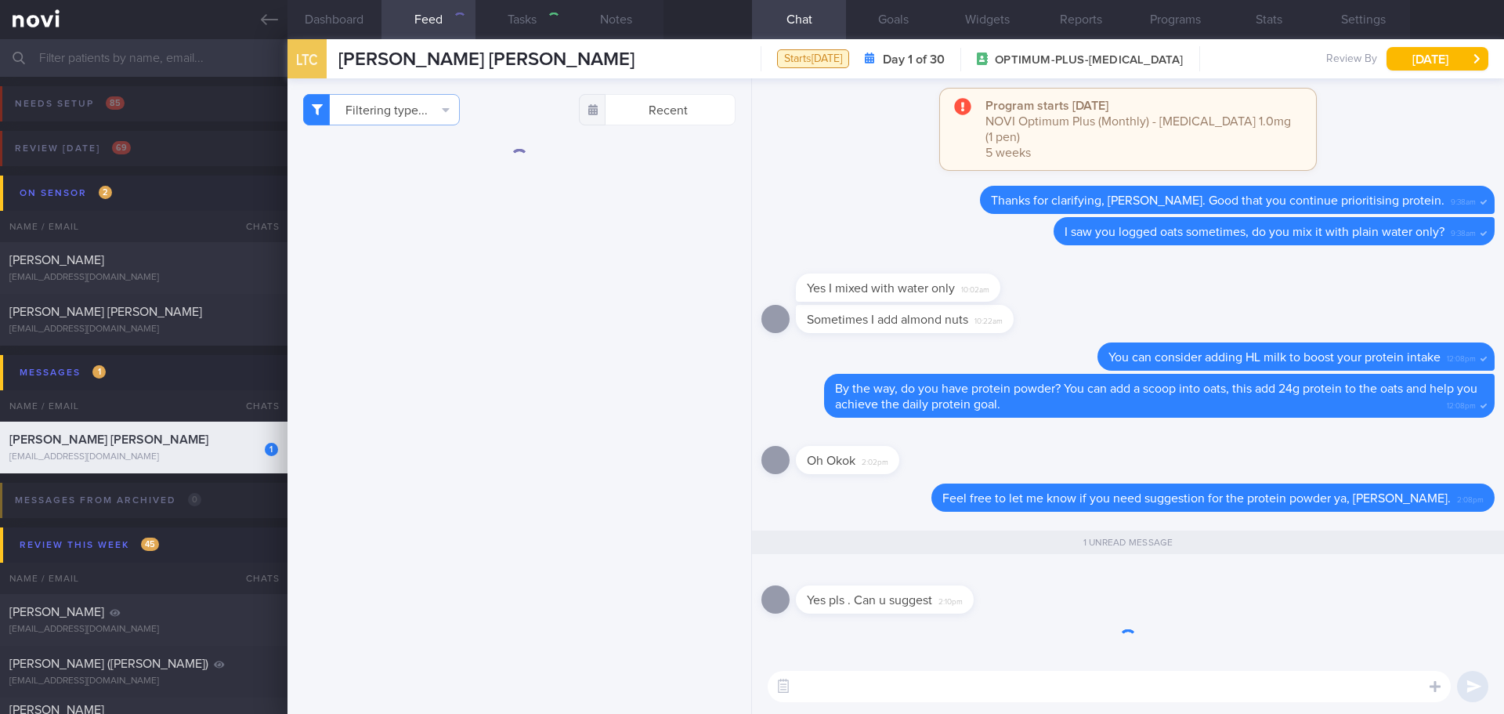
type input "[DATE]"
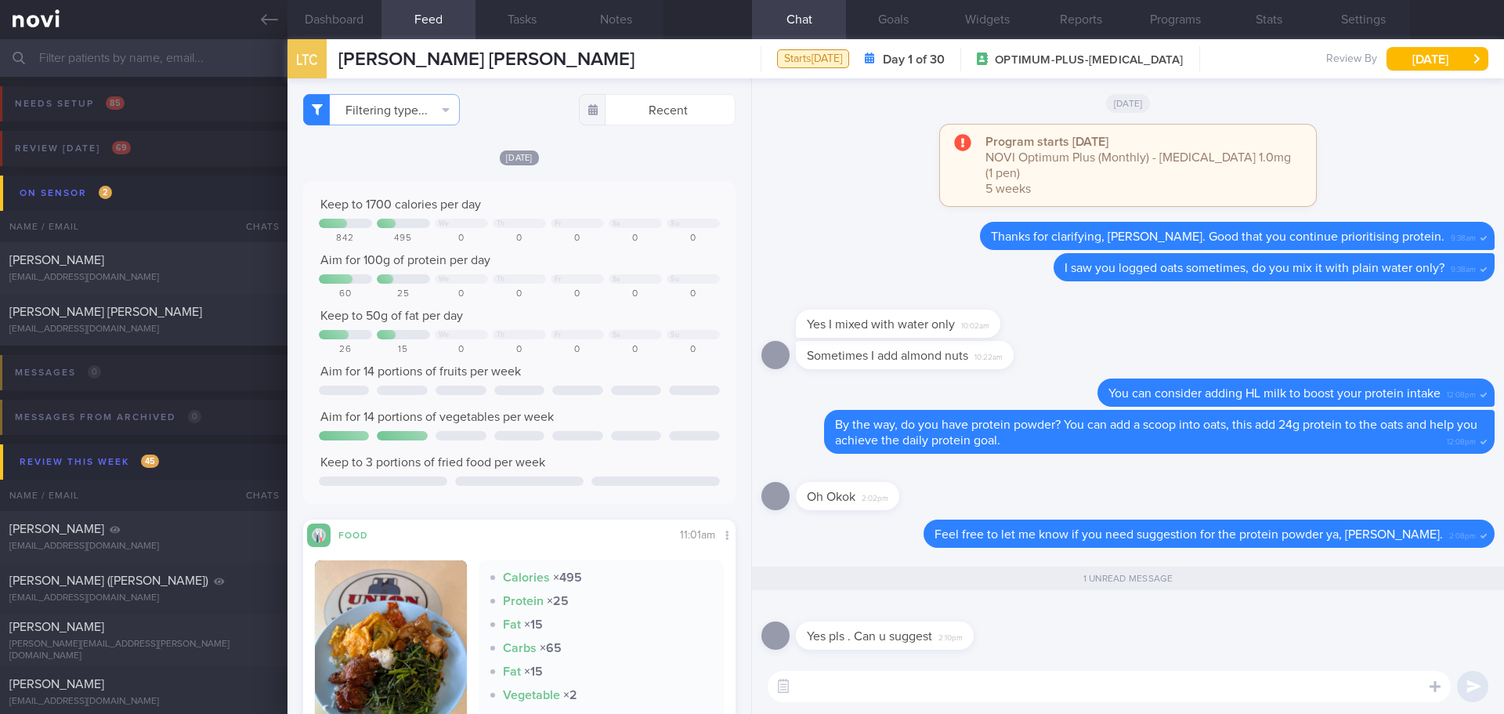
click at [150, 57] on input "text" at bounding box center [752, 58] width 1504 height 38
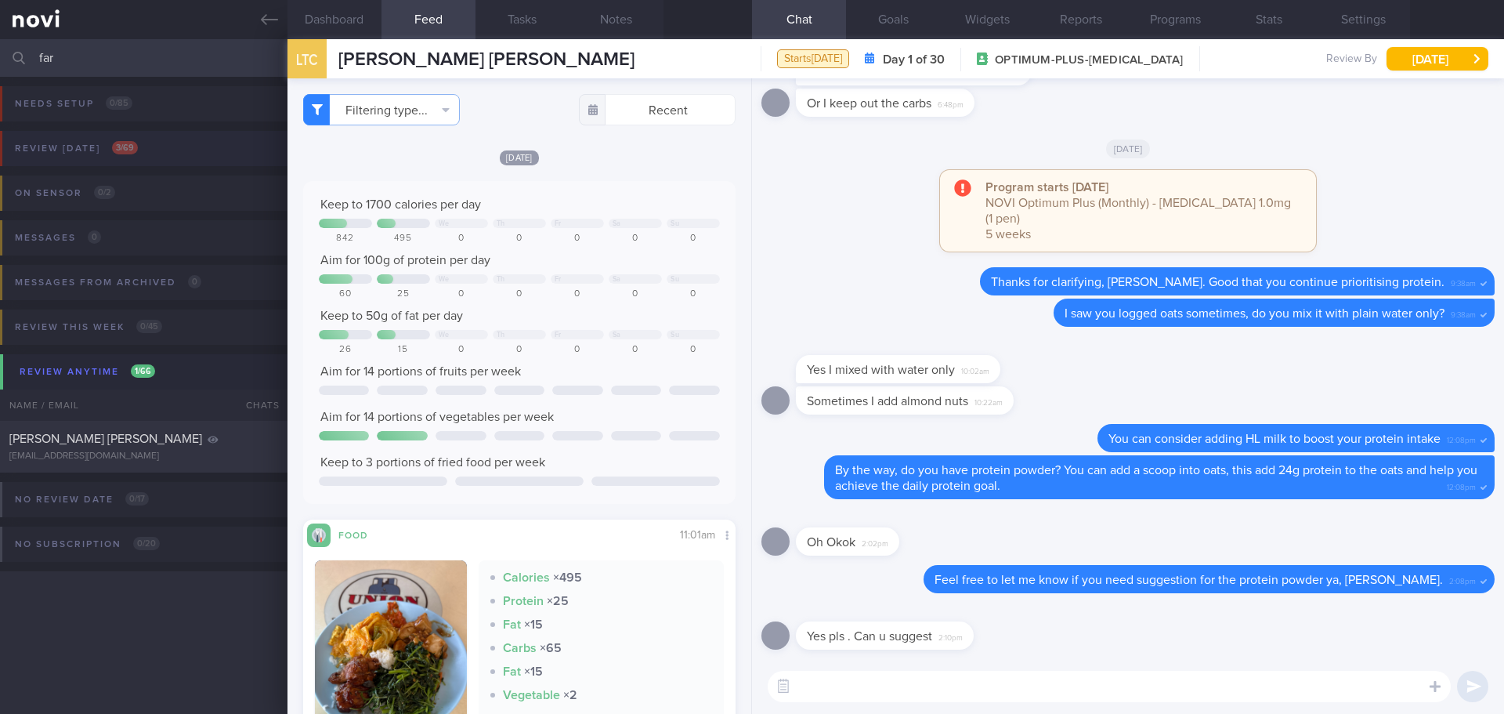
type input "far"
click at [121, 158] on div "Review [DATE] 3 / 69" at bounding box center [76, 148] width 131 height 21
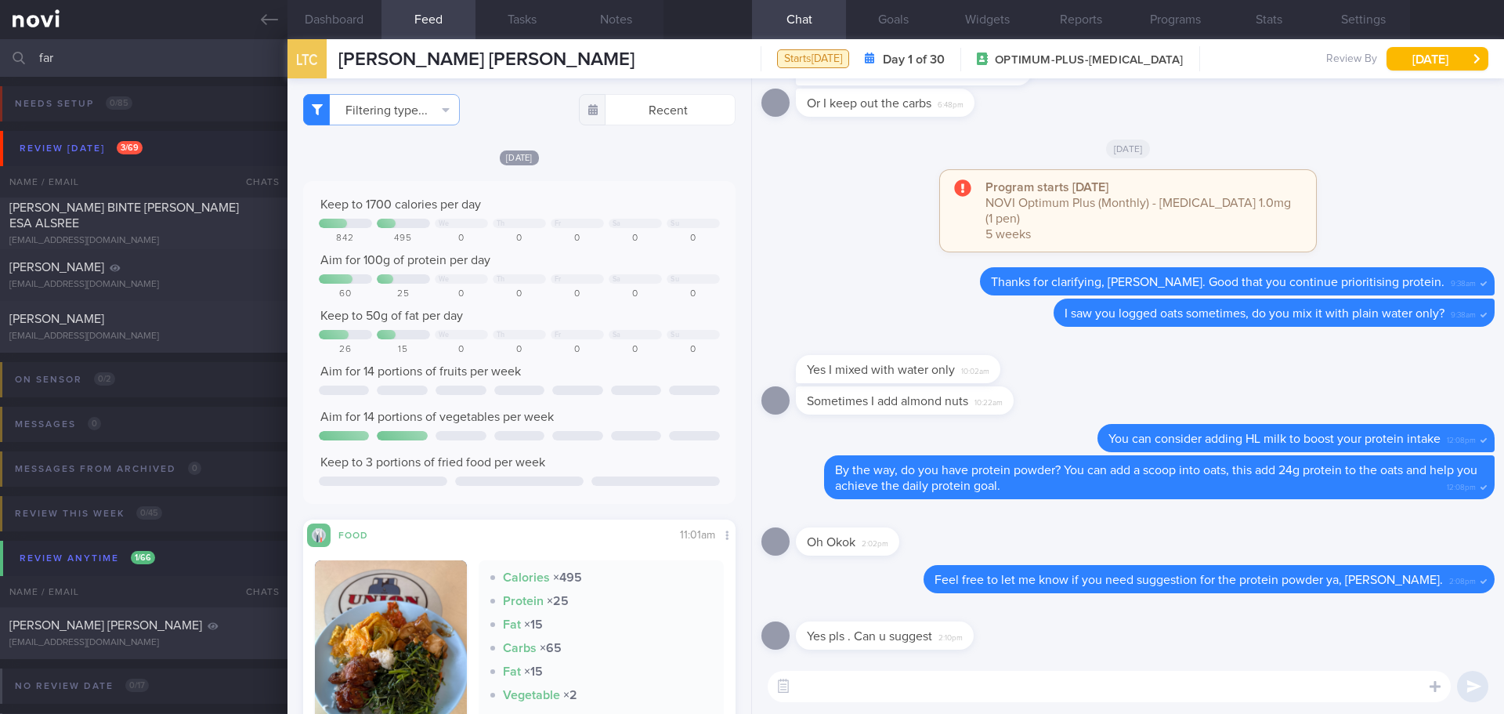
click at [108, 58] on input "far" at bounding box center [752, 58] width 1504 height 38
click at [1153, 635] on div "Yes pls . Can u suggest 2:10pm" at bounding box center [1128, 631] width 733 height 56
click at [1153, 643] on div "Yes pls . Can u suggest 2:10pm" at bounding box center [1128, 631] width 733 height 56
click at [870, 681] on textarea at bounding box center [1109, 686] width 683 height 31
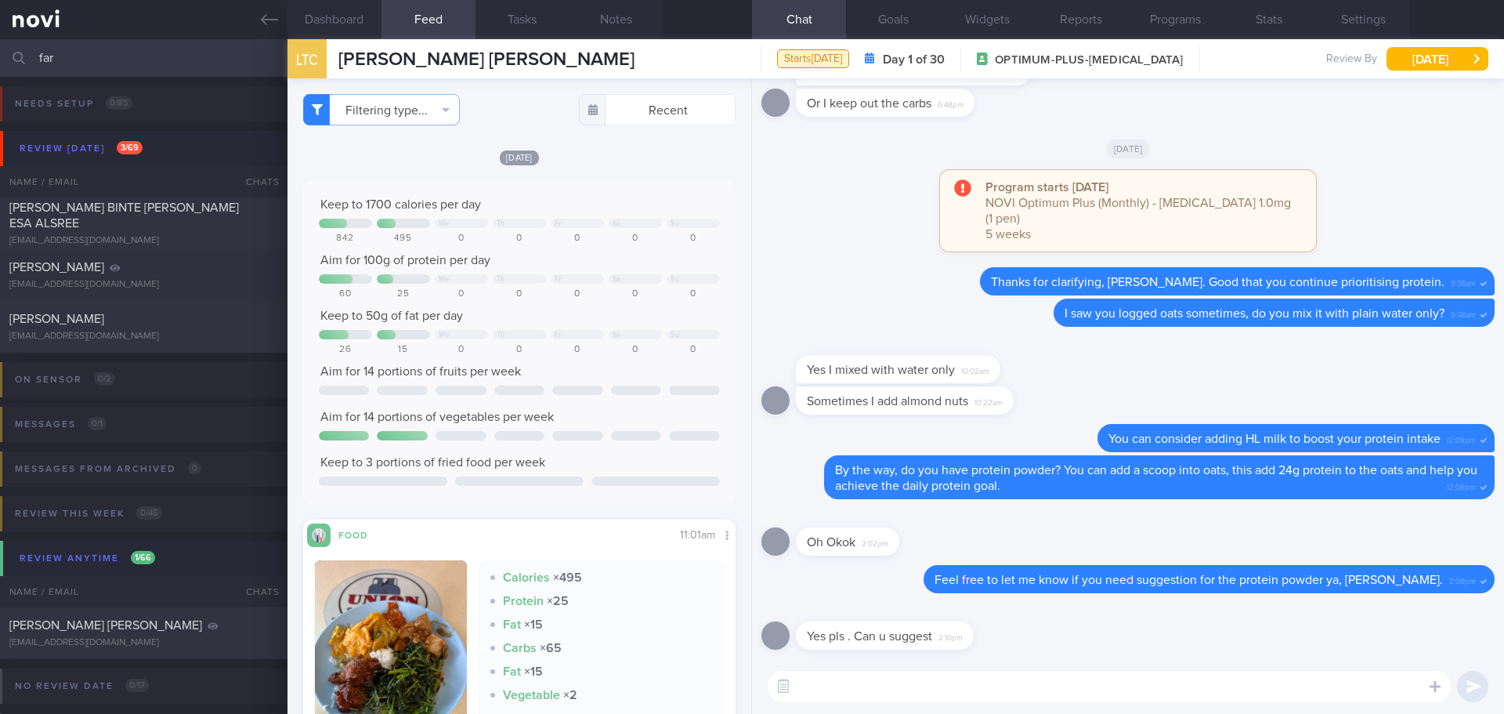
paste textarea "[Ensure Max Protein]([URL][DOMAIN_NAME][PERSON_NAME]) [Optimum Nutrition - Whey…"
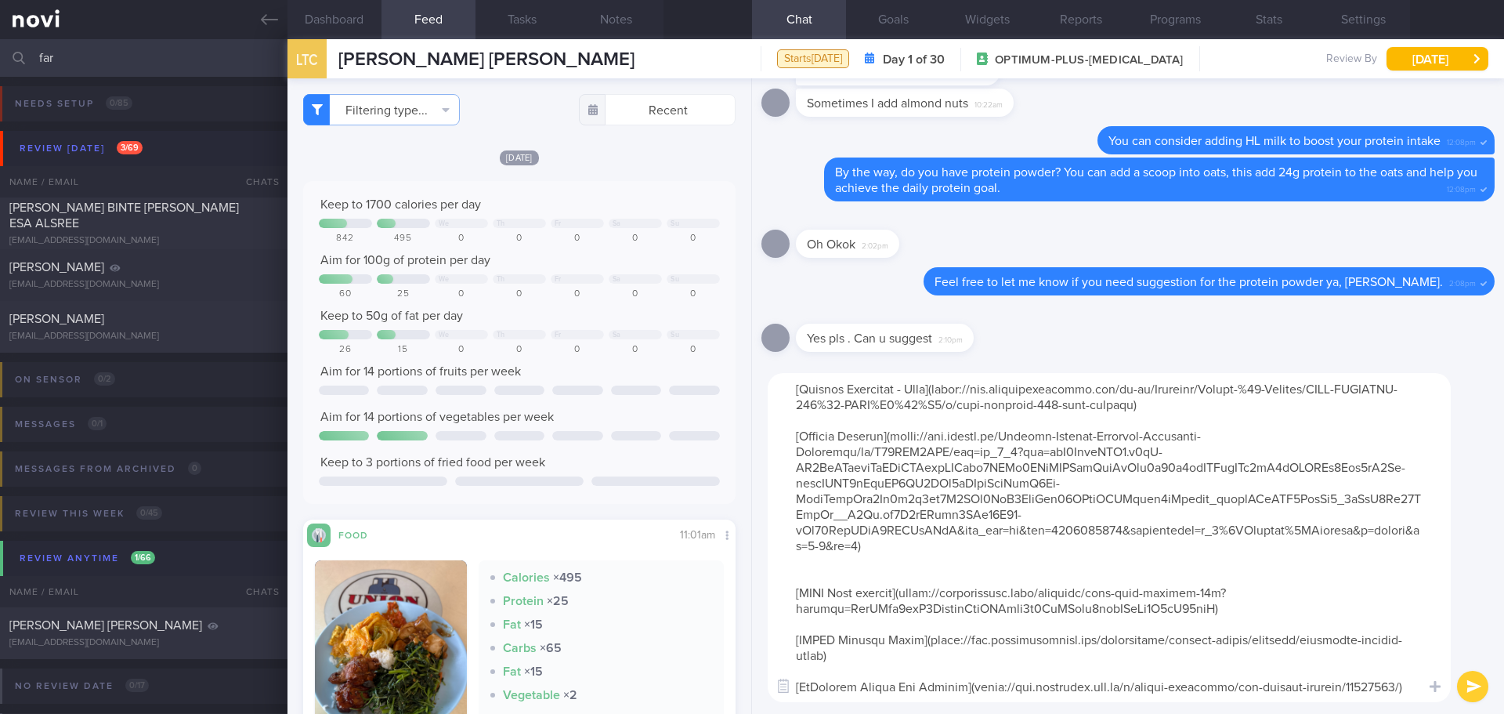
scroll to position [16, 0]
click at [870, 580] on textarea at bounding box center [1109, 537] width 683 height 329
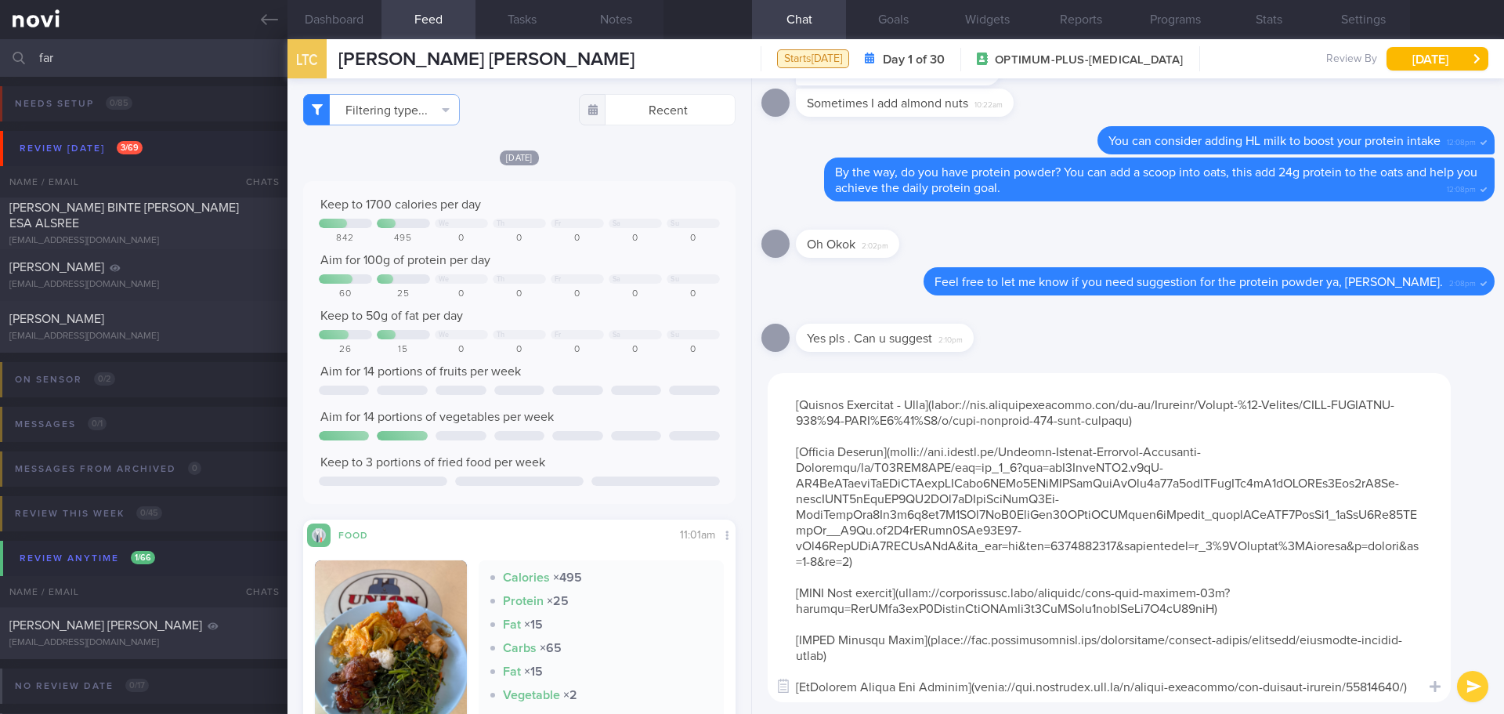
scroll to position [0, 0]
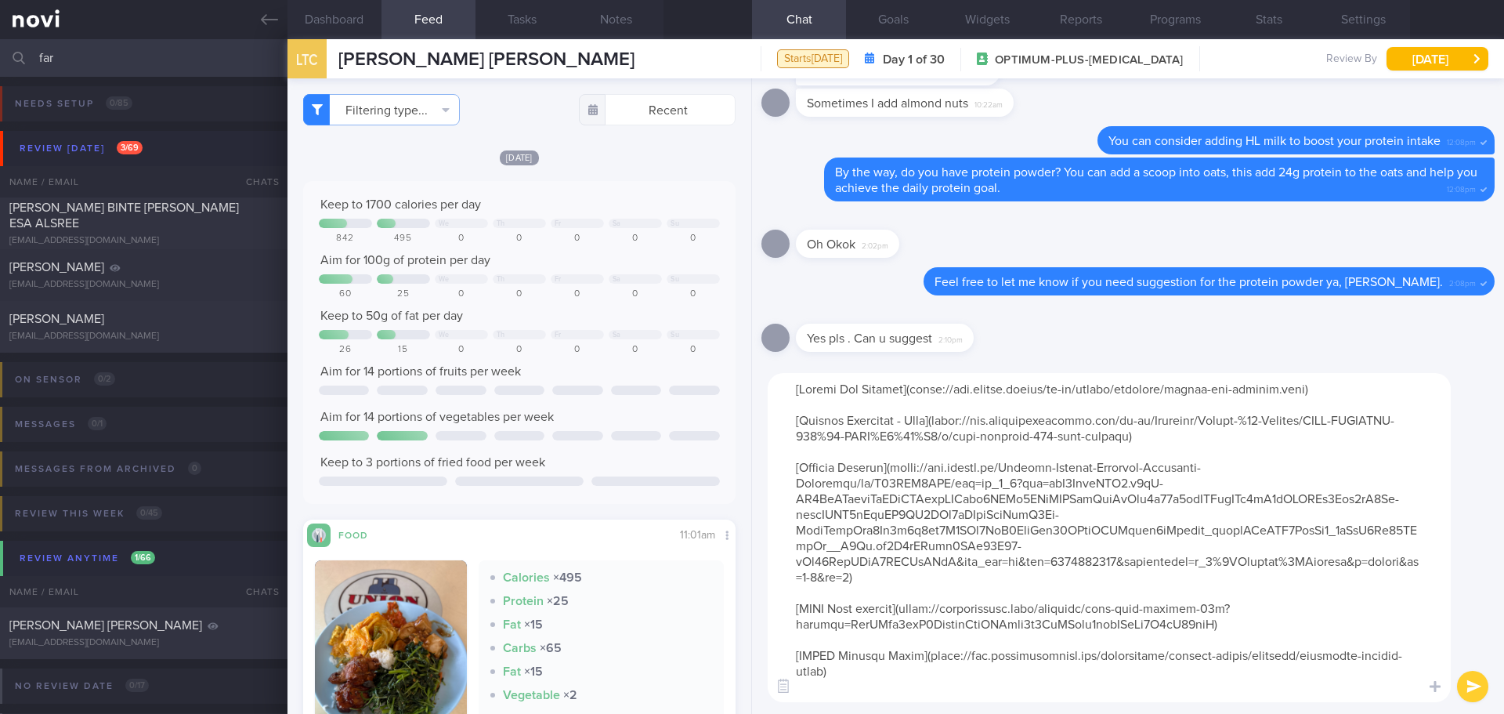
click at [791, 386] on textarea at bounding box center [1109, 537] width 683 height 329
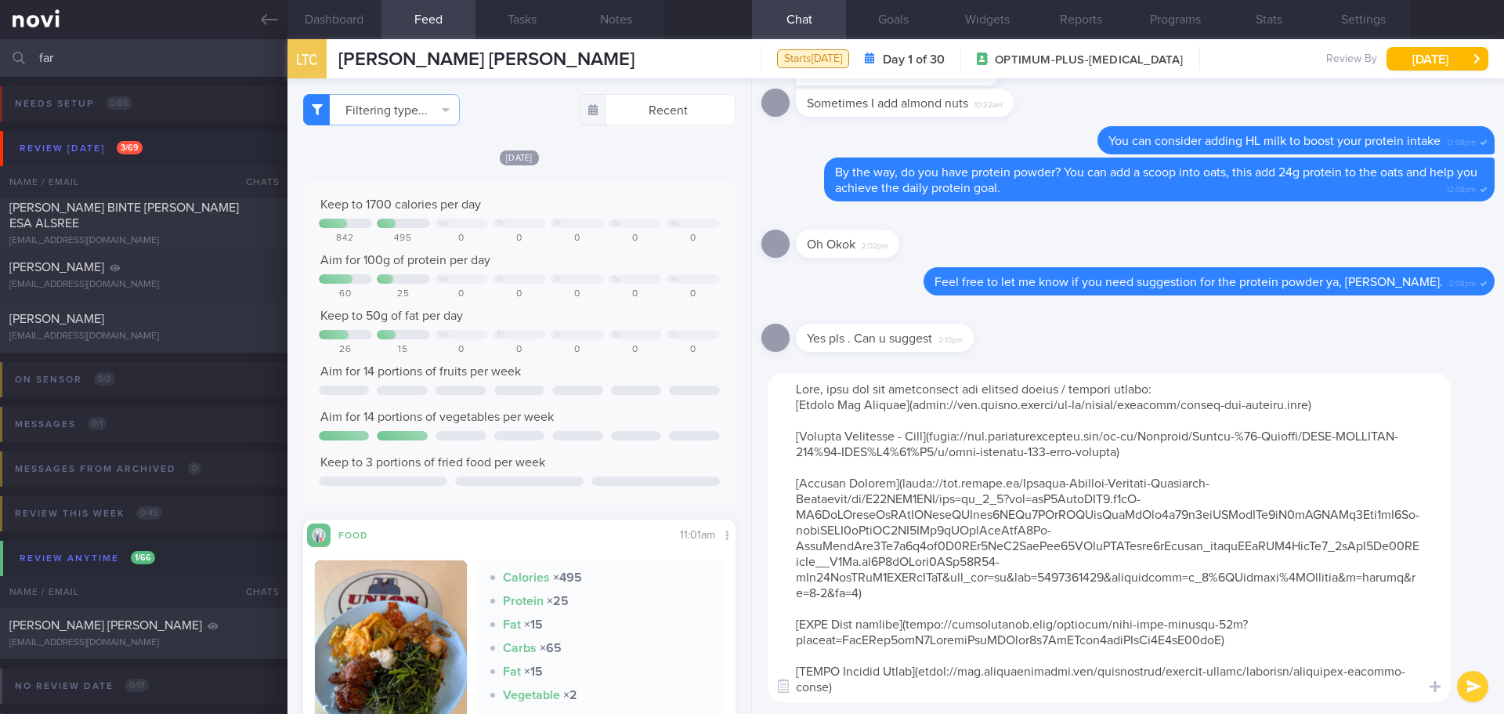
click at [1274, 466] on textarea at bounding box center [1109, 537] width 683 height 329
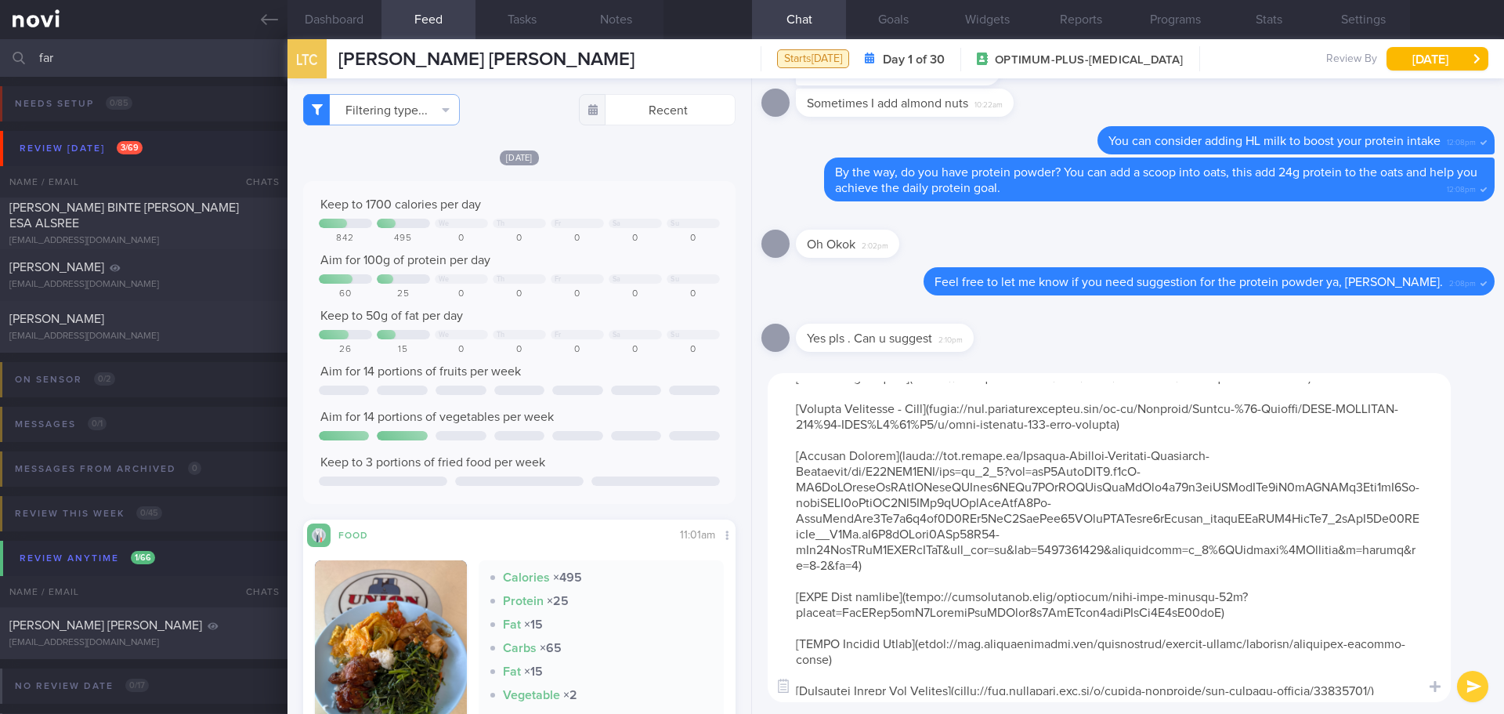
scroll to position [31, 0]
type textarea "Sure, here are the suggestions for protein shakes / protein powder: [Ensure Max…"
click at [1475, 681] on button "submit" at bounding box center [1472, 686] width 31 height 31
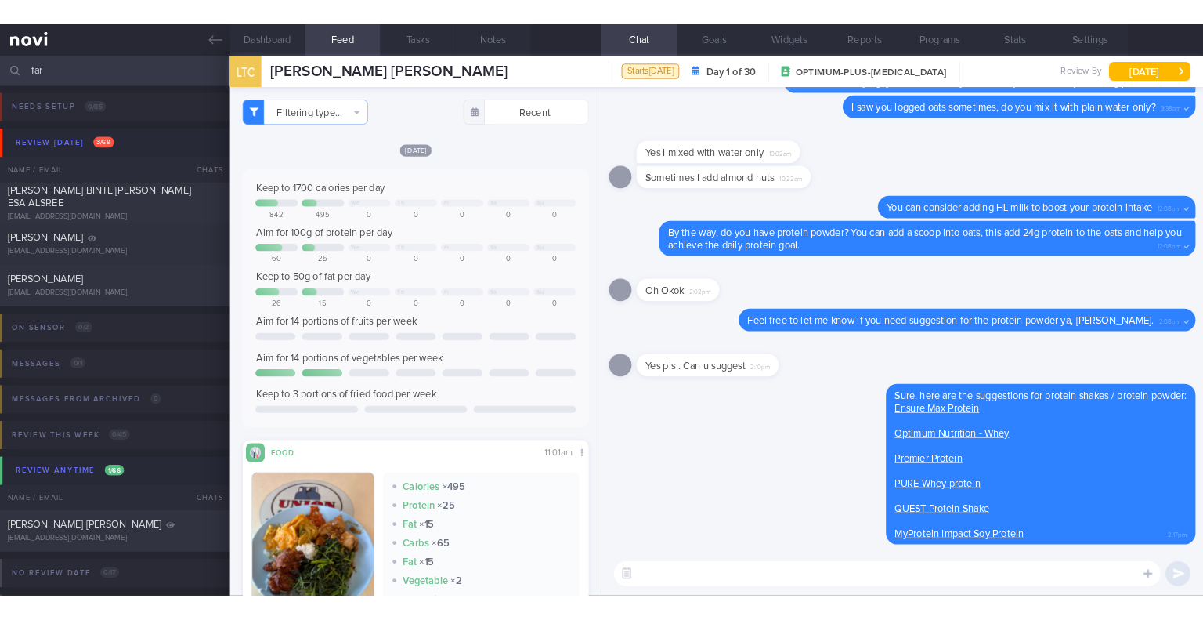
scroll to position [0, 0]
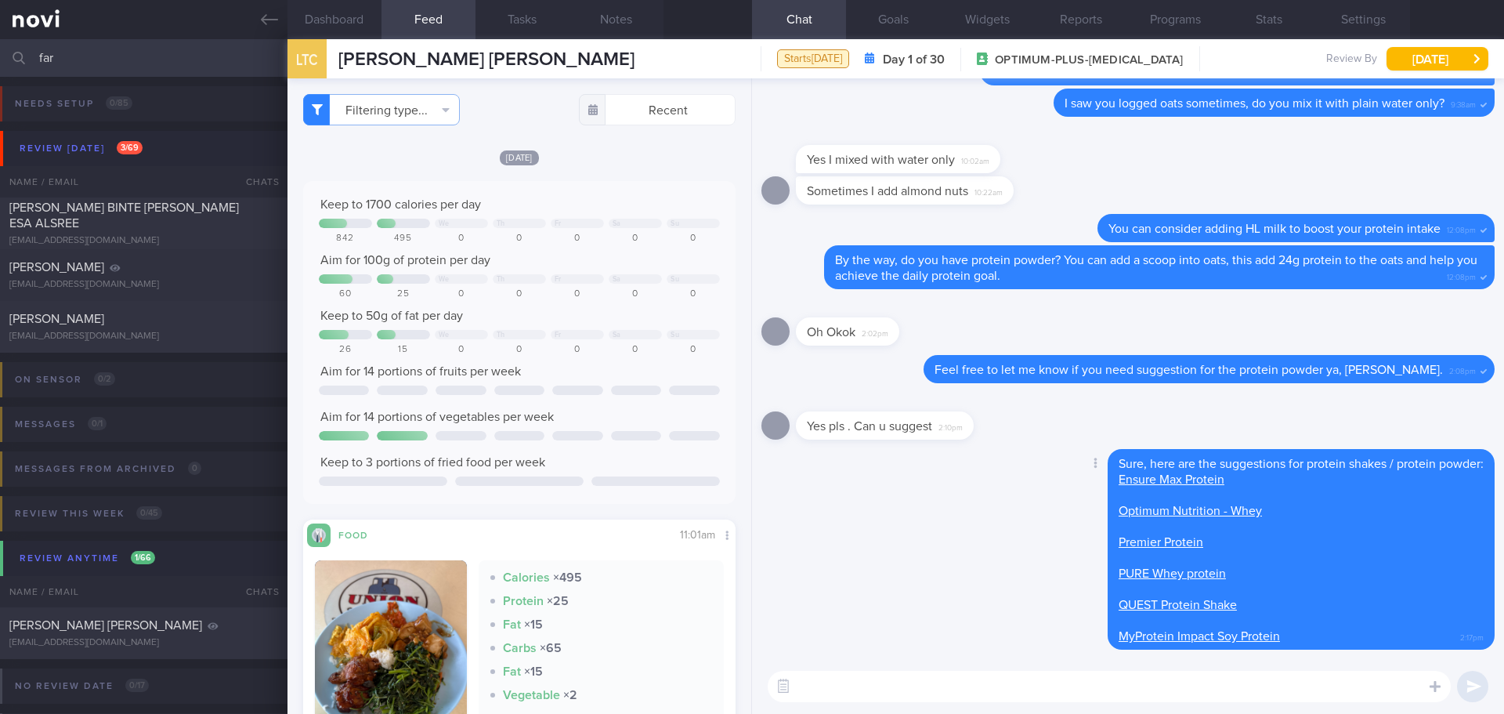
click at [1007, 534] on div "Delete Sure, here are the suggestions for protein shakes / protein powder: Ensu…" at bounding box center [1128, 554] width 733 height 210
click at [1006, 531] on div "Delete Sure, here are the suggestions for protein shakes / protein powder: Ensu…" at bounding box center [1128, 554] width 733 height 210
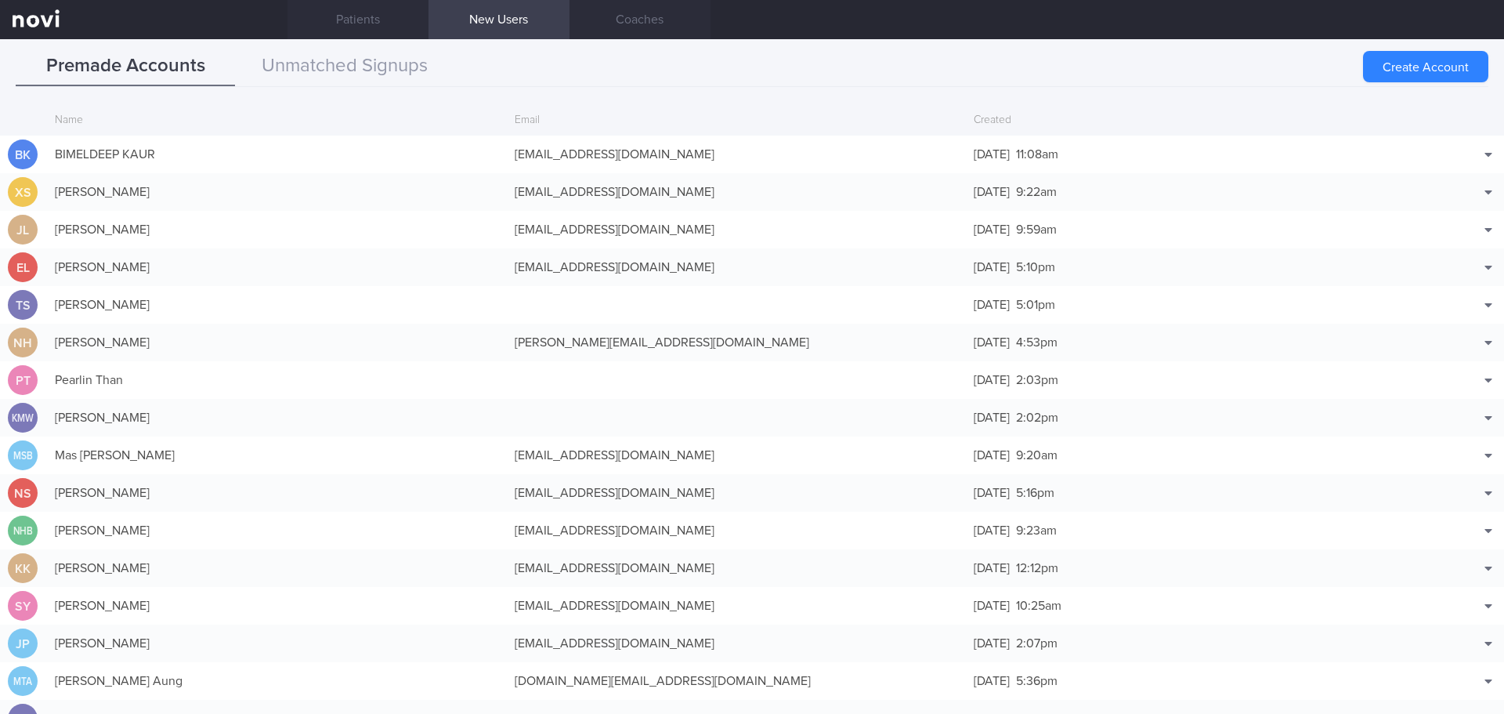
scroll to position [3056, 0]
click at [1416, 60] on button "Create Account" at bounding box center [1425, 66] width 125 height 31
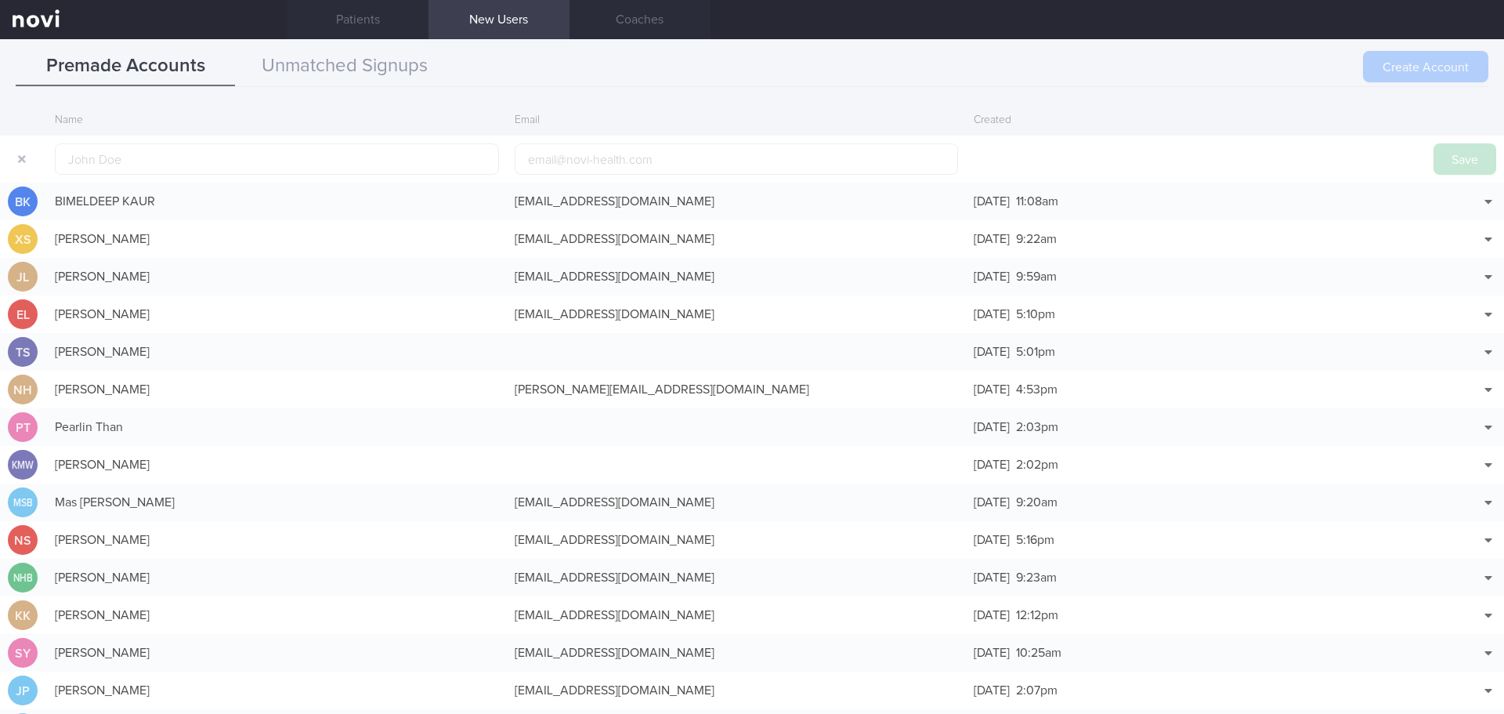
scroll to position [38, 0]
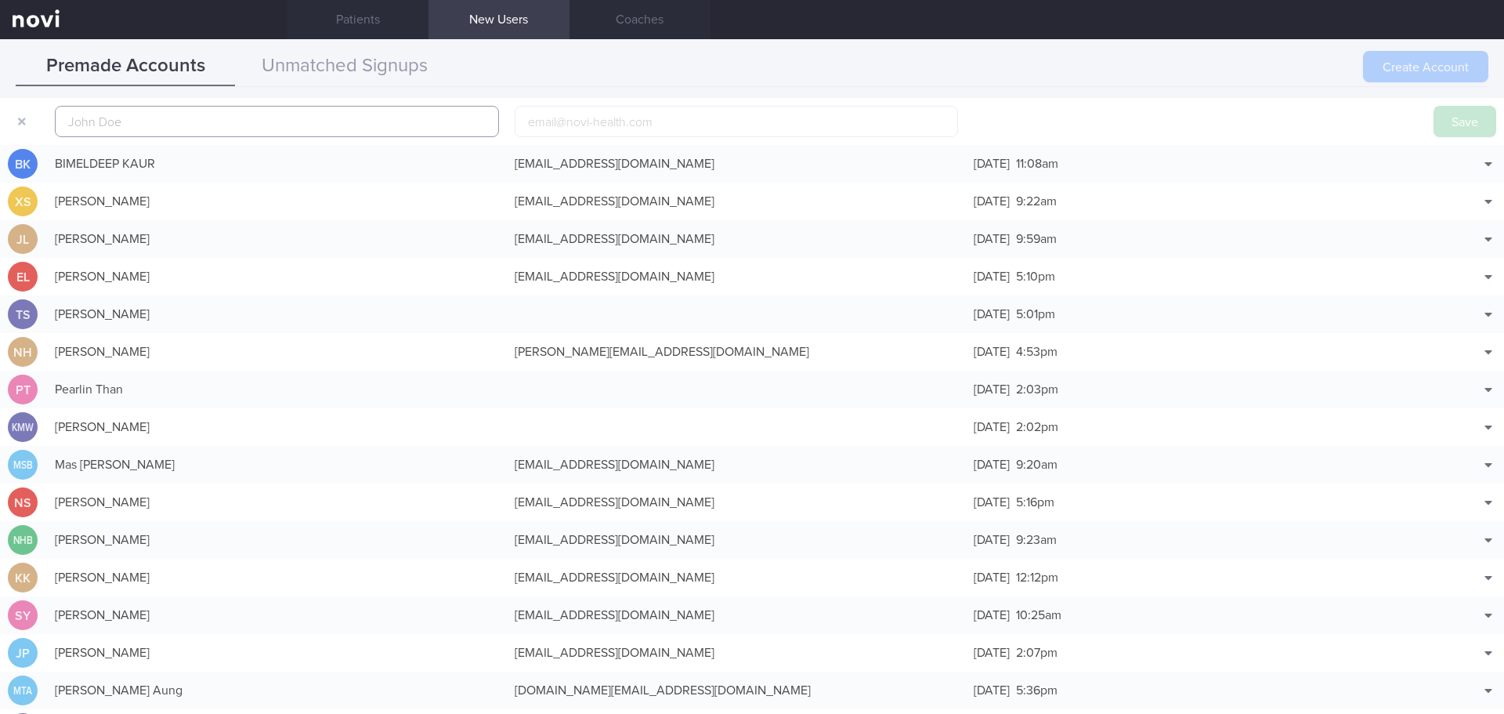
click at [288, 106] on input "text" at bounding box center [277, 121] width 444 height 31
paste input "LIM ENG JOO ERIC"
type input "LIM ENG JOO ERIC"
click at [1467, 121] on button "Save" at bounding box center [1465, 121] width 63 height 31
